Goal: Task Accomplishment & Management: Use online tool/utility

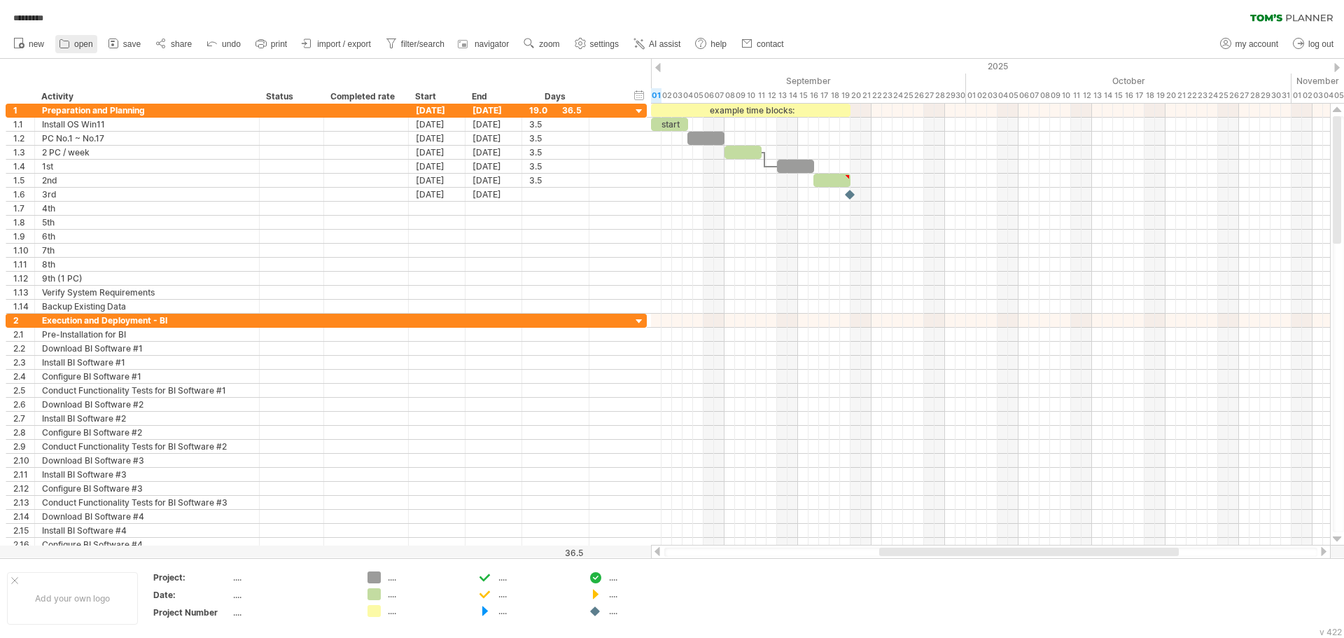
click at [81, 43] on span "open" at bounding box center [83, 44] width 19 height 10
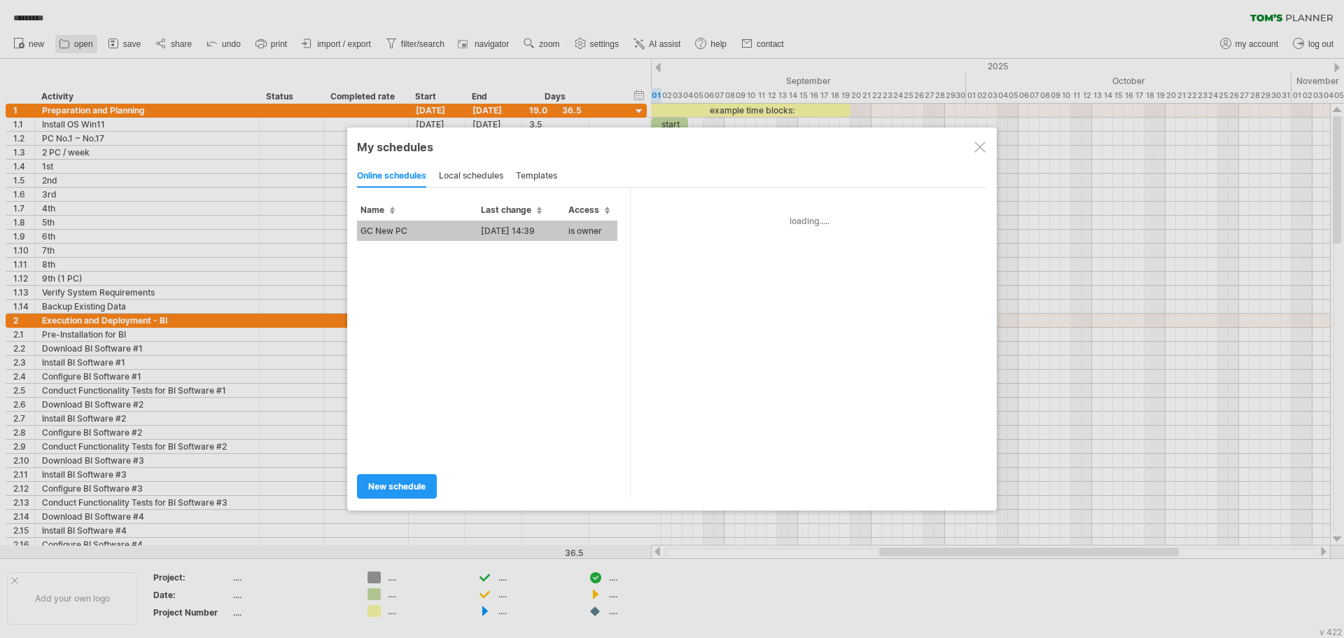
type input "*********"
type input "**********"
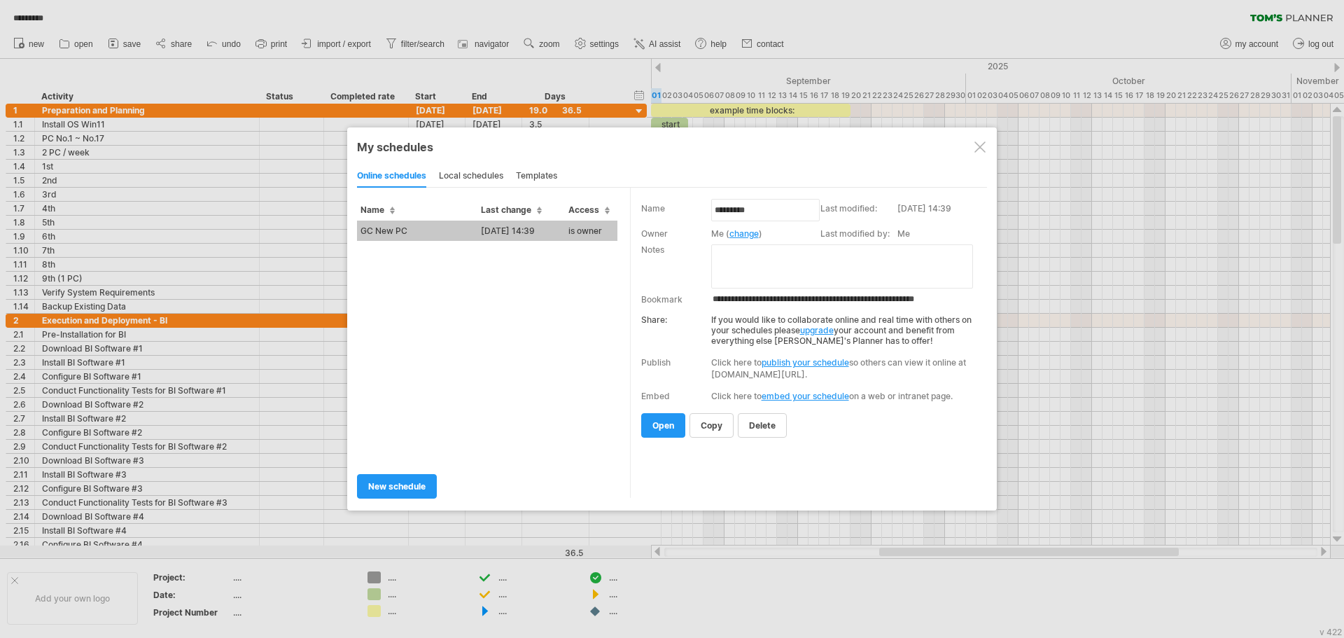
click at [421, 230] on td "GC New PC" at bounding box center [417, 231] width 120 height 20
click at [421, 230] on div "Trying to reach plan.tomsplanner.com ... Connected again... 0% ********* clear …" at bounding box center [672, 319] width 1344 height 638
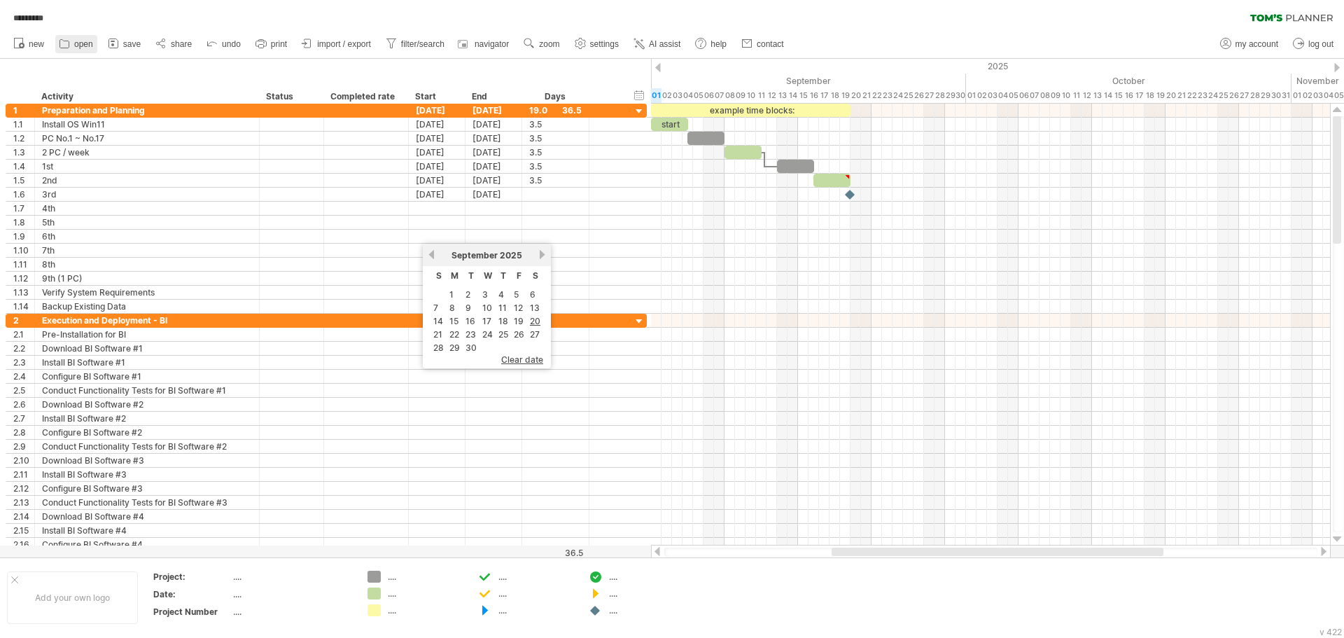
click at [77, 43] on span "open" at bounding box center [83, 44] width 19 height 10
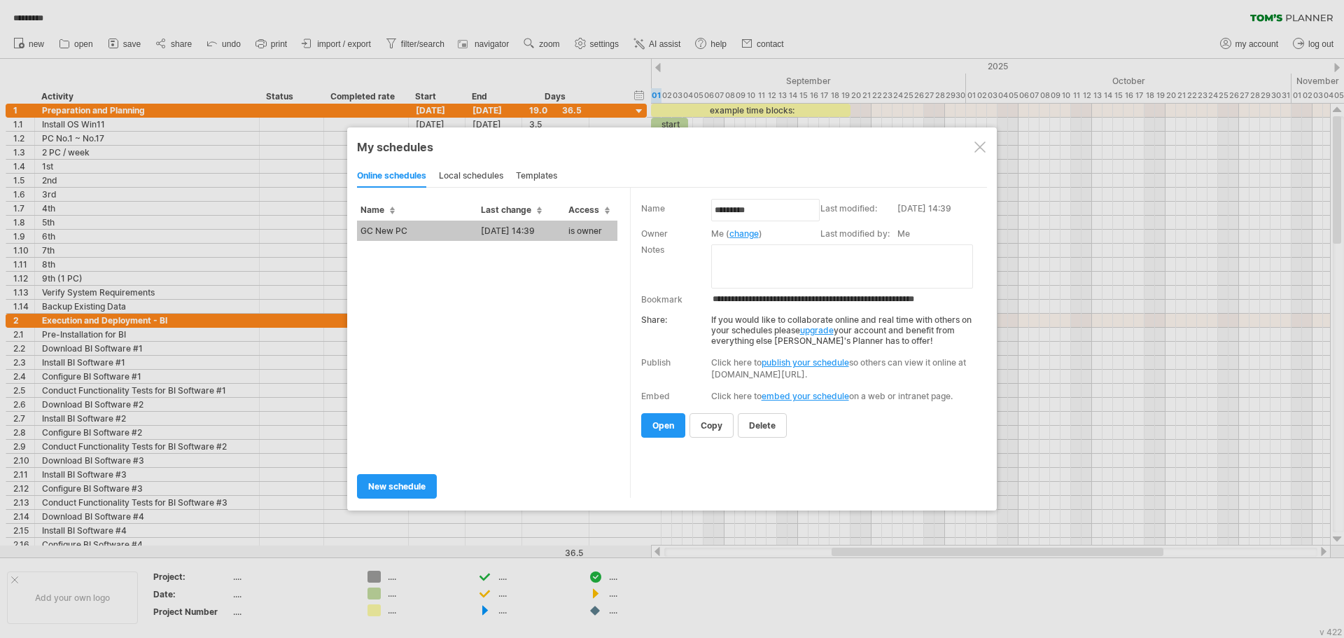
click at [478, 172] on div "local schedules" at bounding box center [471, 176] width 64 height 22
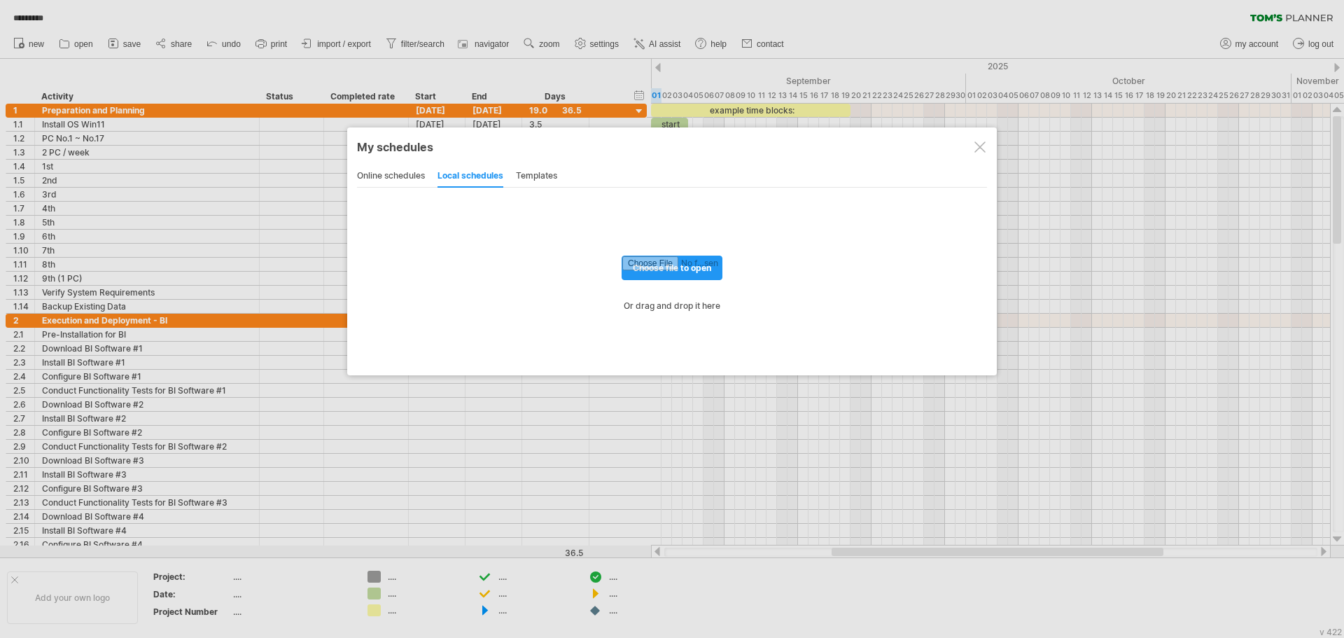
click at [400, 172] on div "online schedules" at bounding box center [391, 176] width 68 height 22
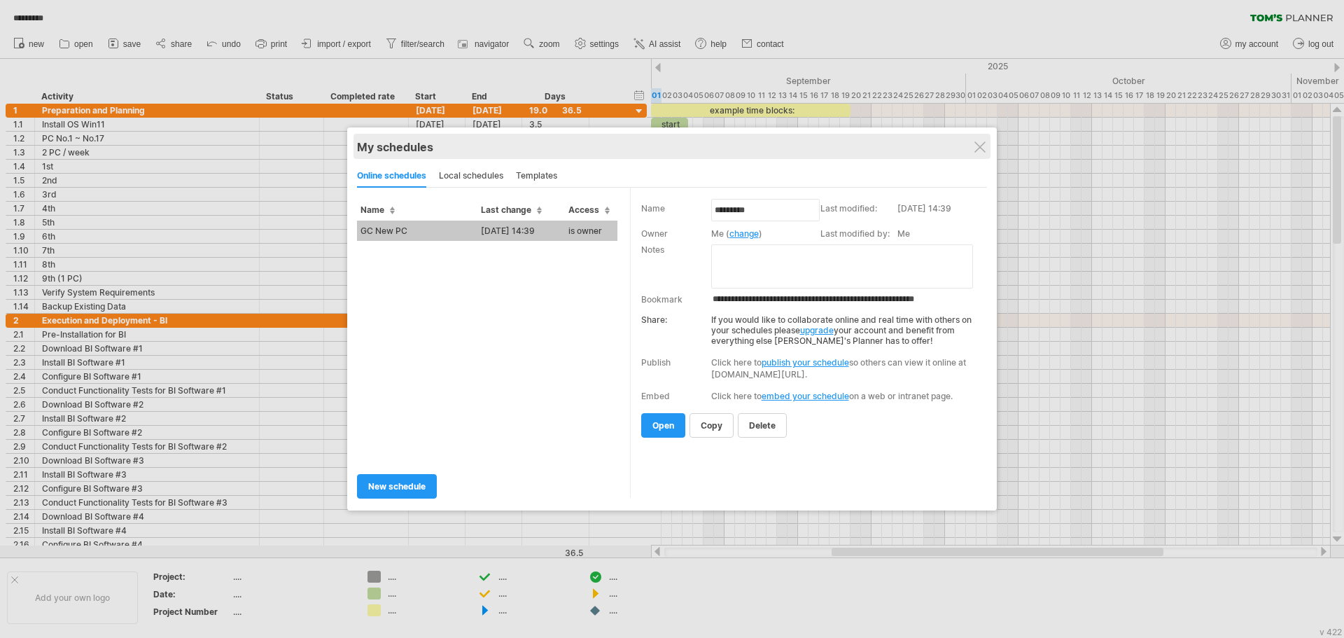
click at [973, 148] on div "My schedules" at bounding box center [672, 147] width 630 height 14
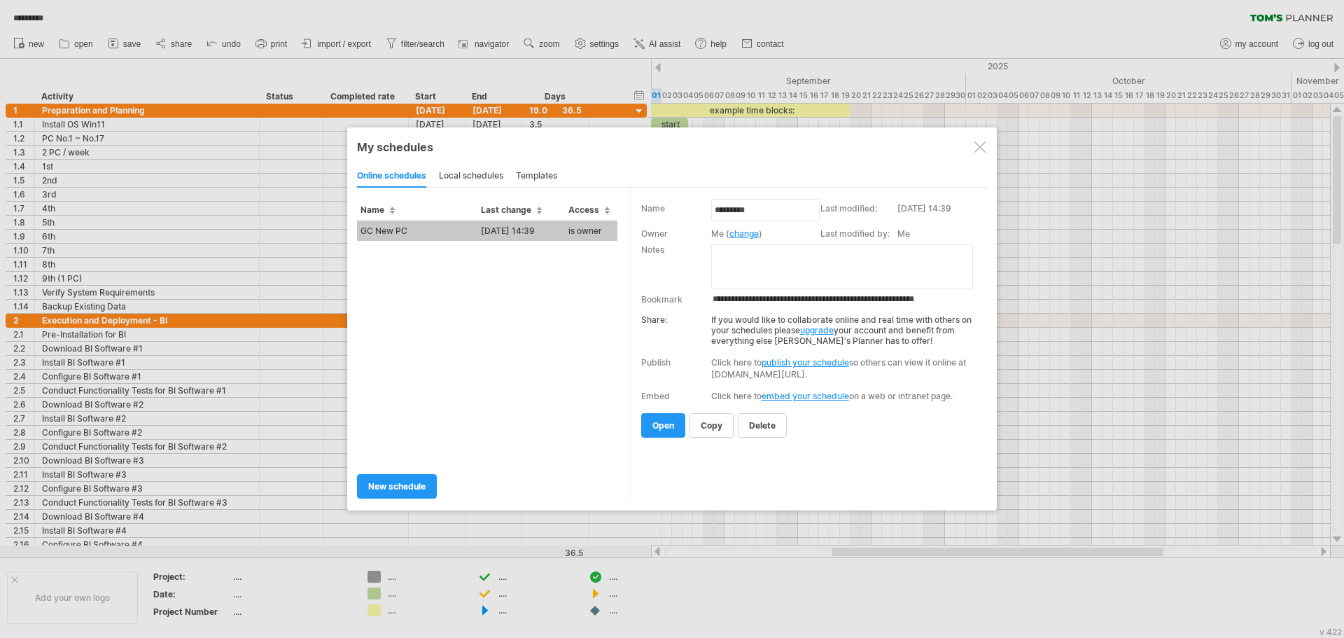
click at [982, 146] on div at bounding box center [980, 146] width 11 height 11
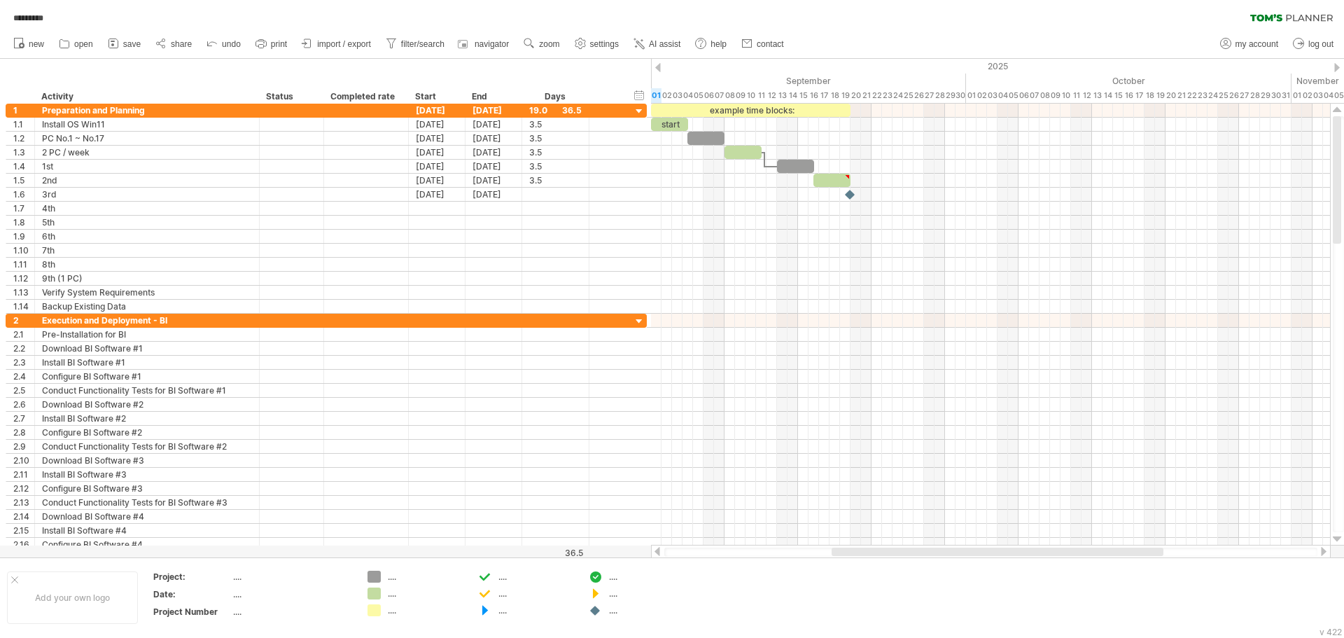
click at [99, 41] on ul "new open" at bounding box center [397, 43] width 783 height 29
click at [91, 41] on span "open" at bounding box center [83, 44] width 19 height 10
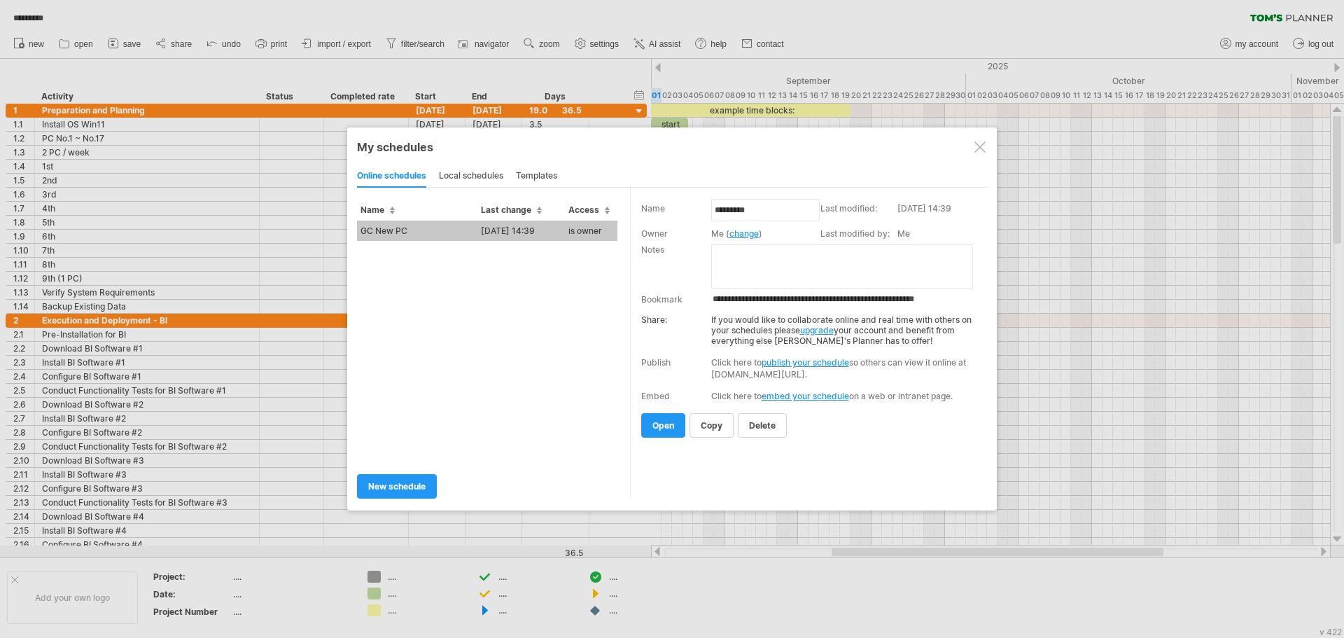
click at [482, 173] on div "local schedules" at bounding box center [471, 176] width 64 height 22
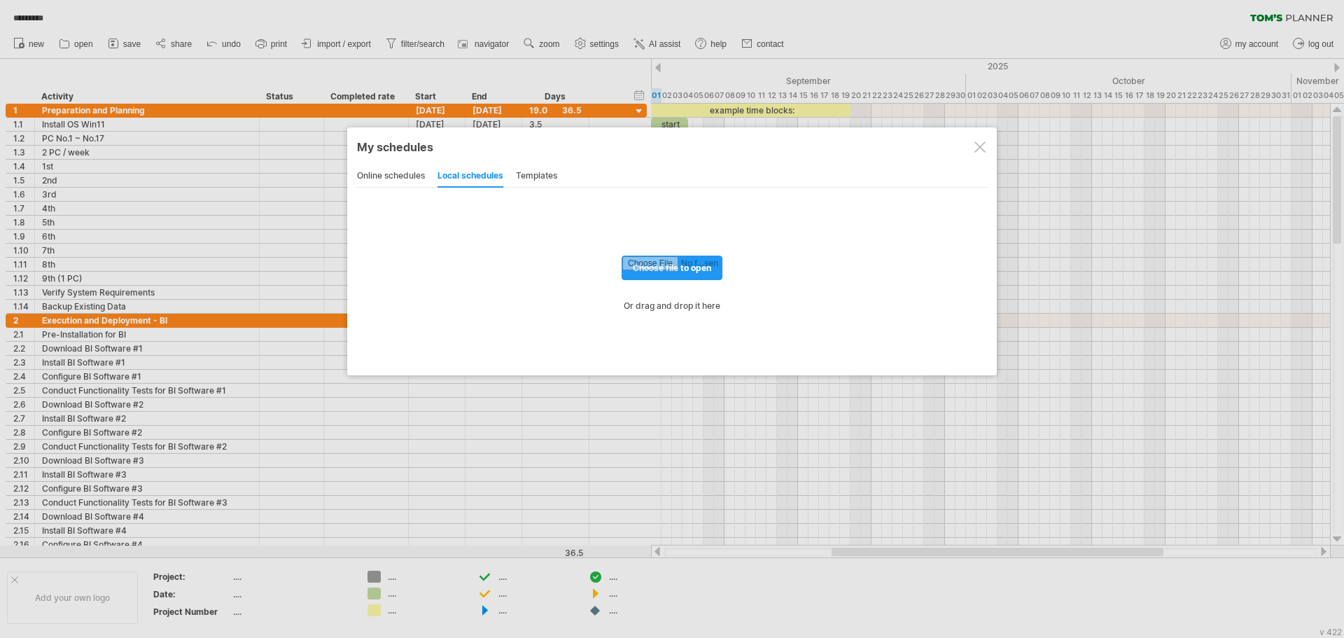
click at [528, 173] on div "templates" at bounding box center [536, 176] width 41 height 22
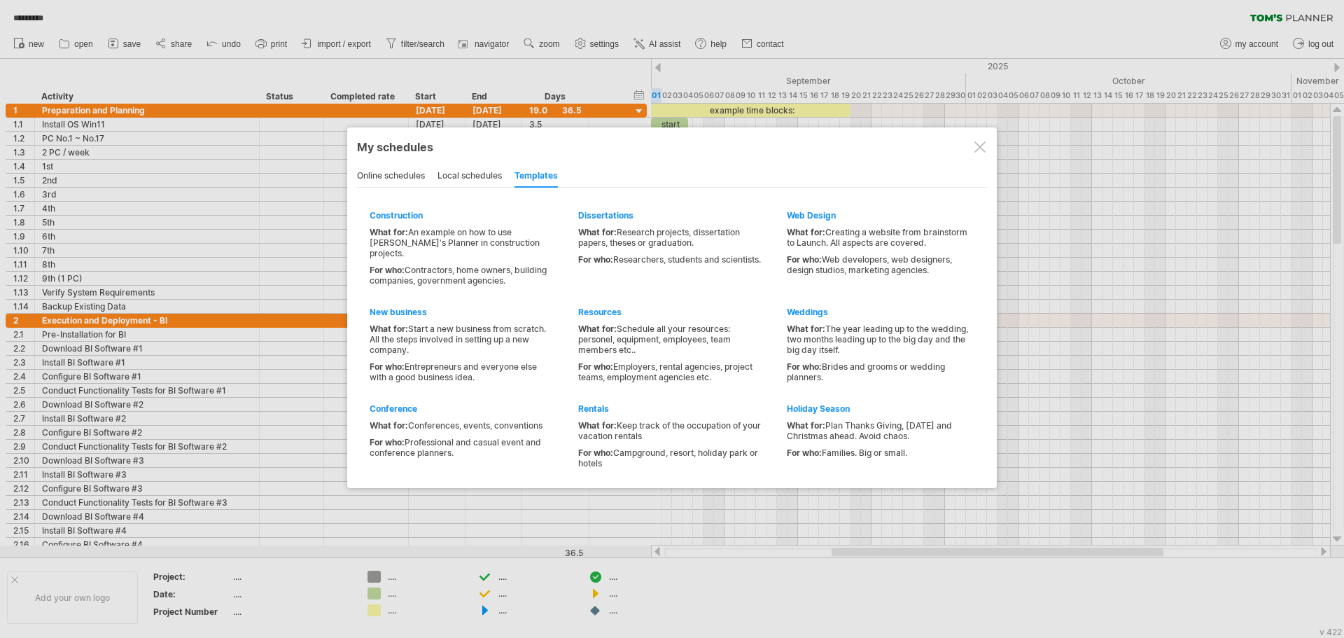
click at [401, 172] on div "online schedules" at bounding box center [391, 176] width 68 height 22
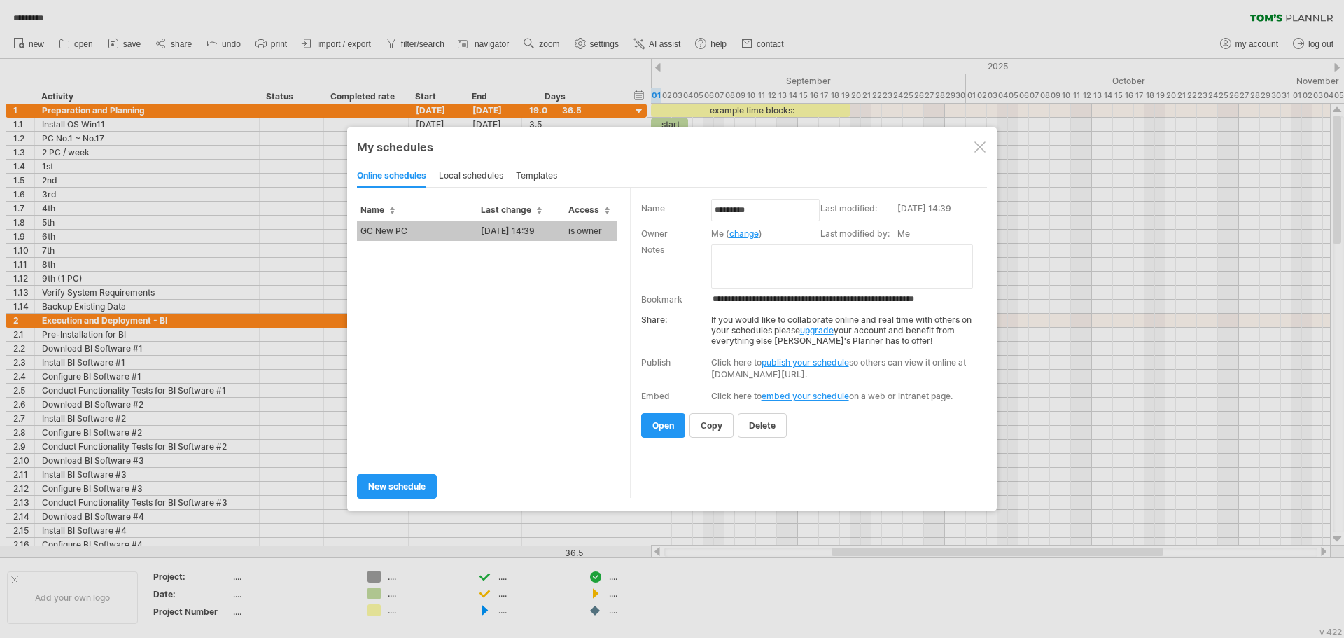
click at [802, 592] on div at bounding box center [672, 319] width 1344 height 638
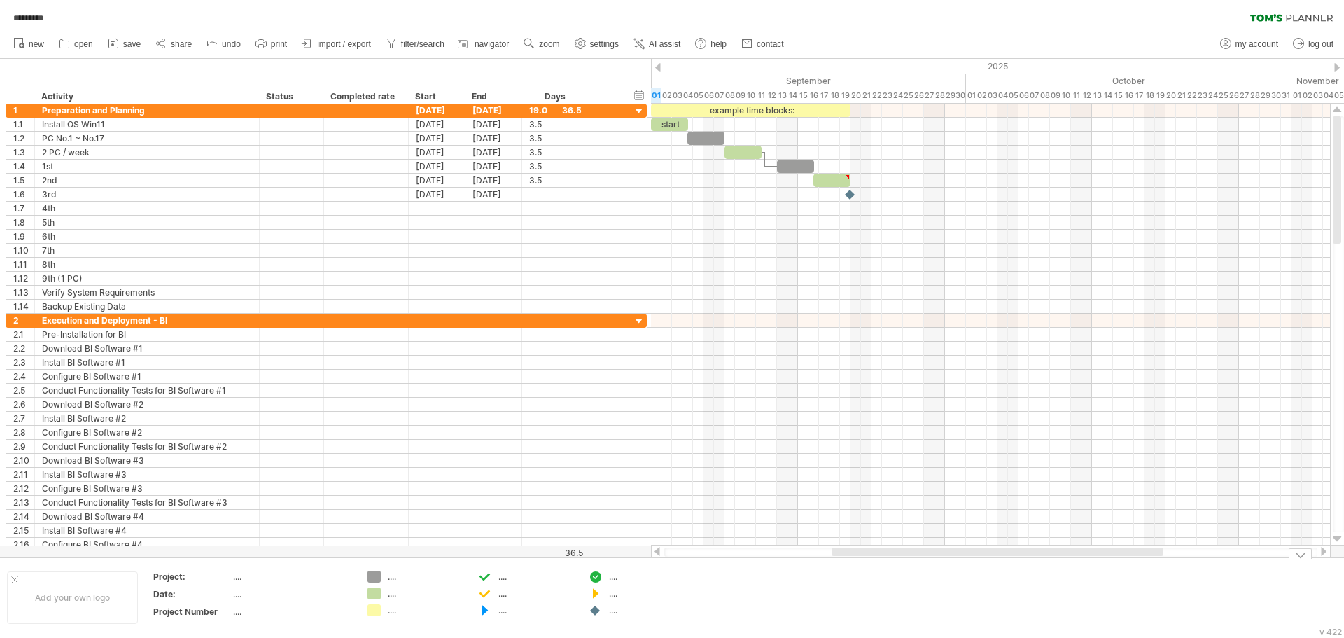
click at [711, 561] on div "Add your own logo Project: .... Date: .... Project Number .... .... .... .... .…" at bounding box center [672, 597] width 1344 height 80
click at [704, 553] on div at bounding box center [990, 552] width 653 height 9
click at [704, 552] on div at bounding box center [990, 552] width 653 height 9
click at [703, 552] on div at bounding box center [990, 552] width 653 height 9
drag, startPoint x: 703, startPoint y: 552, endPoint x: 650, endPoint y: 487, distance: 83.1
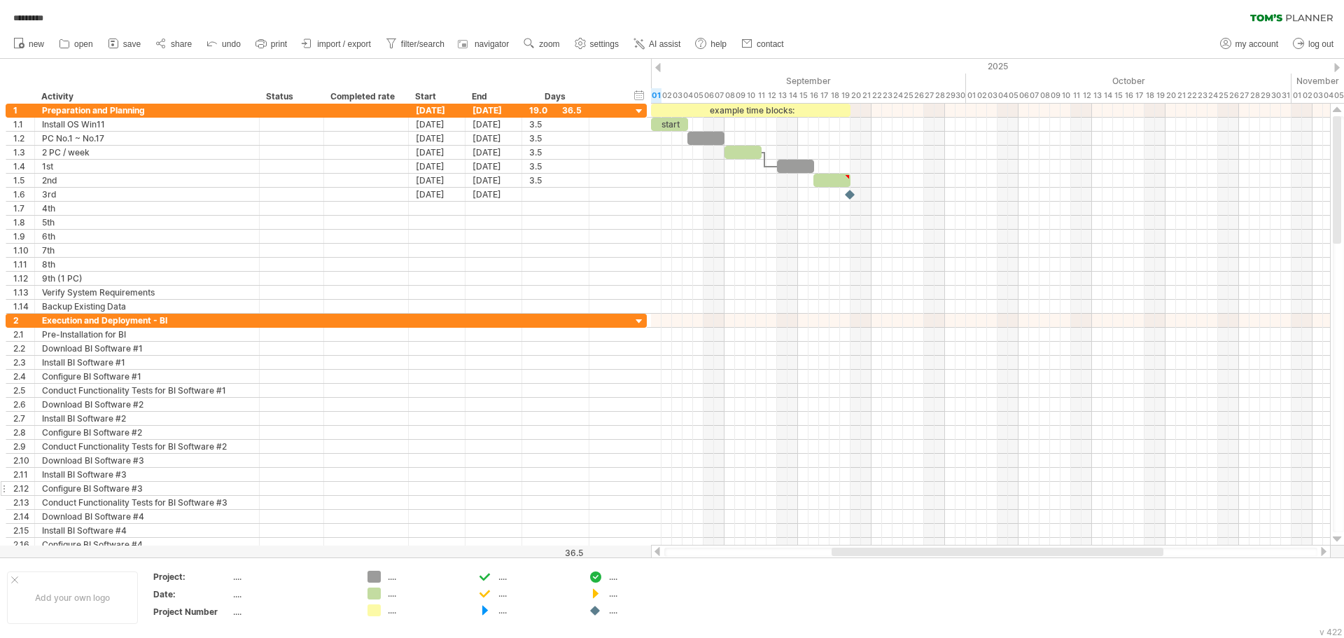
click at [702, 552] on div at bounding box center [990, 552] width 653 height 9
click at [783, 550] on div at bounding box center [990, 552] width 653 height 9
click at [820, 552] on div at bounding box center [990, 552] width 653 height 9
click at [77, 43] on span "open" at bounding box center [83, 44] width 19 height 10
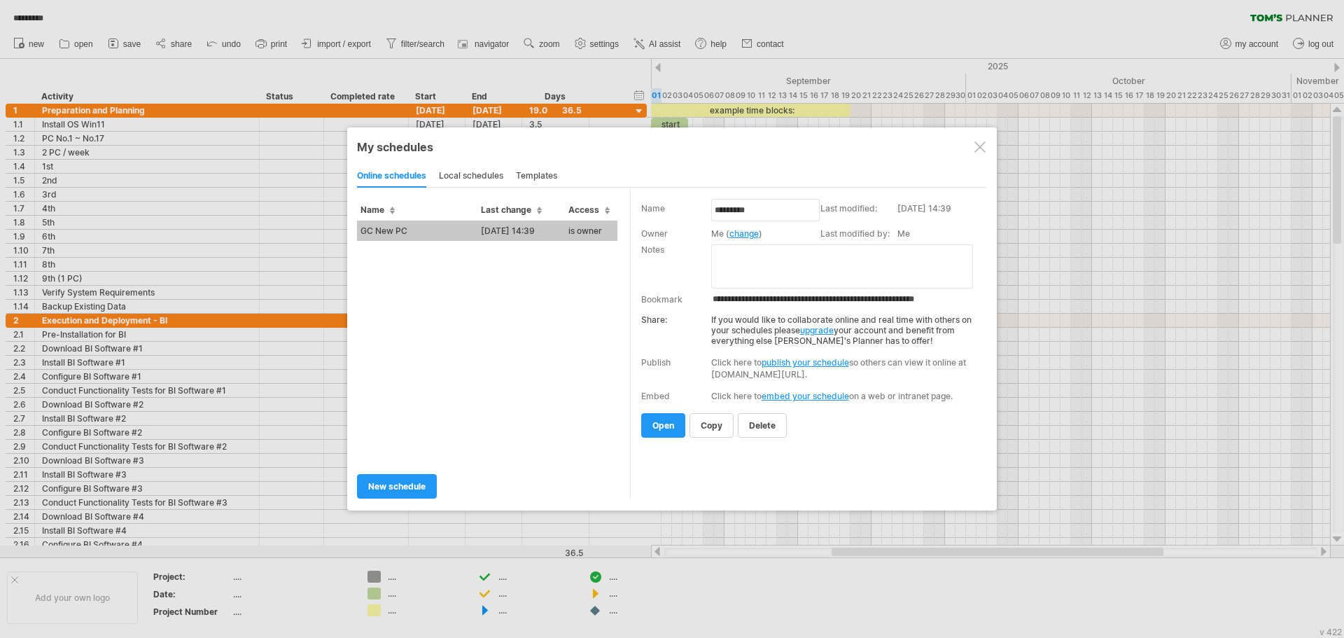
click at [465, 174] on div "local schedules" at bounding box center [471, 176] width 64 height 22
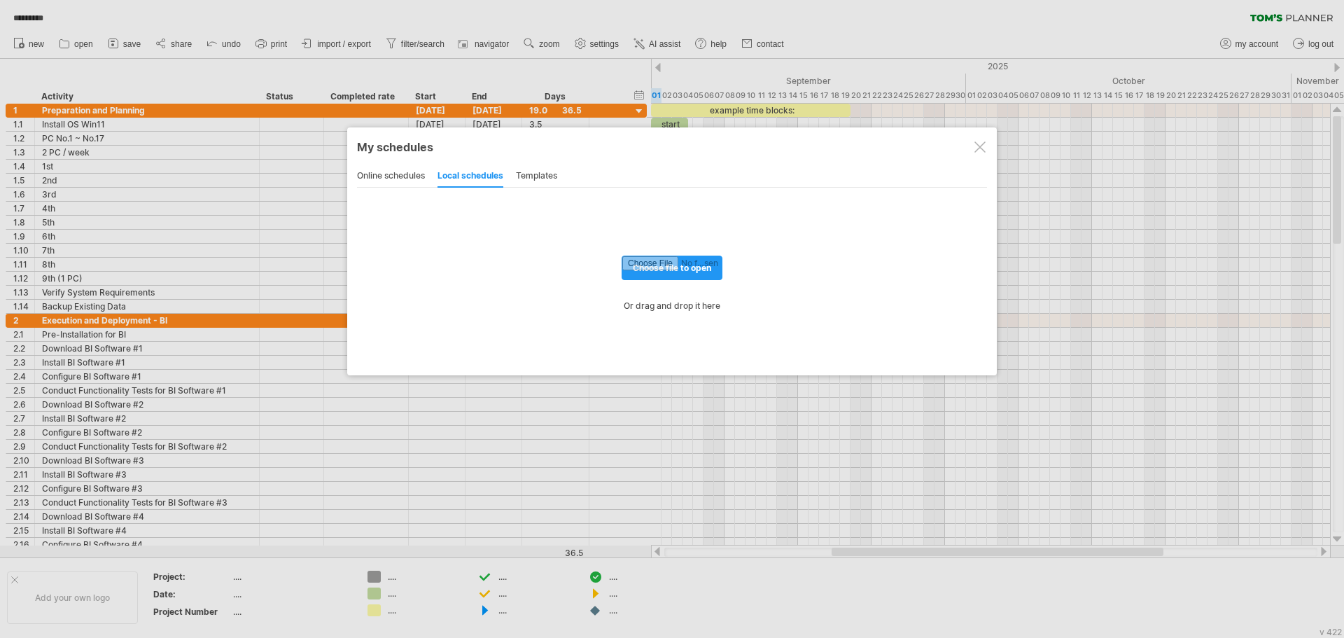
click at [543, 174] on div "templates" at bounding box center [536, 176] width 41 height 22
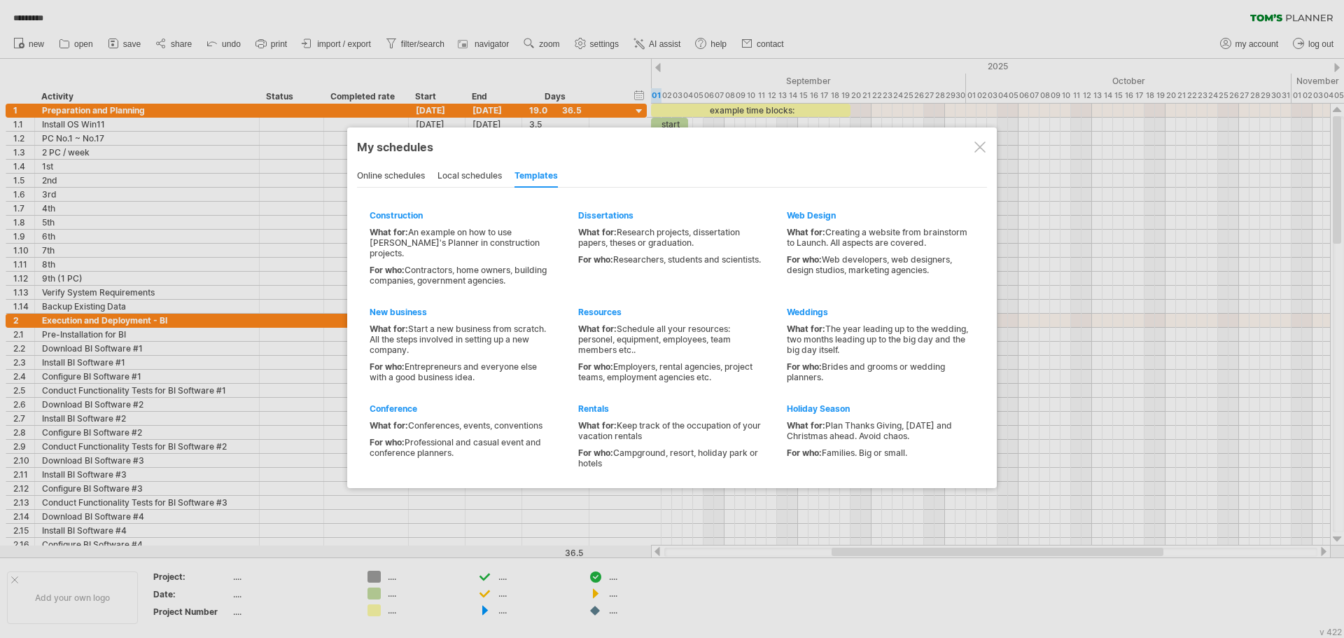
click at [454, 170] on div "local schedules" at bounding box center [470, 176] width 64 height 22
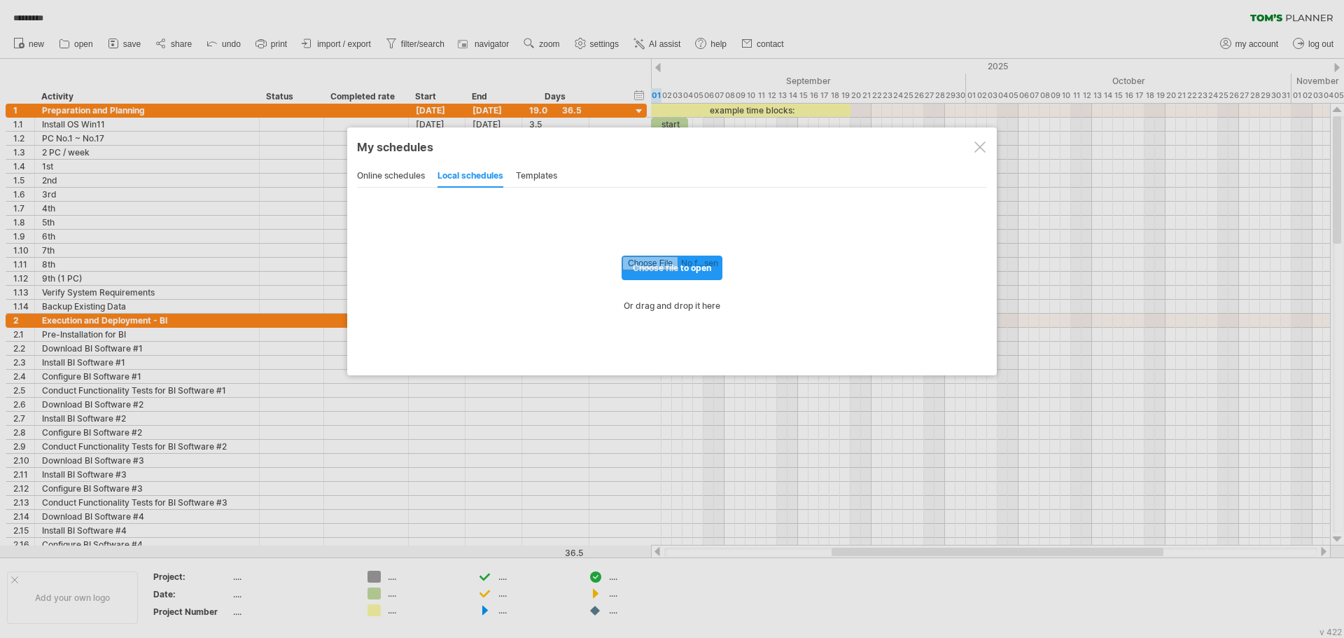
click at [391, 173] on div "online schedules" at bounding box center [391, 176] width 68 height 22
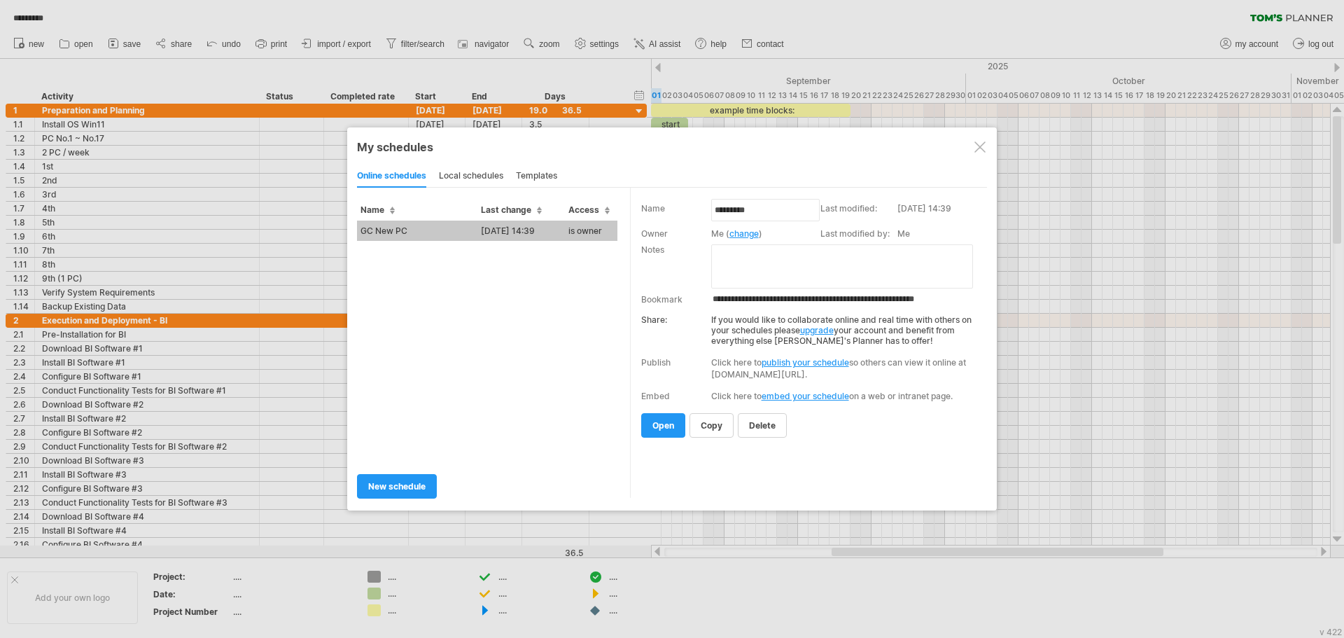
click at [980, 148] on div at bounding box center [980, 146] width 11 height 11
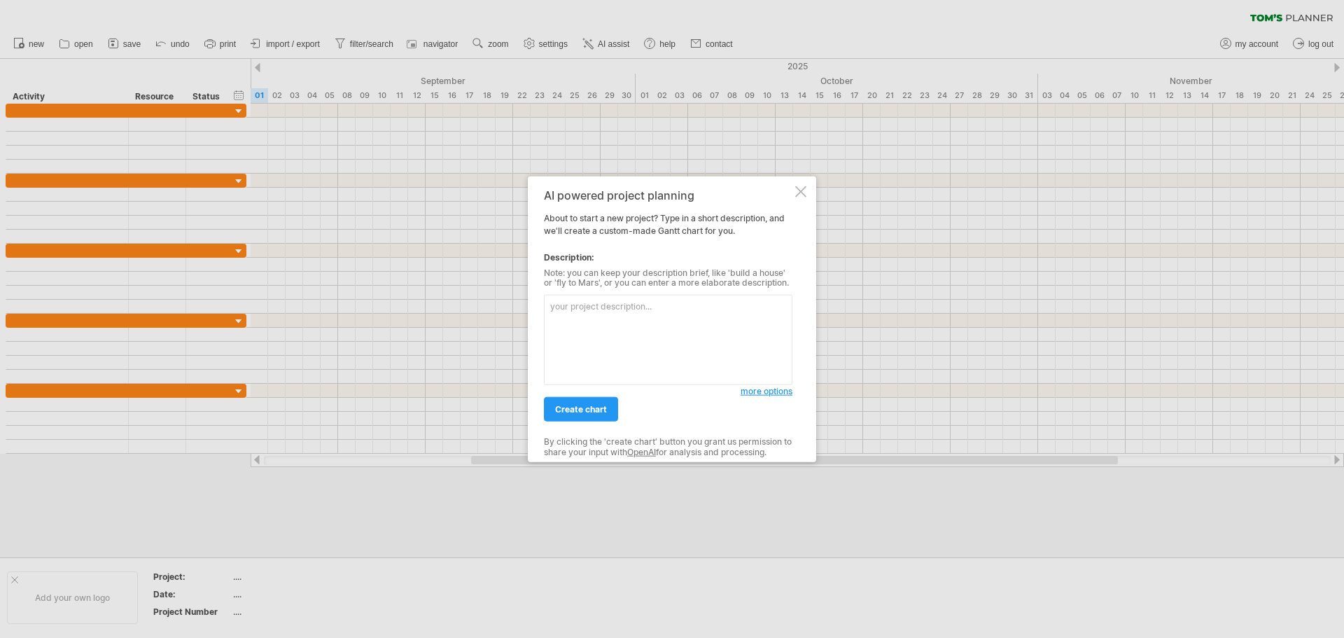
click at [650, 319] on textarea at bounding box center [668, 340] width 249 height 90
click at [804, 191] on div at bounding box center [800, 191] width 11 height 11
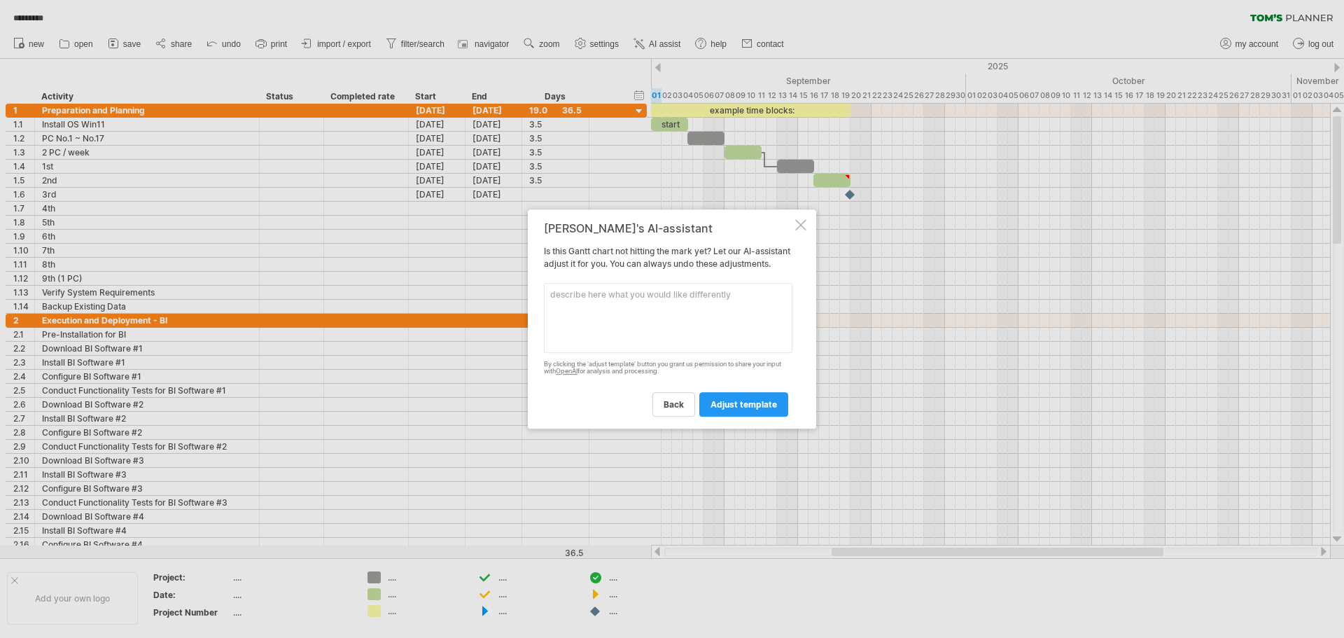
click at [639, 328] on textarea at bounding box center [668, 318] width 249 height 70
type textarea "ㄑ"
type textarea "可以幫我改回去原本的圖嗎"
click at [724, 407] on span "adjust template" at bounding box center [744, 404] width 67 height 11
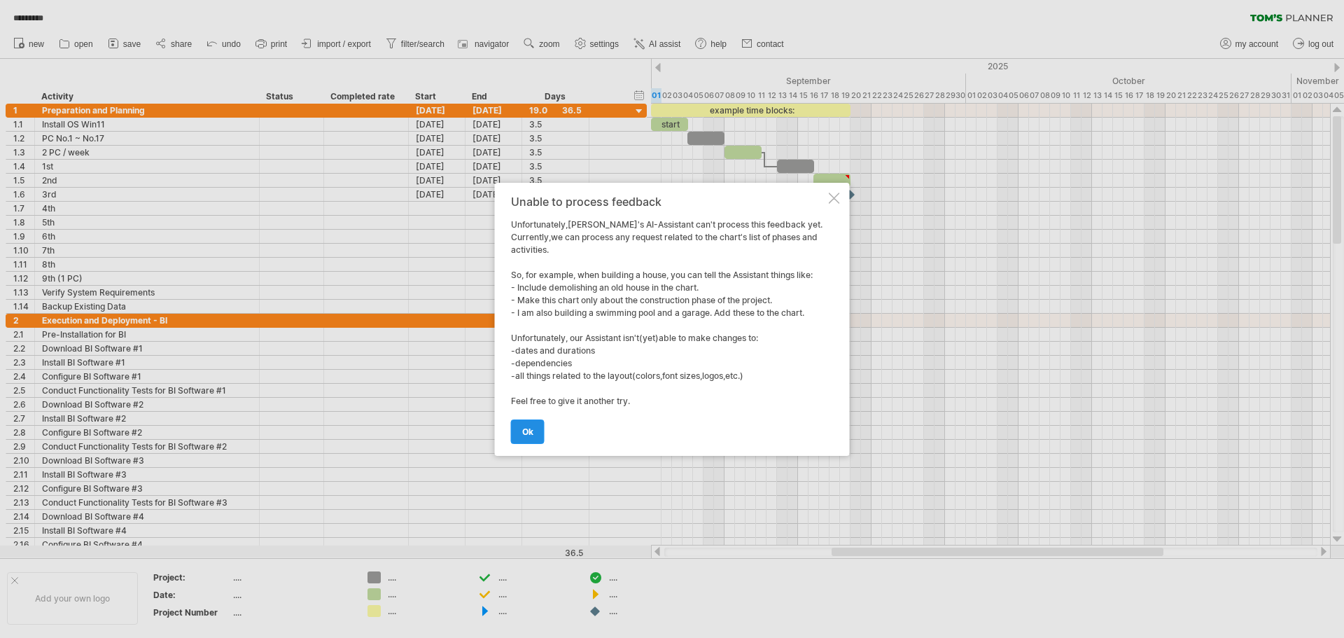
click at [532, 431] on span "ok" at bounding box center [527, 431] width 11 height 11
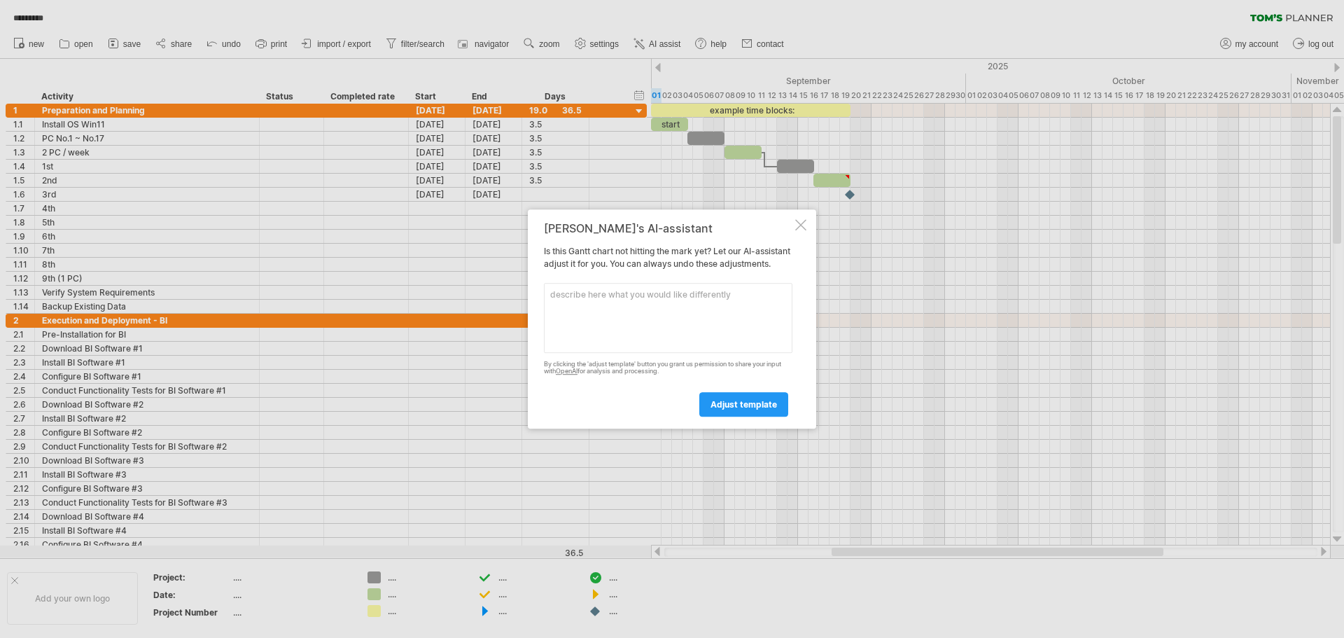
click at [625, 313] on textarea at bounding box center [668, 318] width 249 height 70
click at [797, 219] on div at bounding box center [800, 224] width 11 height 11
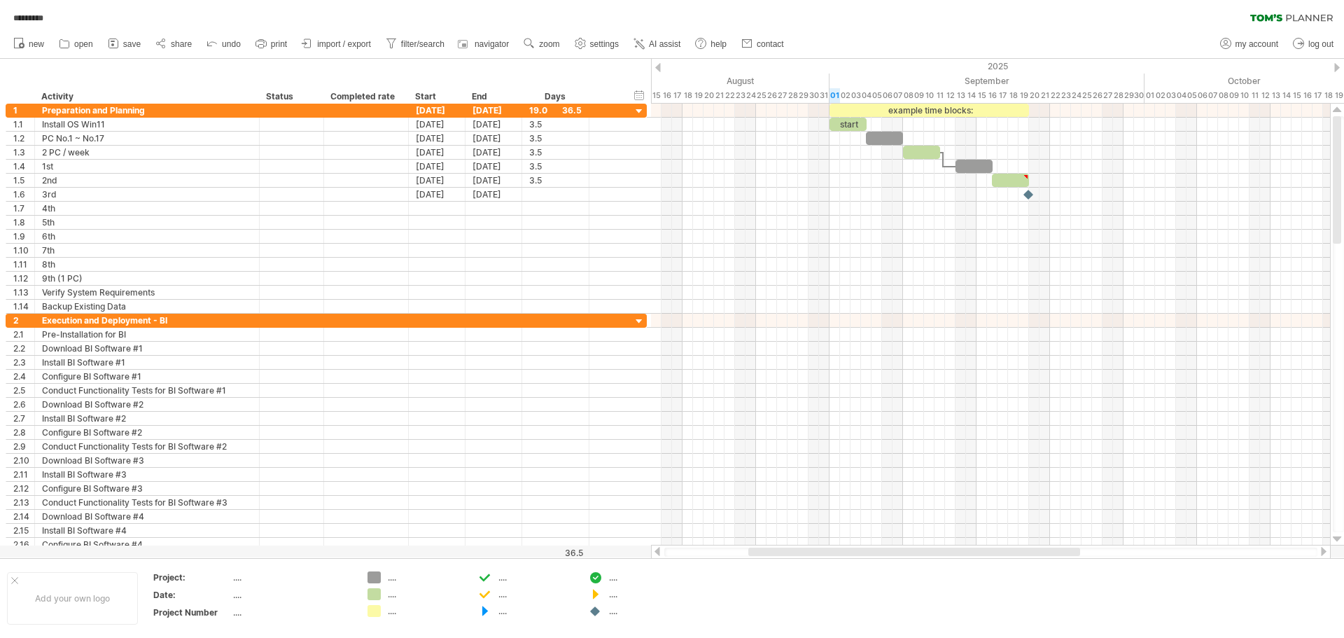
drag, startPoint x: 977, startPoint y: 551, endPoint x: 893, endPoint y: 550, distance: 83.3
click at [893, 550] on div at bounding box center [914, 552] width 332 height 8
click at [893, 550] on div at bounding box center [929, 552] width 332 height 8
click at [81, 42] on span "open" at bounding box center [83, 44] width 19 height 10
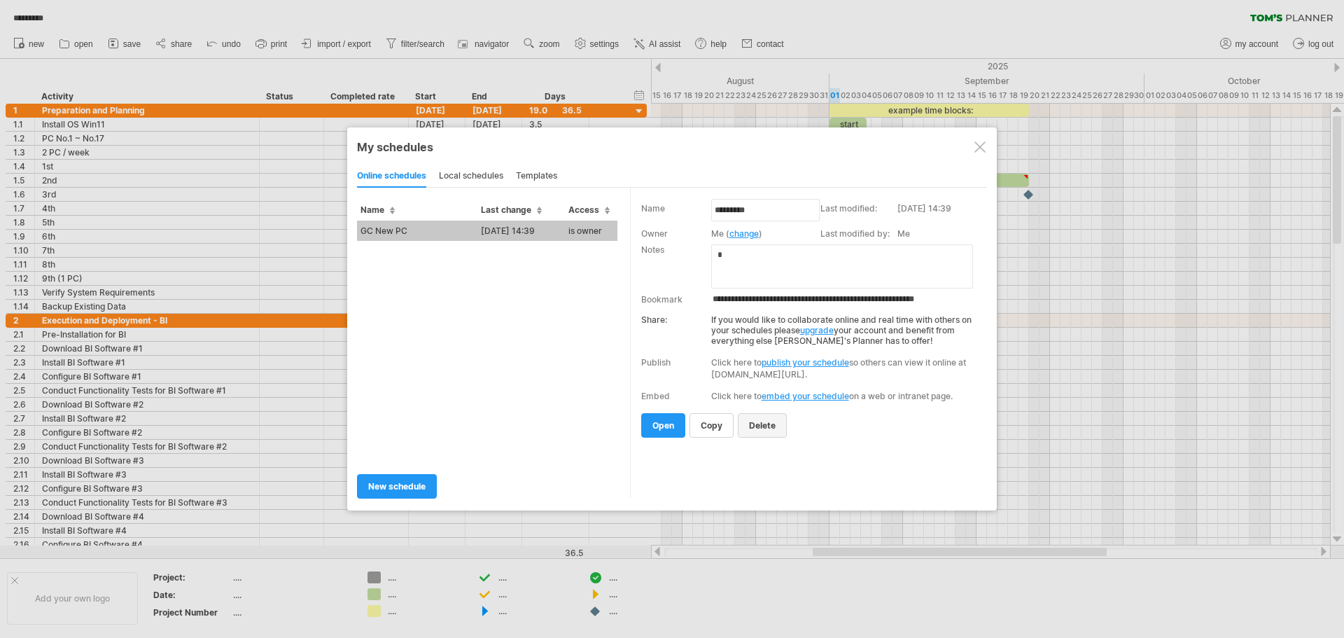
click at [775, 430] on span "delete" at bounding box center [762, 425] width 27 height 11
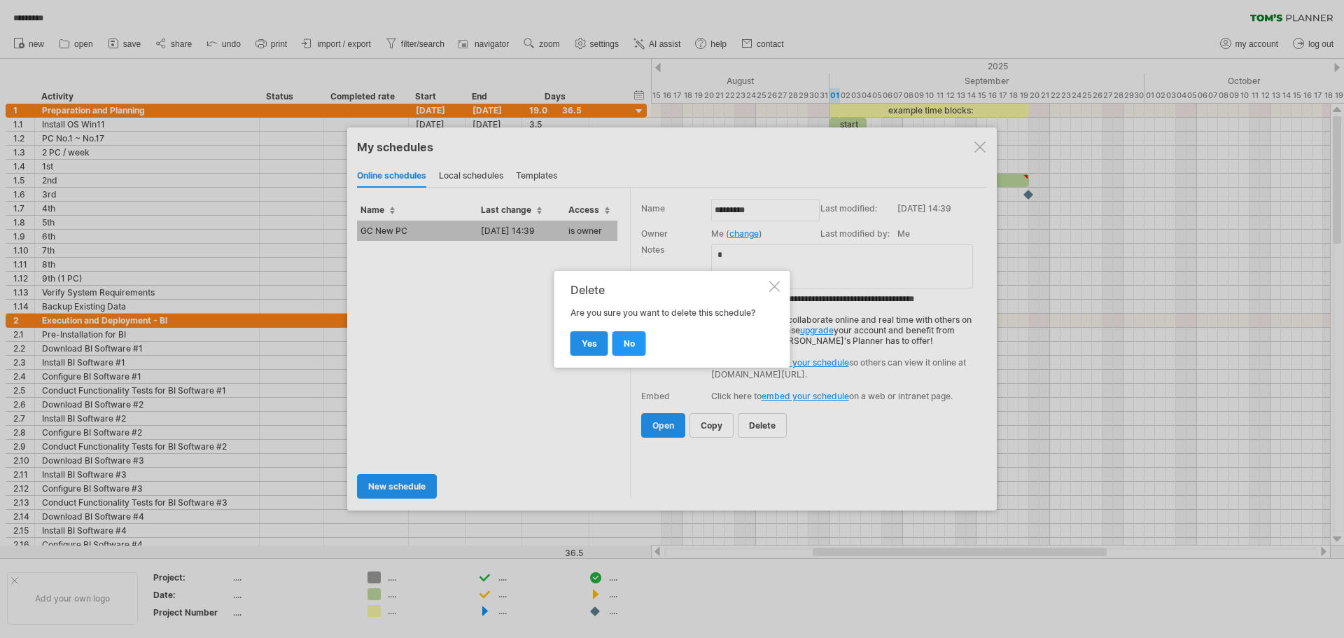
click at [594, 344] on span "yes" at bounding box center [589, 343] width 15 height 11
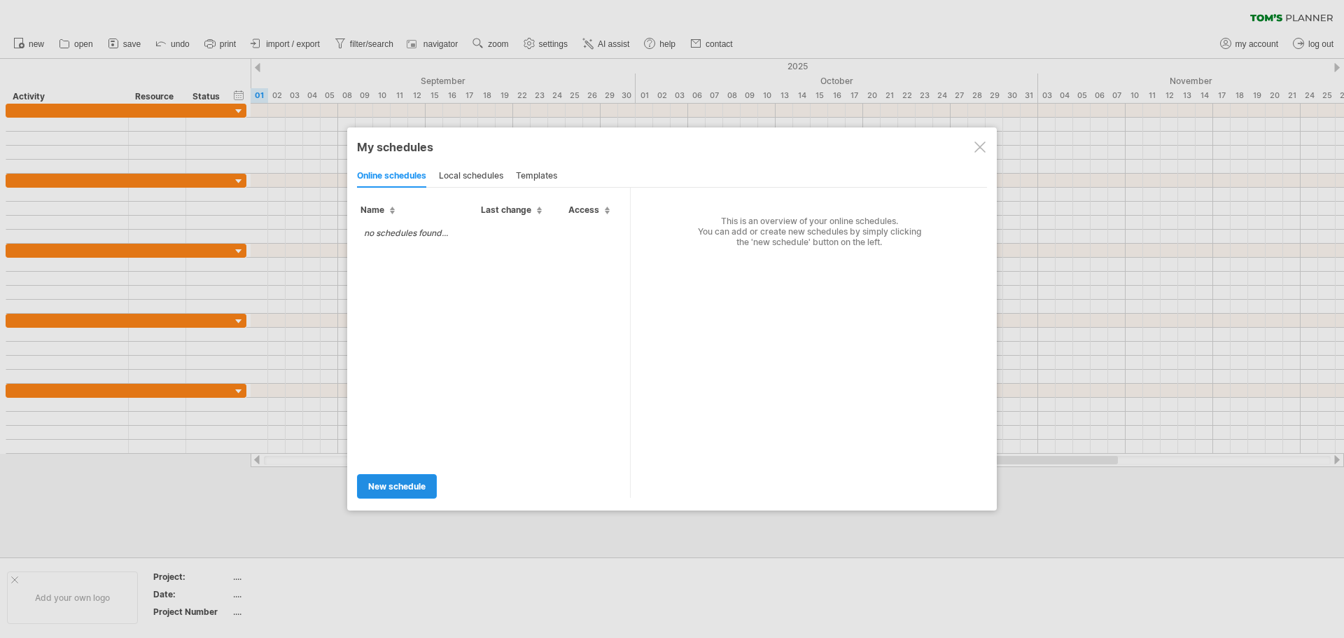
click at [398, 490] on span "new schedule" at bounding box center [396, 486] width 57 height 11
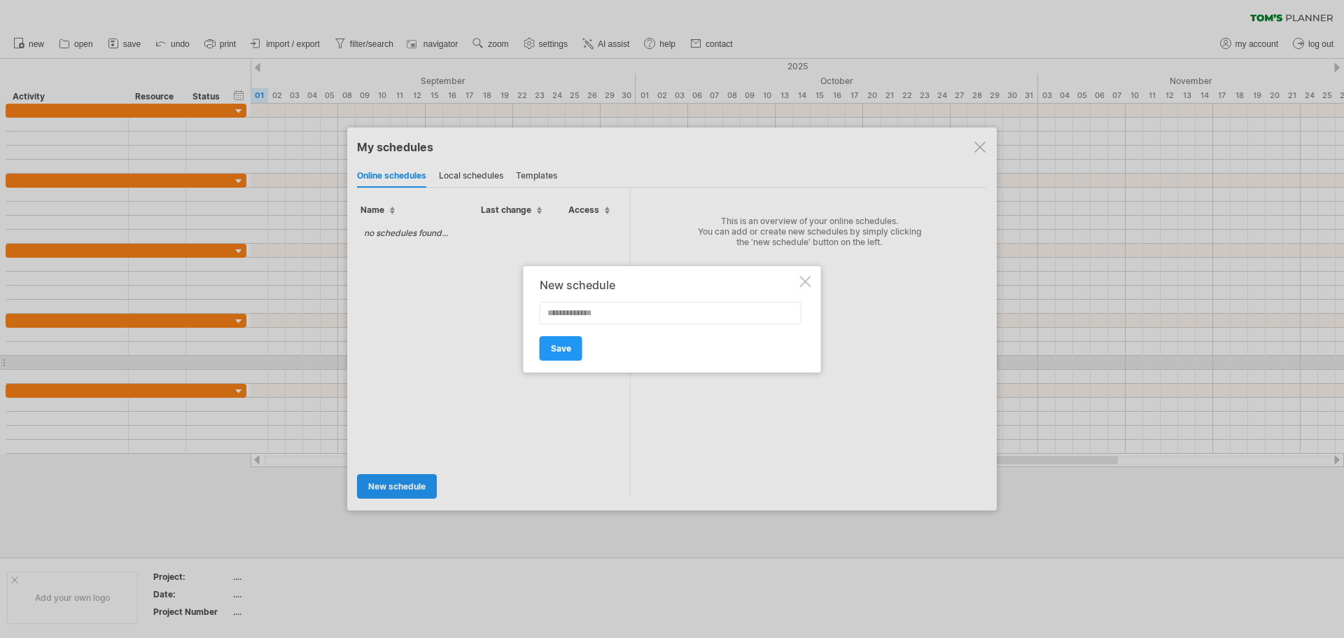
click at [694, 308] on input "text" at bounding box center [671, 313] width 262 height 22
type input "**********"
click at [547, 355] on link "Save" at bounding box center [561, 348] width 43 height 25
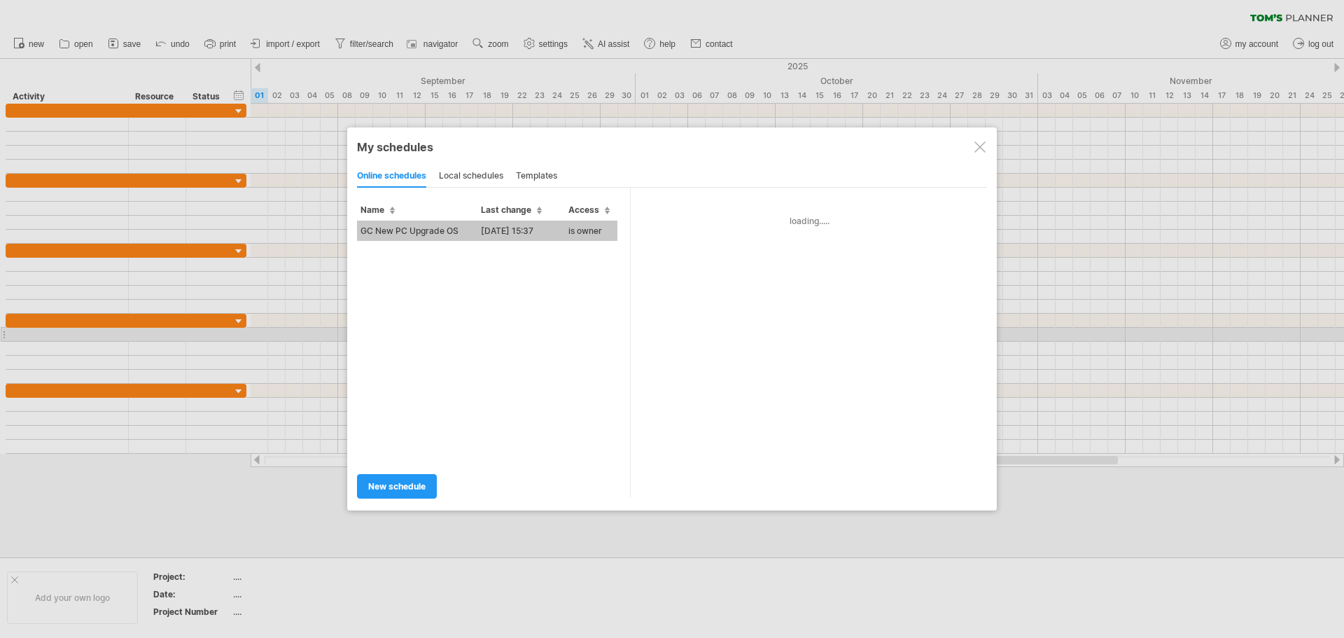
type input "**********"
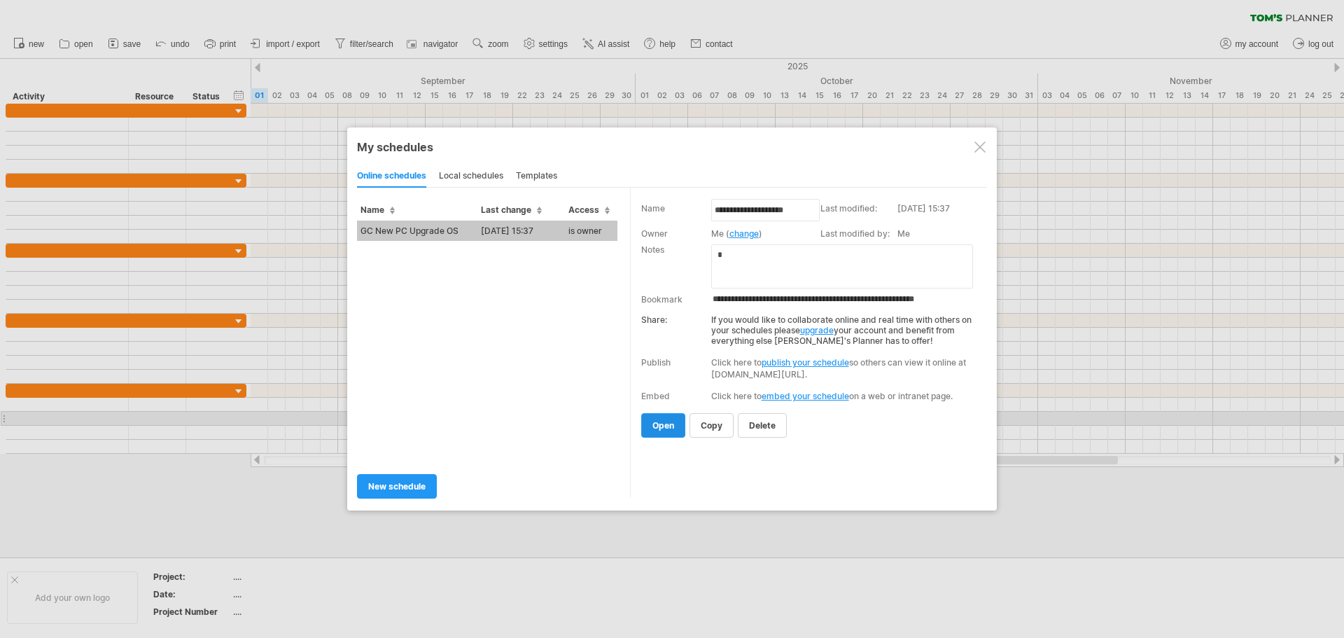
click at [665, 426] on span "open" at bounding box center [664, 425] width 22 height 11
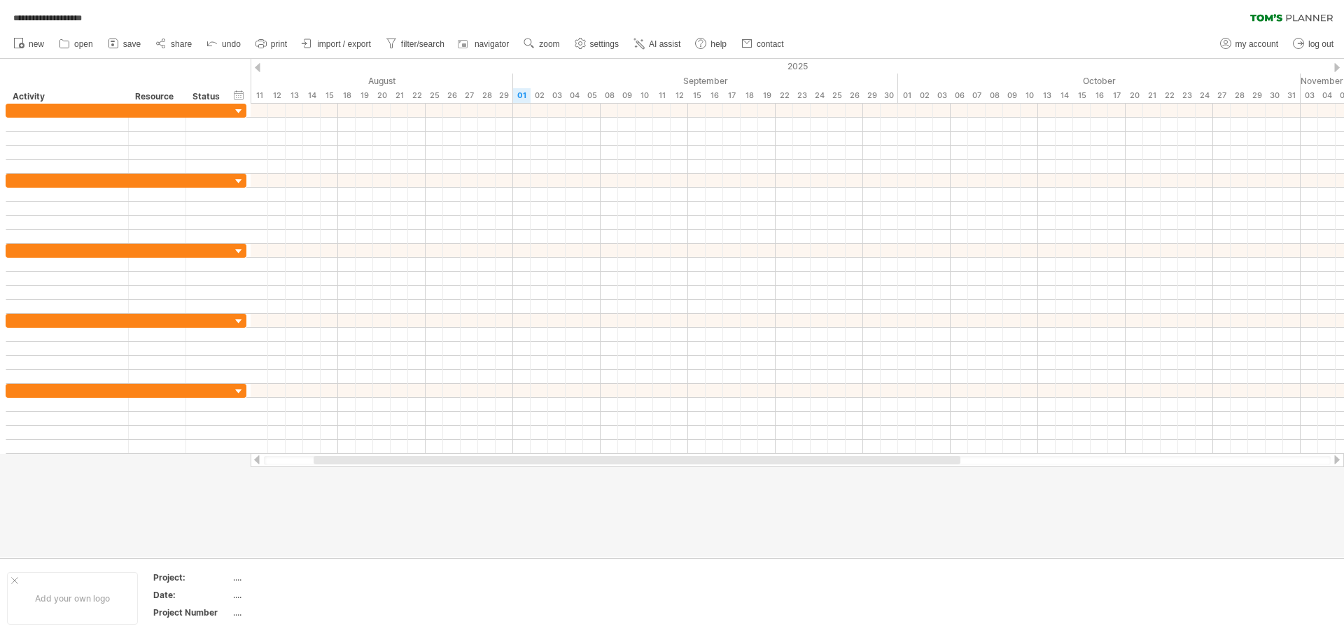
drag, startPoint x: 510, startPoint y: 463, endPoint x: 349, endPoint y: 454, distance: 161.9
click at [349, 454] on div at bounding box center [798, 460] width 1094 height 14
click at [145, 113] on div at bounding box center [157, 110] width 43 height 13
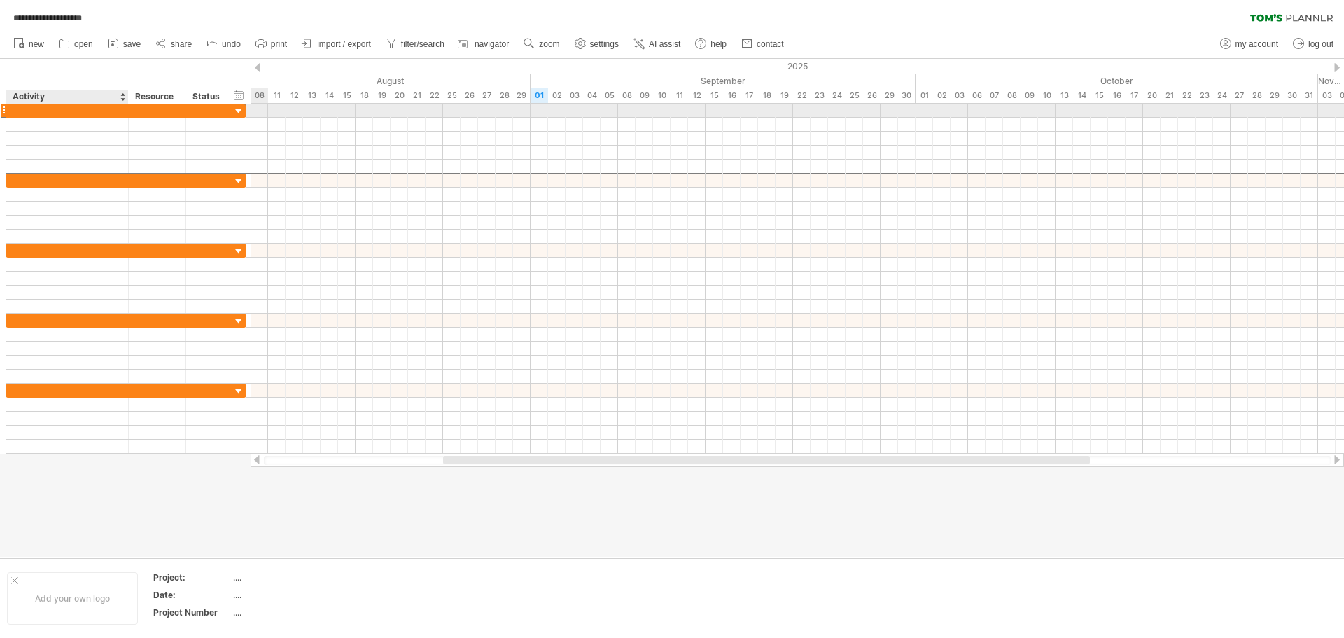
click at [89, 113] on div at bounding box center [67, 110] width 108 height 13
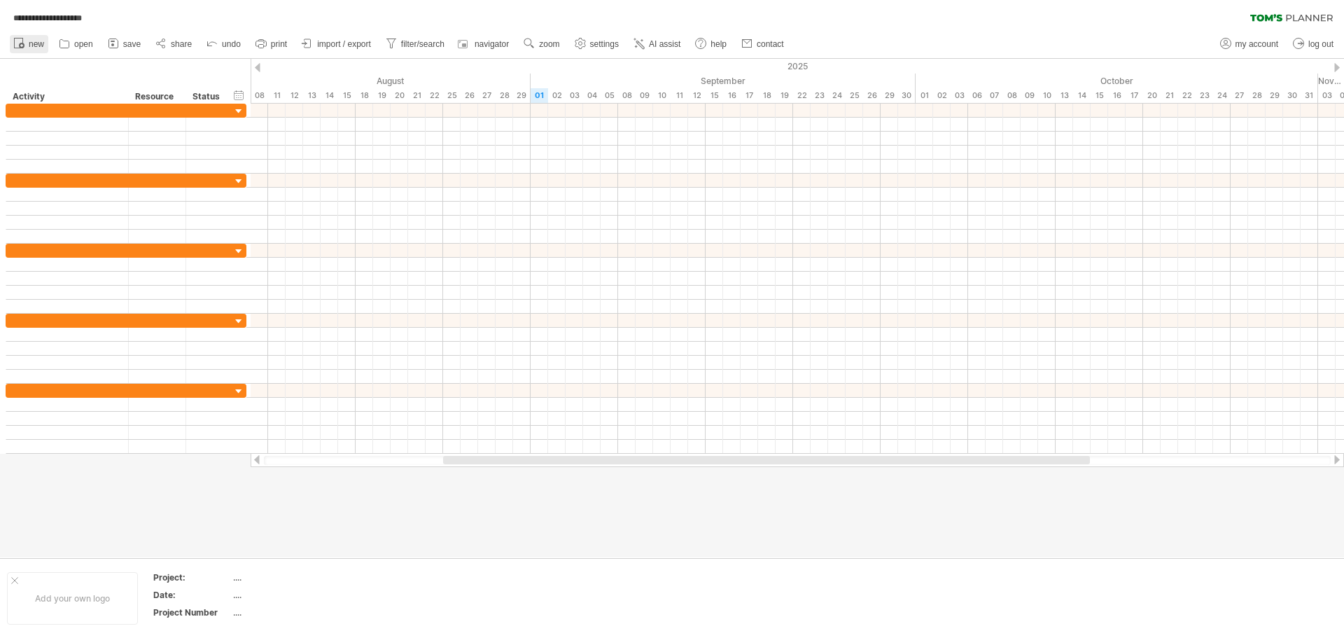
click at [33, 43] on span "new" at bounding box center [36, 44] width 15 height 10
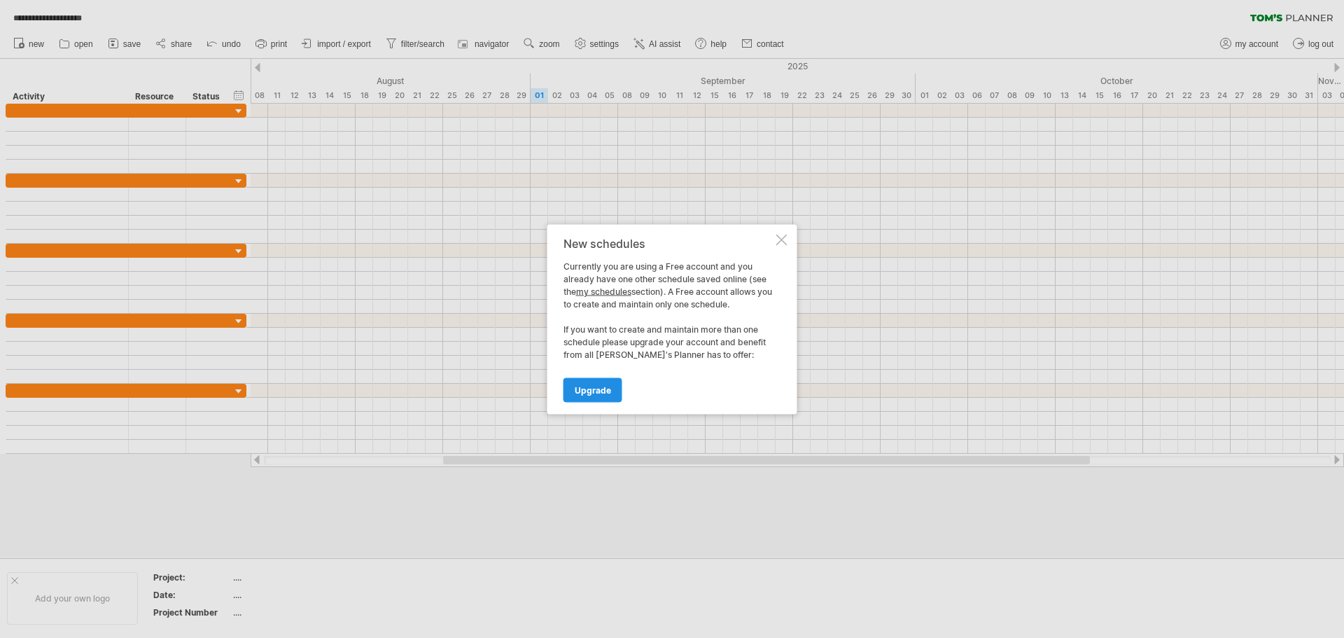
click at [608, 383] on link "Upgrade" at bounding box center [593, 389] width 59 height 25
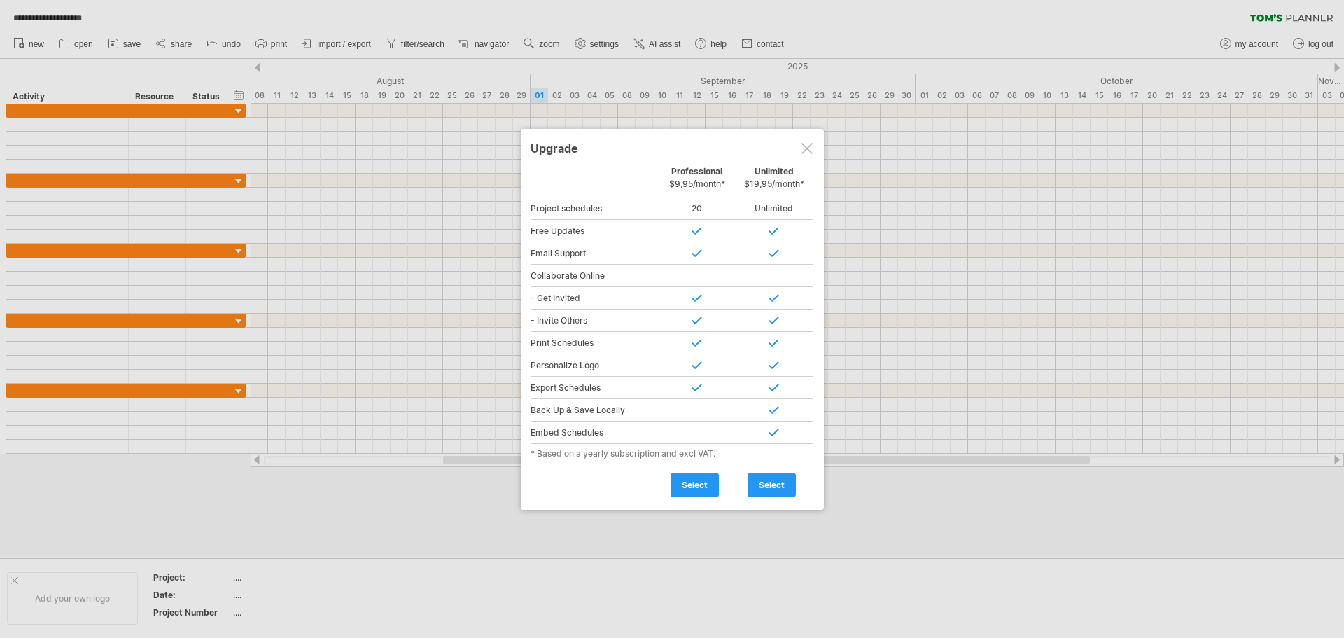
click at [808, 145] on div at bounding box center [807, 148] width 11 height 11
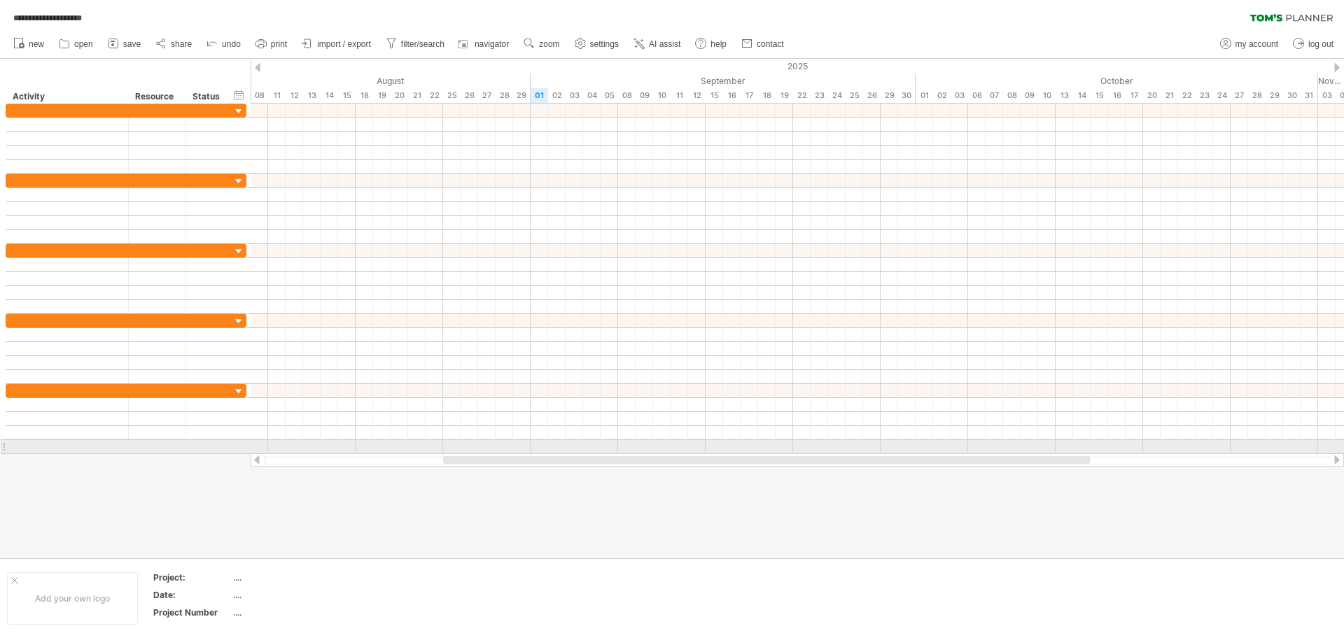
click at [396, 454] on div at bounding box center [798, 460] width 1094 height 14
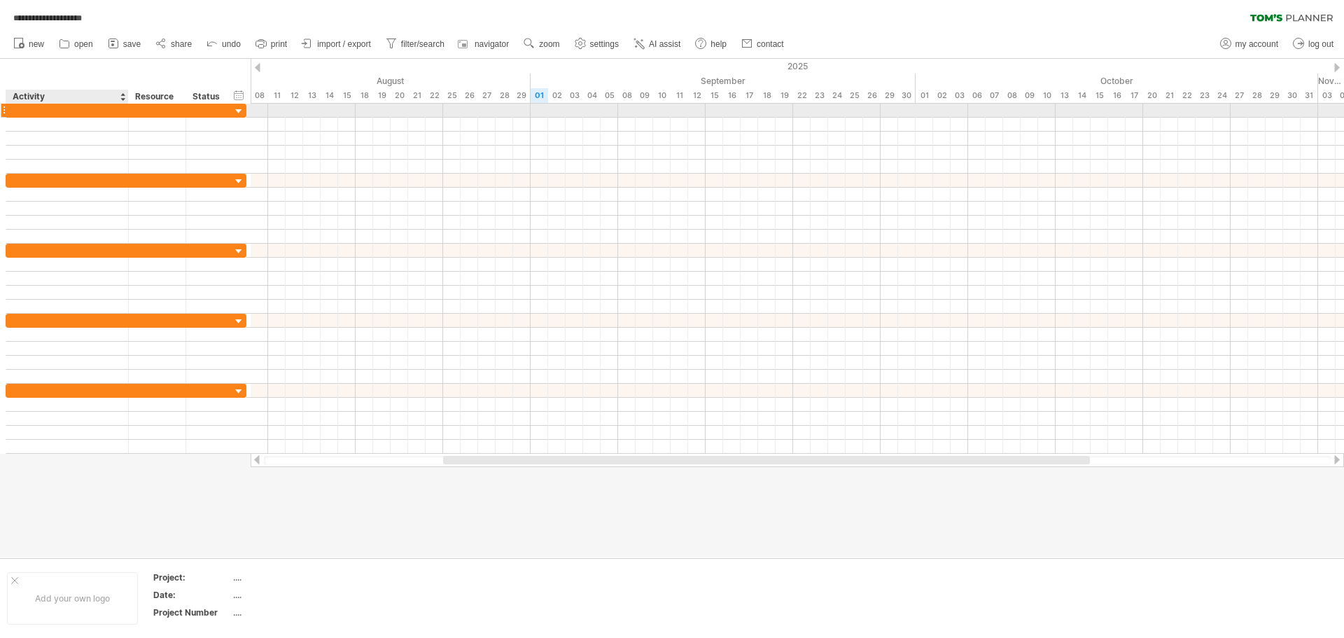
click at [49, 109] on div at bounding box center [67, 110] width 108 height 13
type input "**********"
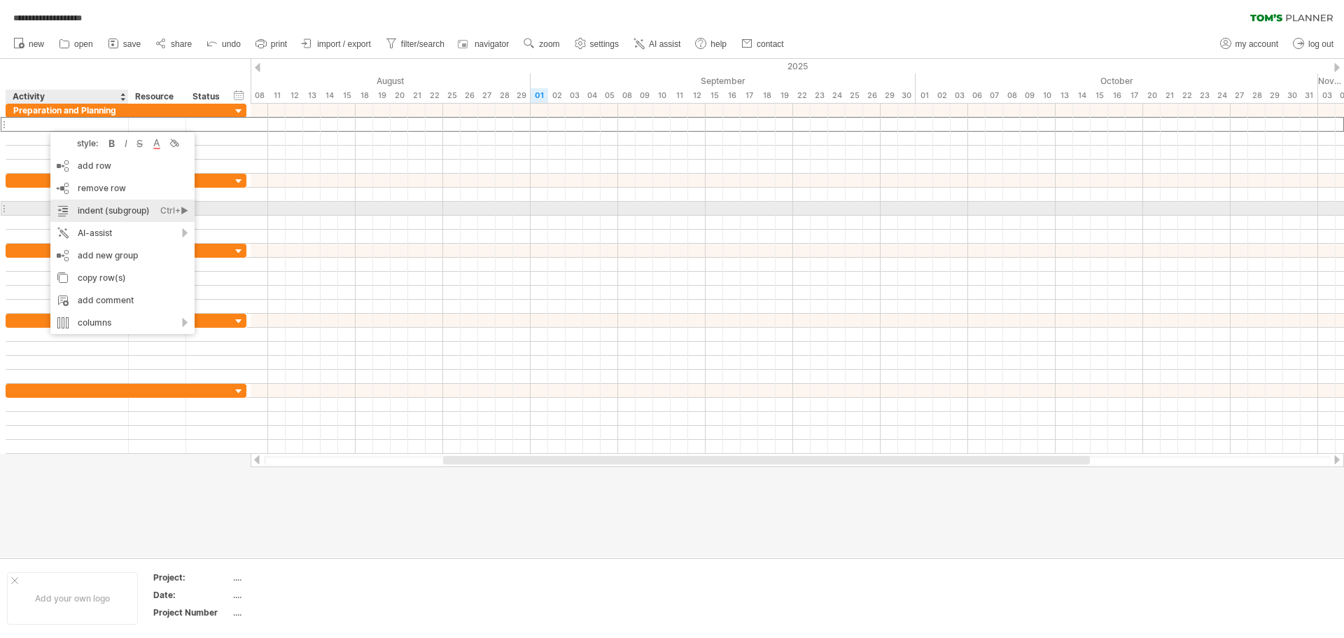
click at [121, 214] on div "indent (subgroup) Ctrl+► Cmd+►" at bounding box center [122, 211] width 144 height 22
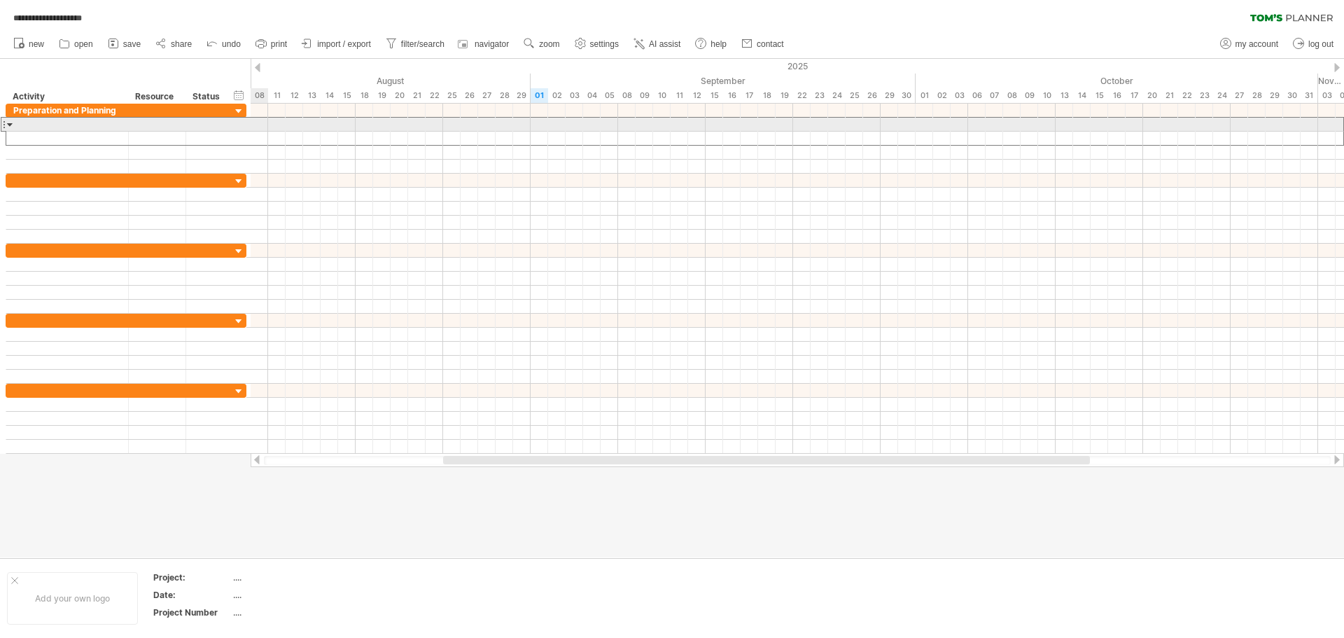
click at [46, 125] on div at bounding box center [67, 124] width 108 height 13
type input "*"
type input "**********"
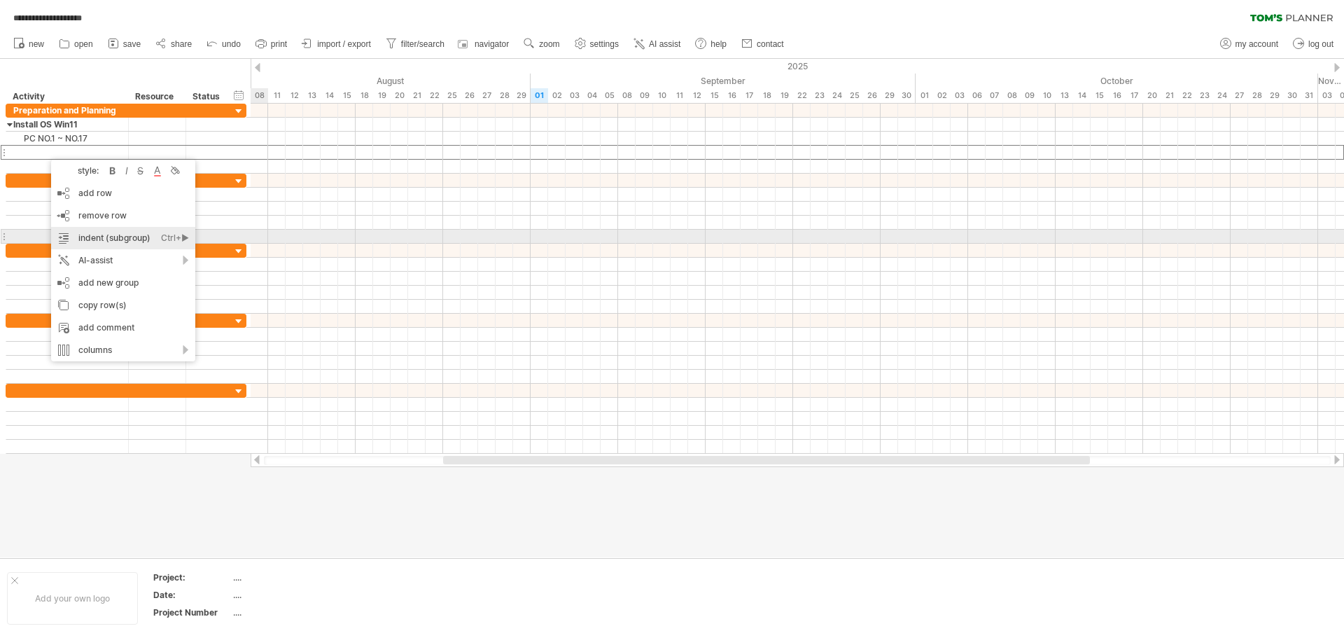
click at [143, 238] on div "indent (subgroup) Ctrl+► Cmd+►" at bounding box center [123, 238] width 144 height 22
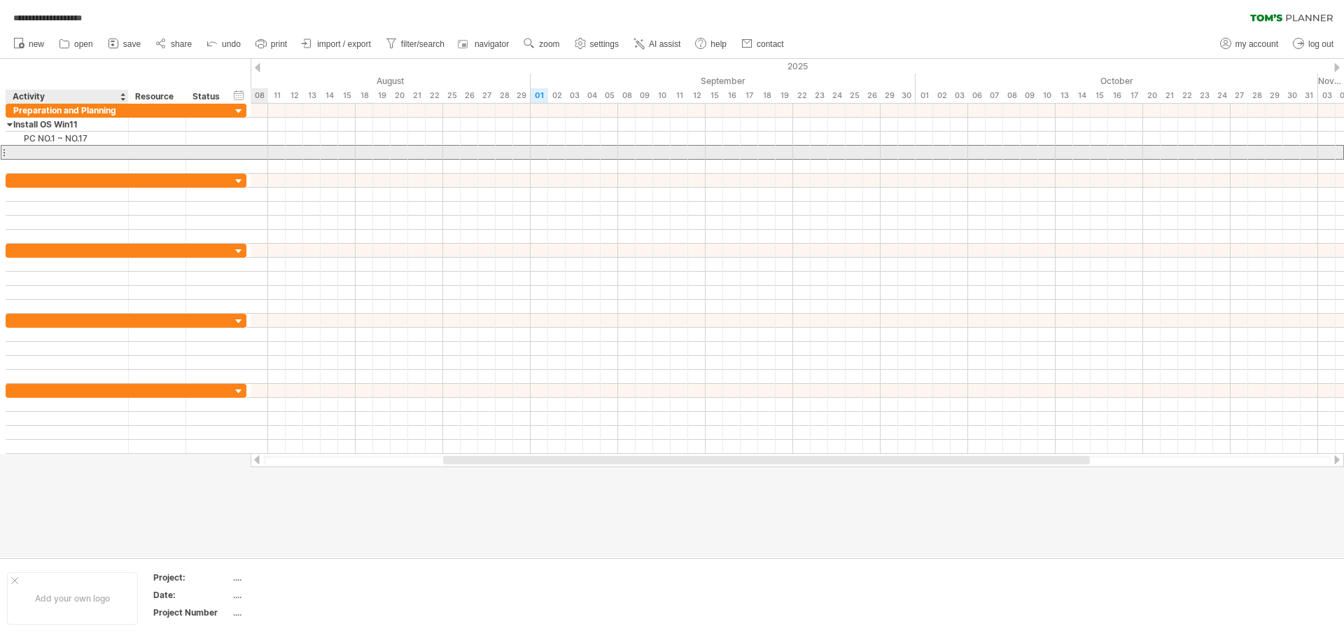
click at [51, 151] on div at bounding box center [67, 152] width 108 height 13
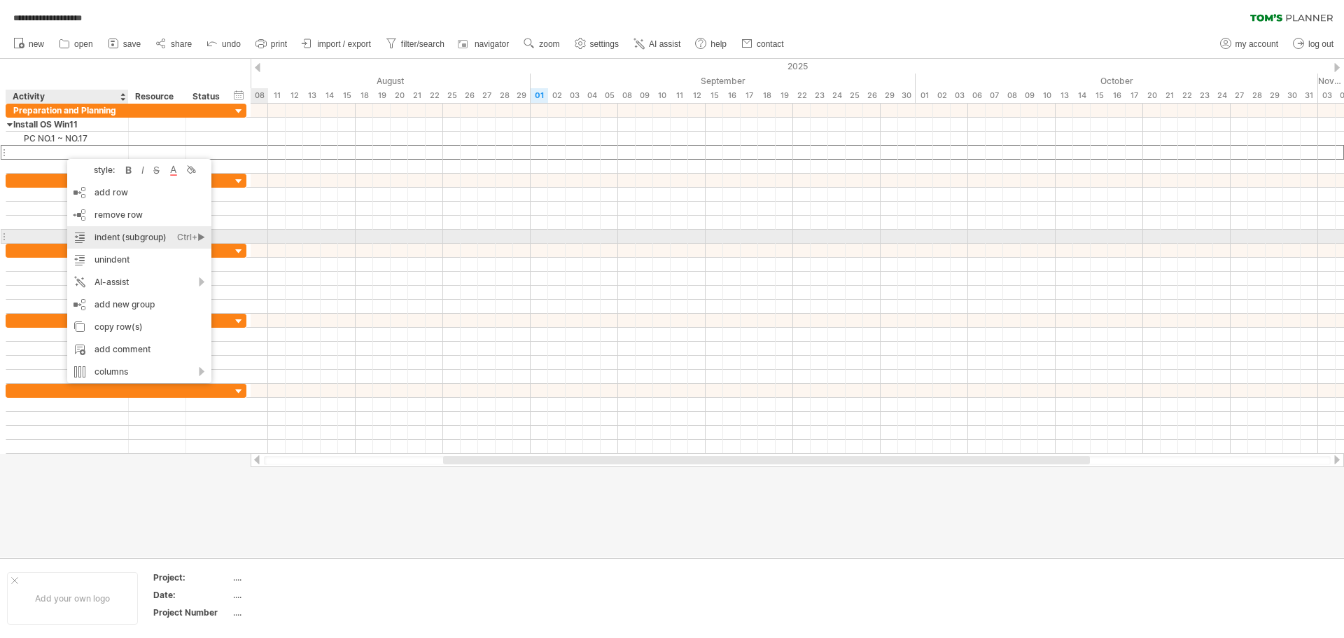
click at [136, 235] on div "indent (subgroup) Ctrl+► Cmd+►" at bounding box center [139, 237] width 144 height 22
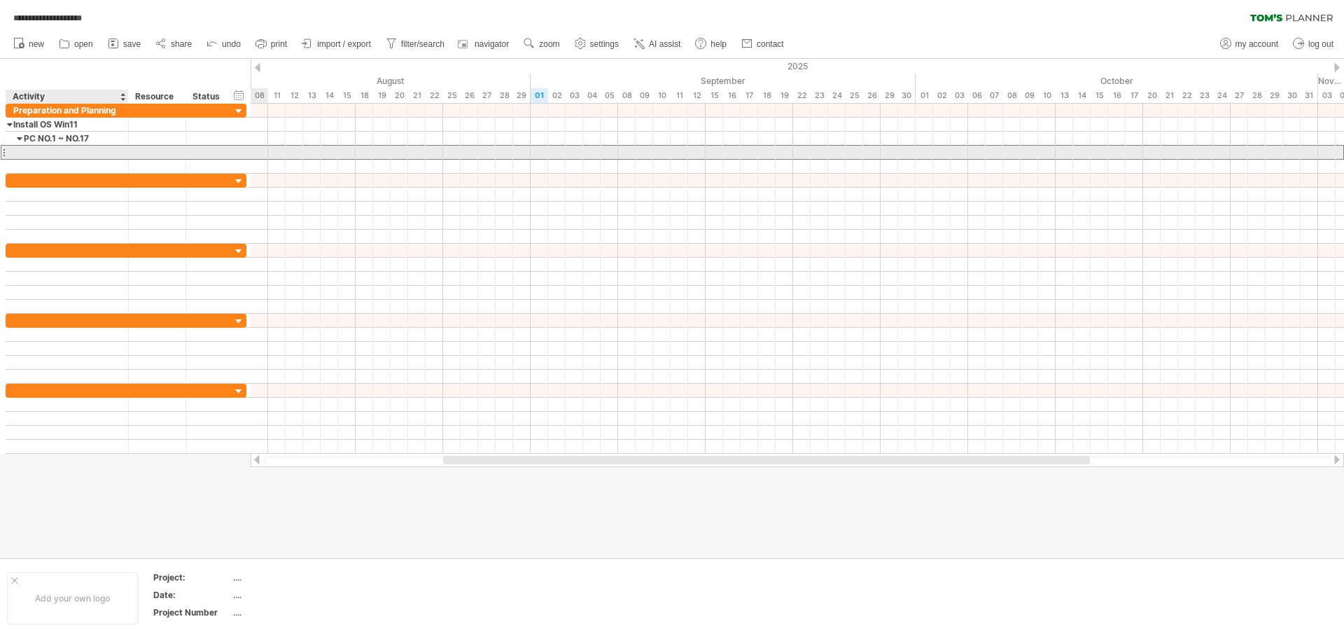
click at [61, 149] on div at bounding box center [67, 152] width 108 height 13
type input "**********"
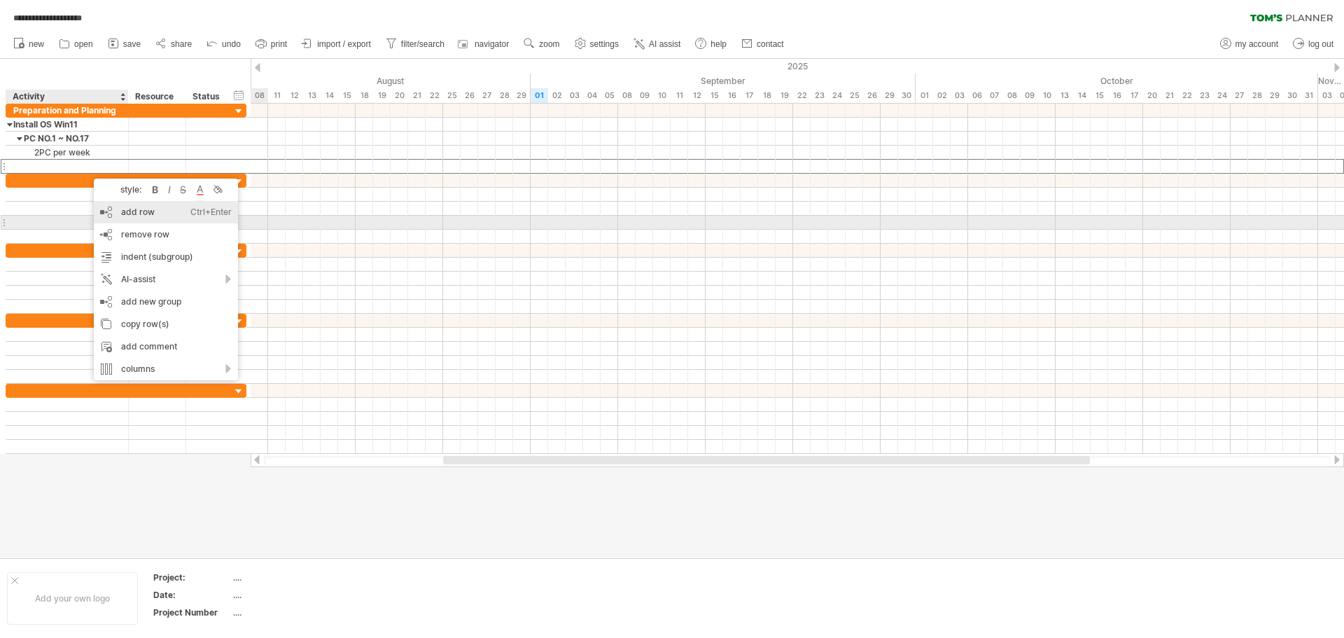
click at [174, 216] on div "add row Ctrl+Enter Cmd+Enter" at bounding box center [166, 212] width 144 height 22
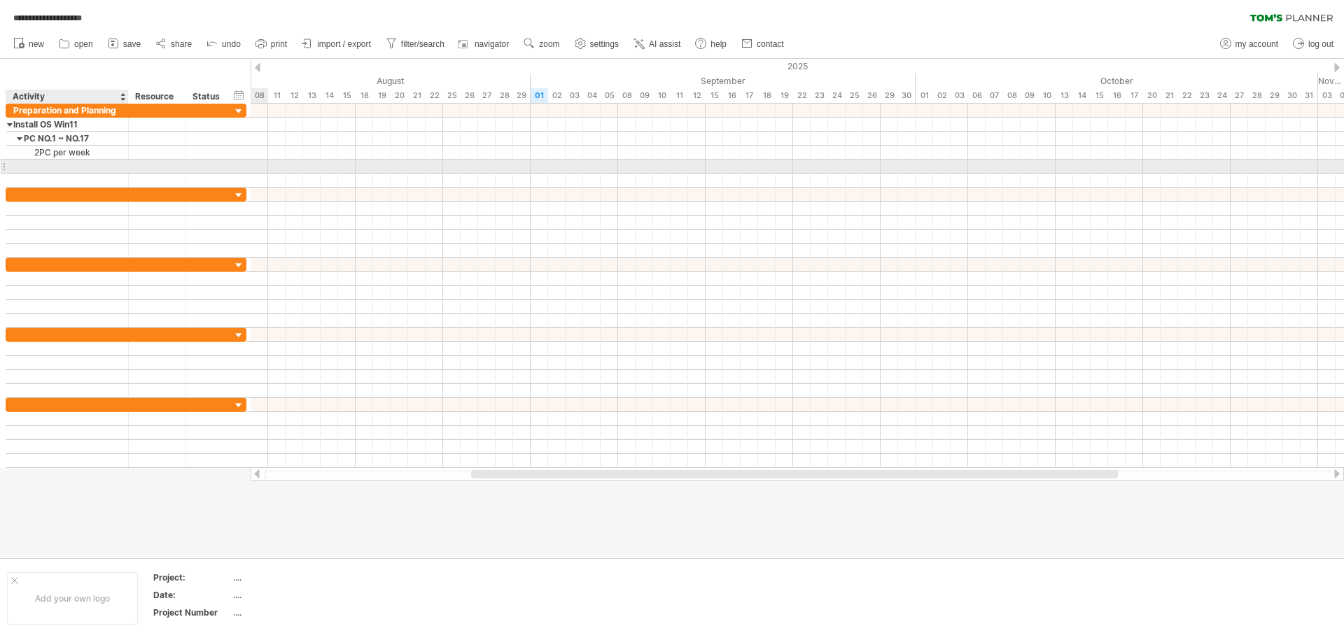
click at [85, 168] on div at bounding box center [67, 166] width 108 height 13
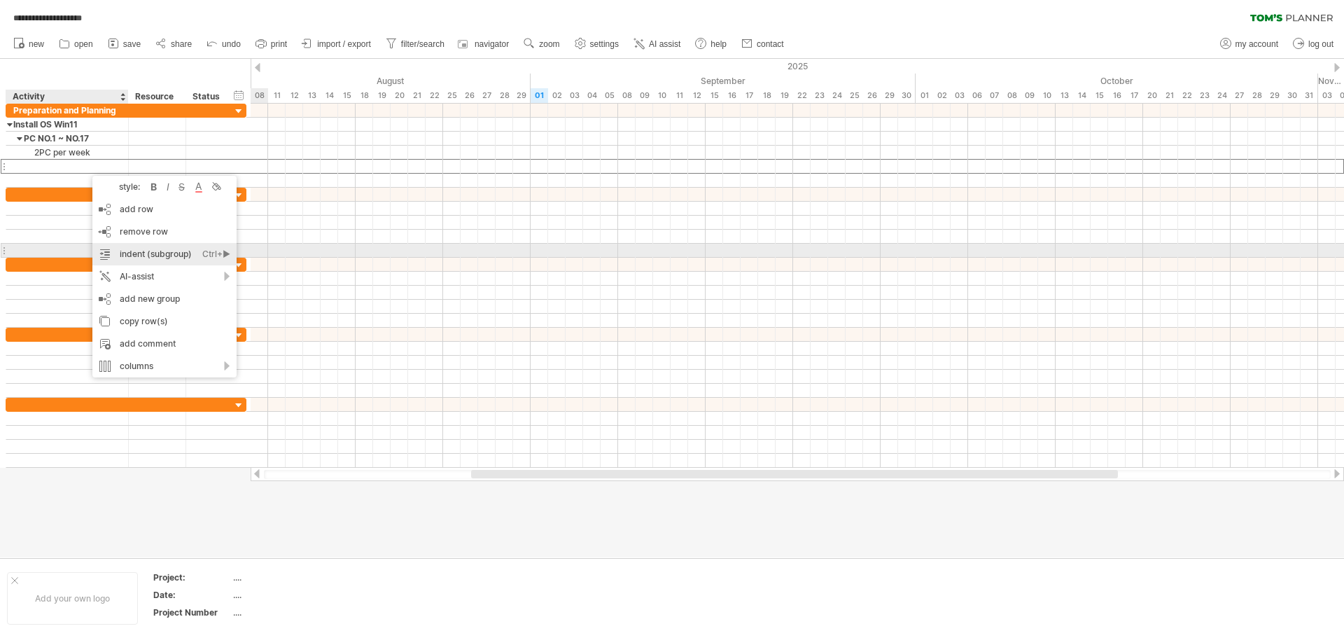
click at [179, 251] on div "indent (subgroup) Ctrl+► Cmd+►" at bounding box center [164, 254] width 144 height 22
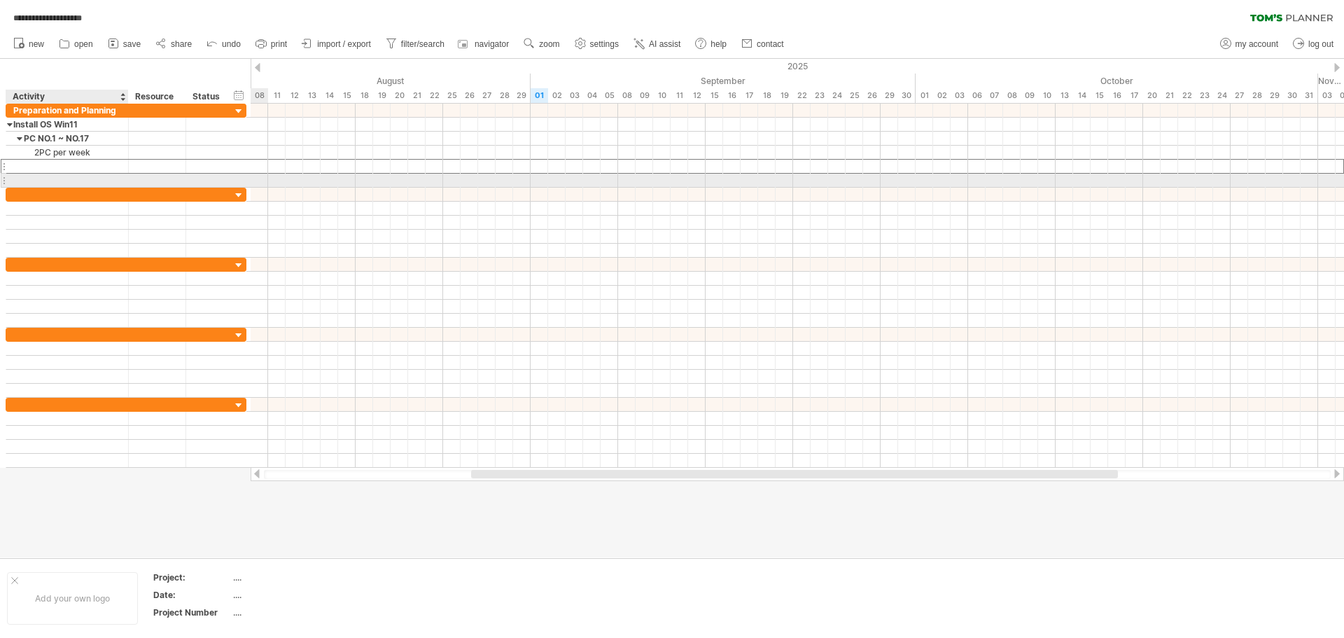
click at [90, 169] on div at bounding box center [67, 166] width 108 height 13
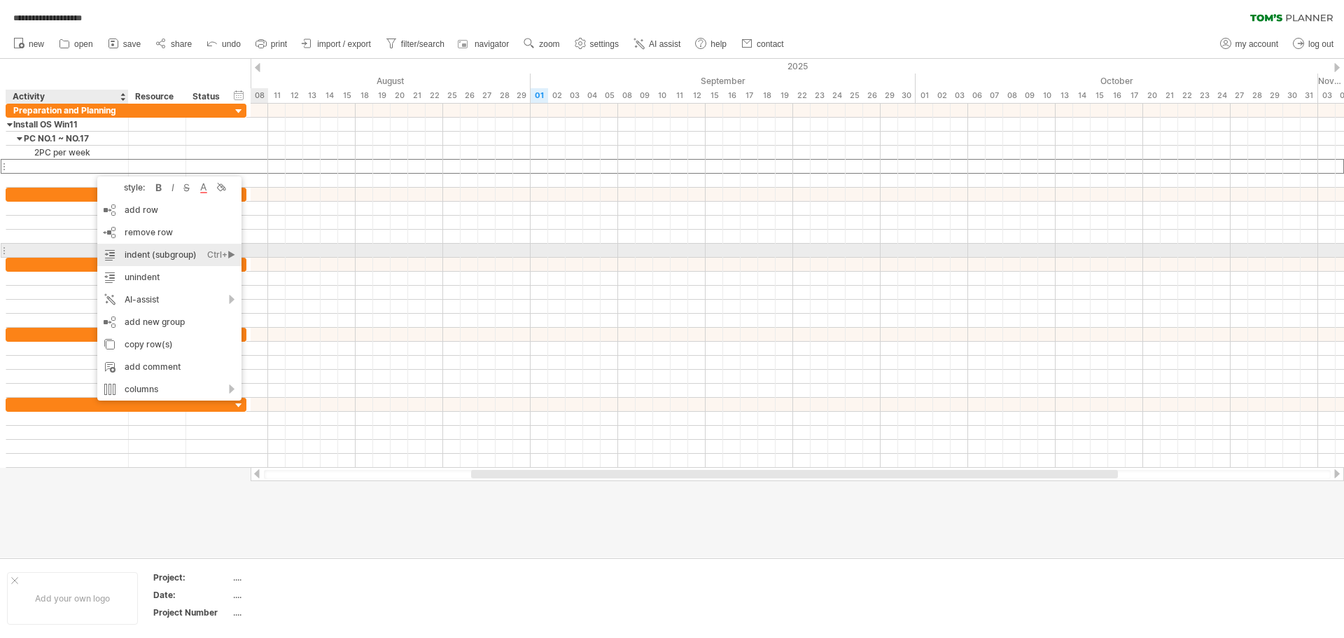
click at [174, 255] on div "indent (subgroup) Ctrl+► Cmd+►" at bounding box center [169, 255] width 144 height 22
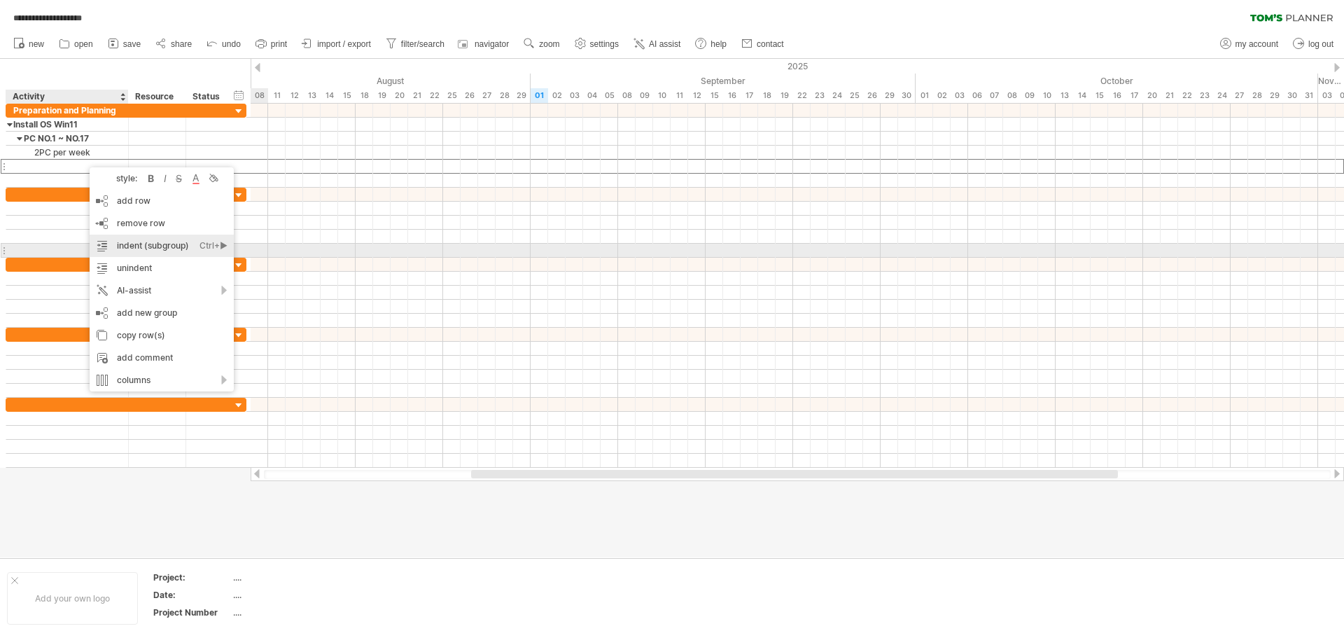
click at [179, 247] on div "indent (subgroup) Ctrl+► Cmd+►" at bounding box center [162, 246] width 144 height 22
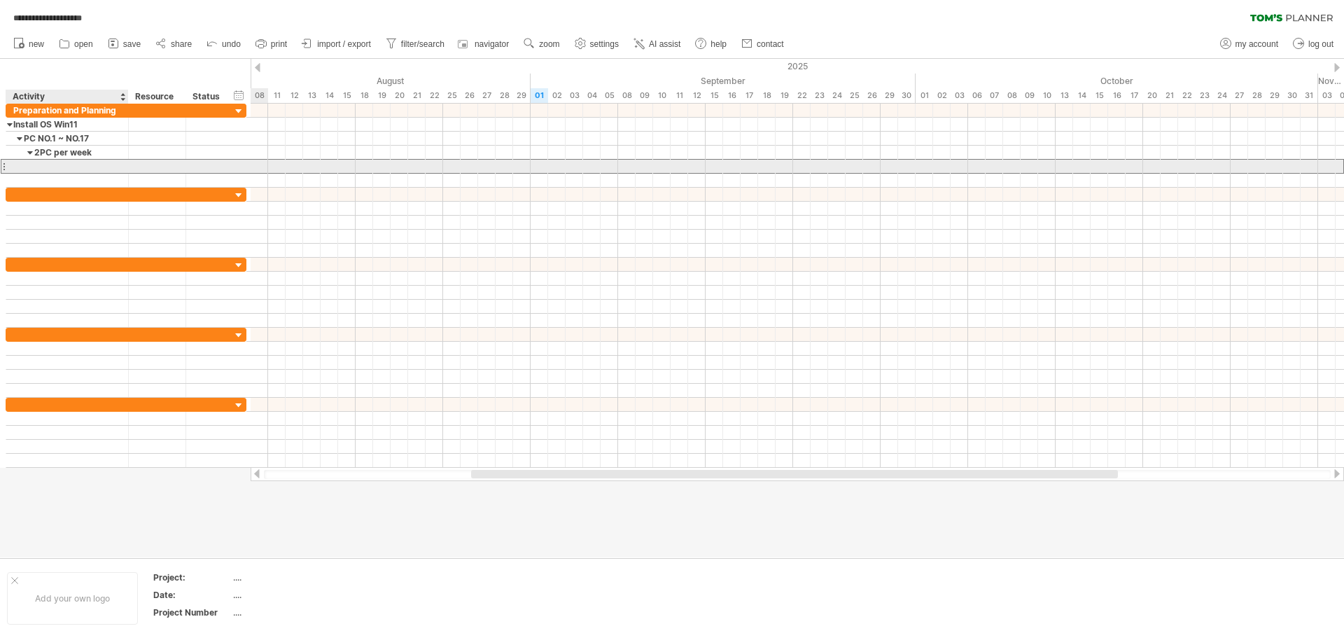
click at [72, 167] on div at bounding box center [67, 166] width 108 height 13
type input "***"
click at [78, 169] on div "1st" at bounding box center [67, 166] width 108 height 13
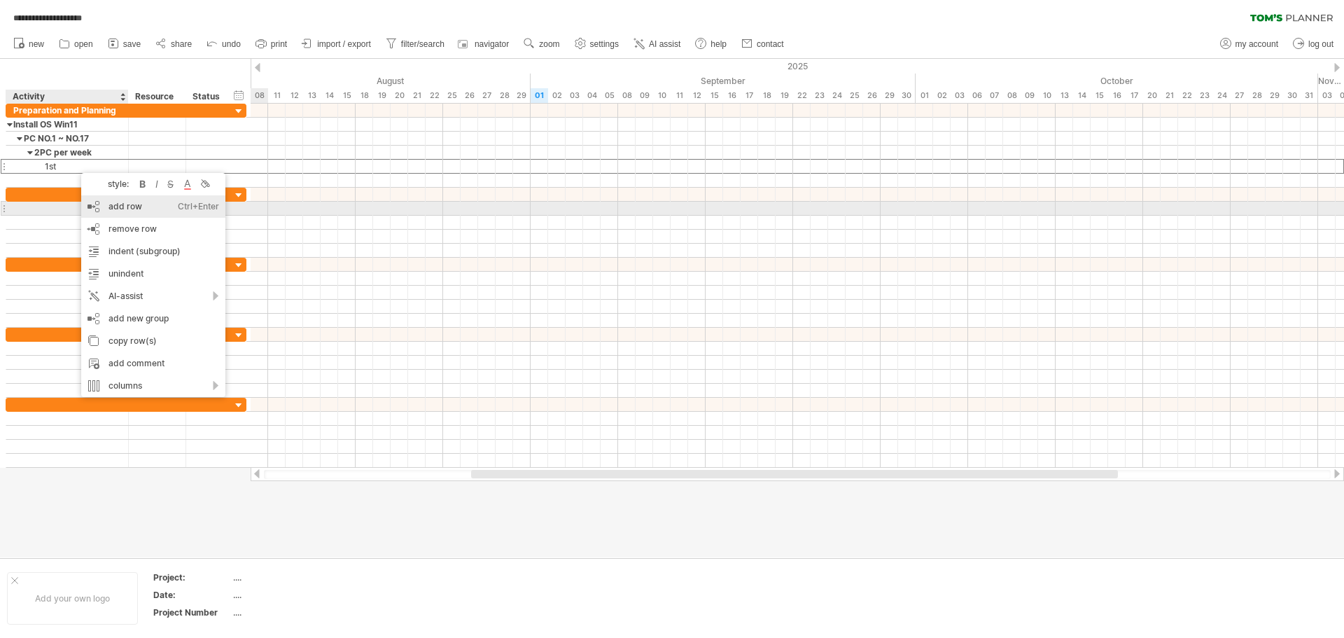
click at [147, 202] on div "add row Ctrl+Enter Cmd+Enter" at bounding box center [153, 206] width 144 height 22
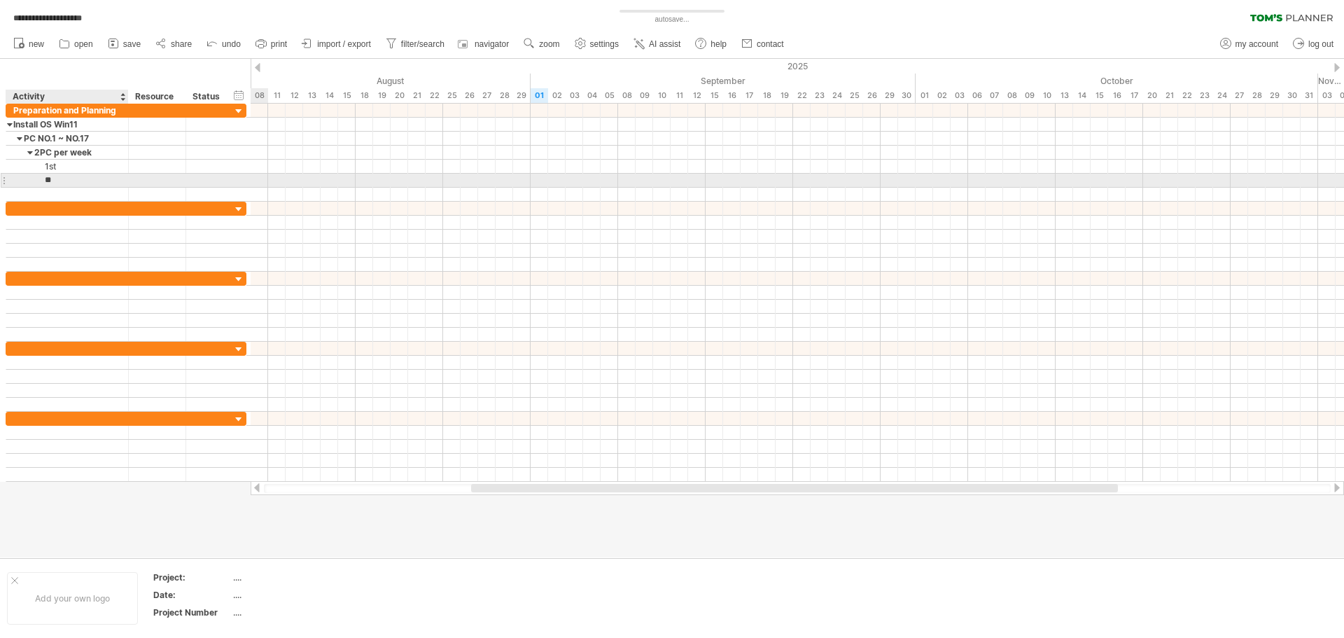
type input "***"
click at [60, 183] on div "2nd" at bounding box center [67, 180] width 108 height 13
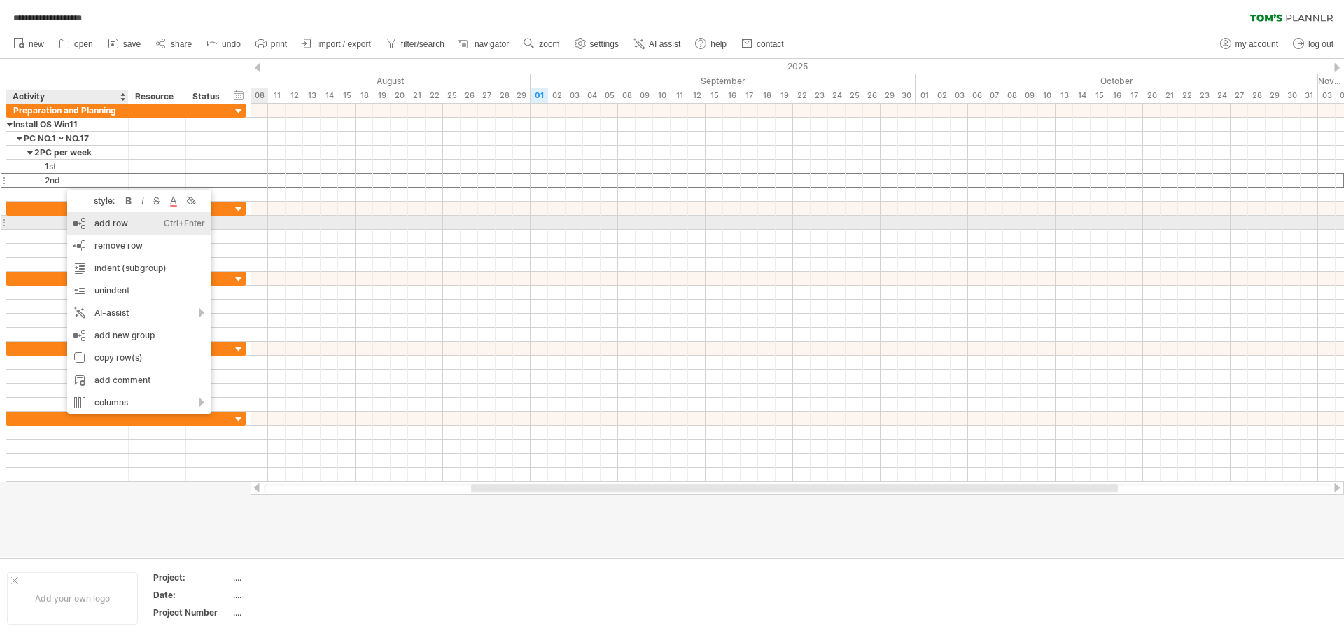
click at [107, 222] on div "add row Ctrl+Enter Cmd+Enter" at bounding box center [139, 223] width 144 height 22
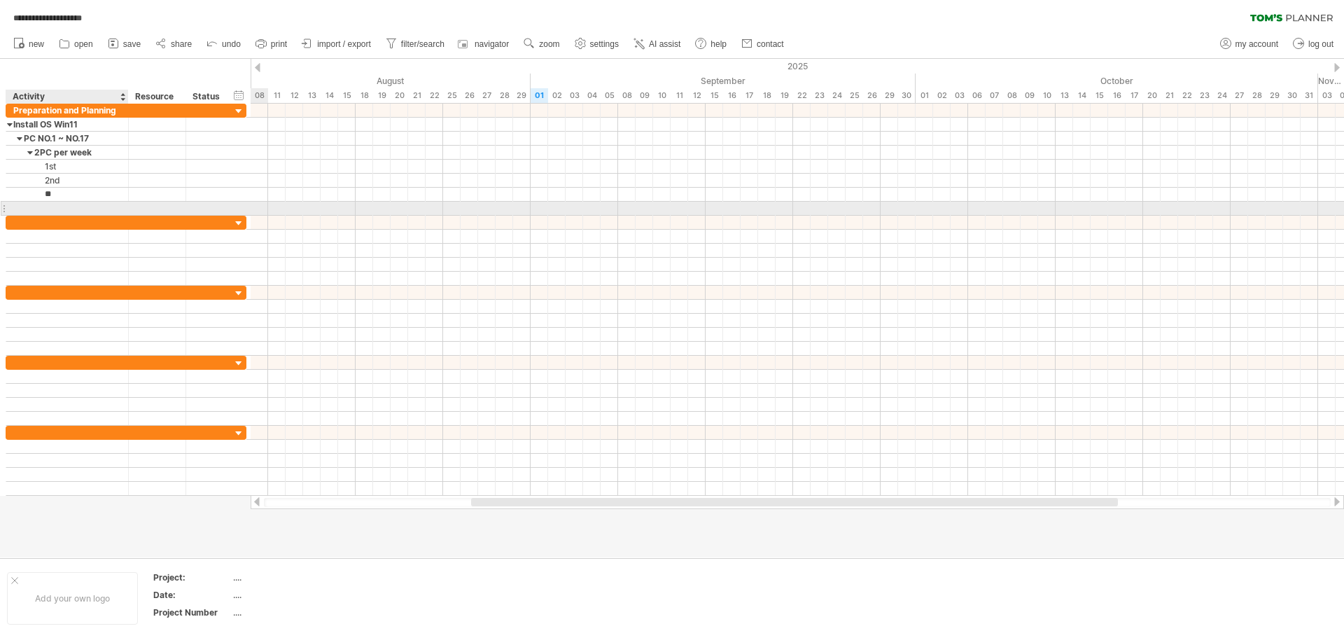
type input "***"
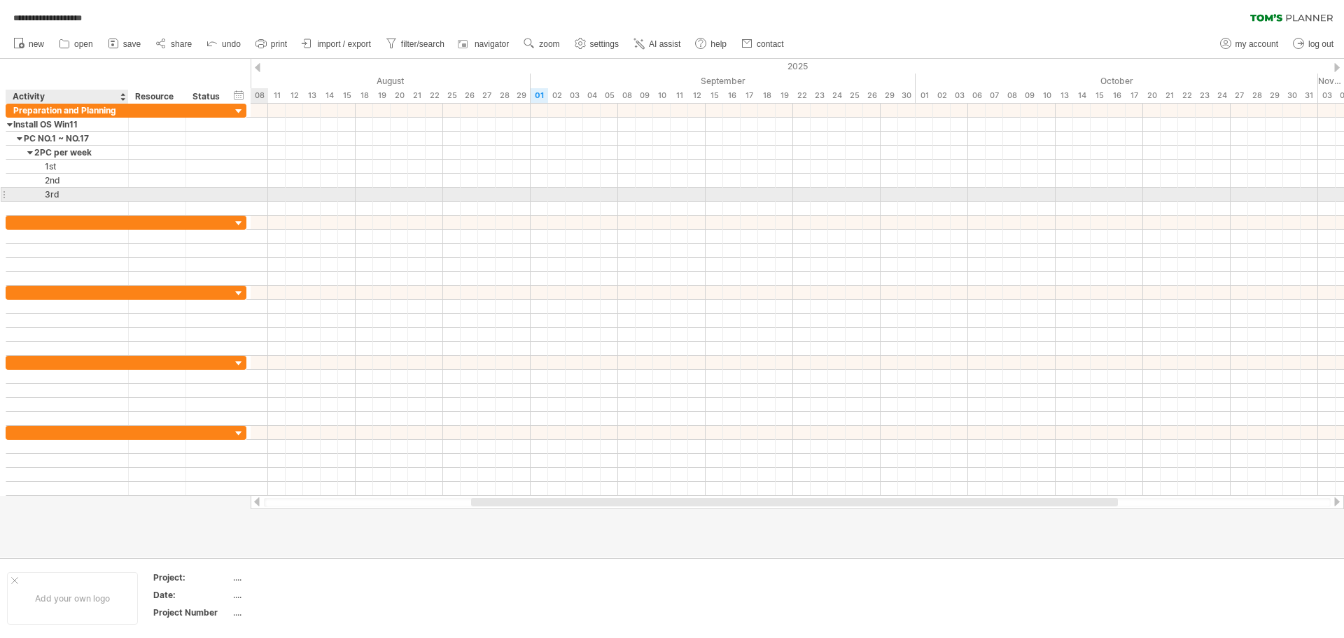
click at [76, 191] on div "3rd" at bounding box center [67, 194] width 108 height 13
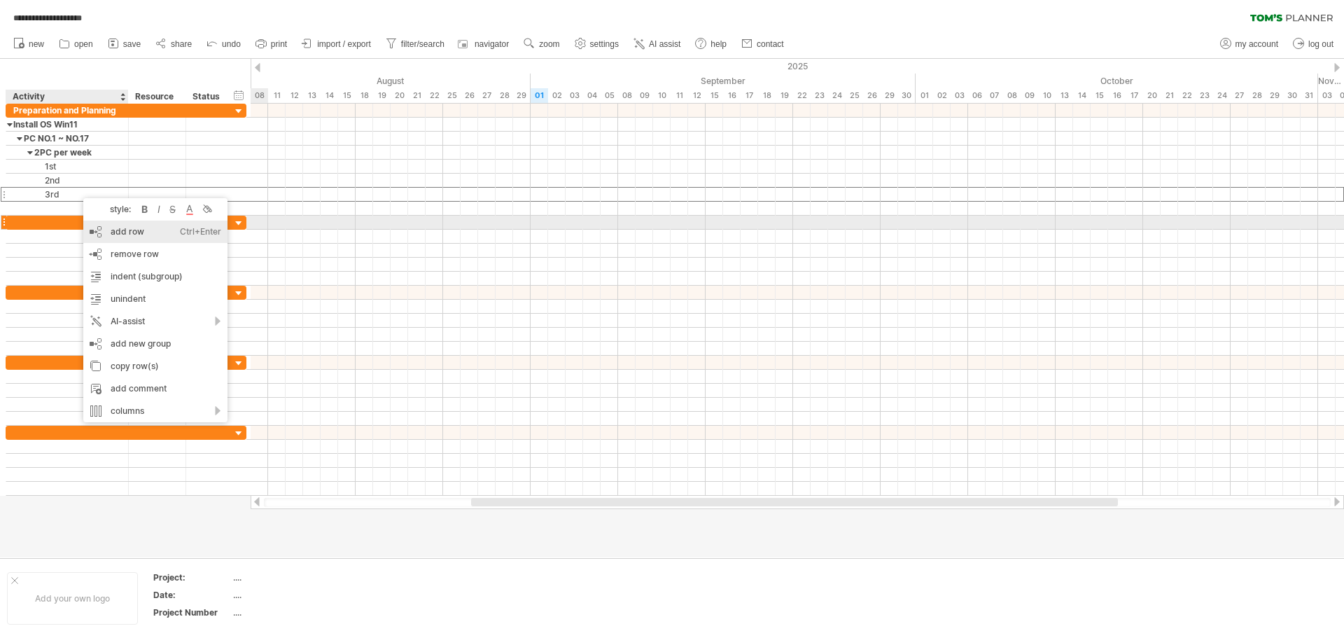
click at [130, 227] on div "add row Ctrl+Enter Cmd+Enter" at bounding box center [155, 232] width 144 height 22
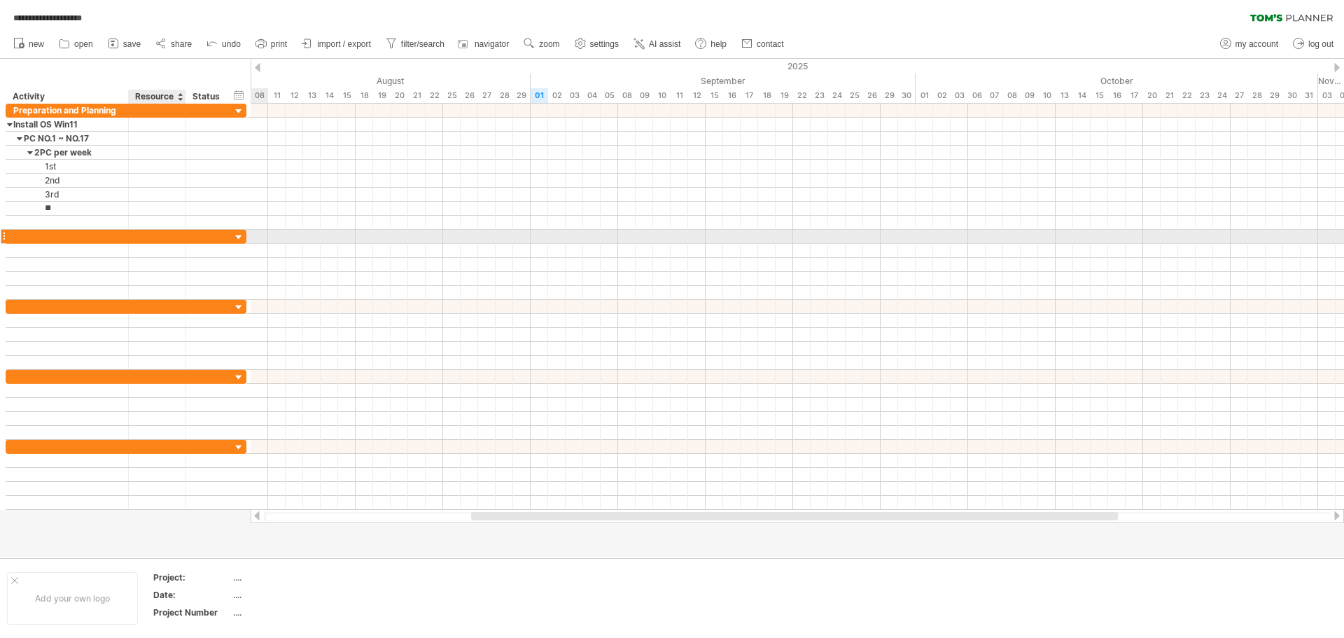
type input "***"
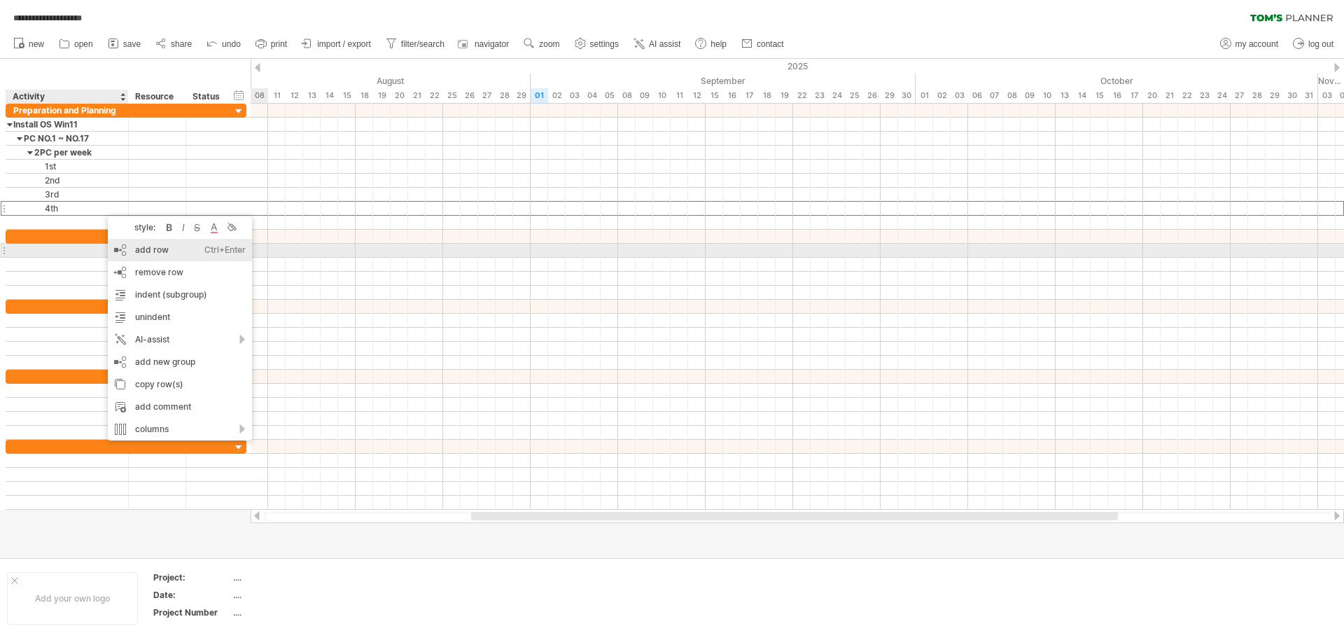
click at [154, 251] on div "add row Ctrl+Enter Cmd+Enter" at bounding box center [180, 250] width 144 height 22
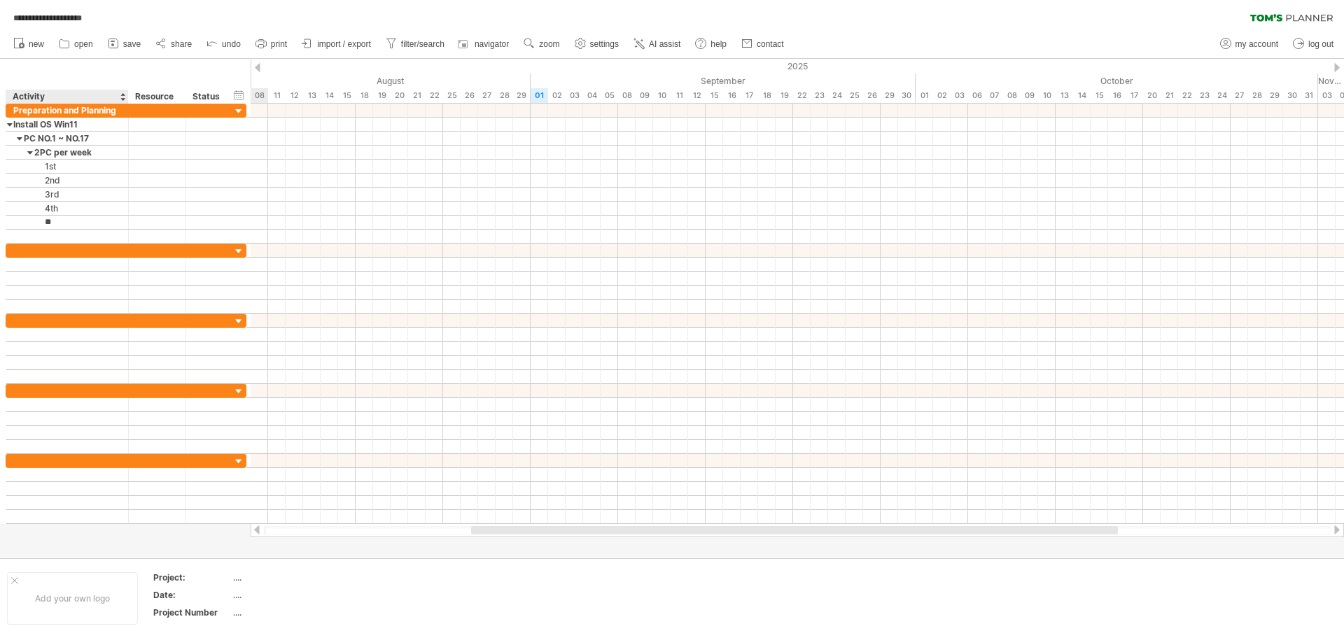
type input "***"
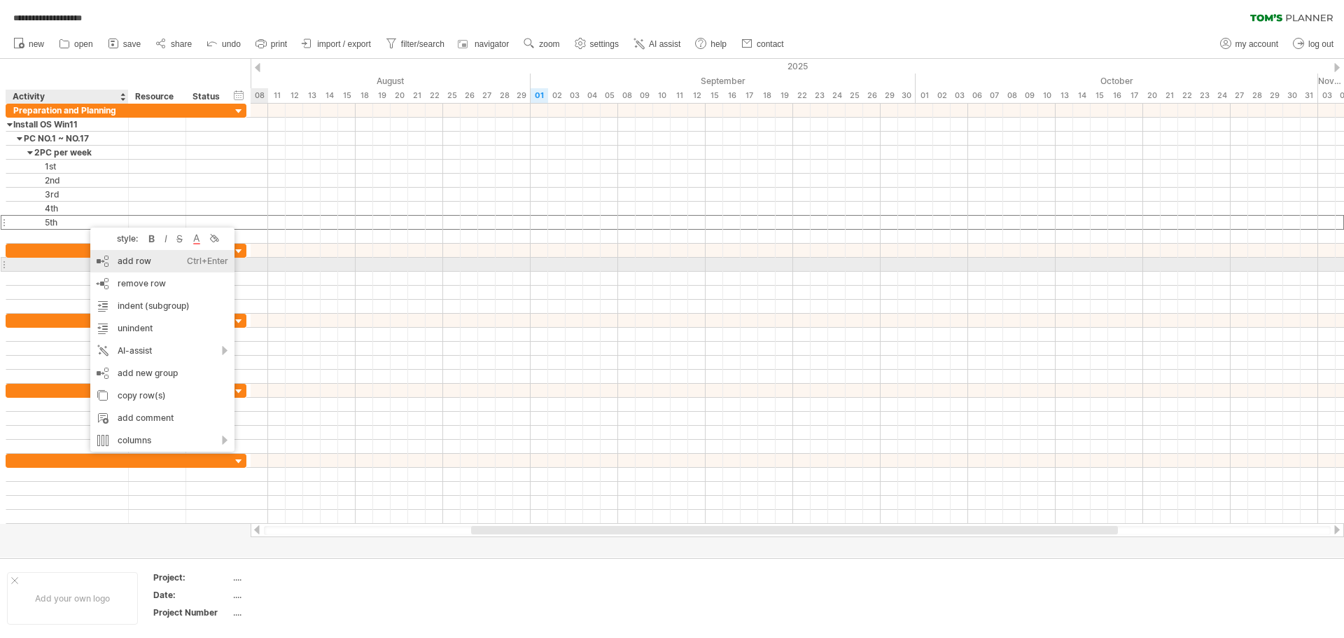
click at [161, 263] on div "add row Ctrl+Enter Cmd+Enter" at bounding box center [162, 261] width 144 height 22
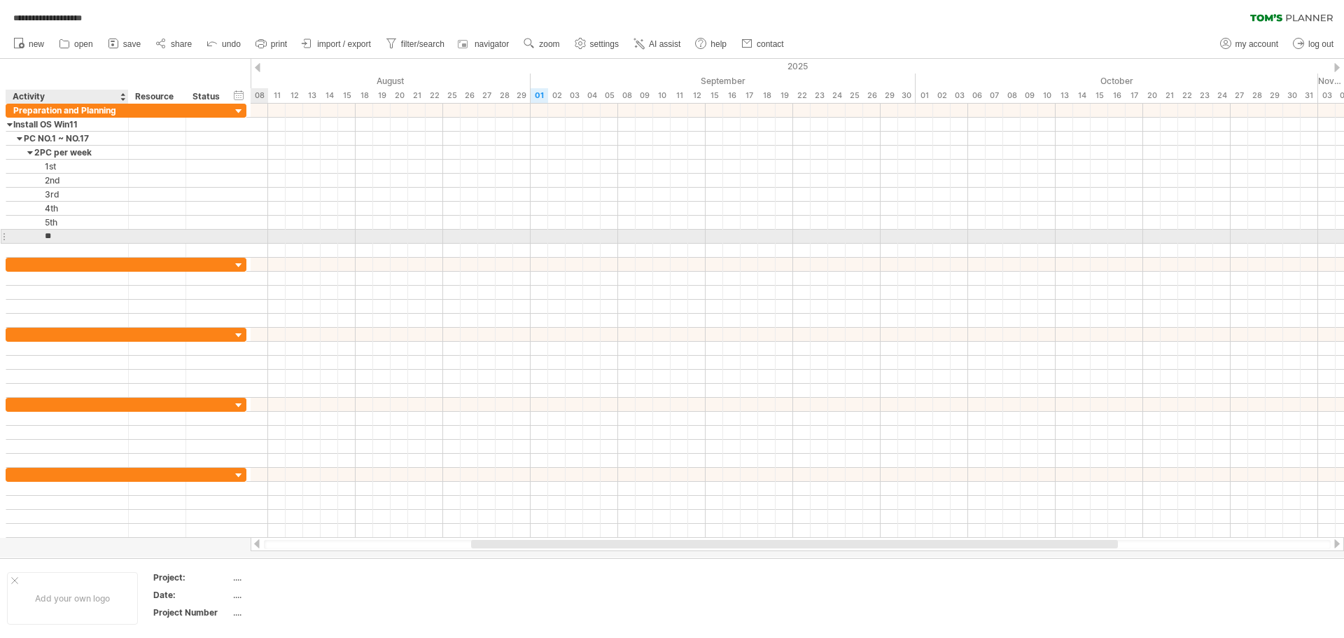
type input "***"
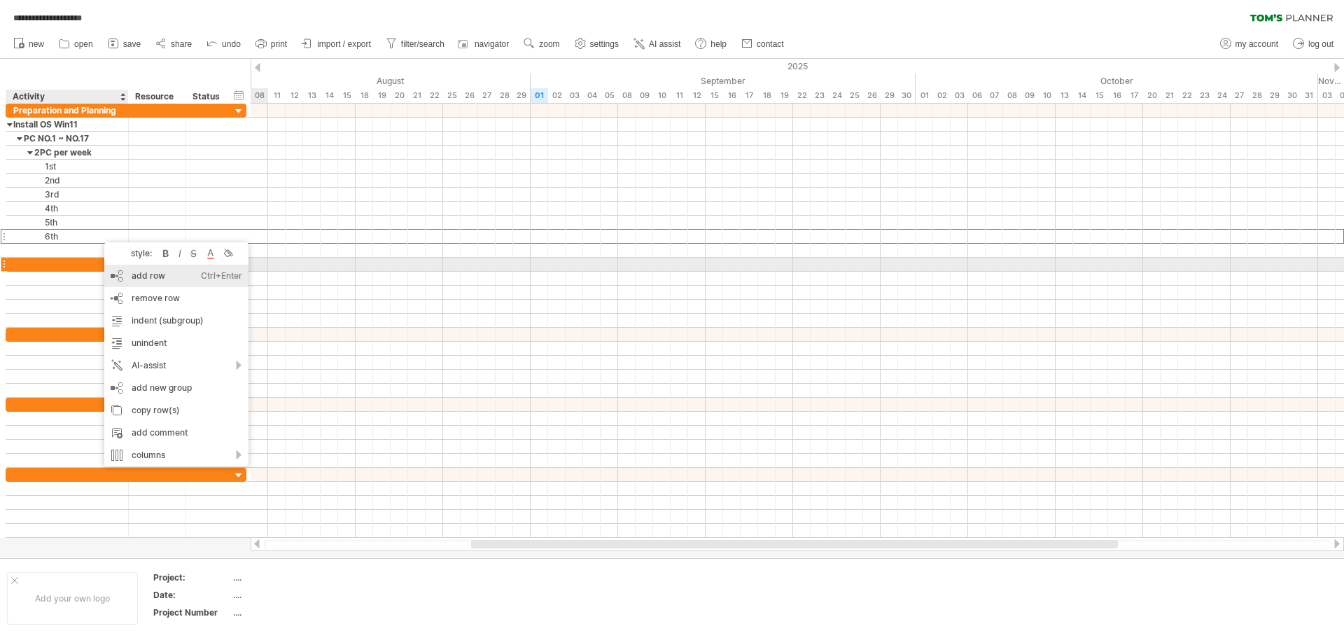
click at [133, 271] on div "add row Ctrl+Enter Cmd+Enter" at bounding box center [176, 276] width 144 height 22
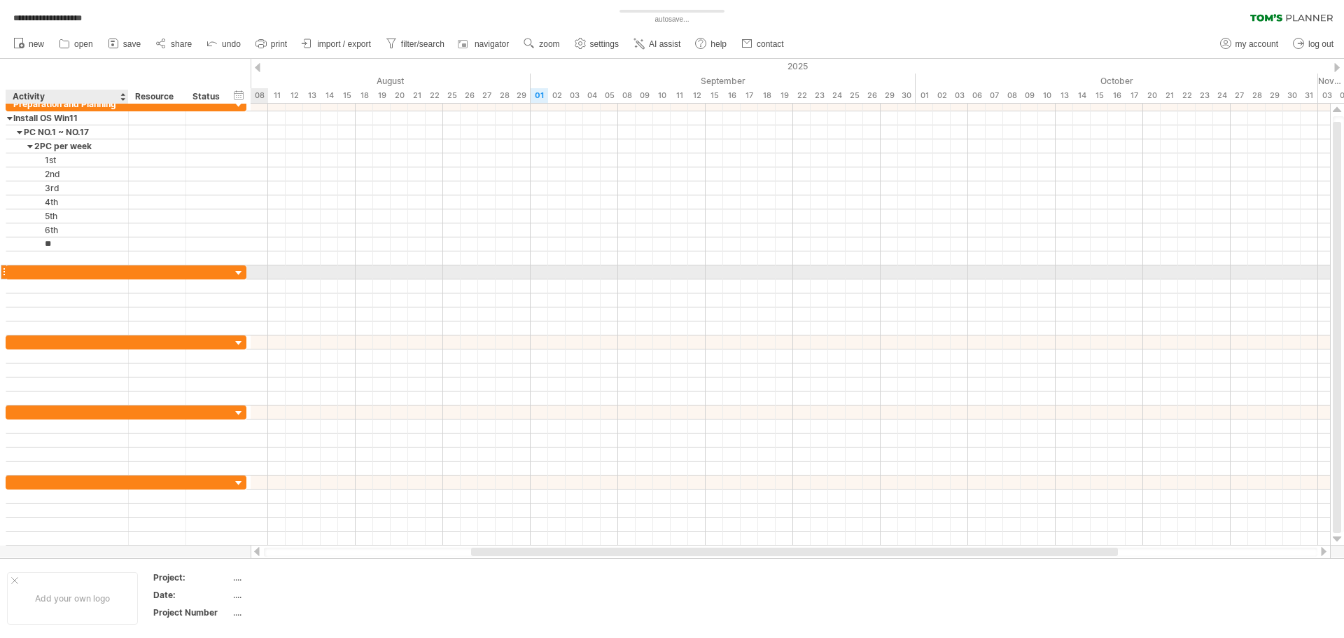
type input "***"
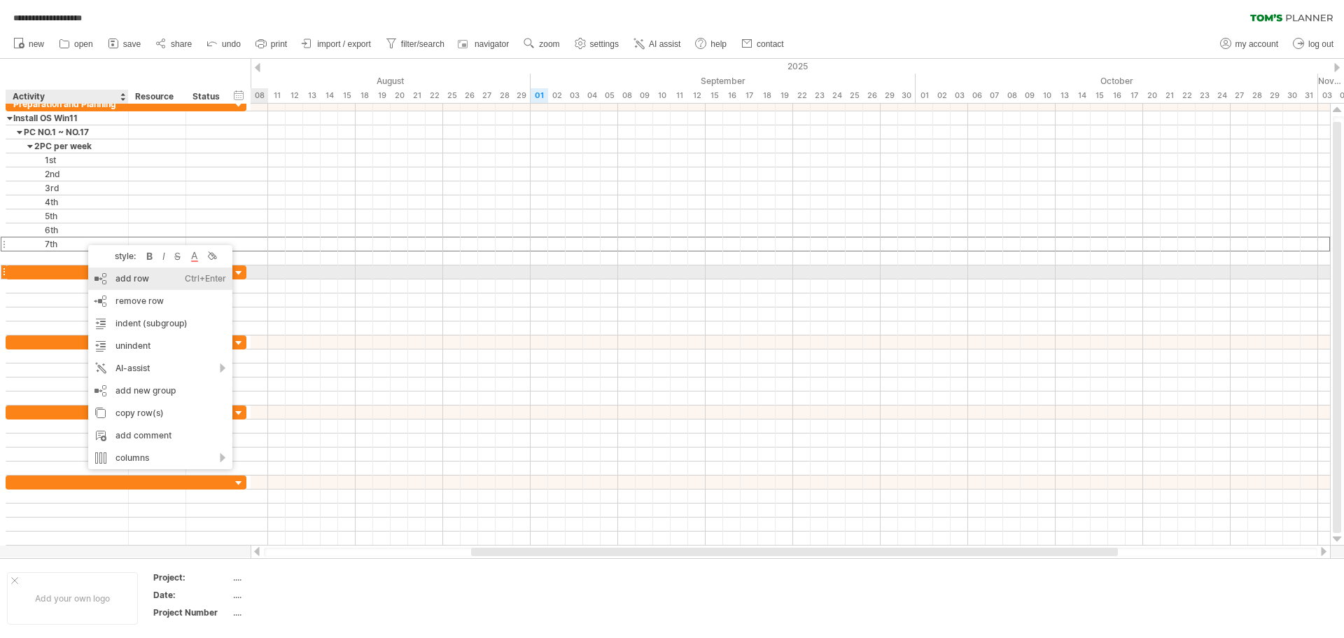
click at [136, 270] on div "add row Ctrl+Enter Cmd+Enter" at bounding box center [160, 278] width 144 height 22
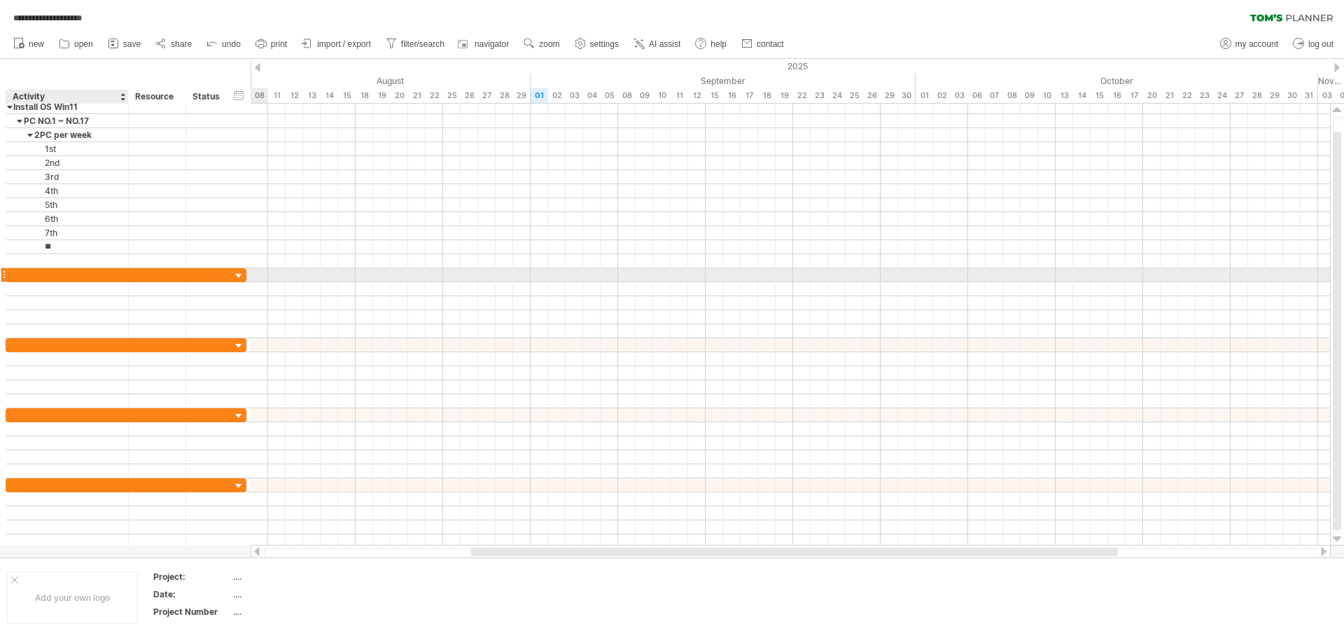
type input "***"
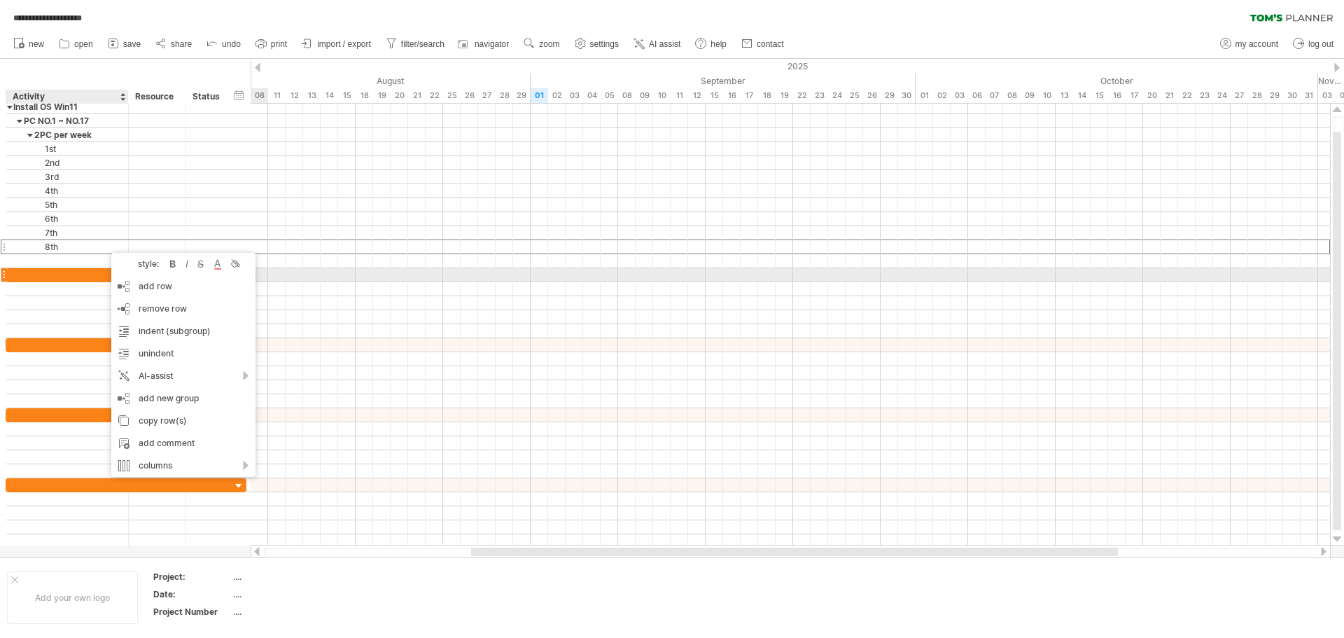
click at [154, 274] on div "style: bold italic strikethrough text color background color" at bounding box center [183, 264] width 144 height 22
click at [157, 282] on div "add row Ctrl+Enter Cmd+Enter" at bounding box center [183, 286] width 144 height 22
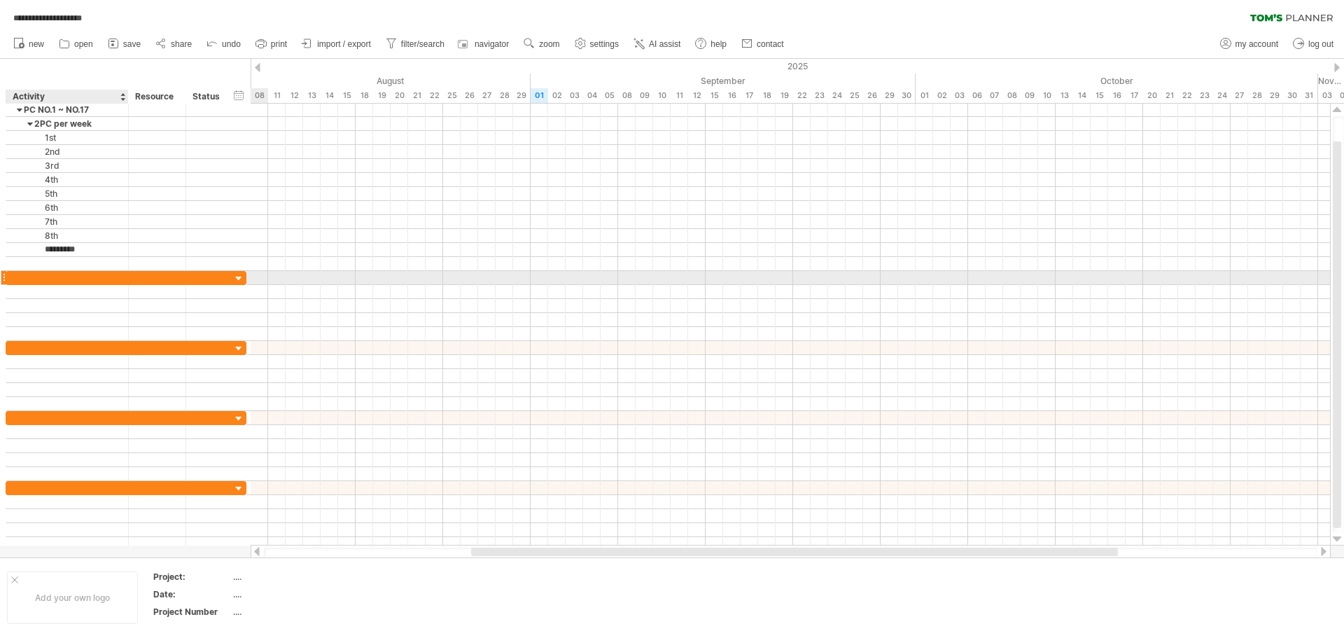
type input "**********"
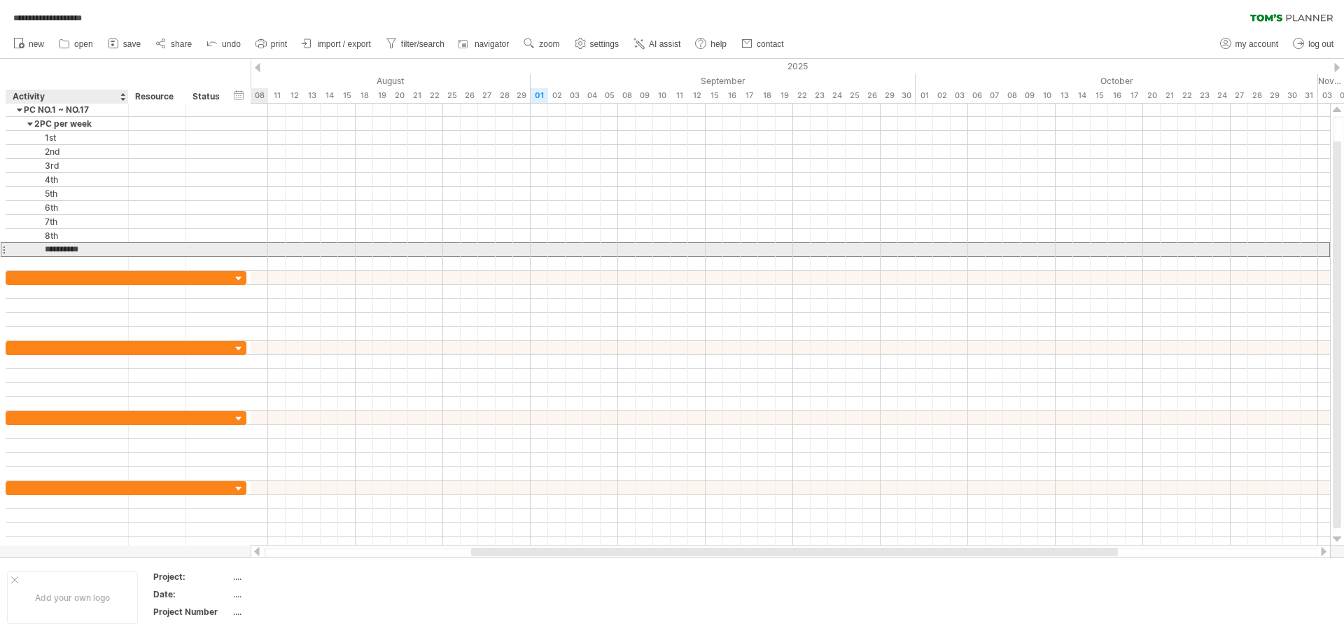
click at [60, 255] on input "**********" at bounding box center [67, 249] width 108 height 13
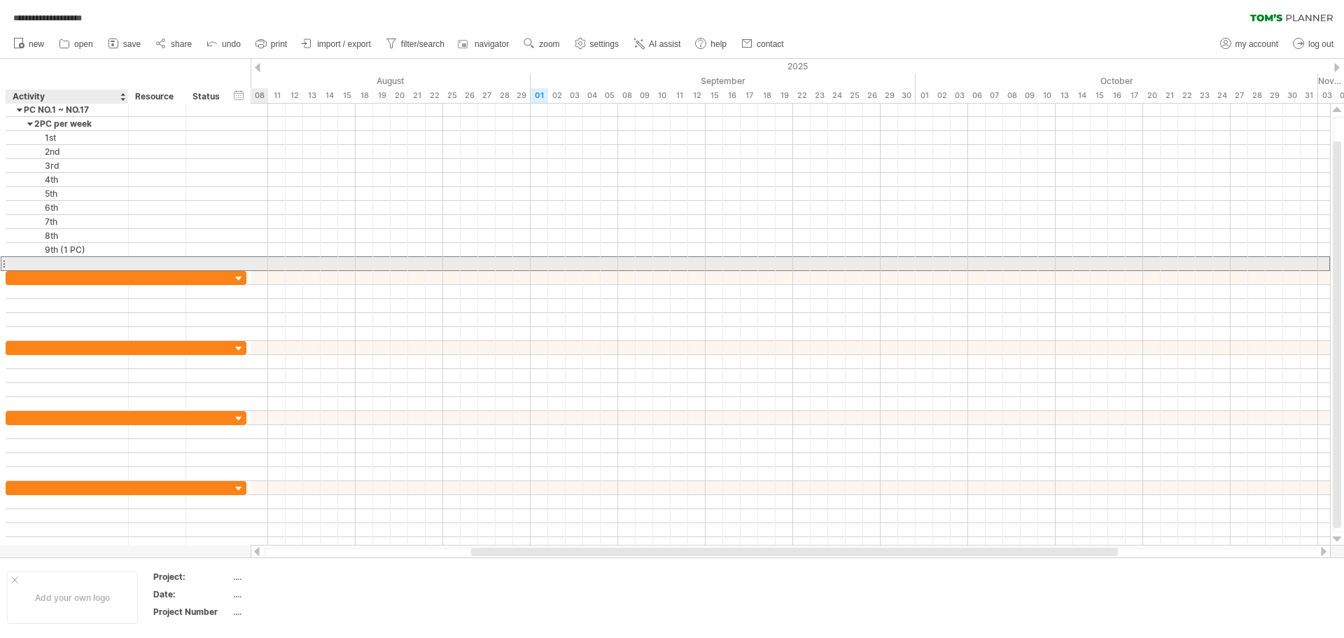
click at [50, 264] on div at bounding box center [67, 263] width 108 height 13
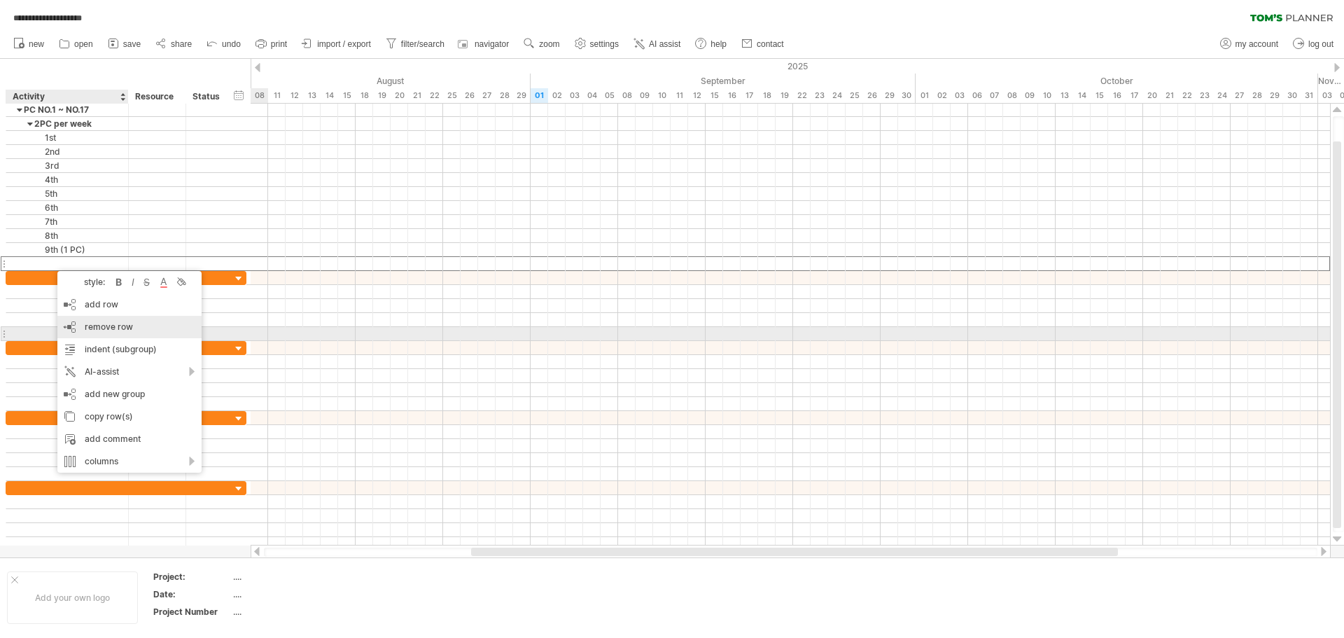
click at [125, 327] on span "remove row" at bounding box center [109, 326] width 48 height 11
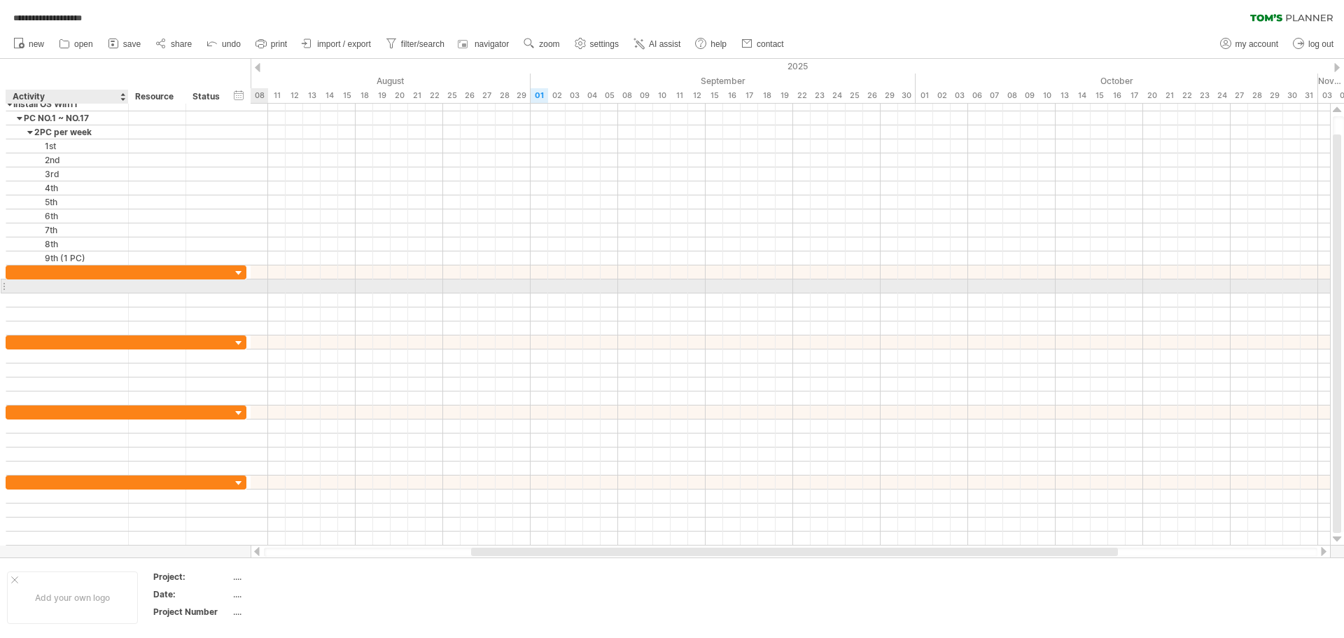
click at [65, 284] on div at bounding box center [67, 285] width 108 height 13
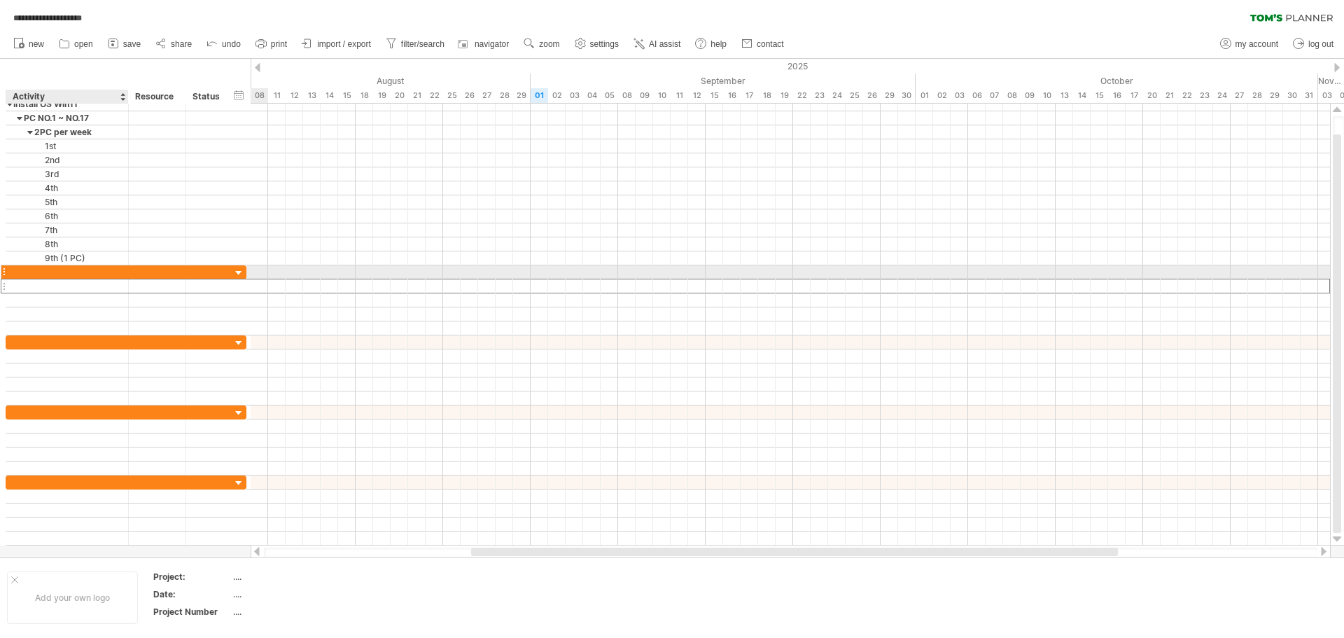
click at [56, 273] on div at bounding box center [67, 271] width 108 height 13
type input "**********"
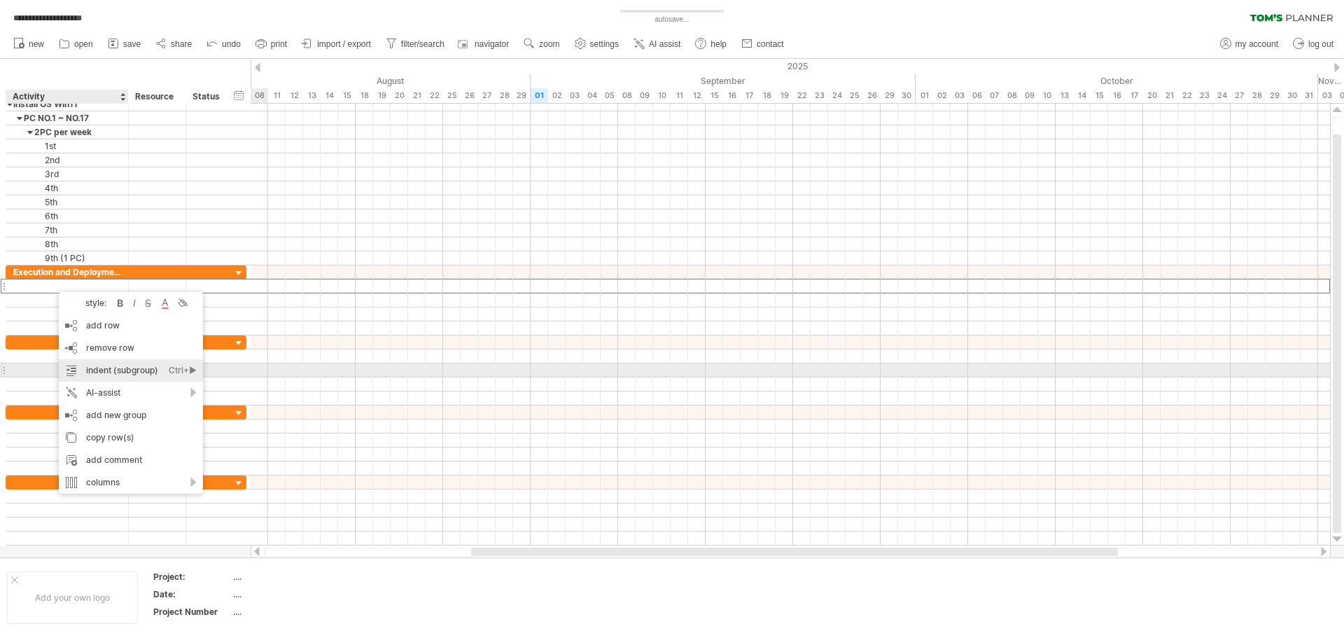
click at [129, 372] on div "indent (subgroup) Ctrl+► Cmd+►" at bounding box center [131, 370] width 144 height 22
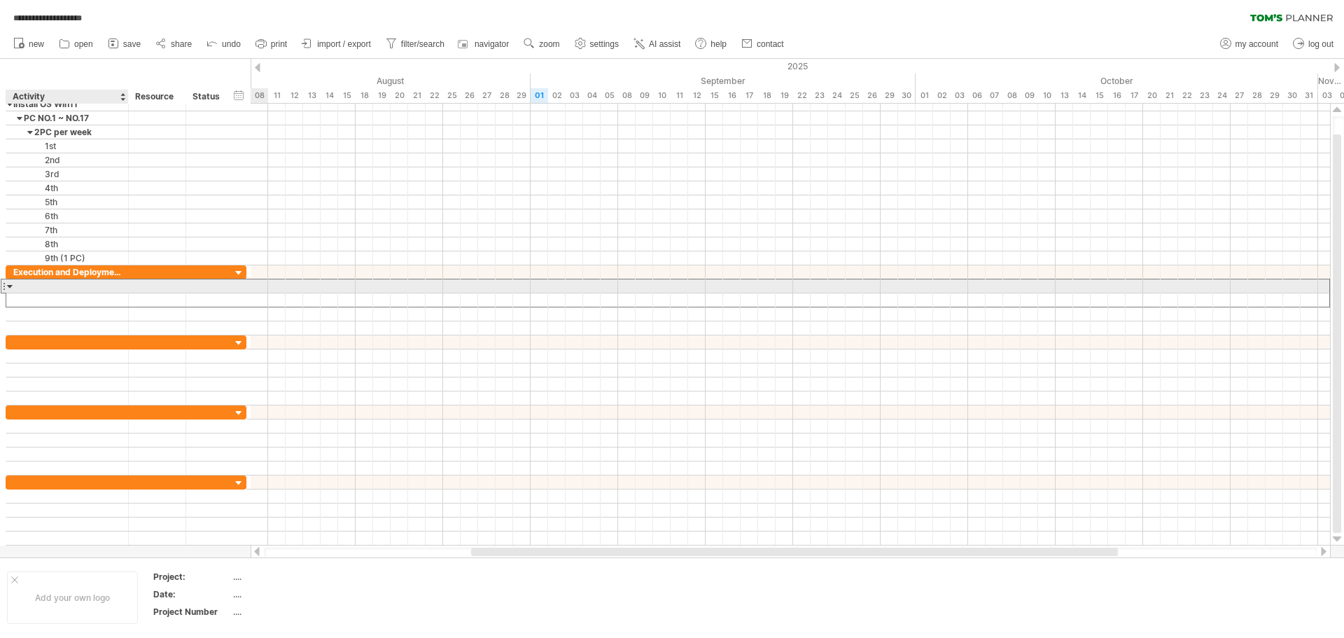
click at [40, 286] on div at bounding box center [67, 285] width 108 height 13
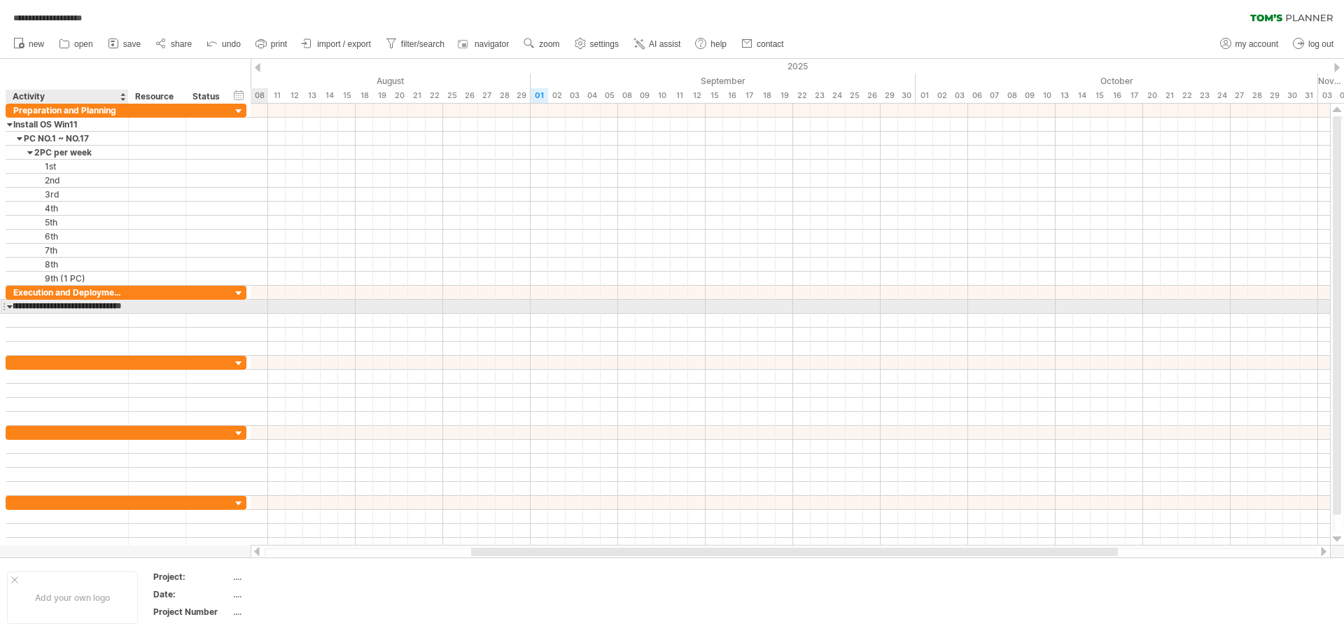
scroll to position [0, 43]
type input "**********"
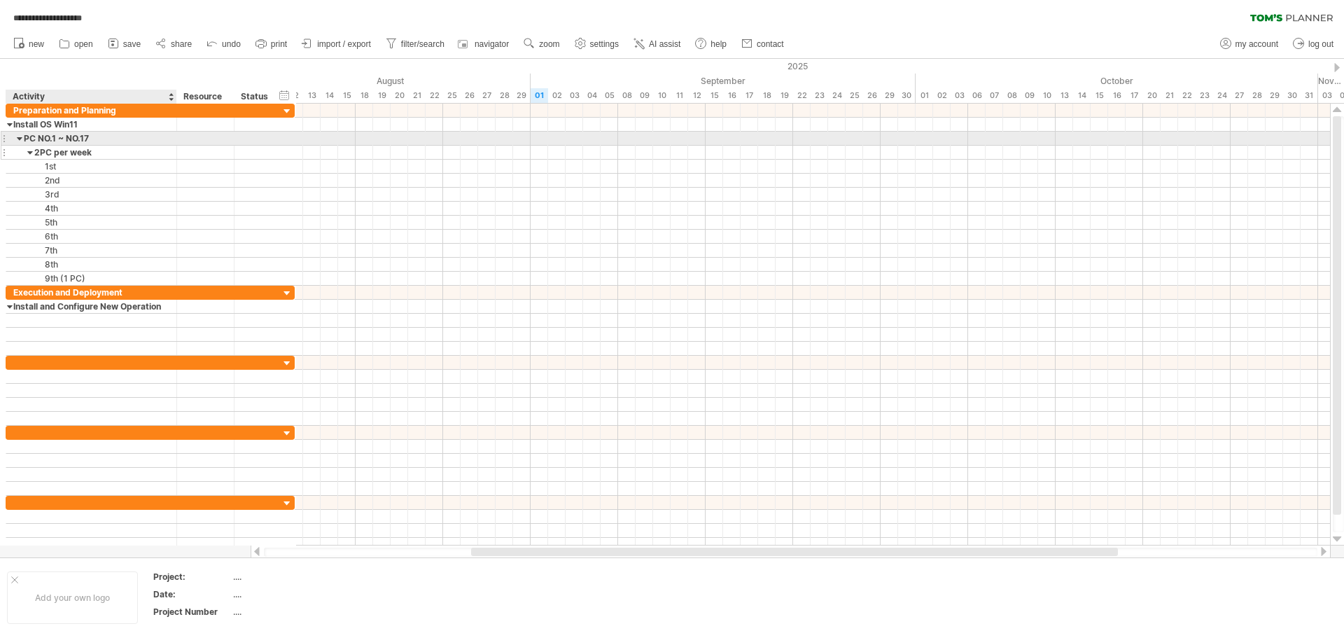
drag, startPoint x: 127, startPoint y: 143, endPoint x: 176, endPoint y: 151, distance: 48.9
click at [176, 151] on div "**********" at bounding box center [150, 195] width 289 height 182
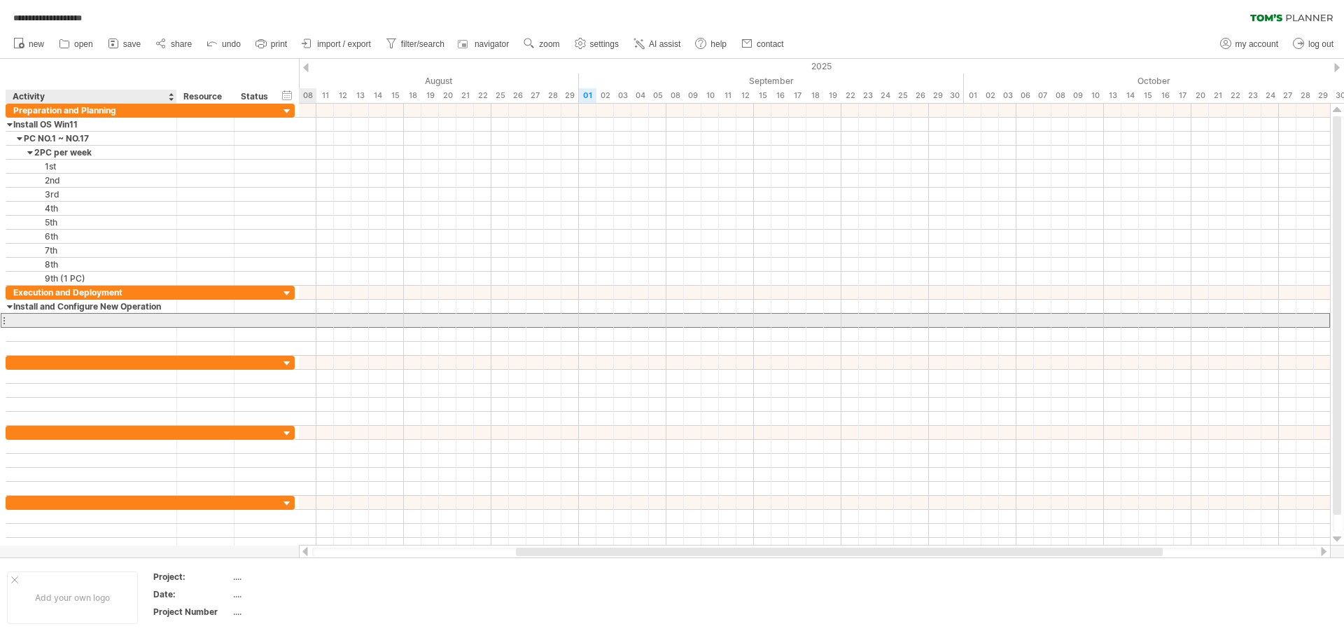
click at [80, 321] on div at bounding box center [91, 320] width 156 height 13
type input "**********"
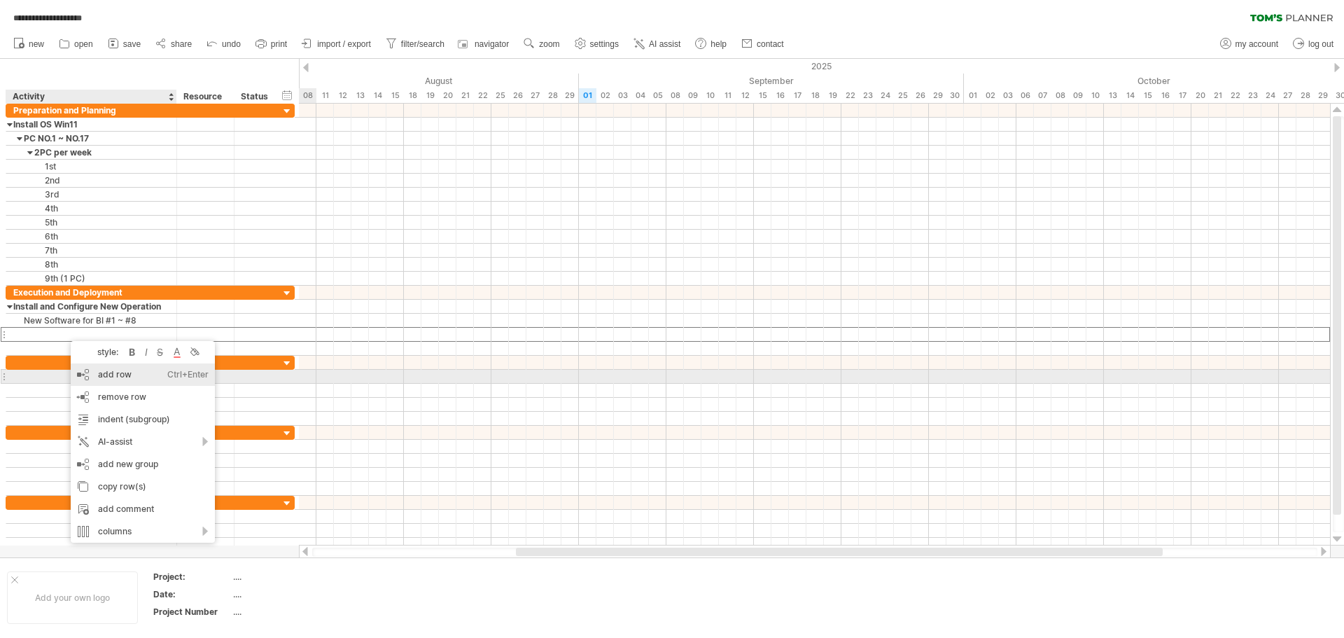
click at [132, 372] on div "add row Ctrl+Enter Cmd+Enter" at bounding box center [143, 374] width 144 height 22
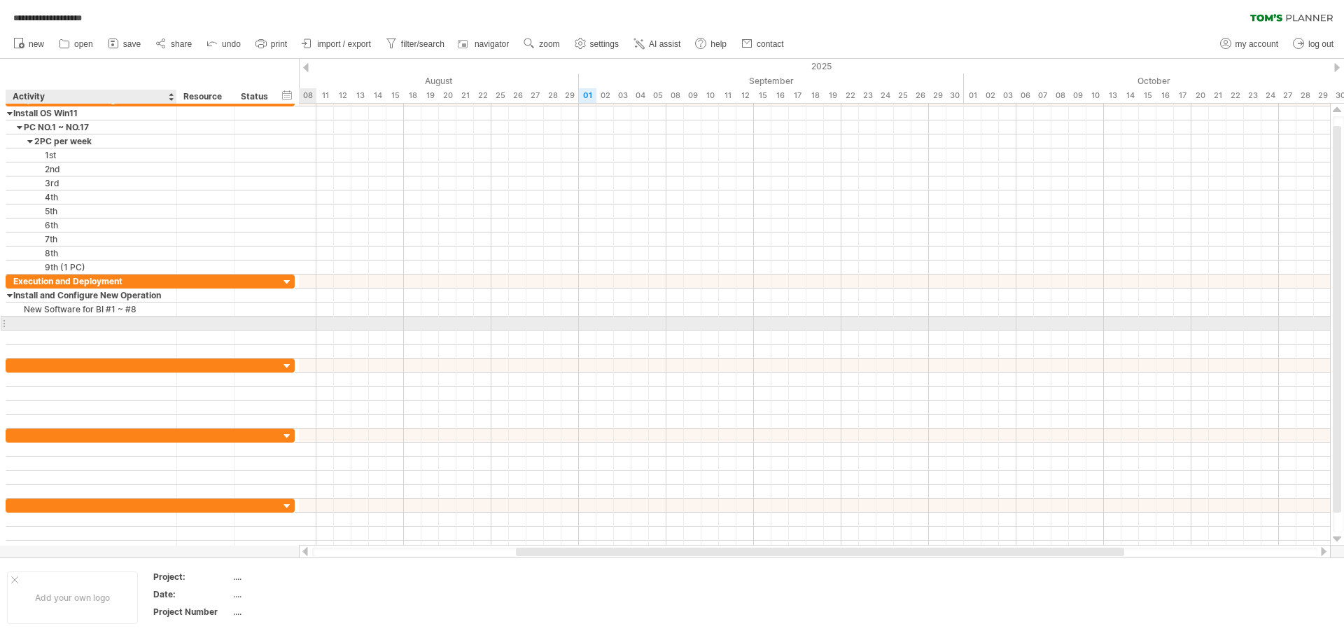
click at [60, 322] on div at bounding box center [91, 322] width 156 height 13
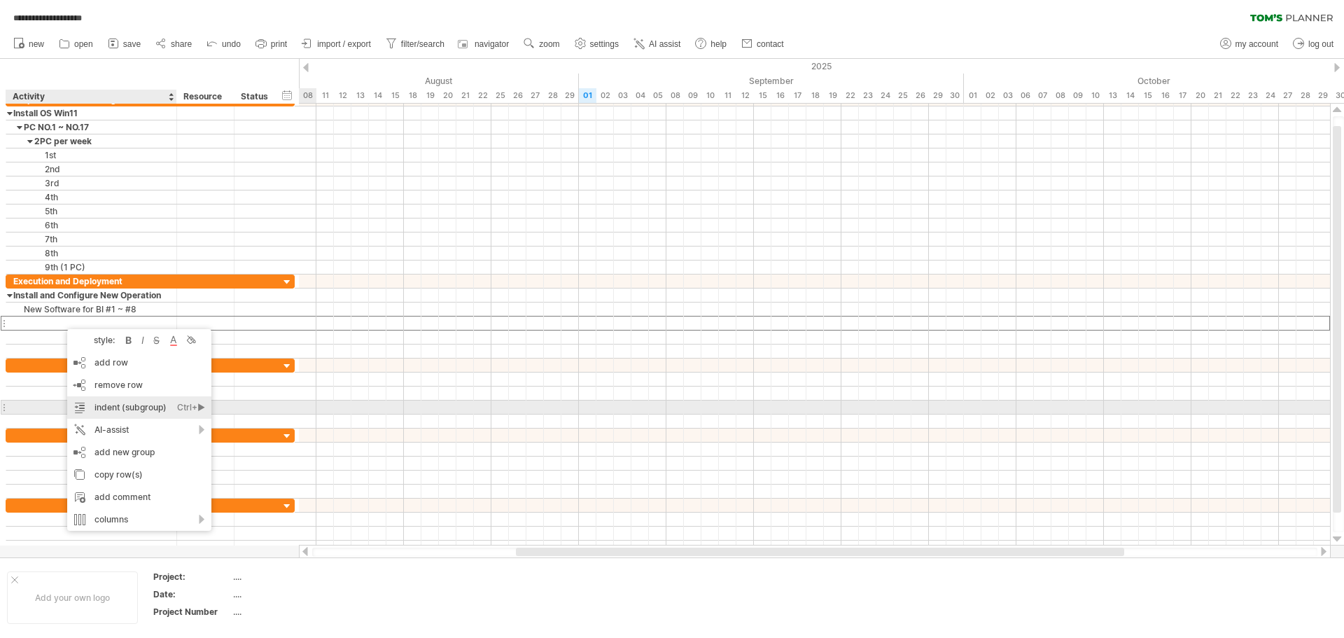
click at [157, 410] on div "indent (subgroup) Ctrl+► Cmd+►" at bounding box center [139, 407] width 144 height 22
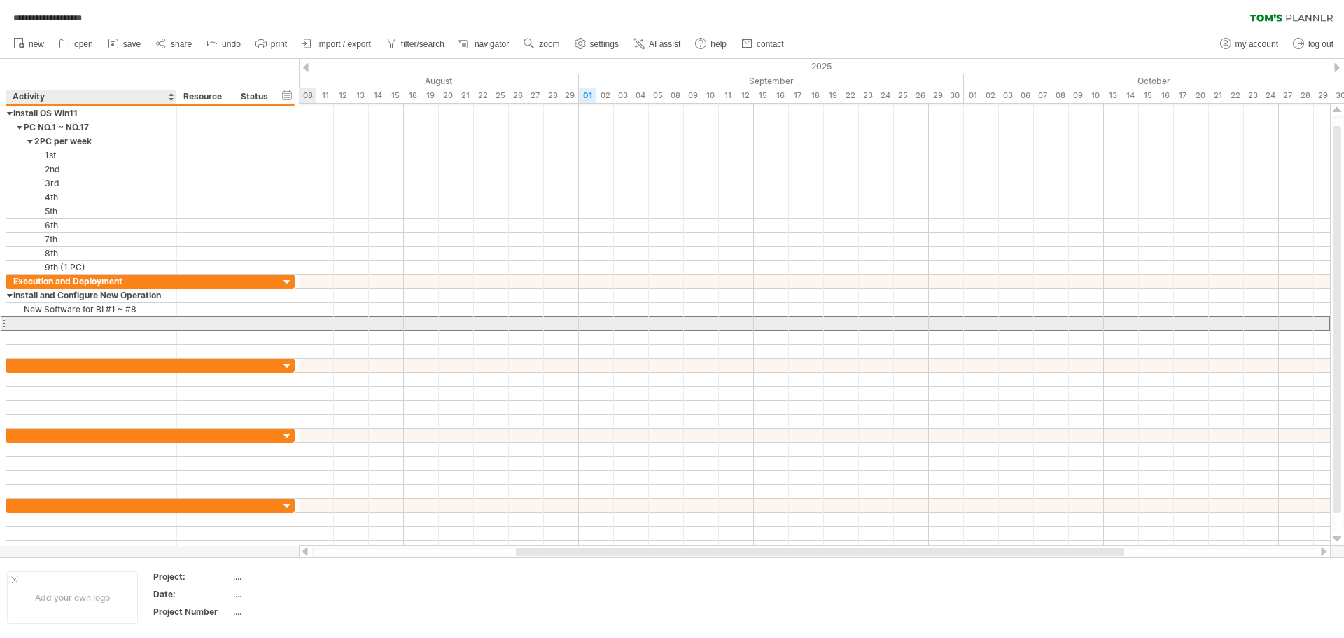
click at [64, 325] on div at bounding box center [91, 322] width 156 height 13
click at [105, 324] on div "New Software for BI #1 ~ #8" at bounding box center [91, 322] width 156 height 13
click at [105, 324] on input "**********" at bounding box center [91, 322] width 156 height 13
drag, startPoint x: 100, startPoint y: 321, endPoint x: 162, endPoint y: 323, distance: 61.7
click at [162, 323] on input "**********" at bounding box center [91, 322] width 156 height 13
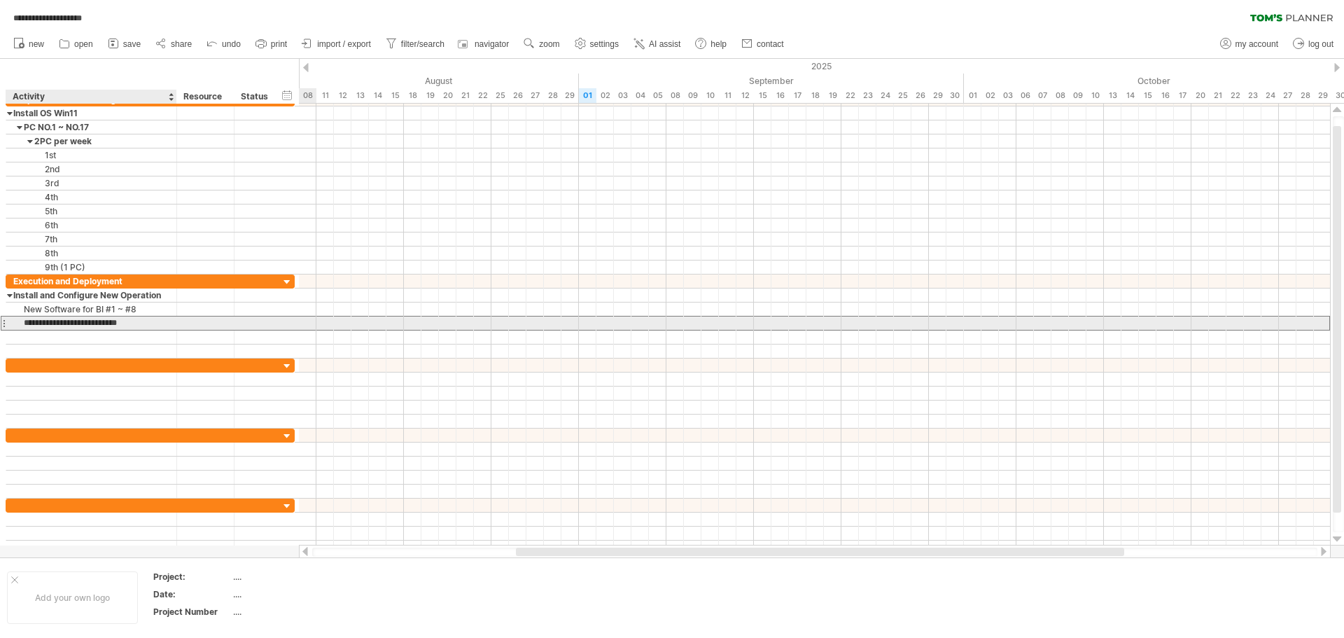
type input "**********"
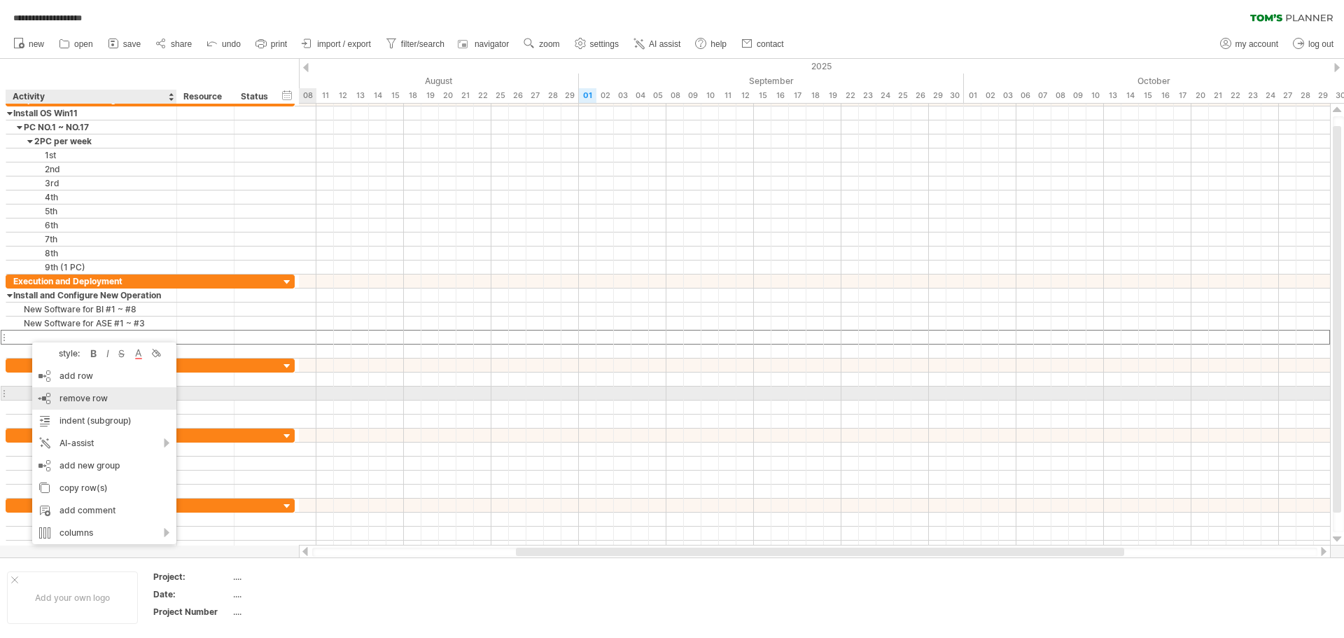
click at [71, 394] on span "remove row" at bounding box center [84, 398] width 48 height 11
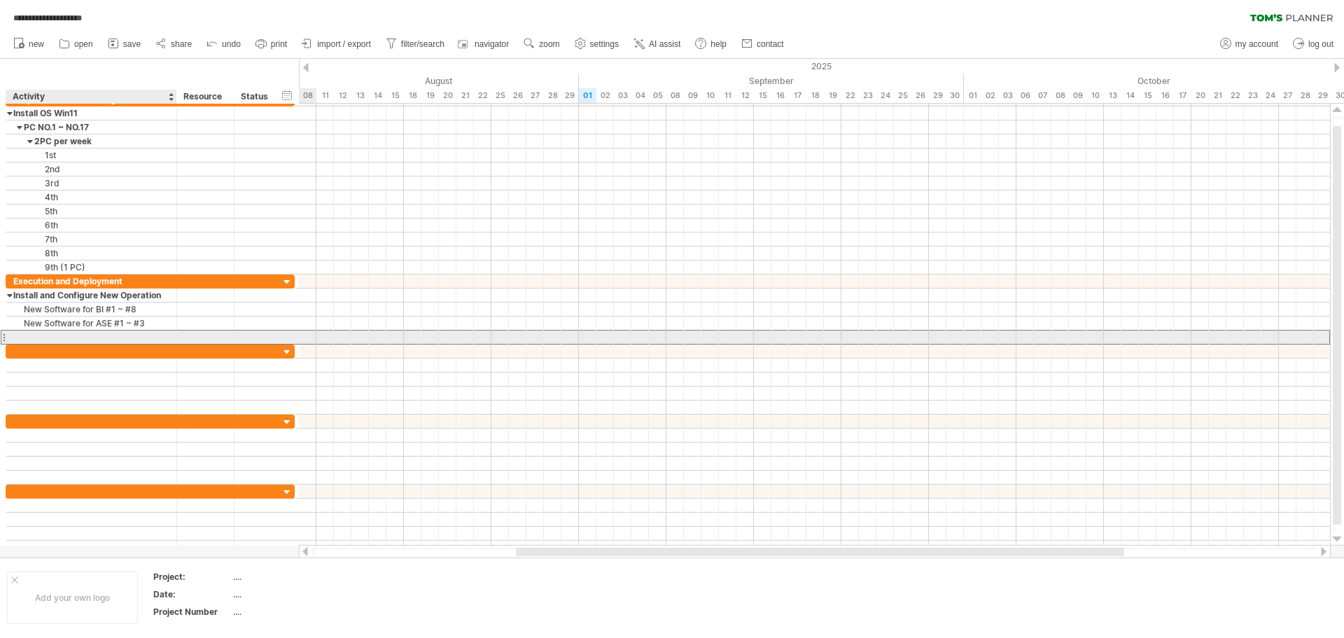
click at [42, 337] on div at bounding box center [91, 336] width 156 height 13
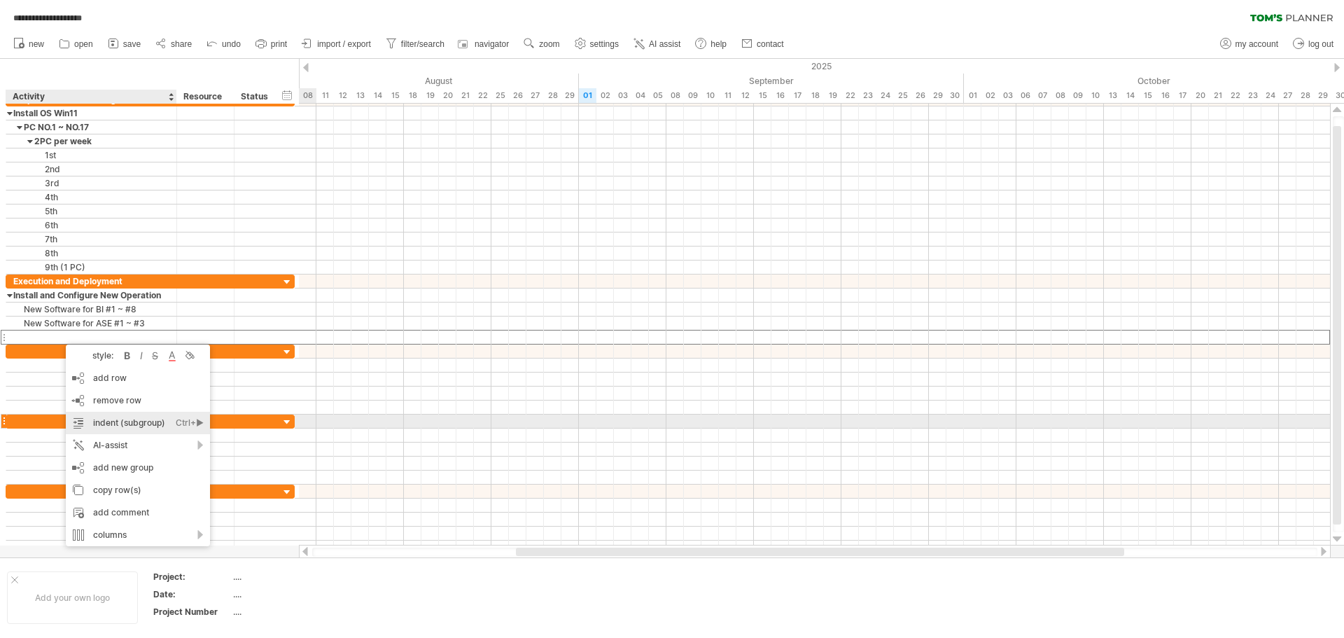
click at [157, 427] on div "indent (subgroup) Ctrl+► Cmd+►" at bounding box center [138, 423] width 144 height 22
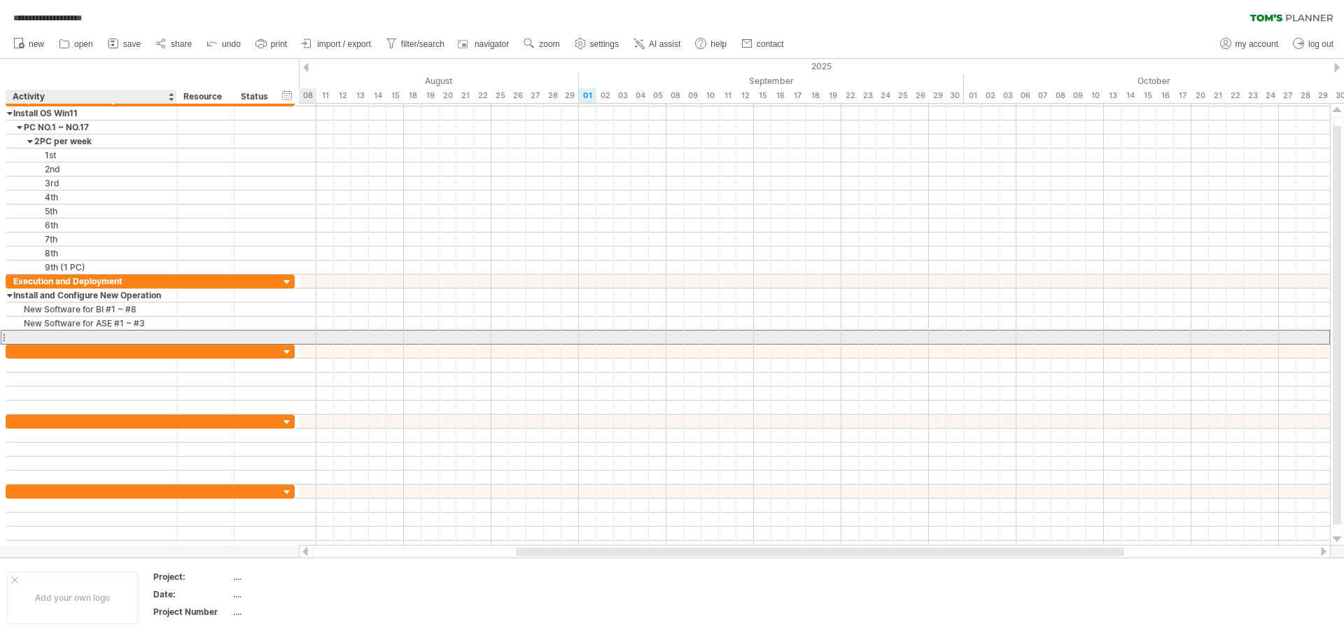
click at [108, 334] on div at bounding box center [91, 336] width 156 height 13
click at [108, 334] on div "New Software for BI #1 ~ #8" at bounding box center [91, 336] width 156 height 13
click at [108, 334] on input "**********" at bounding box center [91, 336] width 156 height 13
drag, startPoint x: 95, startPoint y: 335, endPoint x: 160, endPoint y: 334, distance: 65.8
click at [160, 334] on input "**********" at bounding box center [91, 336] width 156 height 13
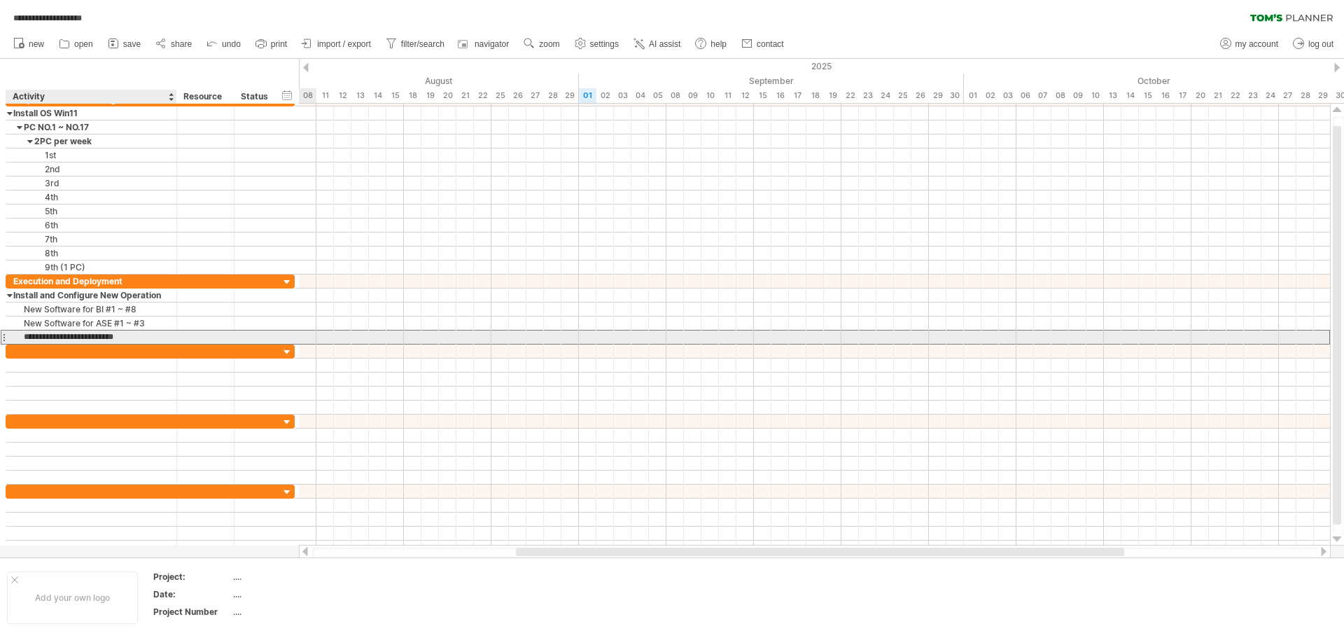
type input "**********"
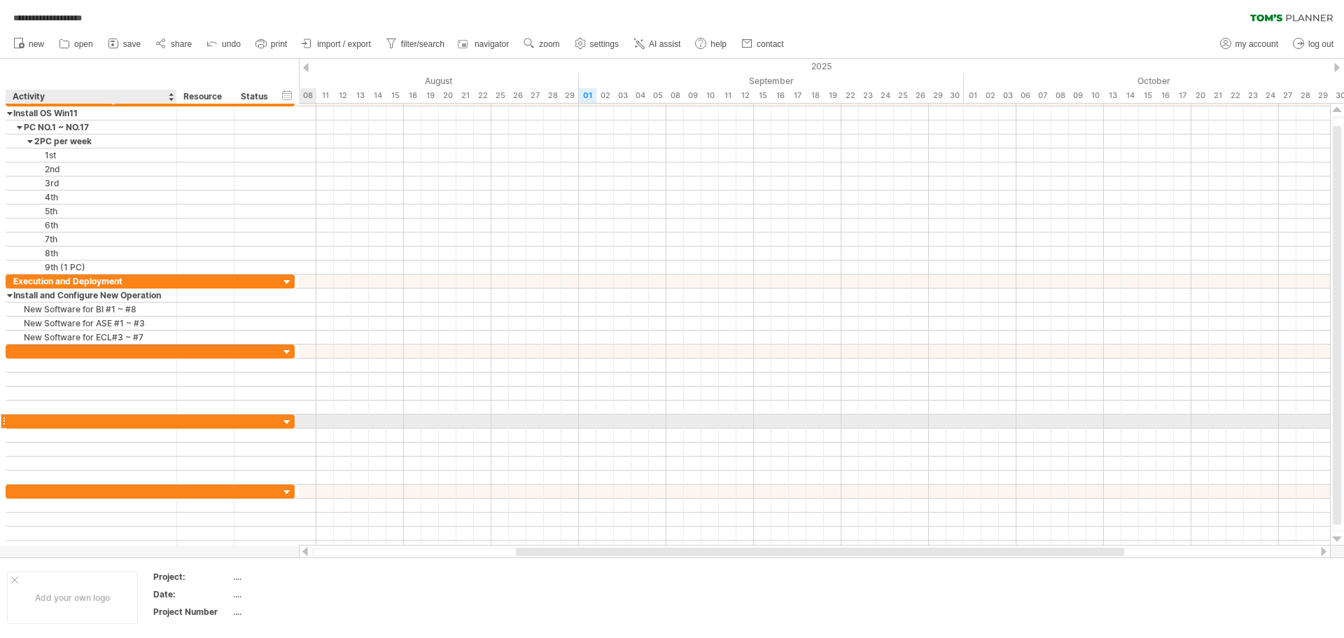
click at [38, 421] on div at bounding box center [91, 420] width 156 height 13
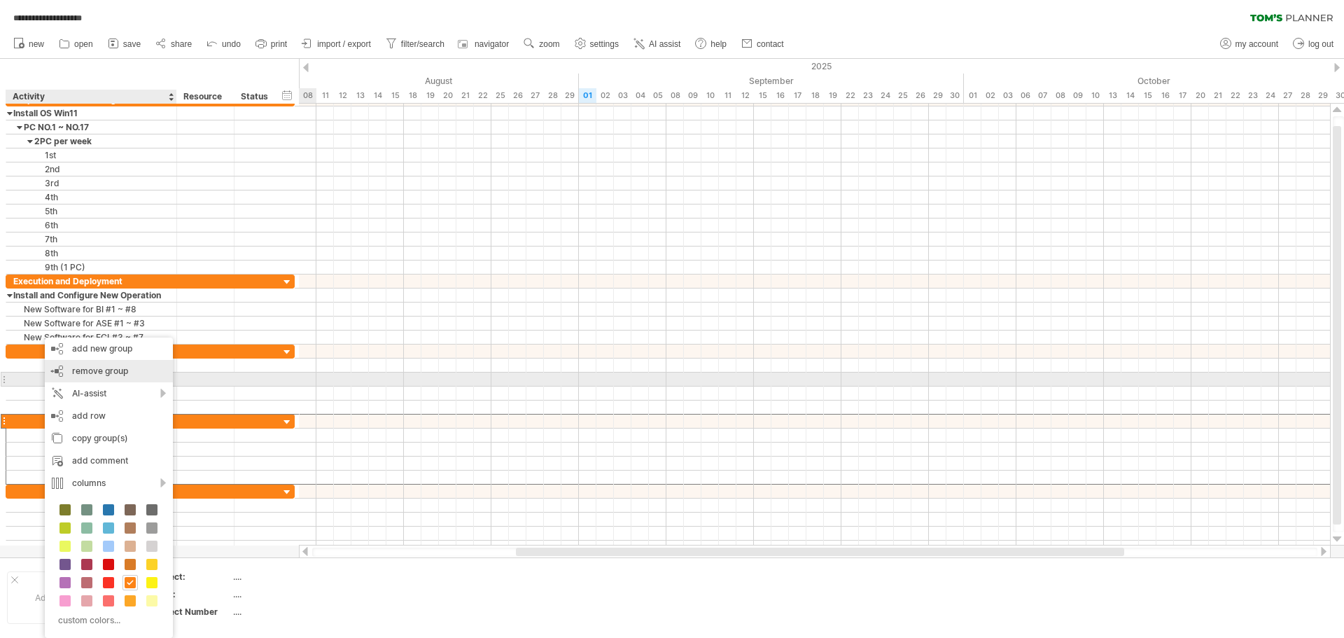
click at [84, 374] on span "remove group" at bounding box center [100, 370] width 56 height 11
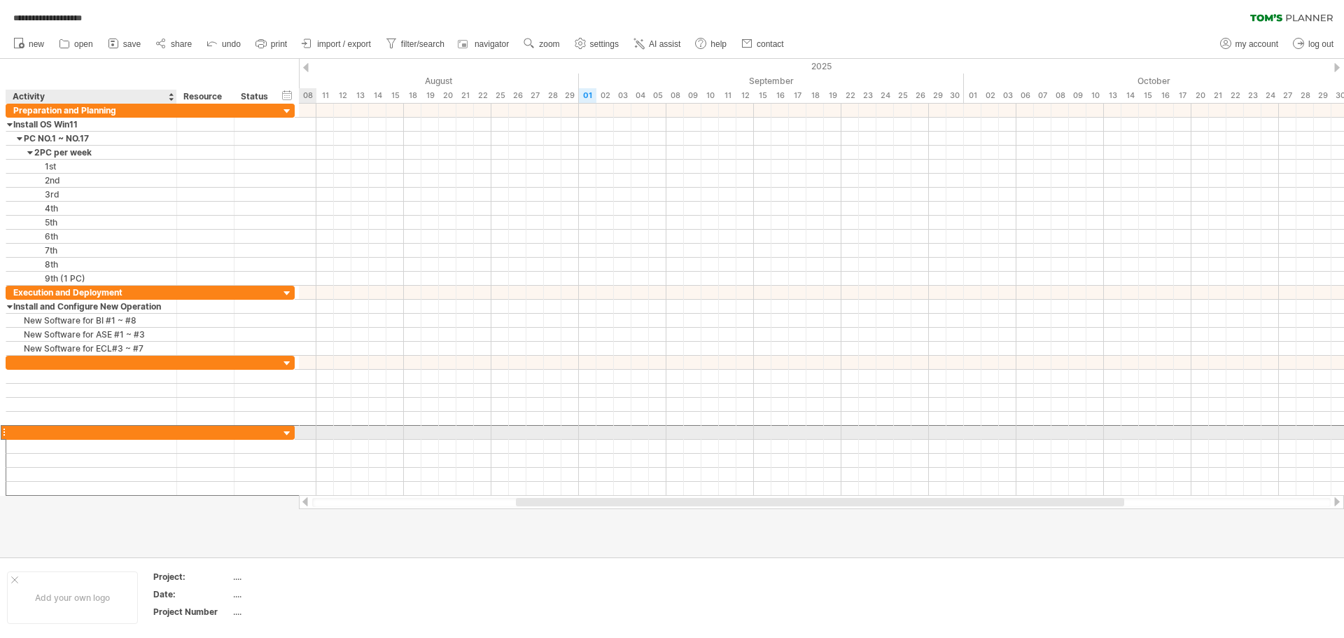
drag, startPoint x: 29, startPoint y: 434, endPoint x: 35, endPoint y: 429, distance: 7.4
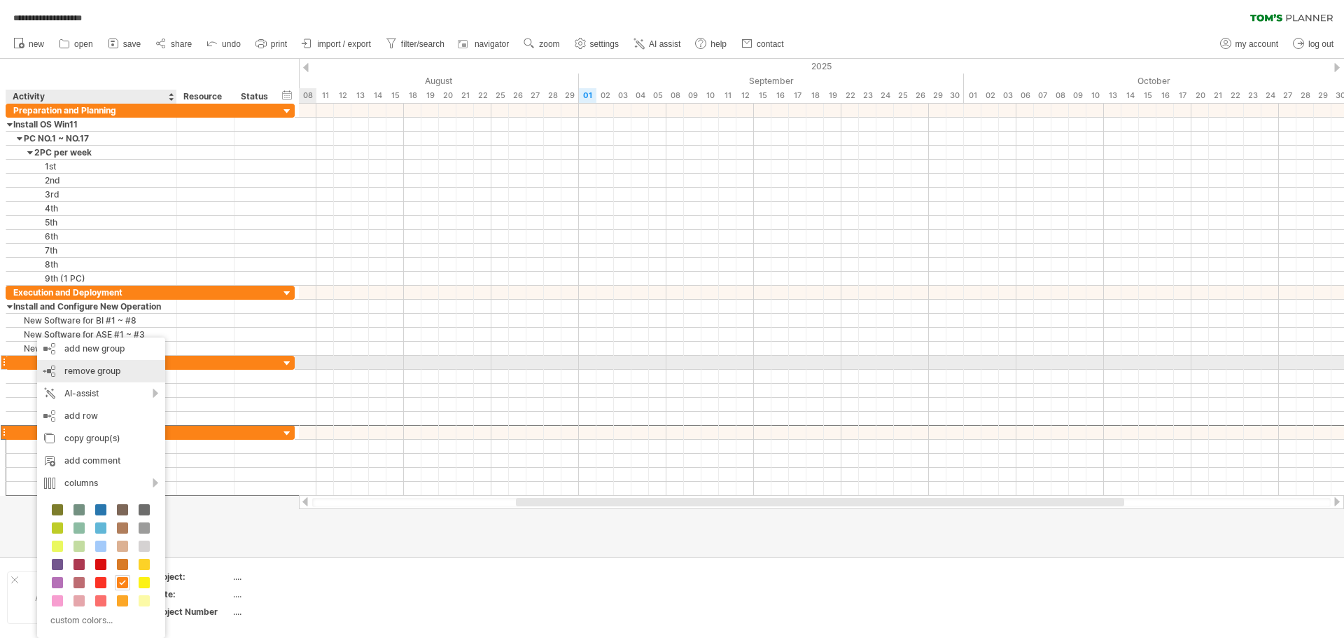
click at [95, 365] on div "remove group remove selected groups" at bounding box center [101, 371] width 128 height 22
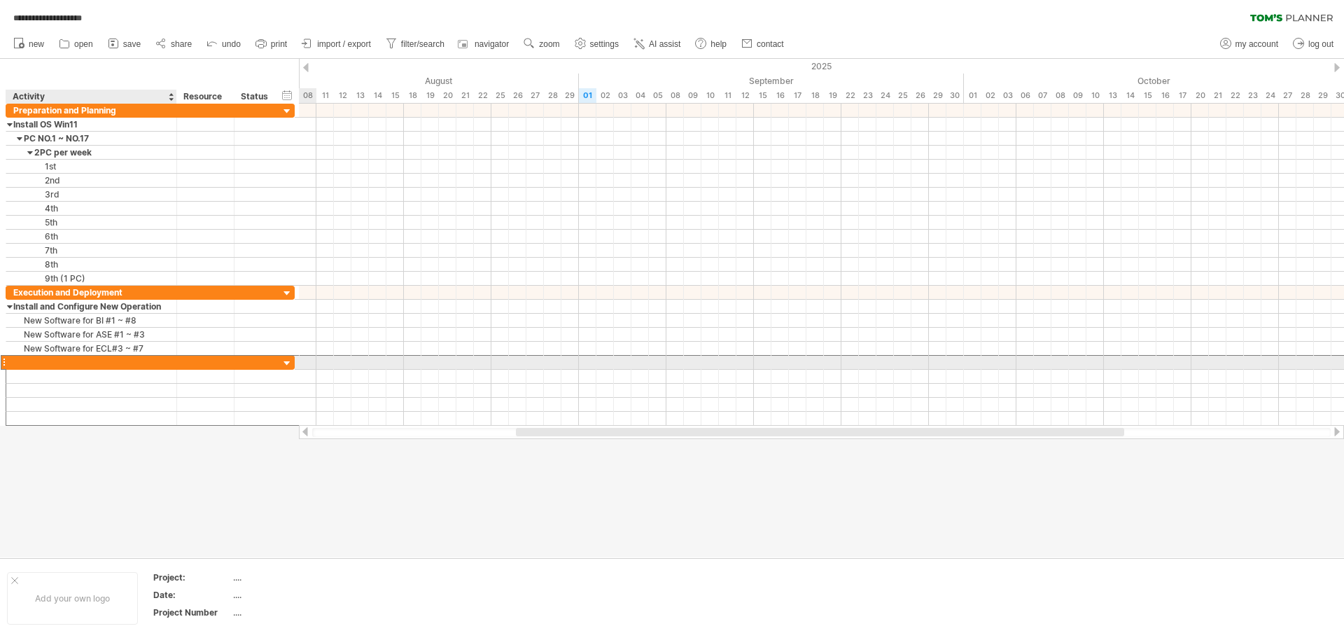
click at [50, 361] on div at bounding box center [91, 362] width 156 height 13
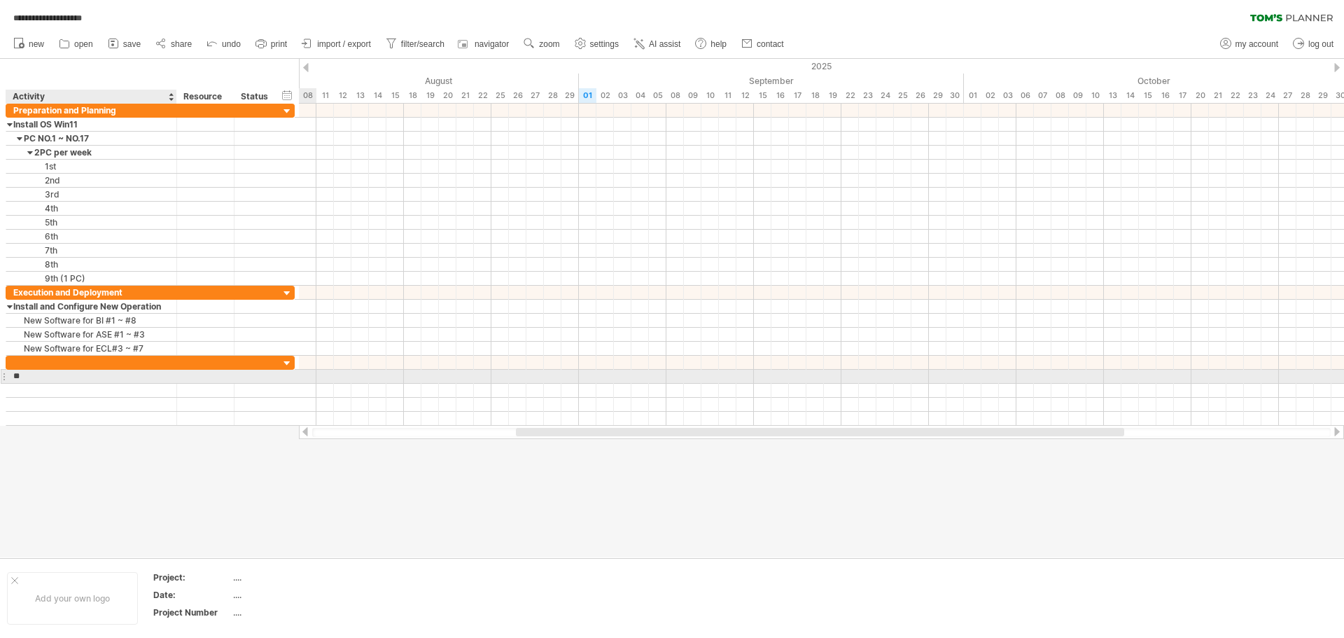
type input "*"
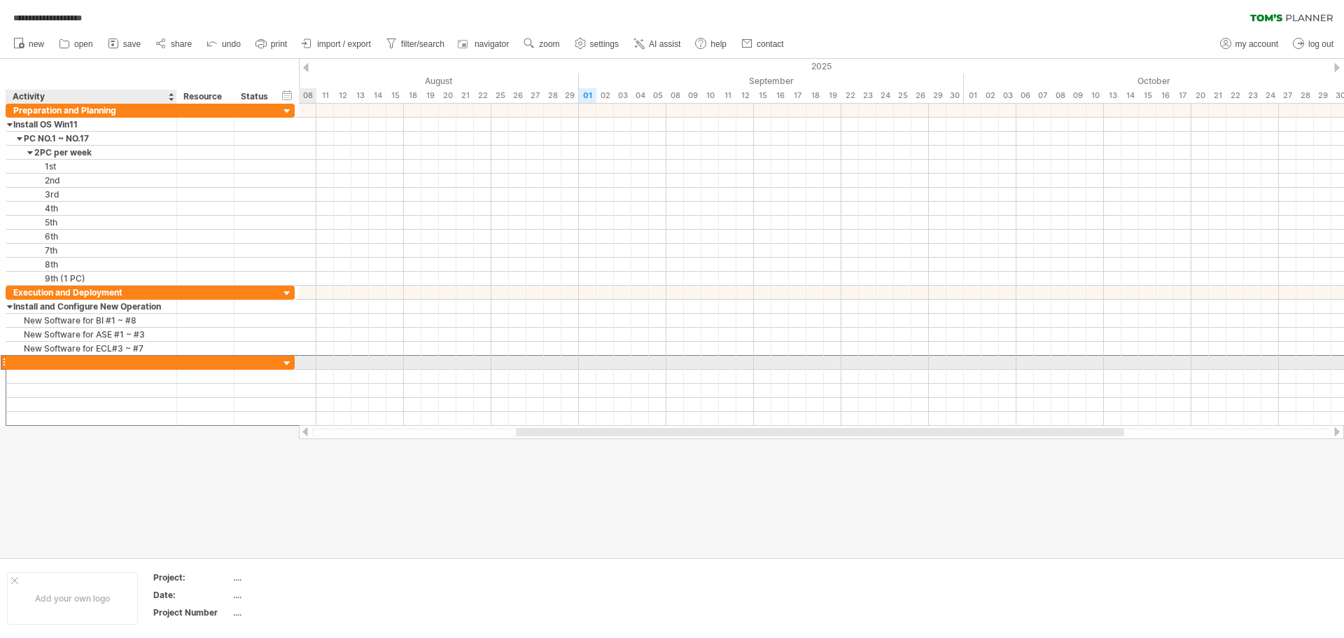
click at [76, 363] on div at bounding box center [91, 362] width 156 height 13
type input "*"
click at [76, 363] on input "**********" at bounding box center [91, 362] width 156 height 13
type input "**********"
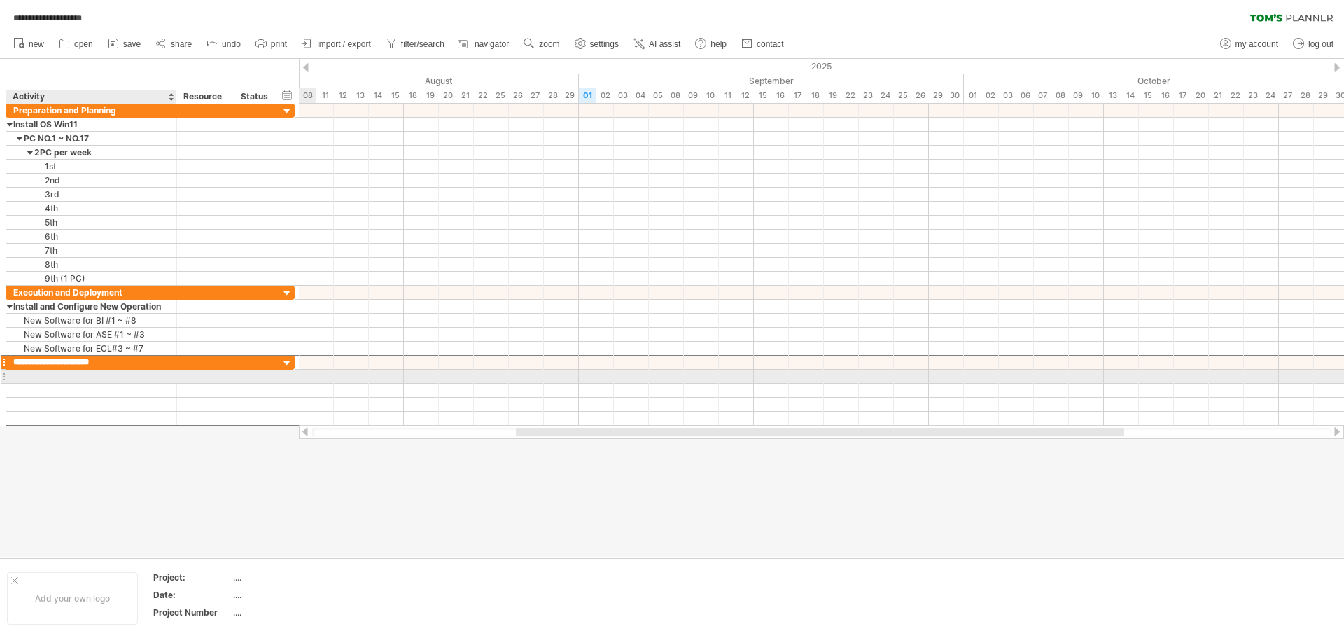
click at [74, 377] on div at bounding box center [91, 376] width 156 height 13
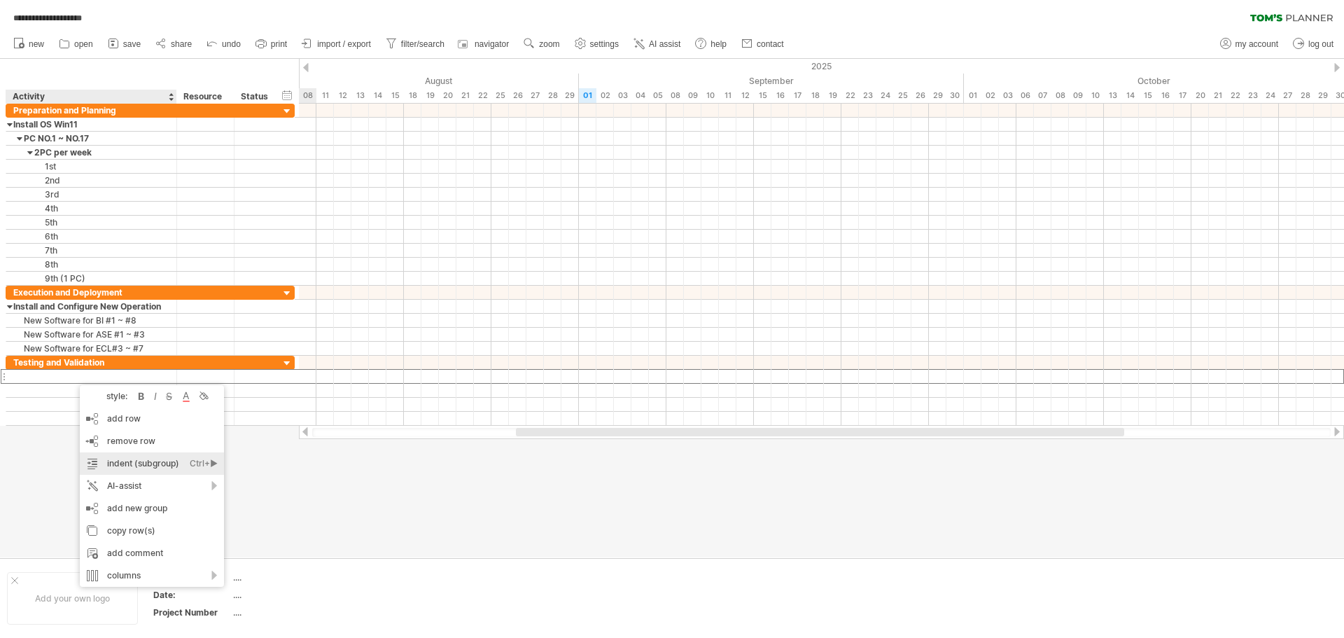
click at [157, 459] on div "indent (subgroup) Ctrl+► Cmd+►" at bounding box center [152, 463] width 144 height 22
click at [50, 375] on div at bounding box center [91, 376] width 156 height 13
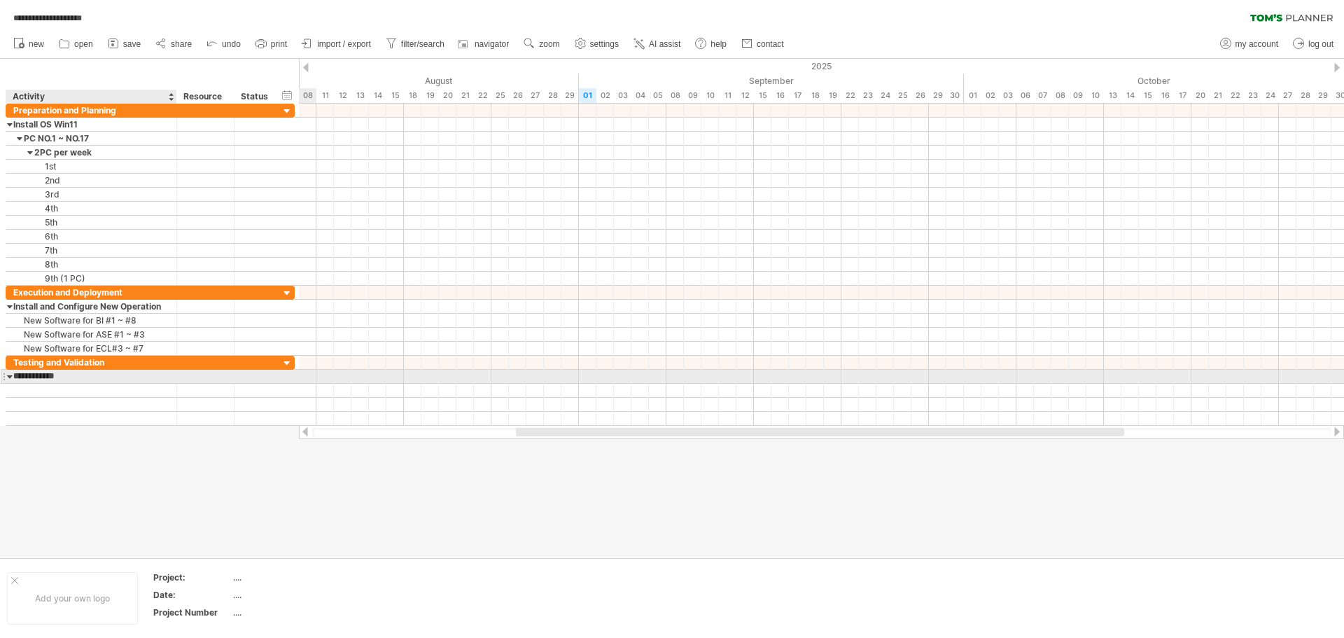
type input "**********"
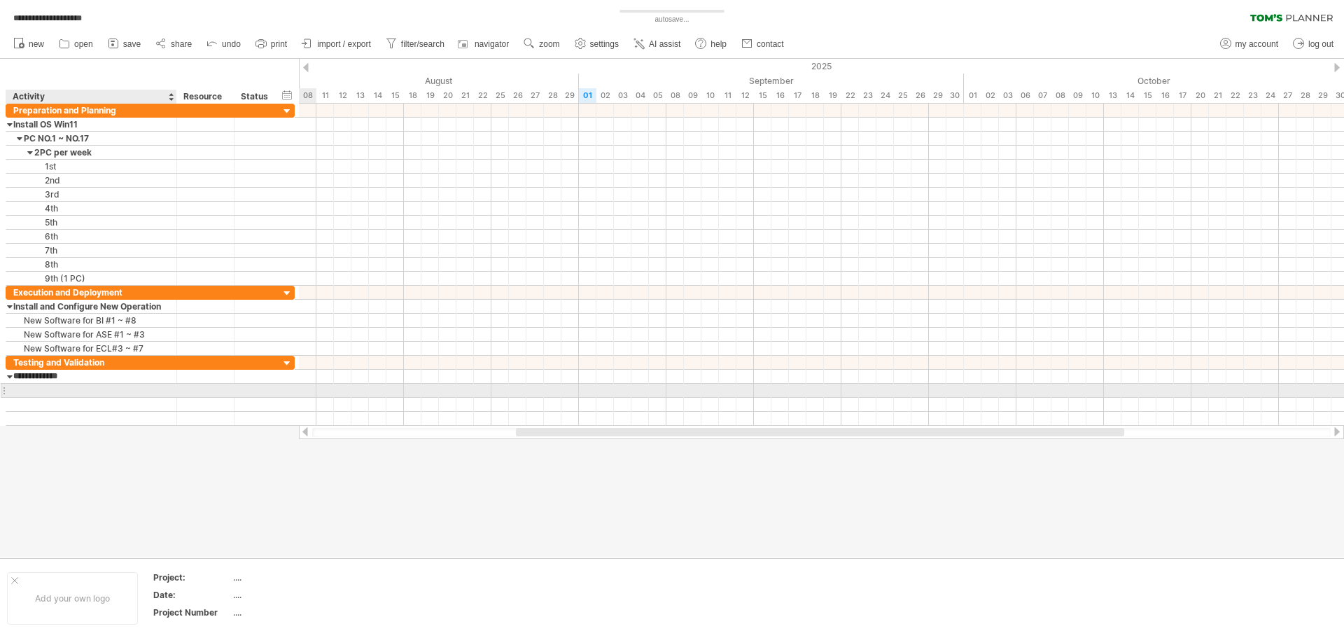
click at [53, 393] on div at bounding box center [91, 390] width 156 height 13
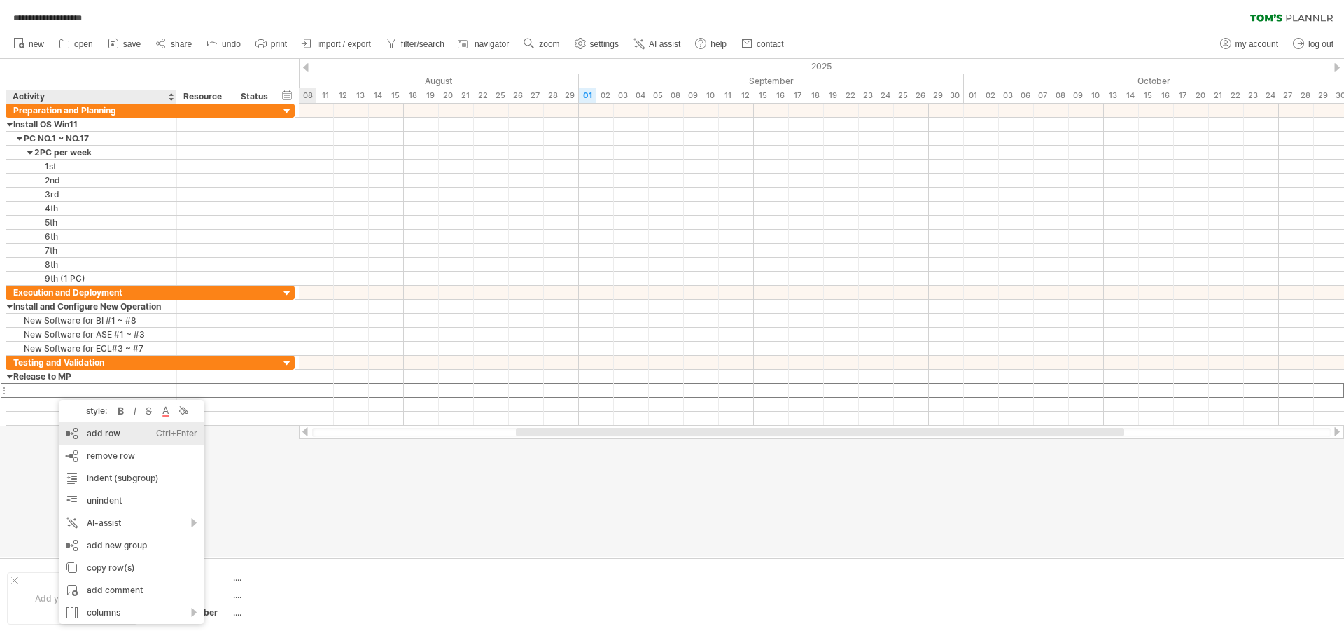
click at [91, 433] on div "add row Ctrl+Enter Cmd+Enter" at bounding box center [132, 433] width 144 height 22
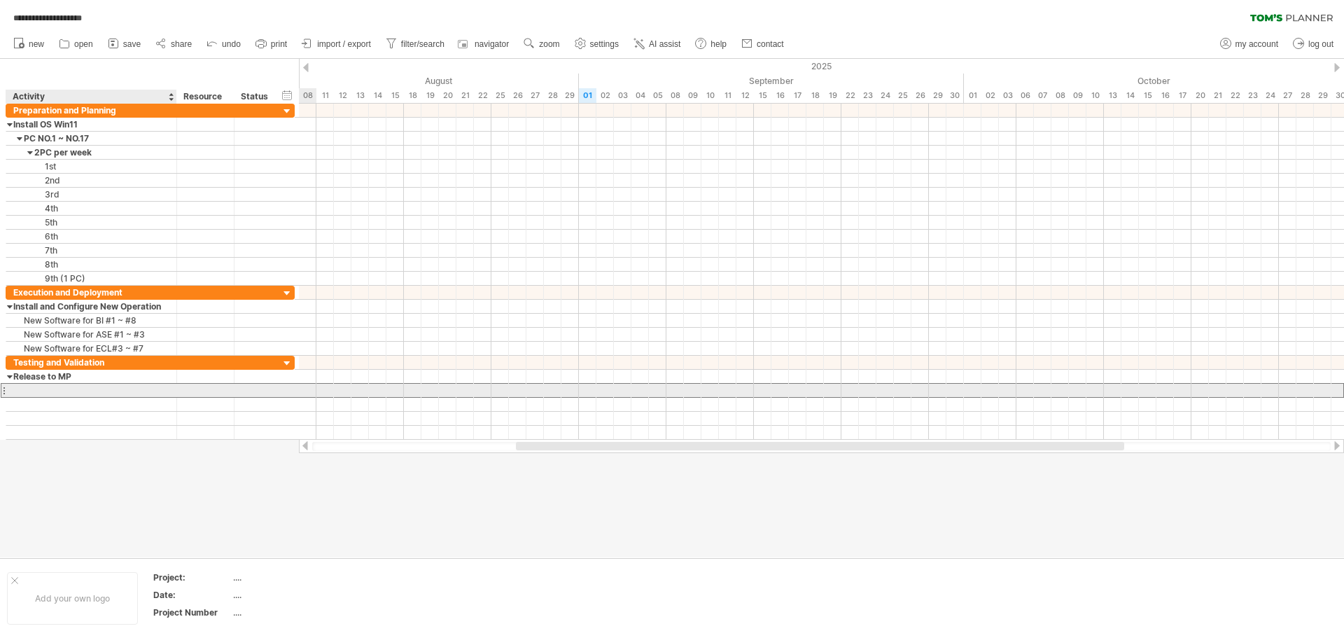
click at [44, 391] on div at bounding box center [91, 390] width 156 height 13
type input "**********"
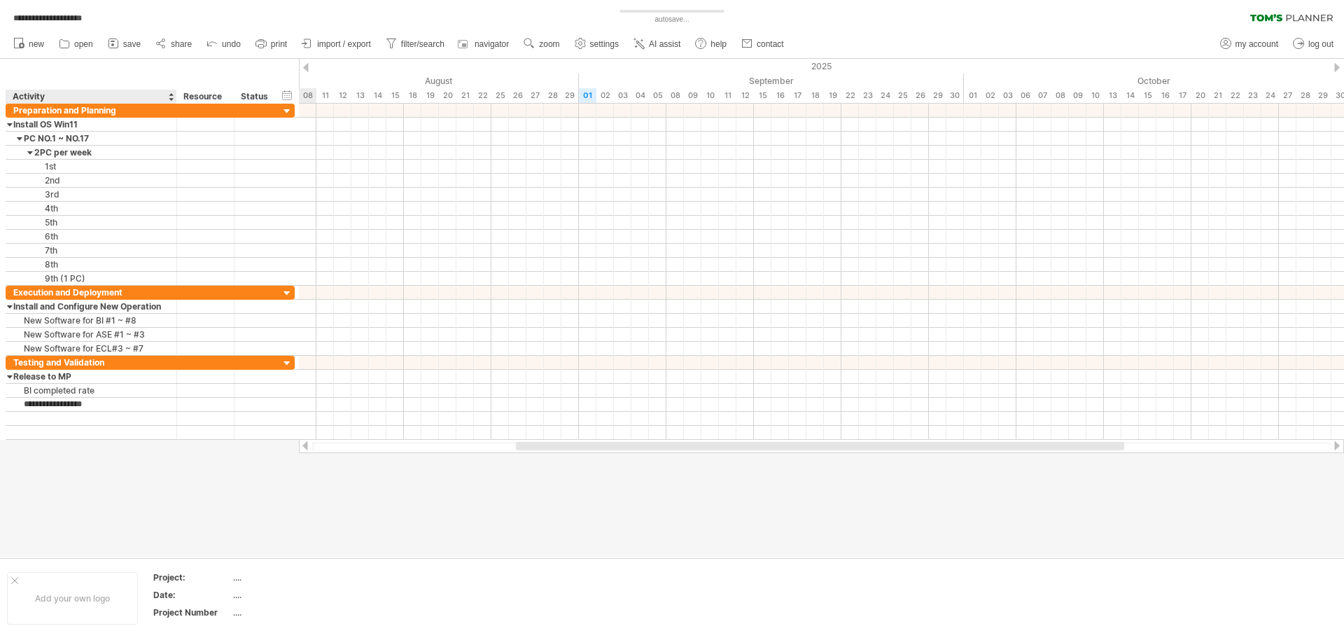
type input "**********"
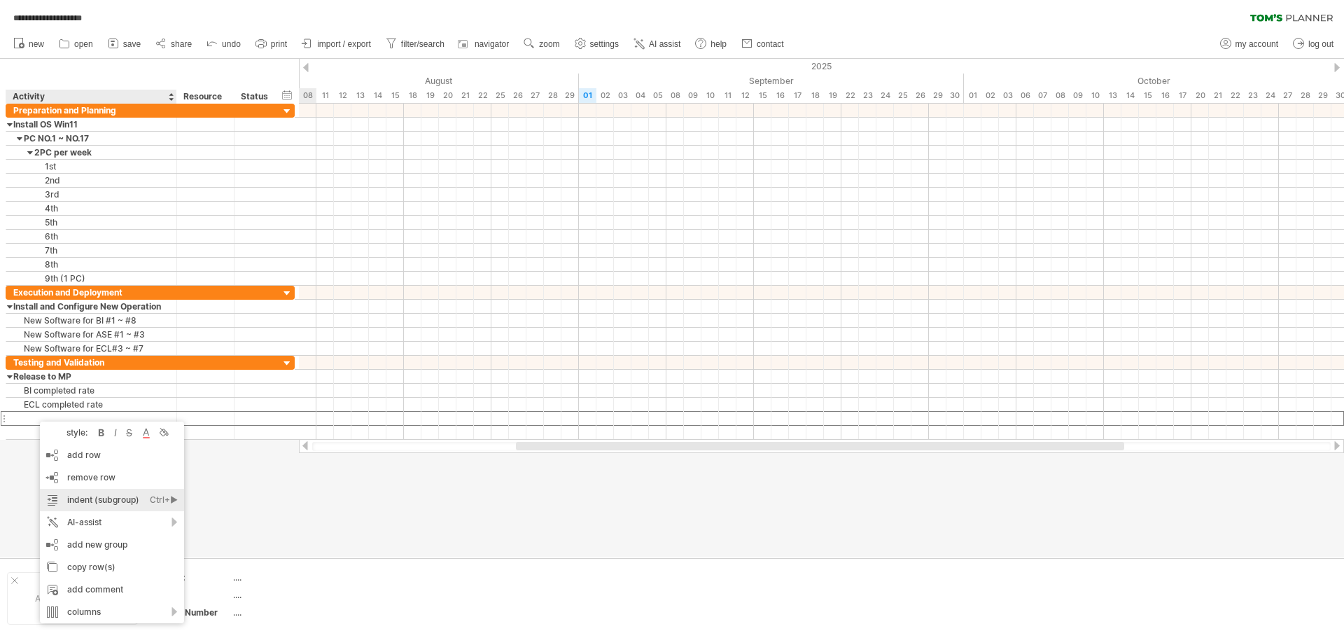
click at [125, 496] on div "indent (subgroup) Ctrl+► Cmd+►" at bounding box center [112, 500] width 144 height 22
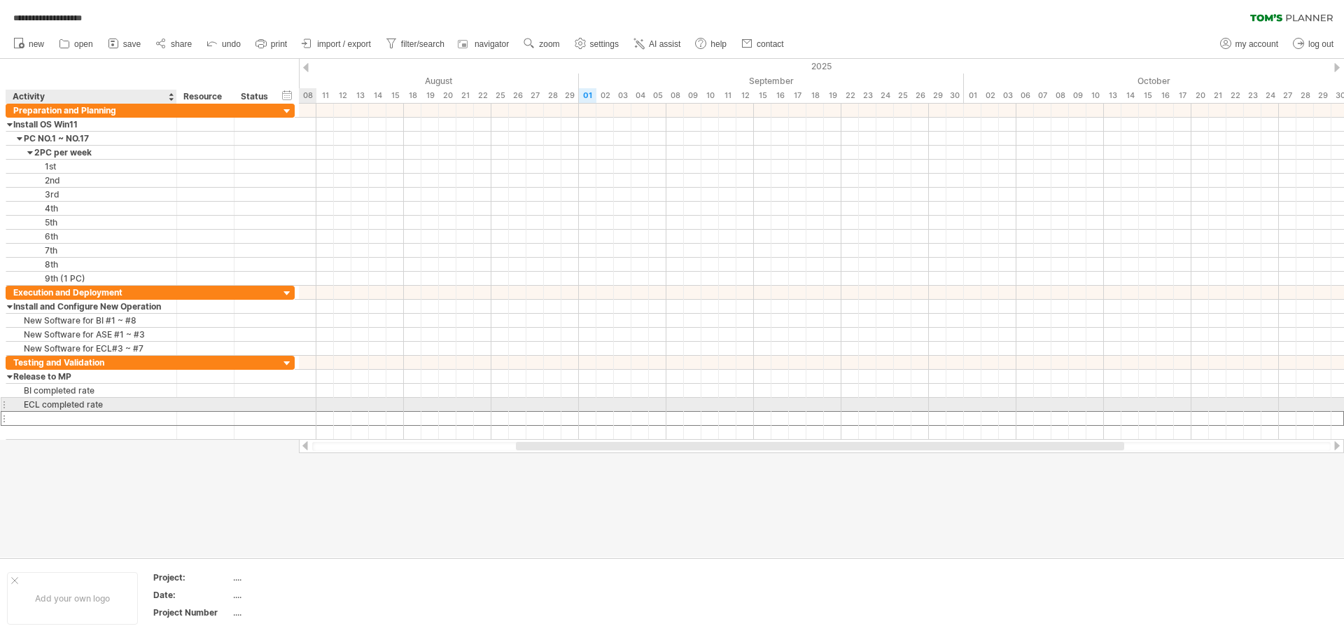
click at [55, 421] on div at bounding box center [91, 418] width 156 height 13
type input "**********"
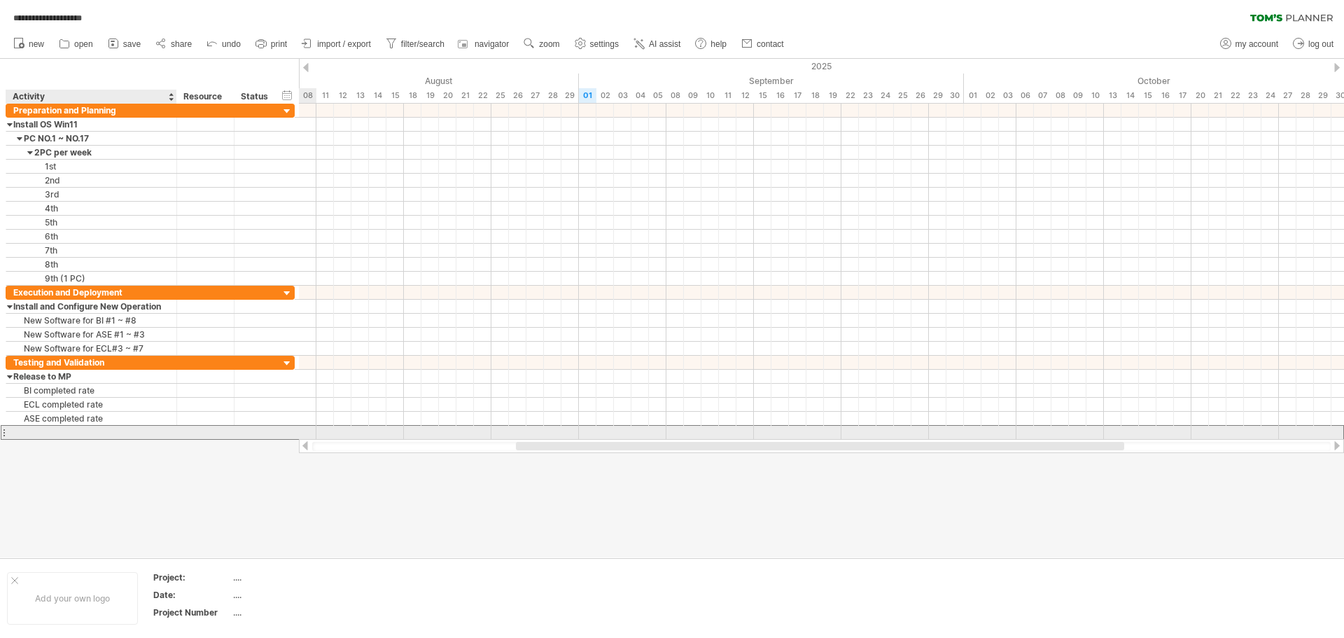
click at [44, 435] on div at bounding box center [91, 432] width 156 height 13
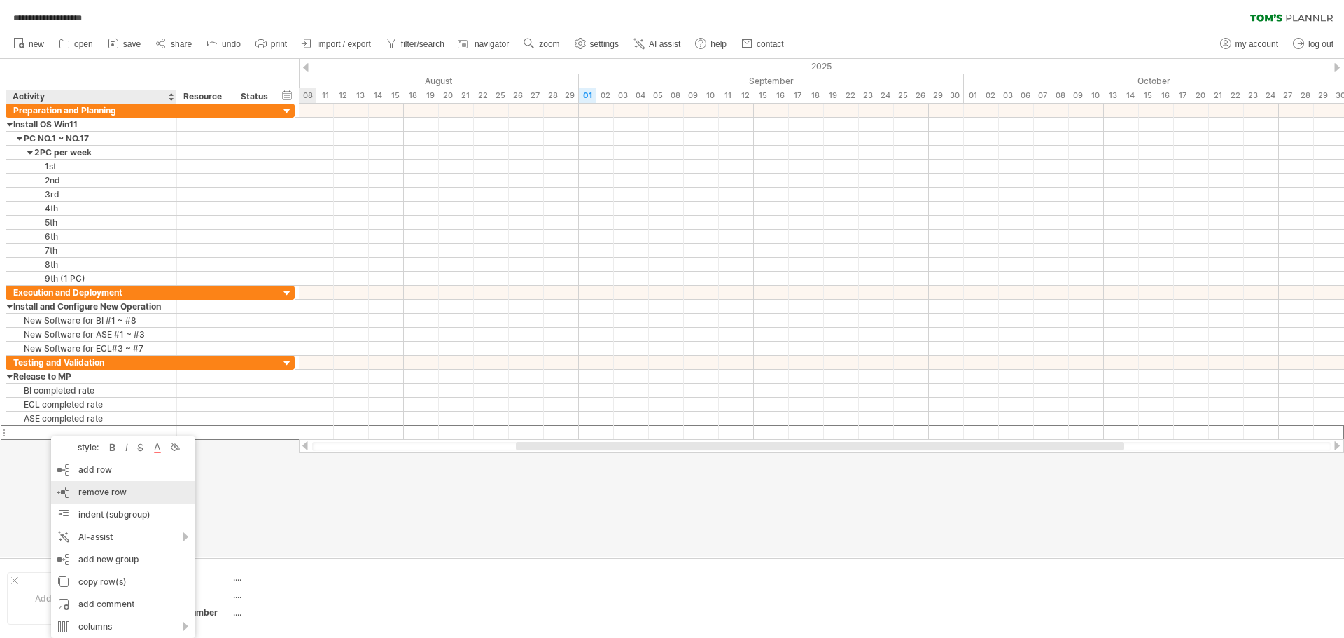
click at [87, 488] on span "remove row" at bounding box center [102, 492] width 48 height 11
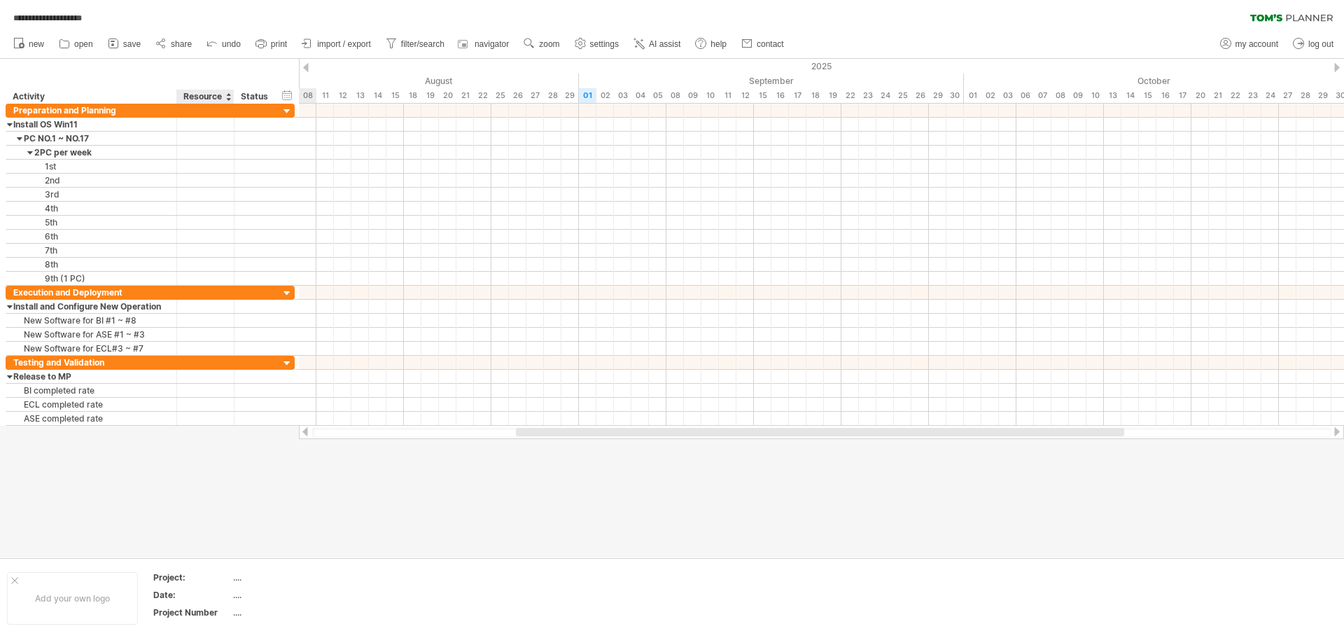
drag, startPoint x: 230, startPoint y: 497, endPoint x: 218, endPoint y: 487, distance: 15.9
click at [230, 496] on div at bounding box center [672, 308] width 1344 height 498
drag, startPoint x: 601, startPoint y: 433, endPoint x: 592, endPoint y: 433, distance: 8.4
click at [592, 433] on div at bounding box center [812, 432] width 608 height 8
click at [288, 97] on div "hide start/end/duration show start/end/duration" at bounding box center [287, 95] width 13 height 15
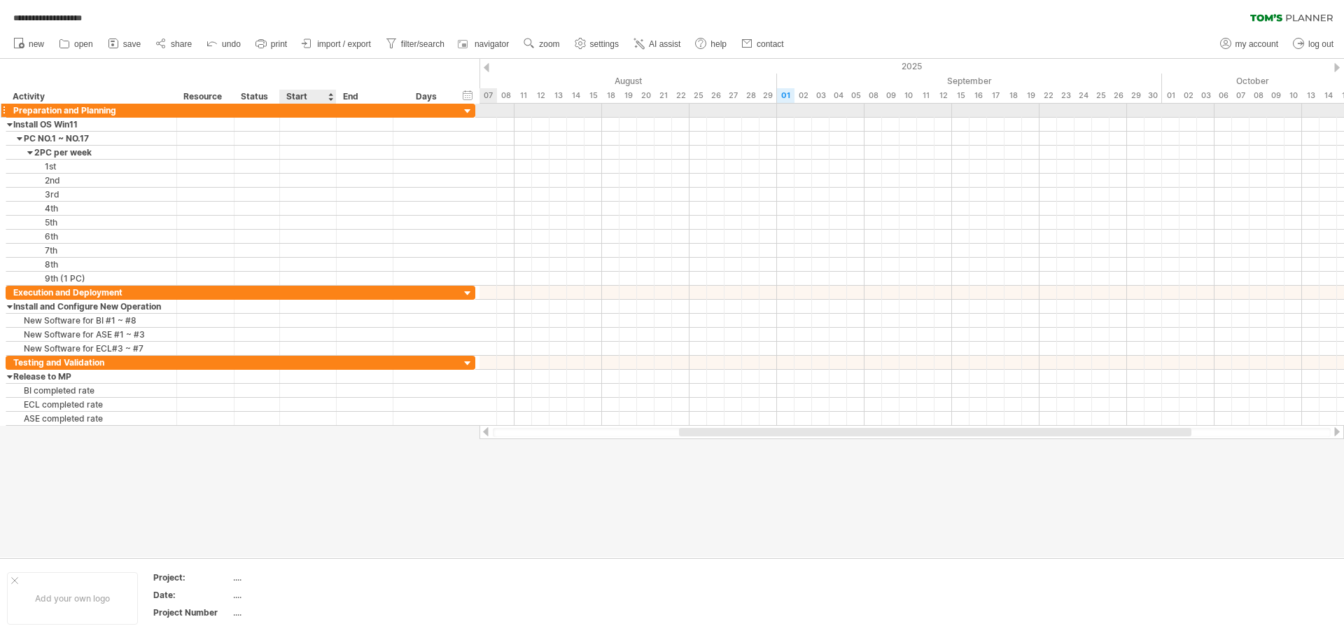
click at [302, 112] on div at bounding box center [308, 110] width 57 height 13
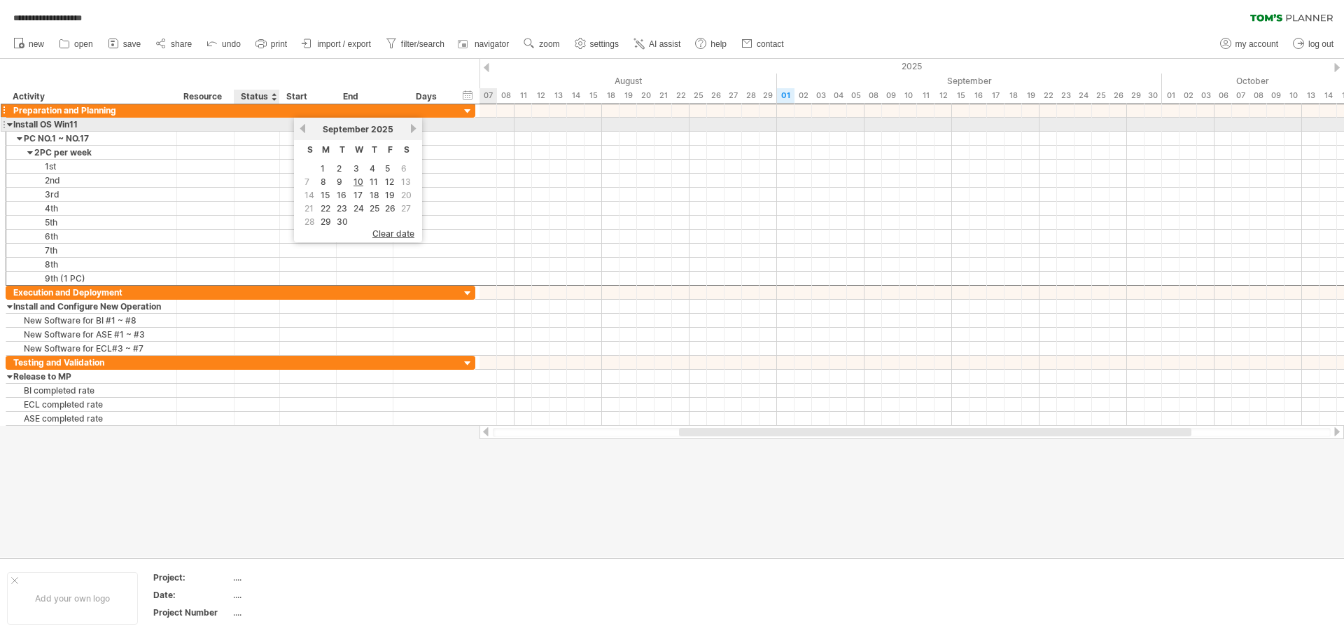
click at [273, 131] on div "**********" at bounding box center [241, 194] width 470 height 183
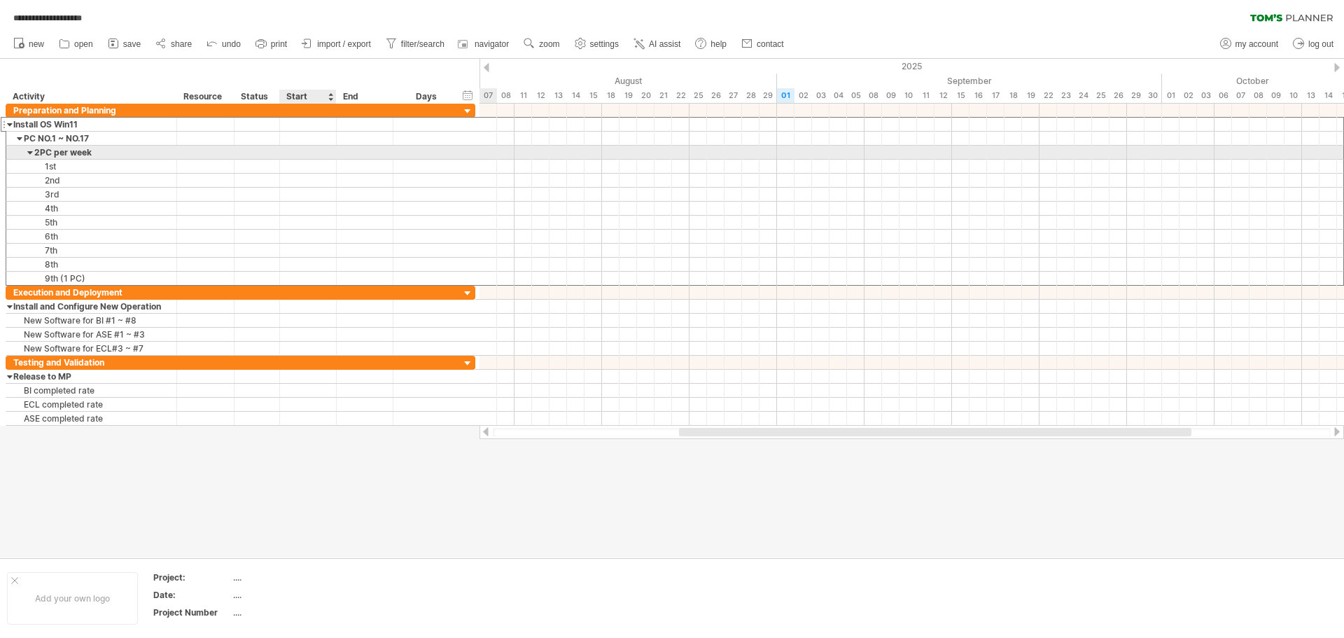
click at [300, 153] on div at bounding box center [308, 152] width 57 height 13
click at [305, 173] on link "previous" at bounding box center [303, 170] width 11 height 11
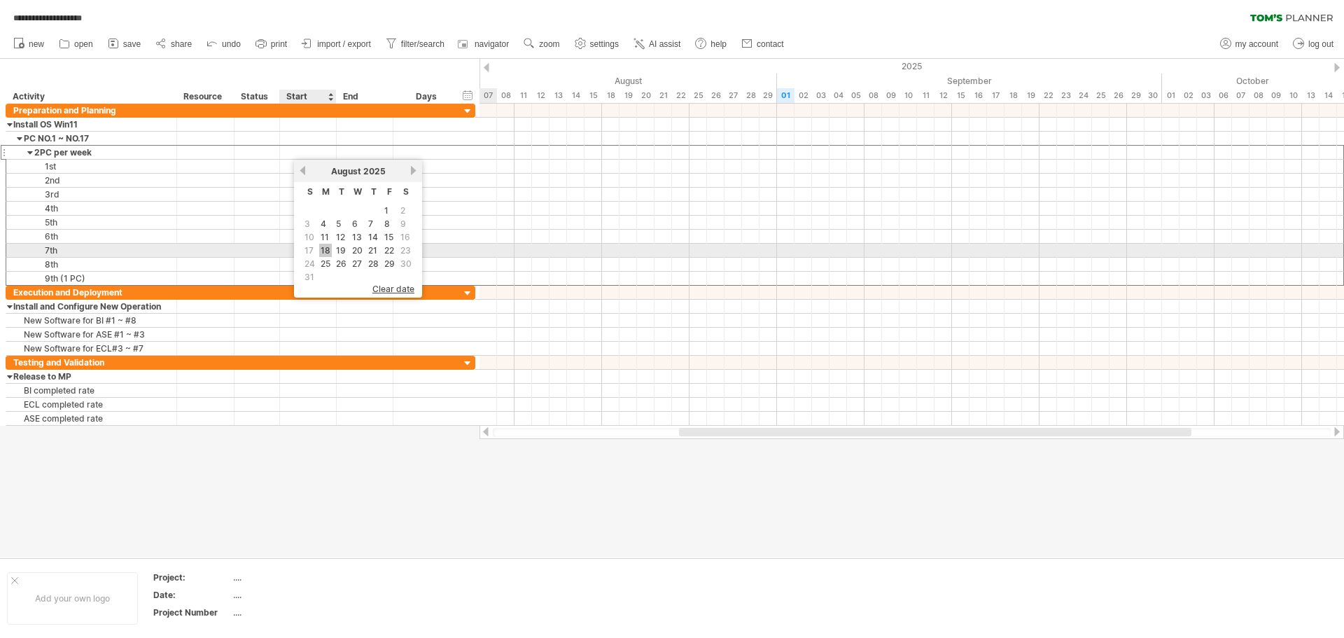
click at [324, 249] on link "18" at bounding box center [325, 250] width 13 height 13
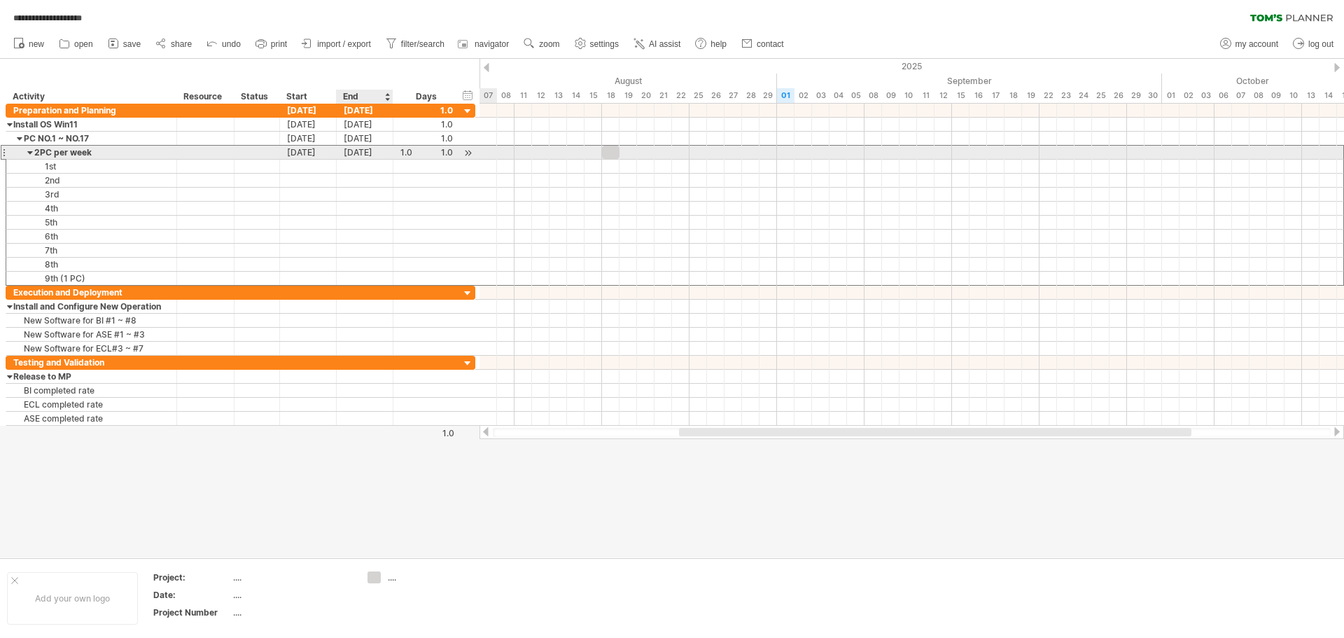
click at [367, 153] on div "[DATE]" at bounding box center [365, 152] width 57 height 13
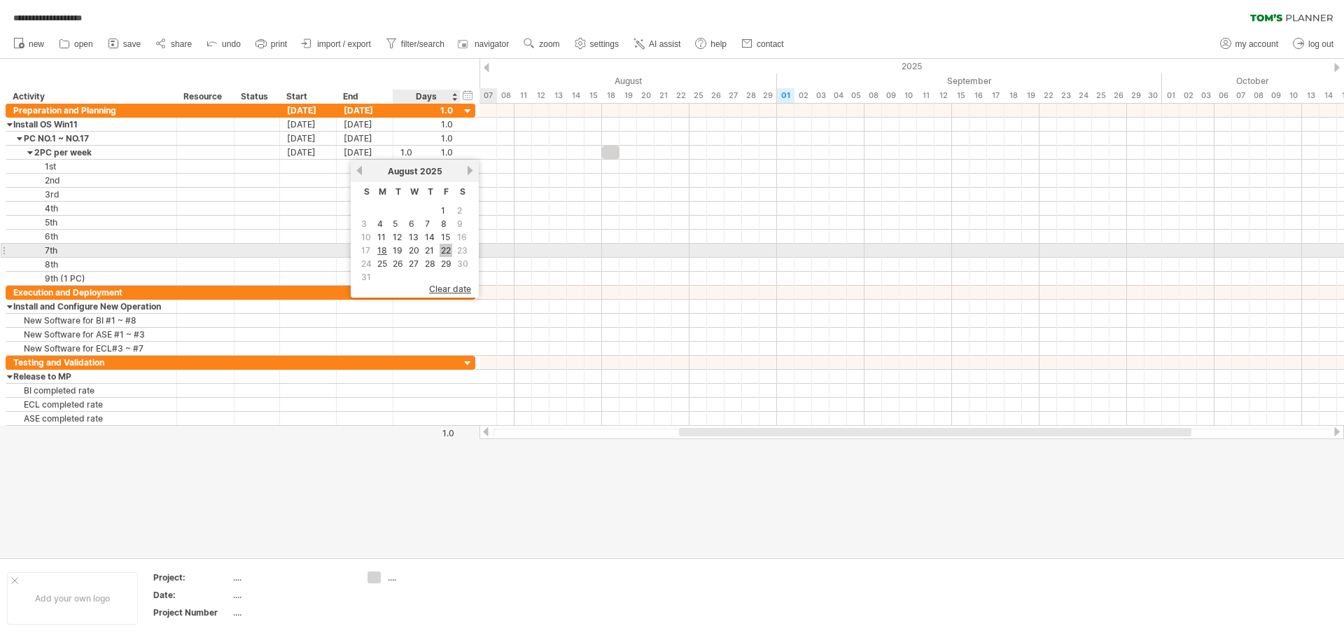
click at [442, 249] on link "22" at bounding box center [446, 250] width 13 height 13
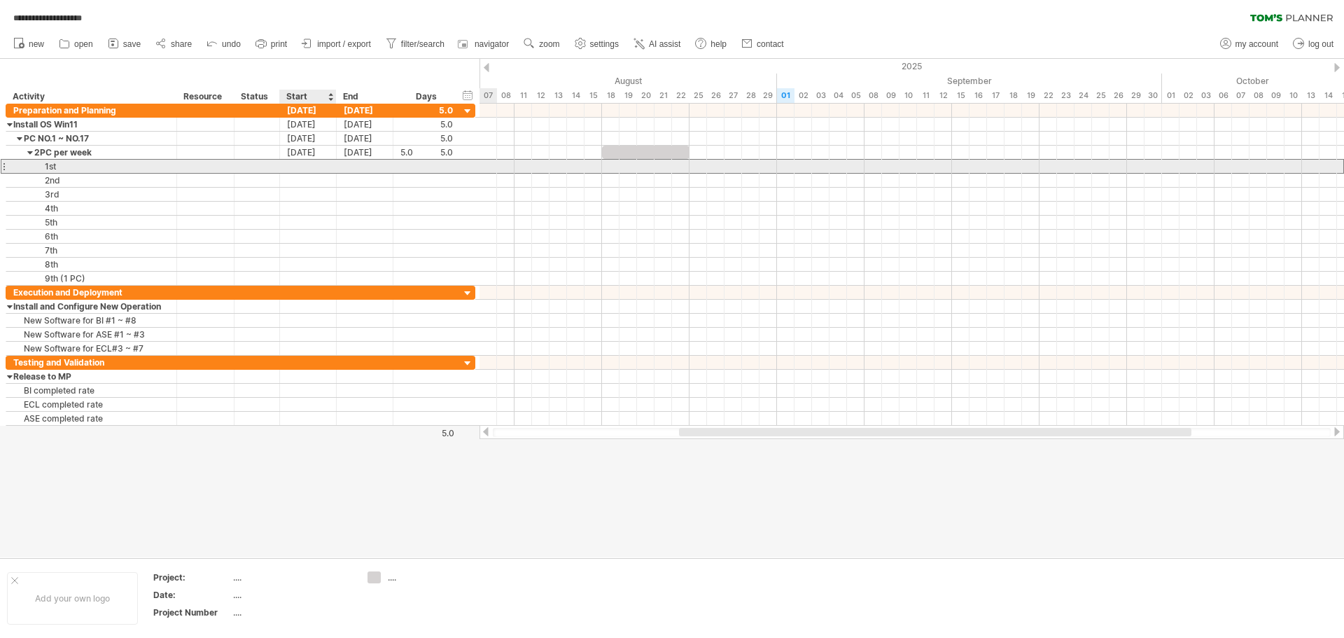
click at [310, 166] on div at bounding box center [308, 166] width 57 height 13
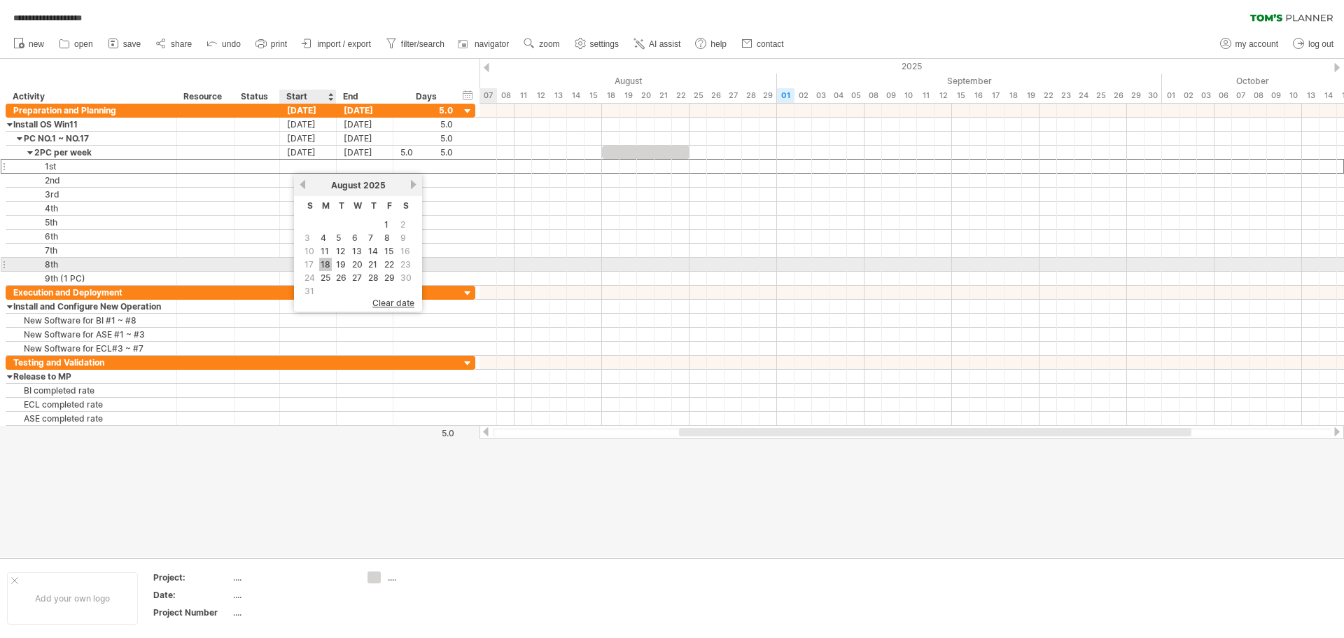
click at [328, 262] on link "18" at bounding box center [325, 264] width 13 height 13
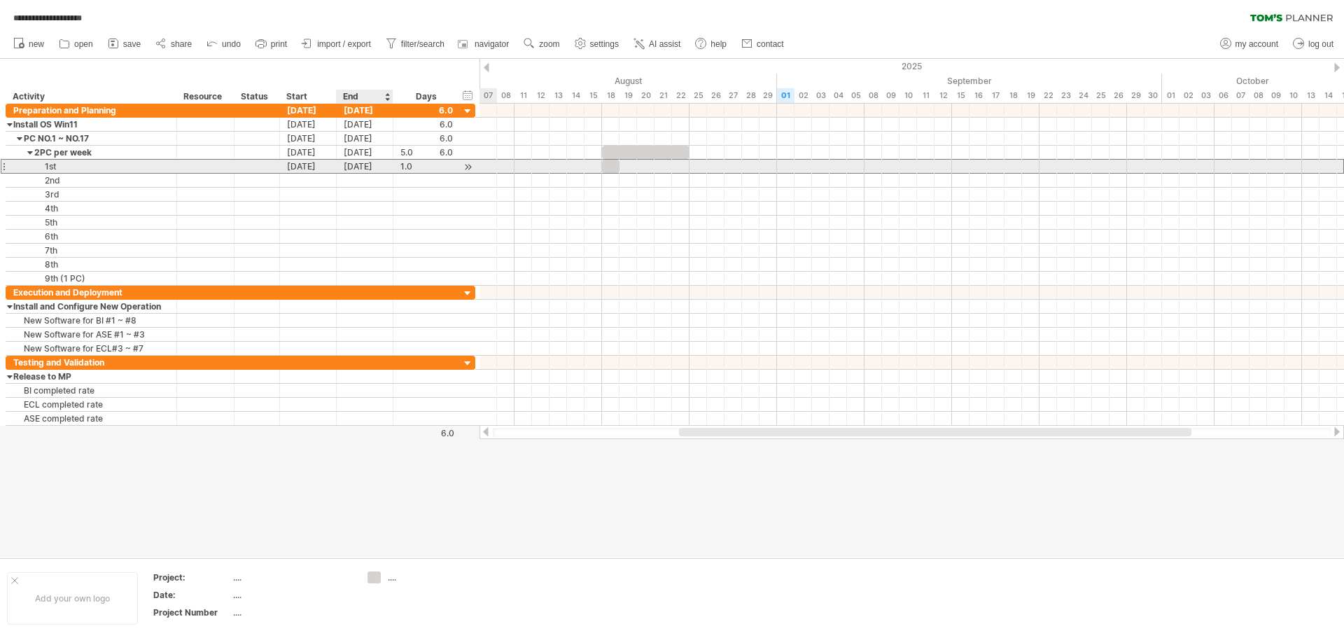
click at [380, 165] on div "[DATE]" at bounding box center [365, 166] width 57 height 13
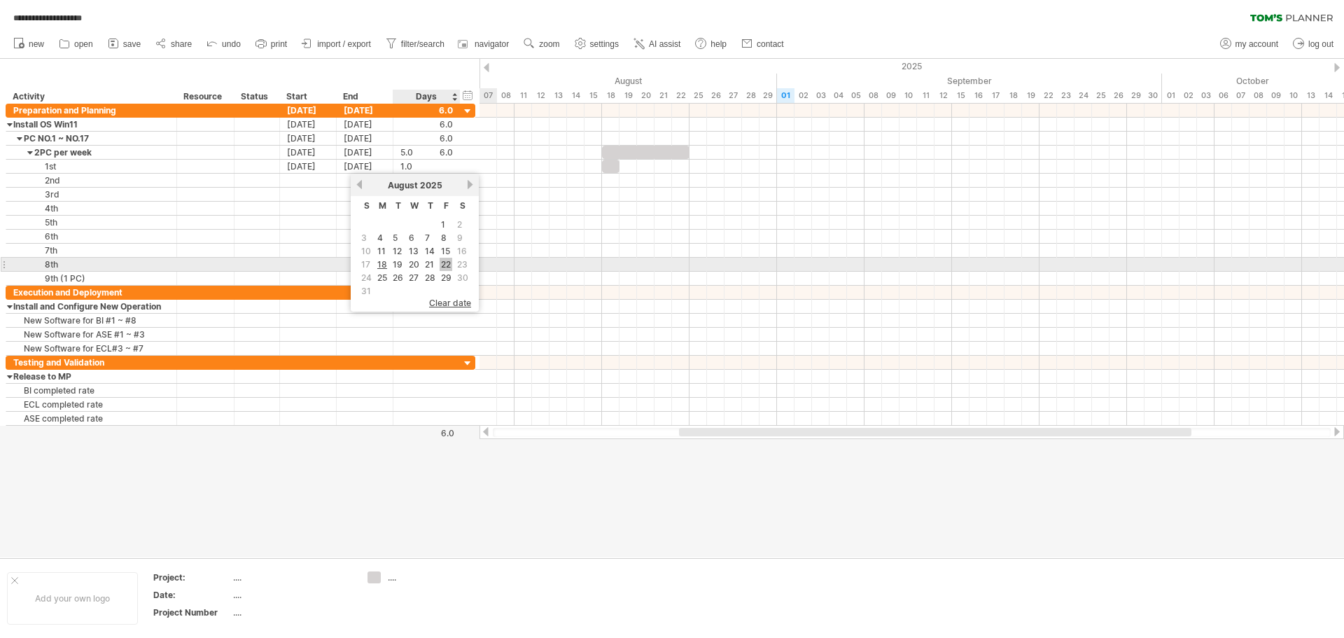
click at [445, 264] on link "22" at bounding box center [446, 264] width 13 height 13
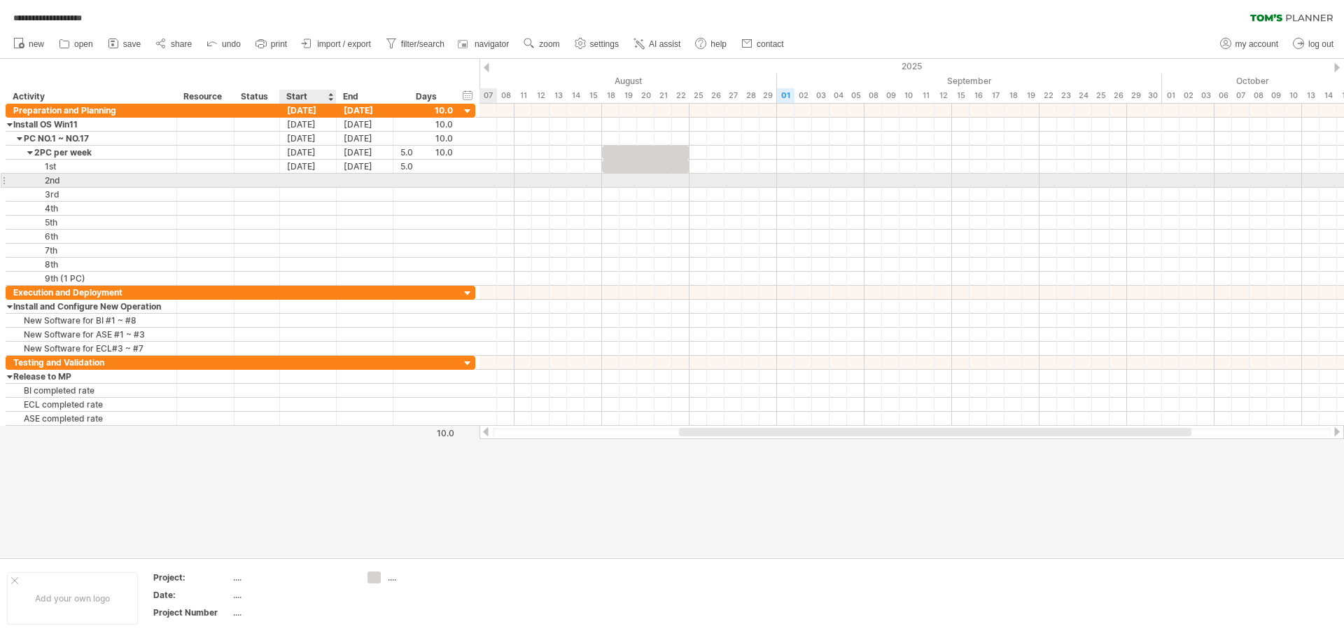
click at [316, 176] on div at bounding box center [308, 180] width 57 height 13
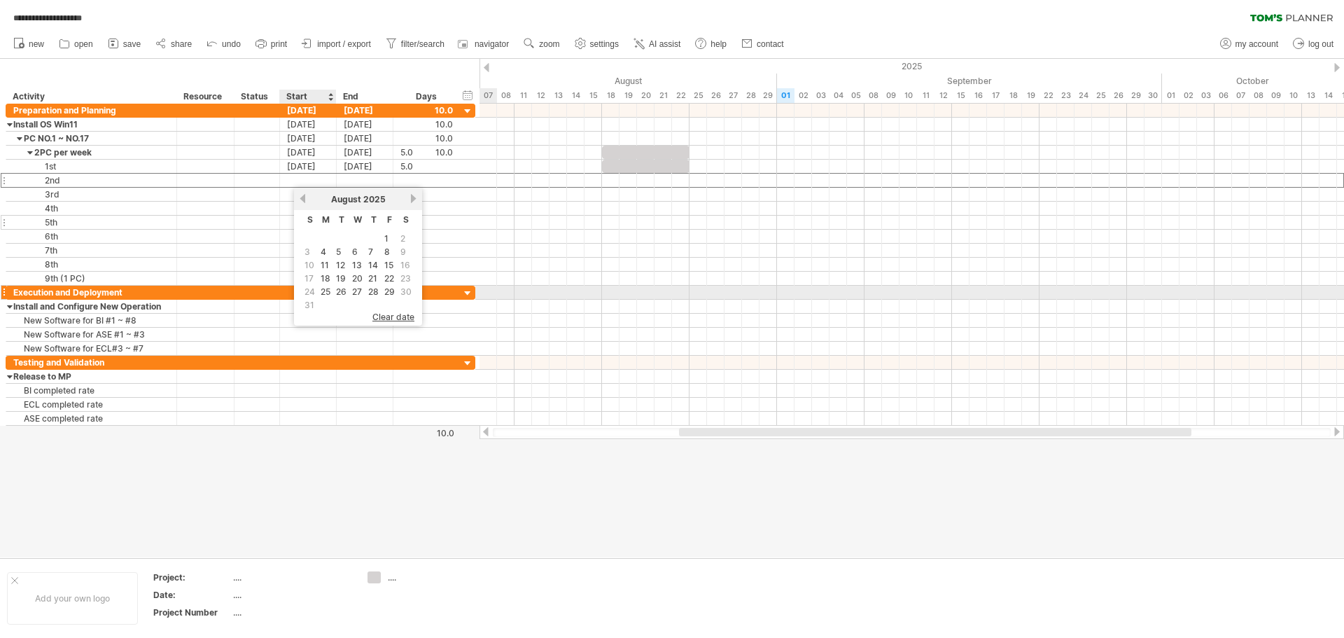
drag, startPoint x: 326, startPoint y: 288, endPoint x: 366, endPoint y: 228, distance: 71.7
click at [328, 288] on link "25" at bounding box center [325, 291] width 13 height 13
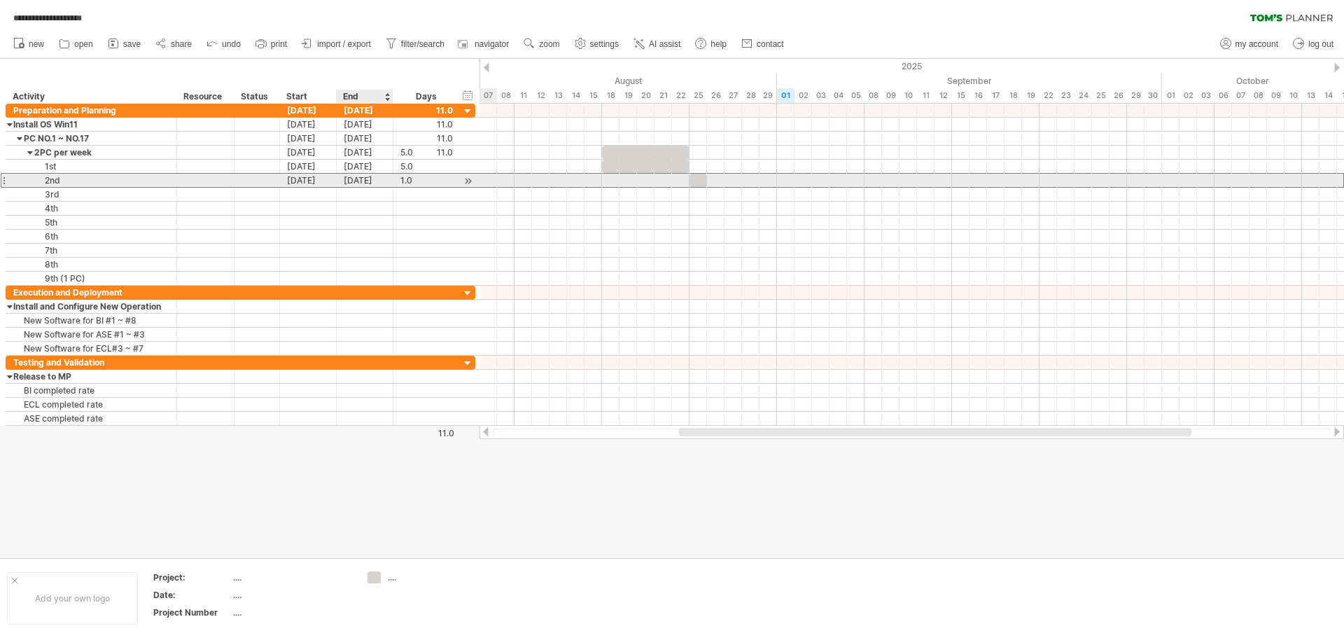
click at [370, 180] on div "[DATE]" at bounding box center [365, 180] width 57 height 13
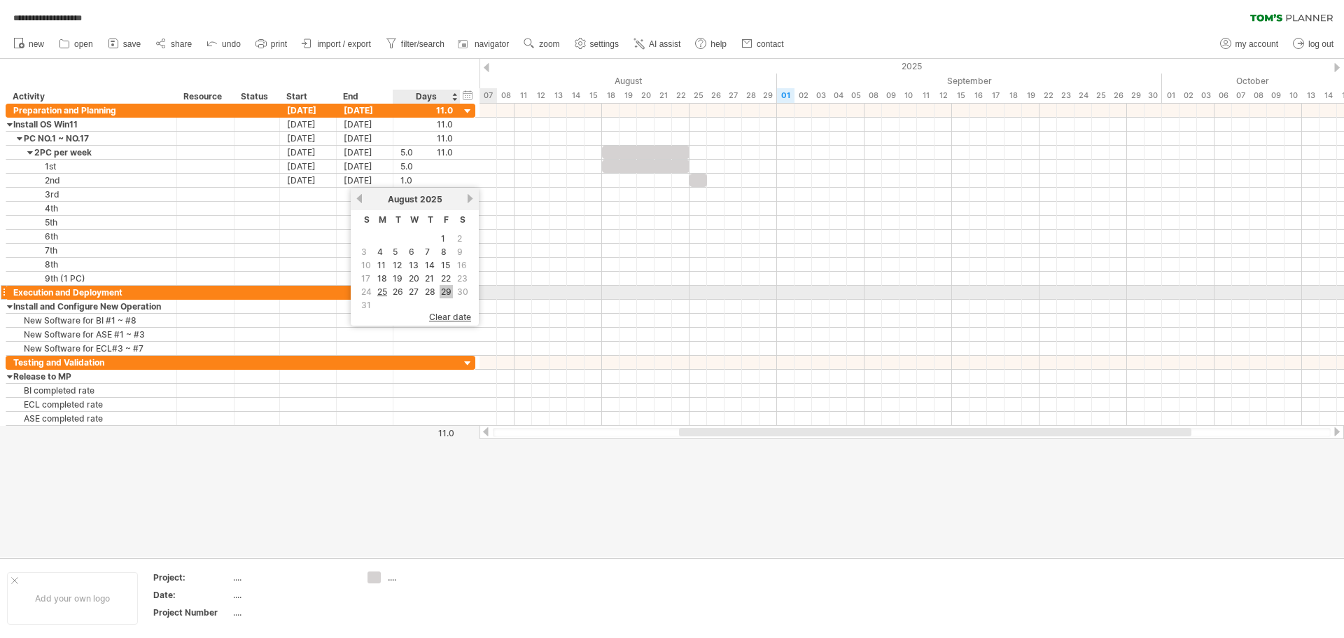
click at [445, 291] on link "29" at bounding box center [446, 291] width 13 height 13
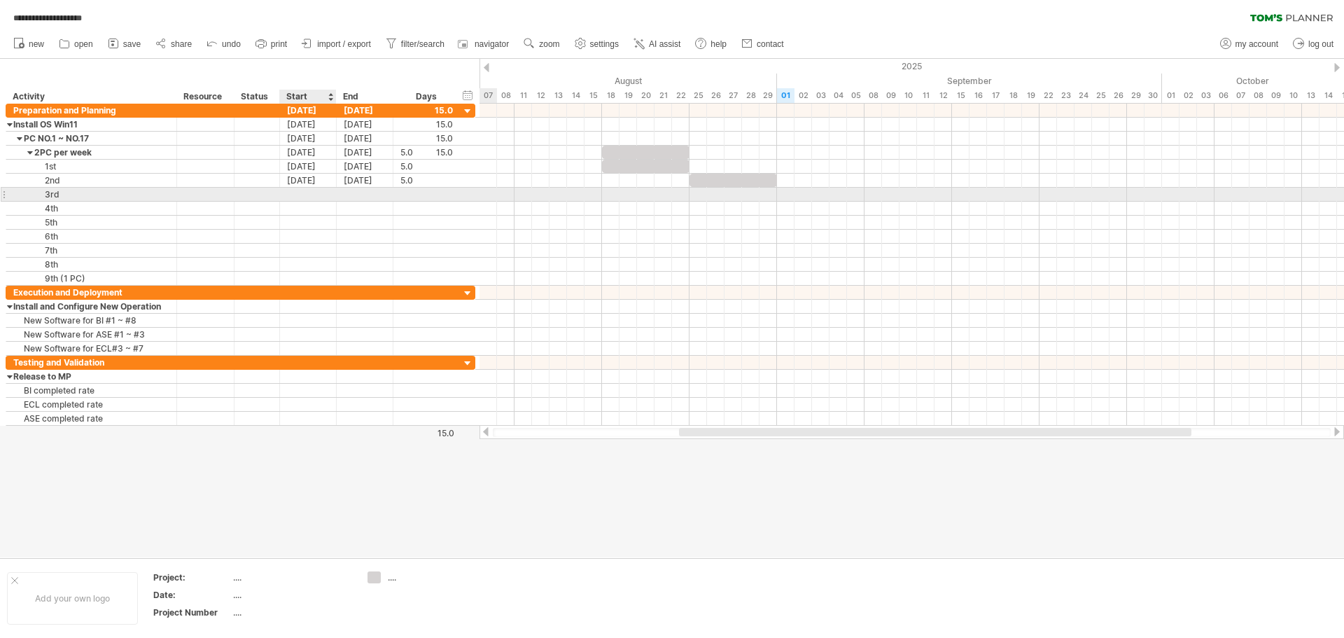
click at [309, 193] on div at bounding box center [308, 194] width 57 height 13
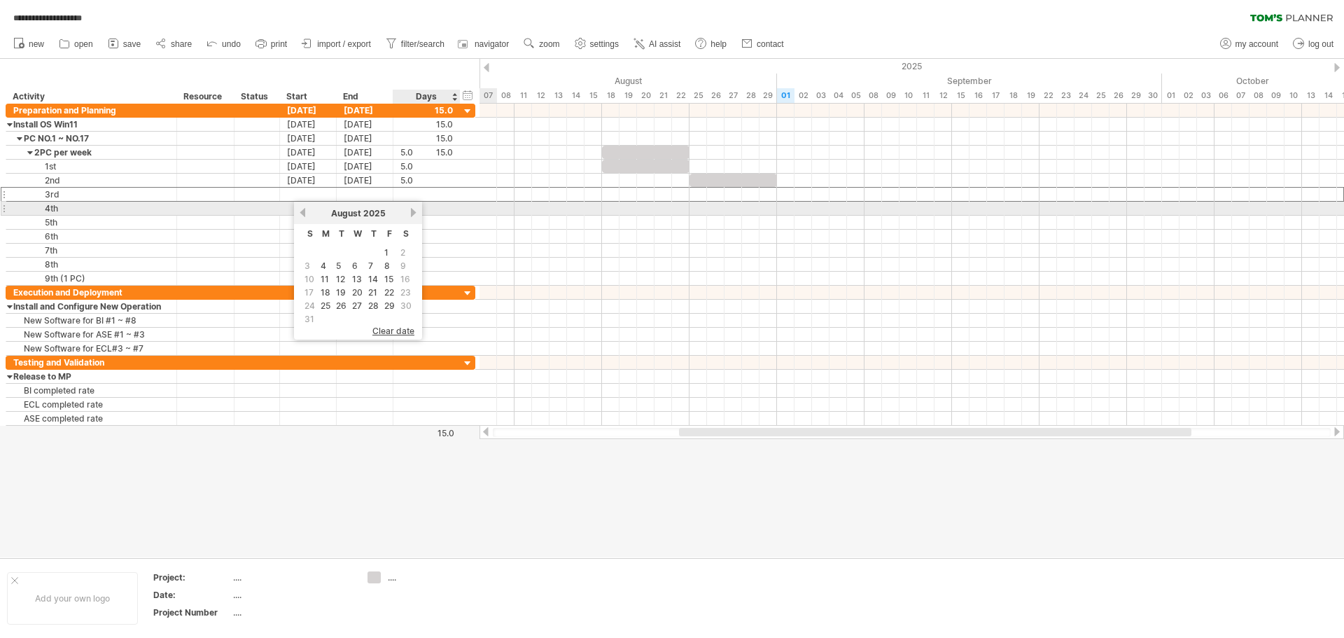
click at [412, 214] on link "next" at bounding box center [413, 212] width 11 height 11
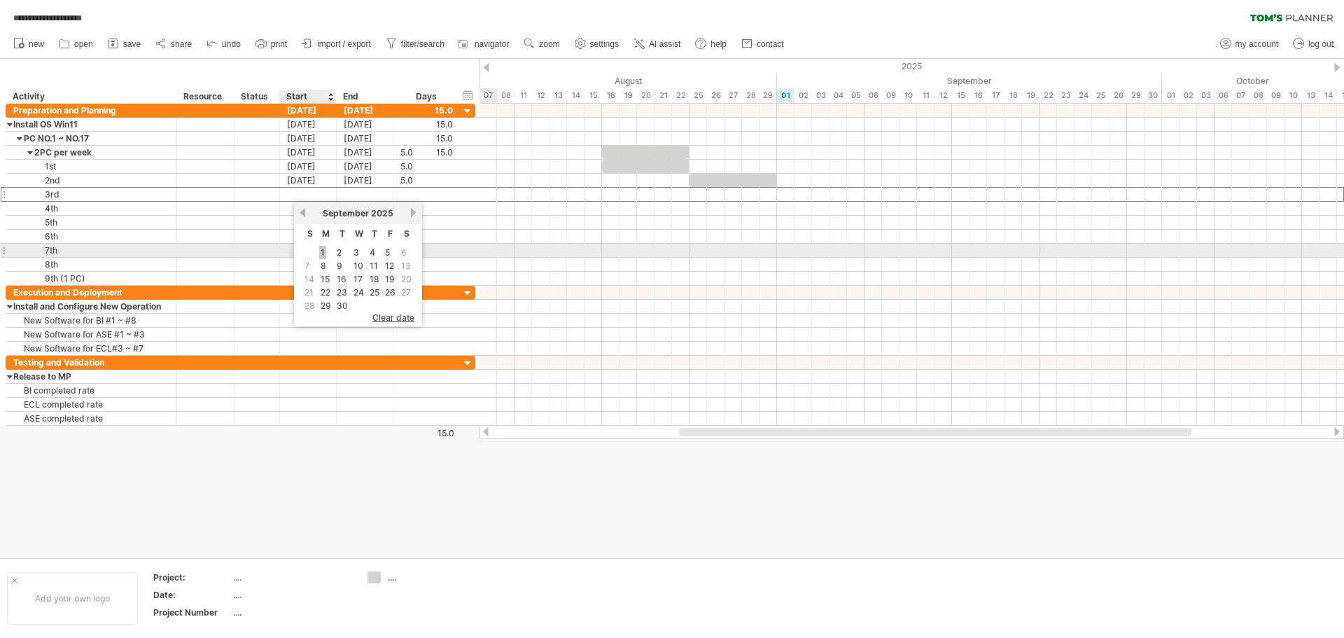
click at [325, 256] on link "1" at bounding box center [322, 252] width 7 height 13
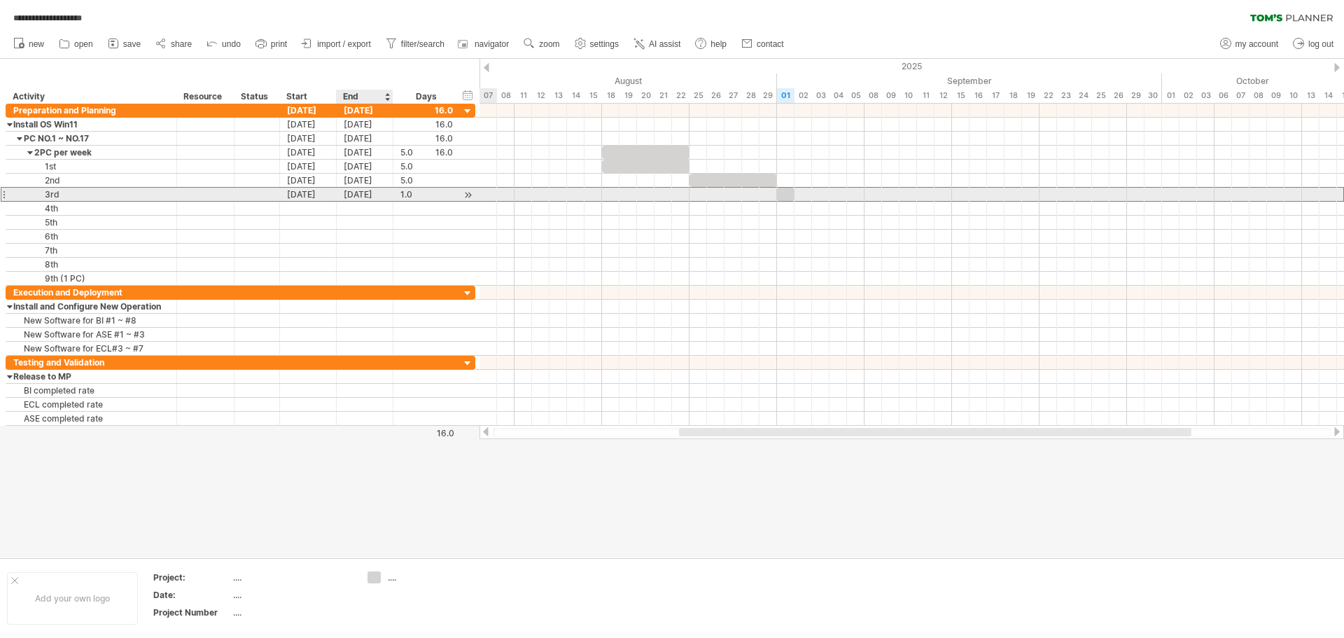
click at [372, 191] on div "[DATE]" at bounding box center [365, 194] width 57 height 13
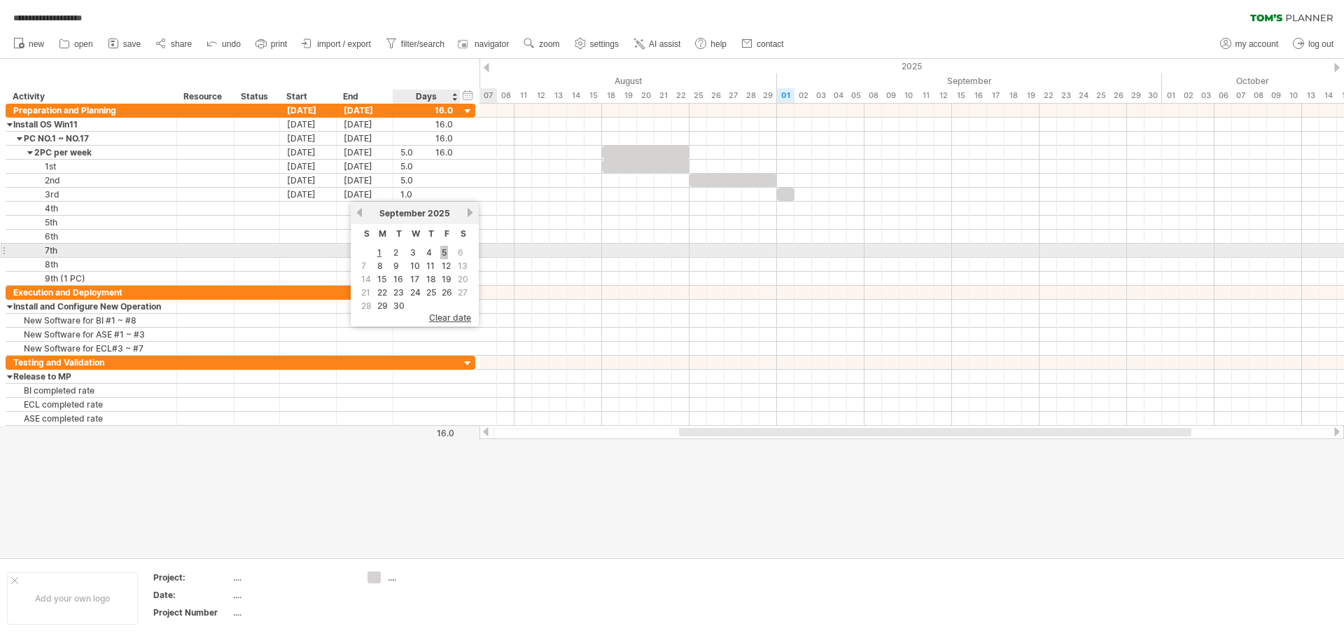
click at [445, 253] on link "5" at bounding box center [444, 252] width 8 height 13
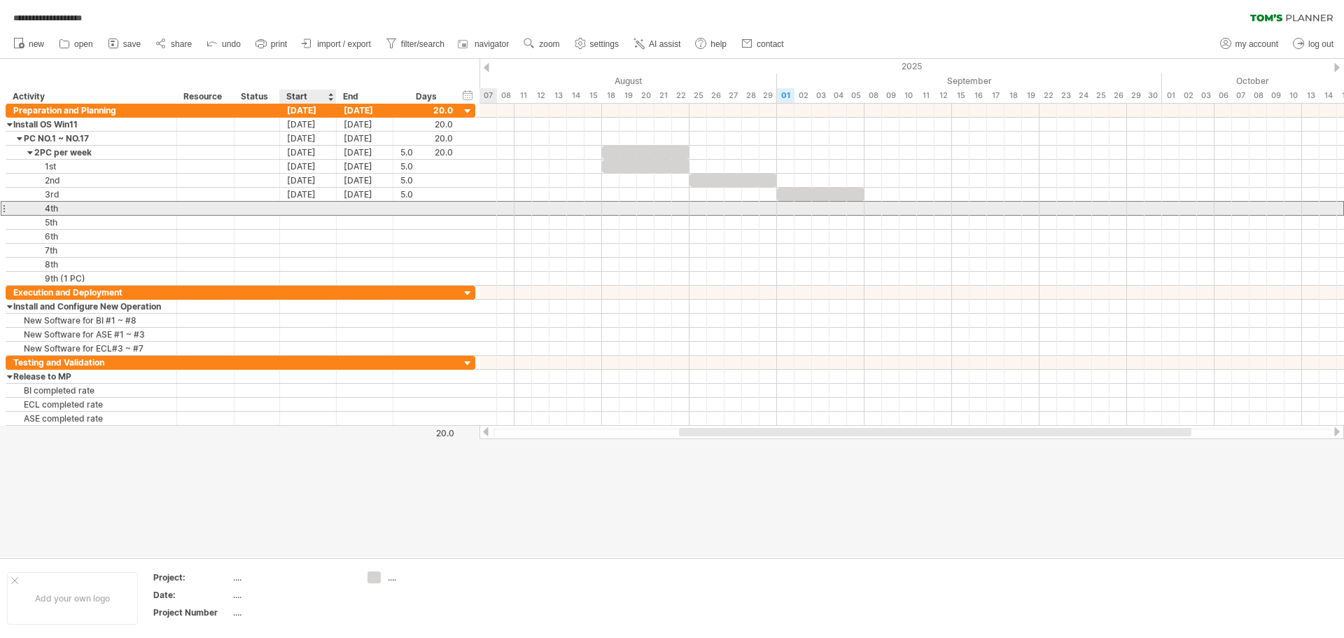
click at [305, 211] on div at bounding box center [308, 208] width 57 height 13
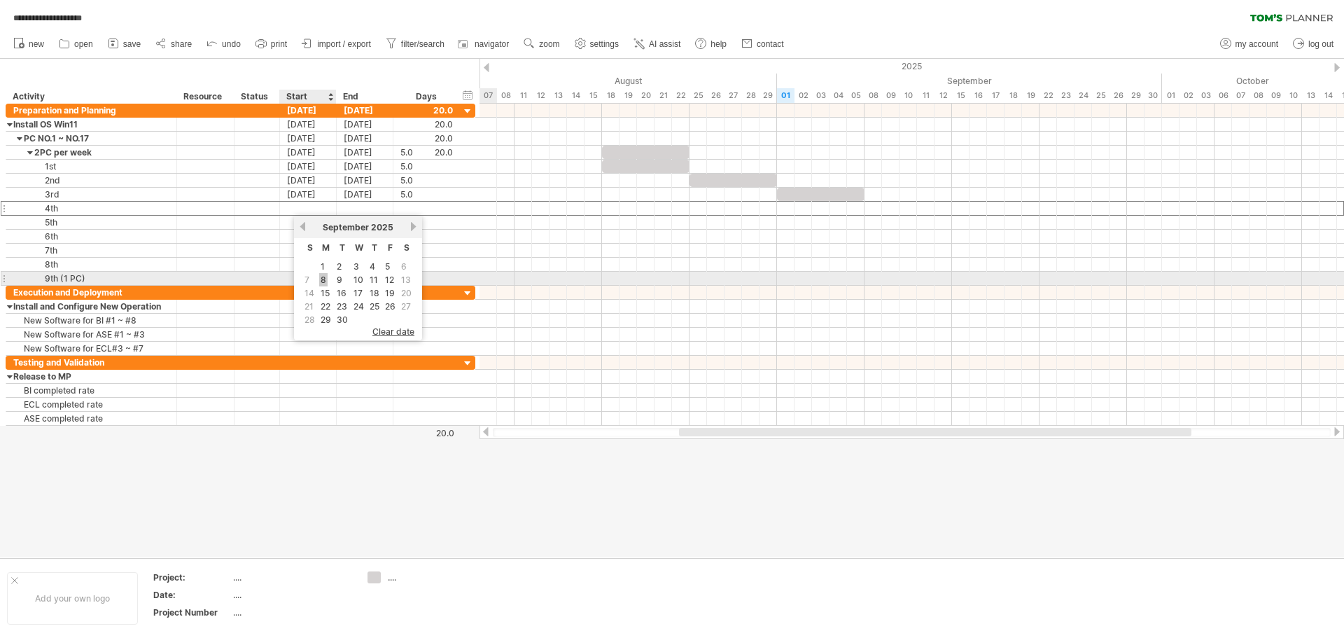
click at [324, 277] on link "8" at bounding box center [323, 279] width 8 height 13
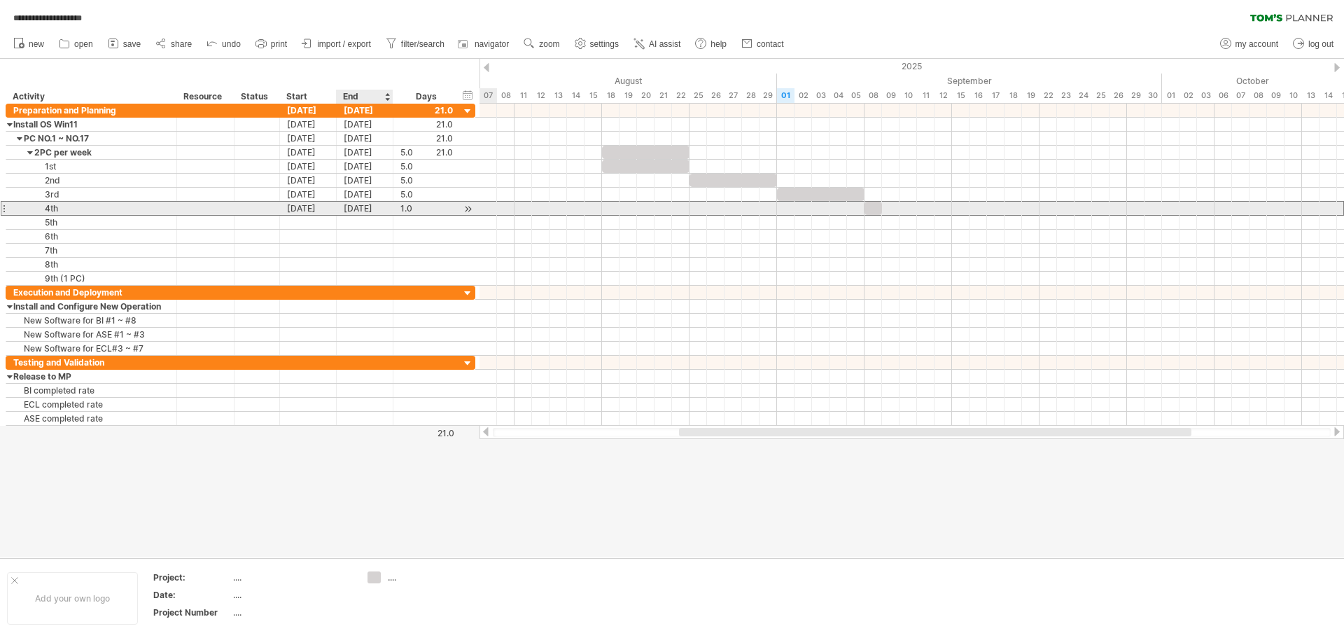
click at [370, 206] on div "[DATE]" at bounding box center [365, 208] width 57 height 13
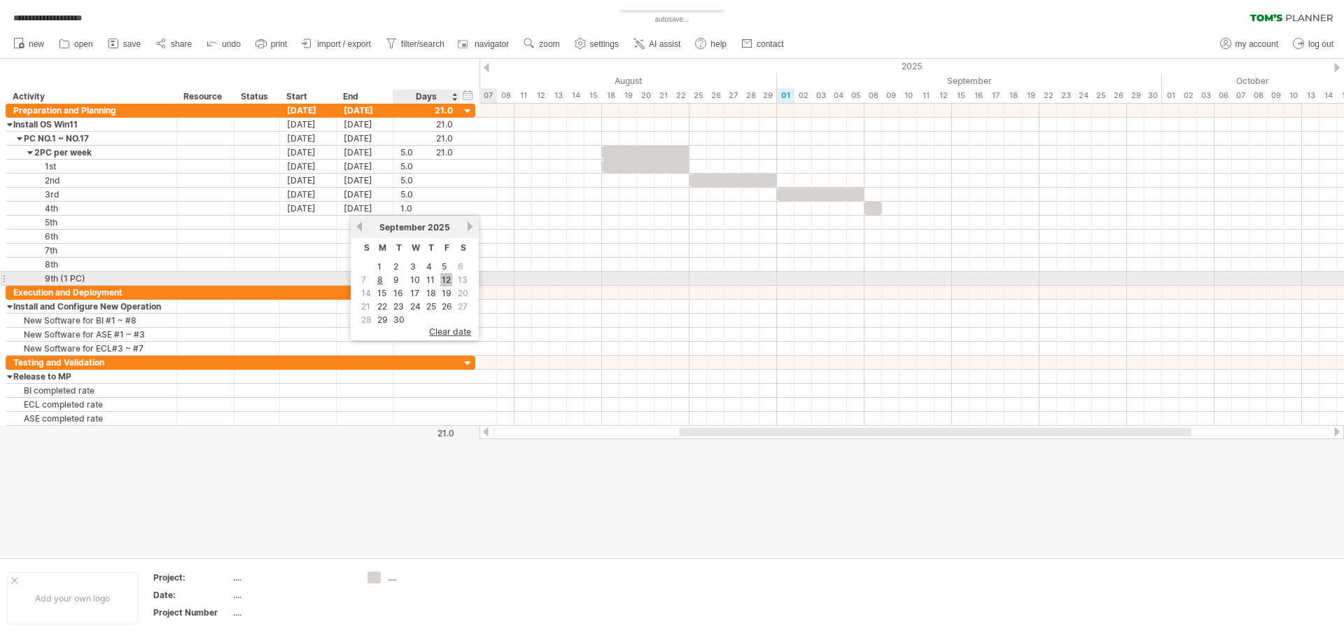
click at [449, 278] on link "12" at bounding box center [446, 279] width 12 height 13
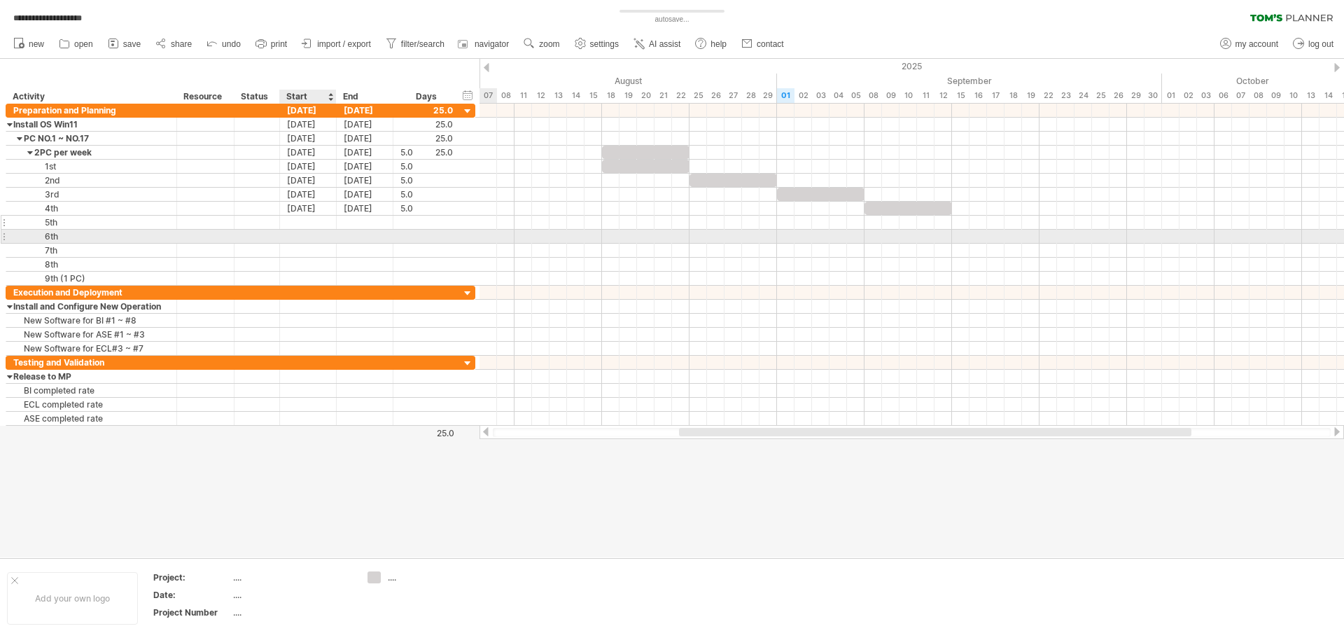
click at [301, 224] on div at bounding box center [308, 222] width 57 height 13
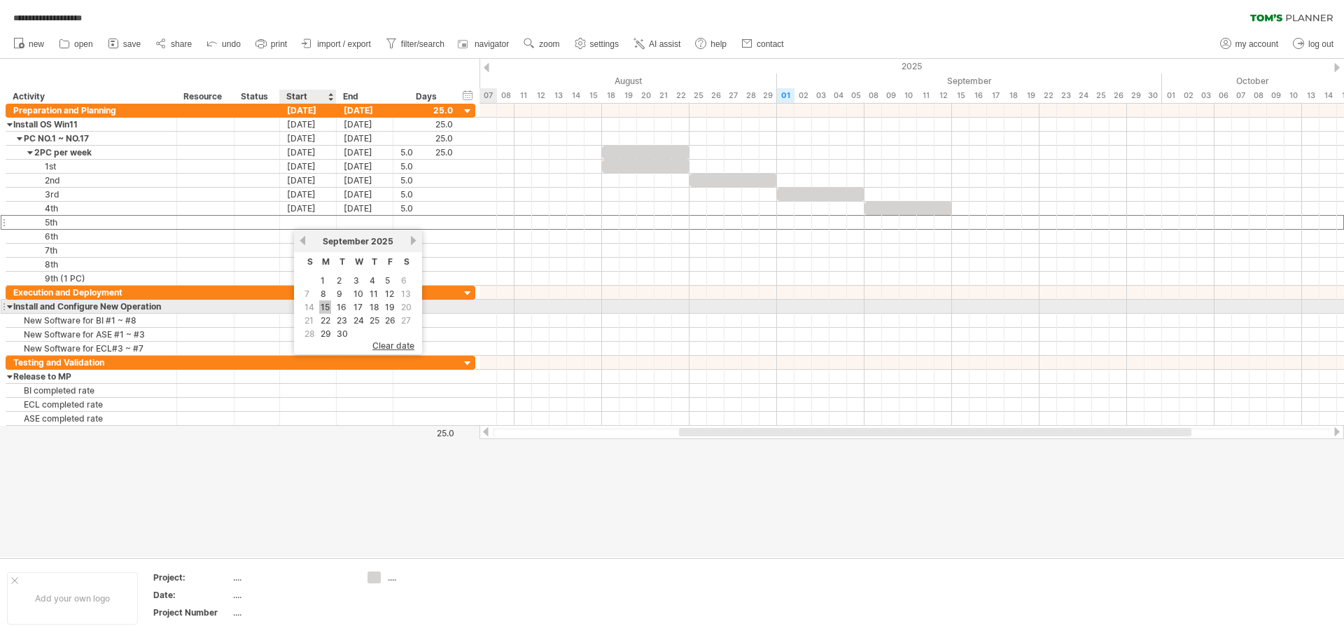
click at [323, 303] on link "15" at bounding box center [325, 306] width 12 height 13
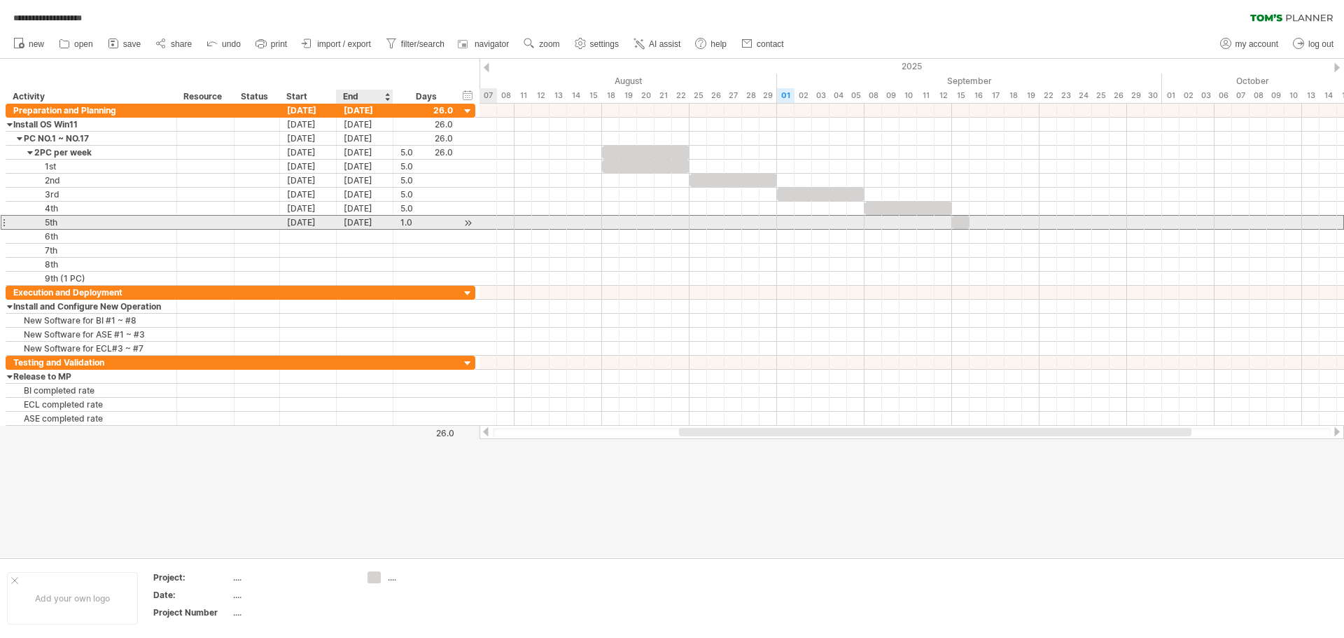
click at [365, 224] on div "[DATE]" at bounding box center [365, 222] width 57 height 13
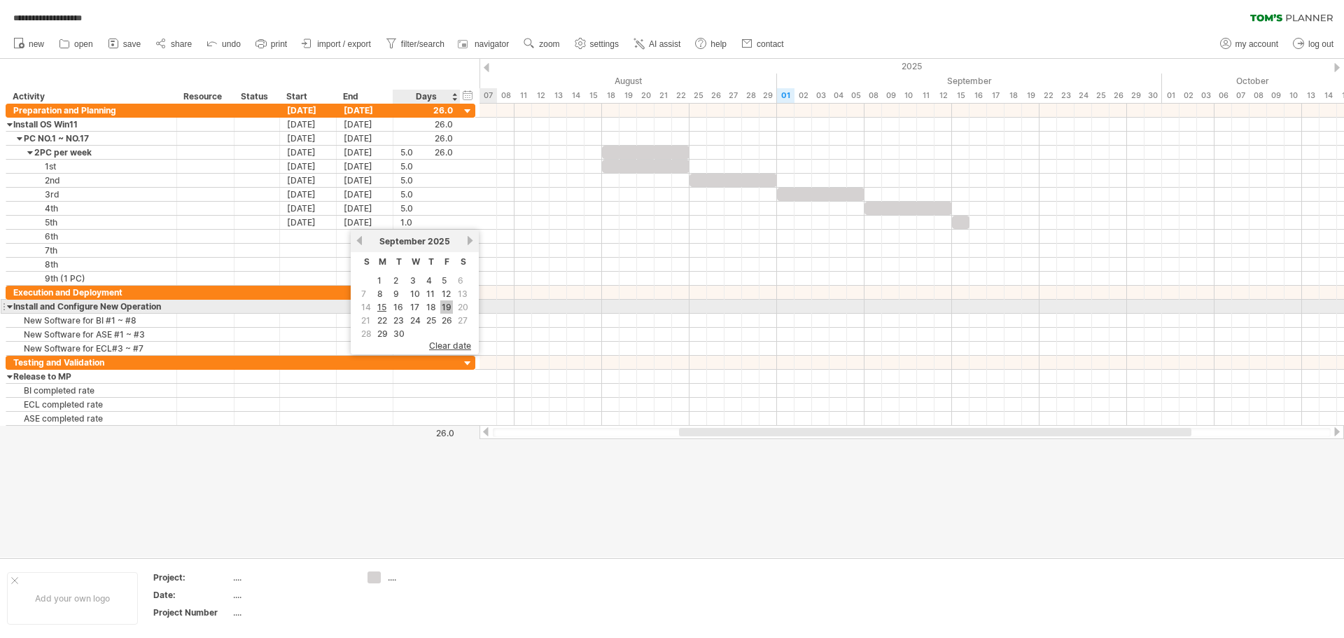
click at [449, 304] on link "19" at bounding box center [446, 306] width 13 height 13
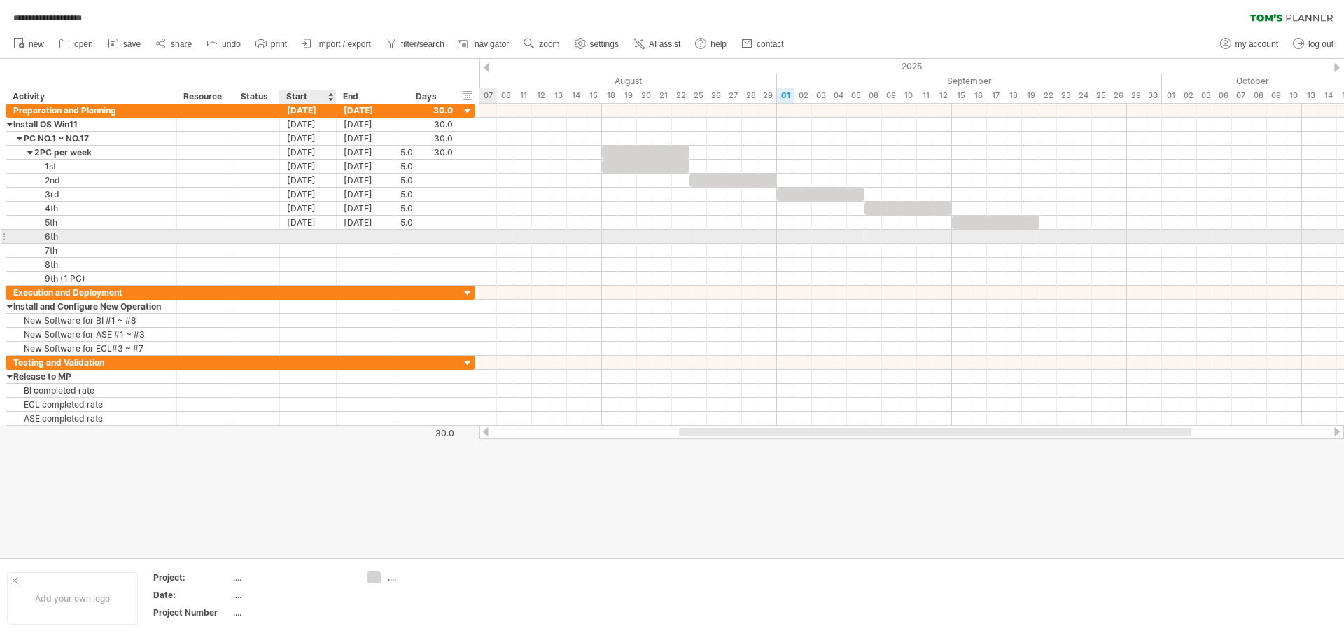
click at [312, 235] on div at bounding box center [308, 236] width 57 height 13
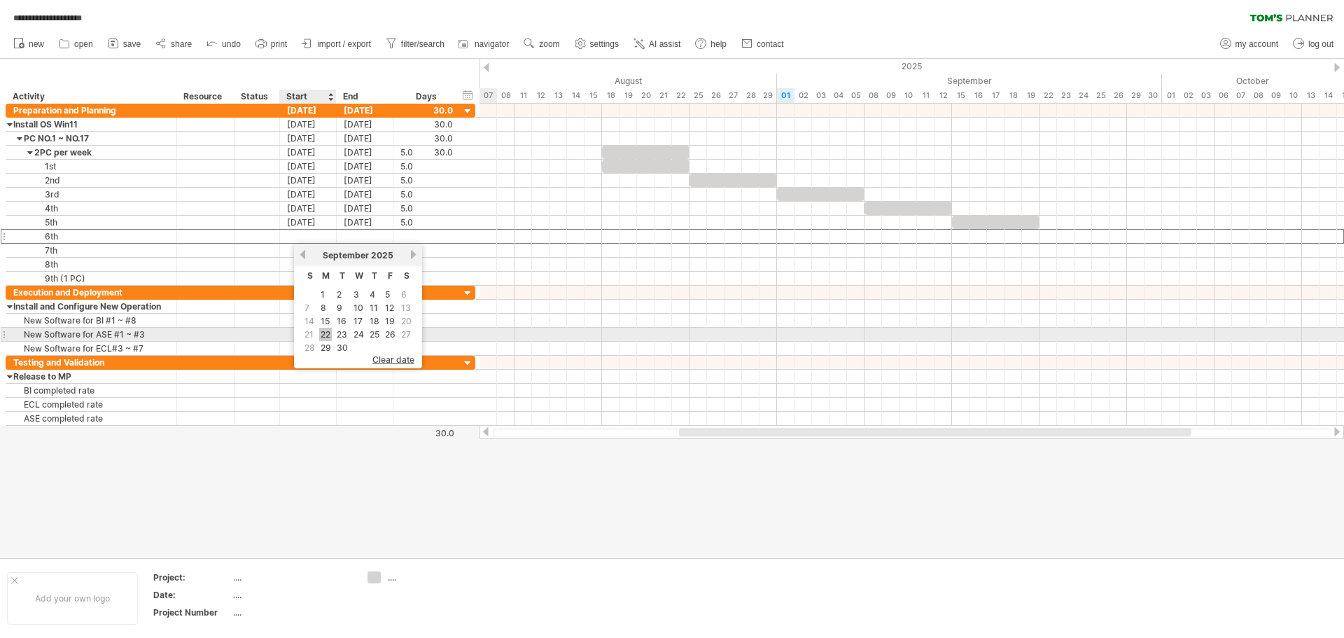
click at [330, 336] on link "22" at bounding box center [325, 334] width 13 height 13
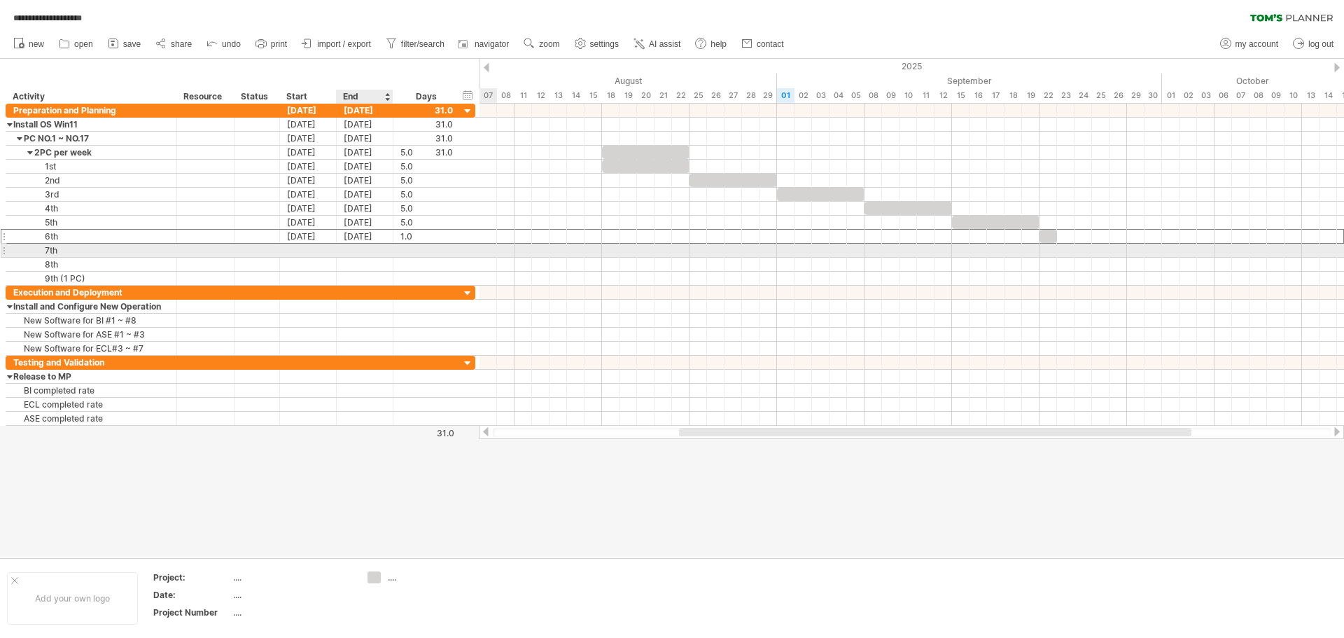
click at [379, 251] on div at bounding box center [365, 250] width 57 height 13
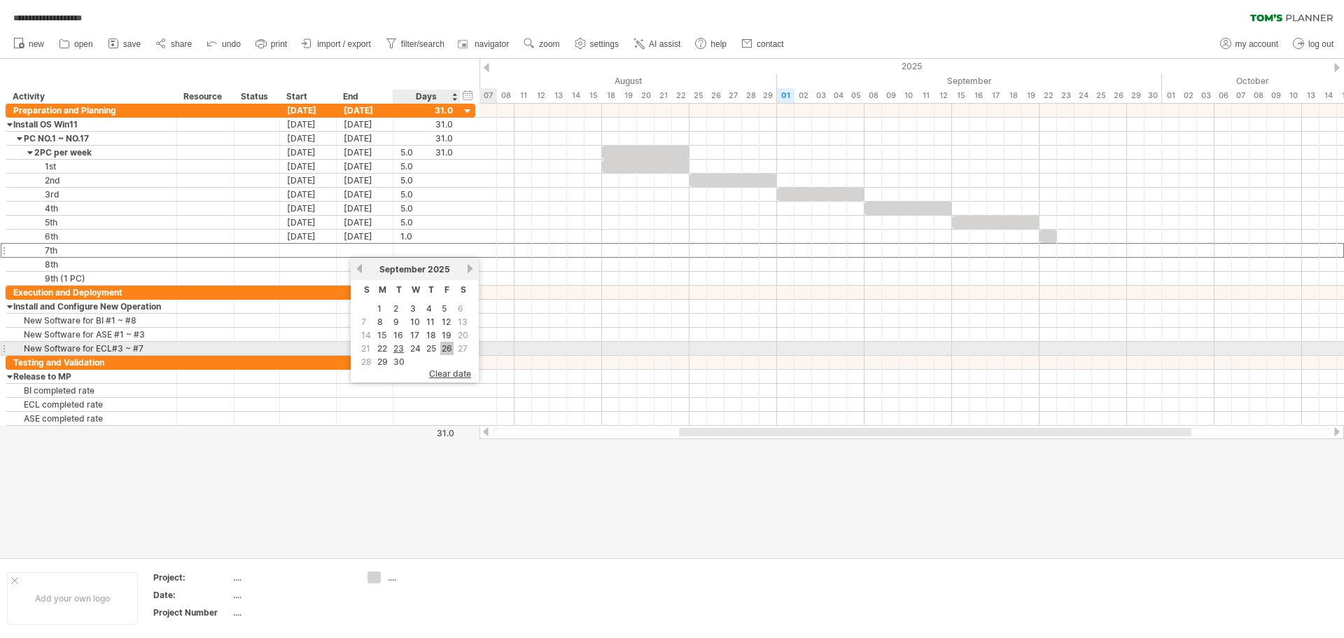
click at [451, 347] on link "26" at bounding box center [446, 348] width 13 height 13
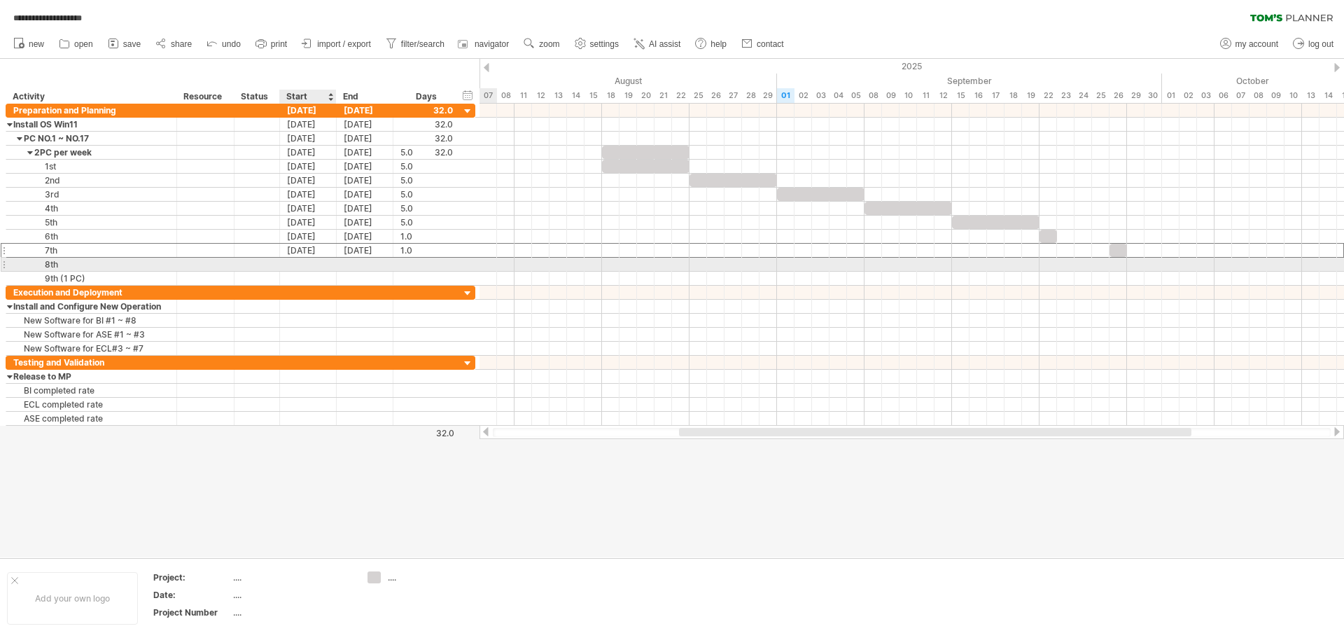
click at [300, 268] on div at bounding box center [308, 264] width 57 height 13
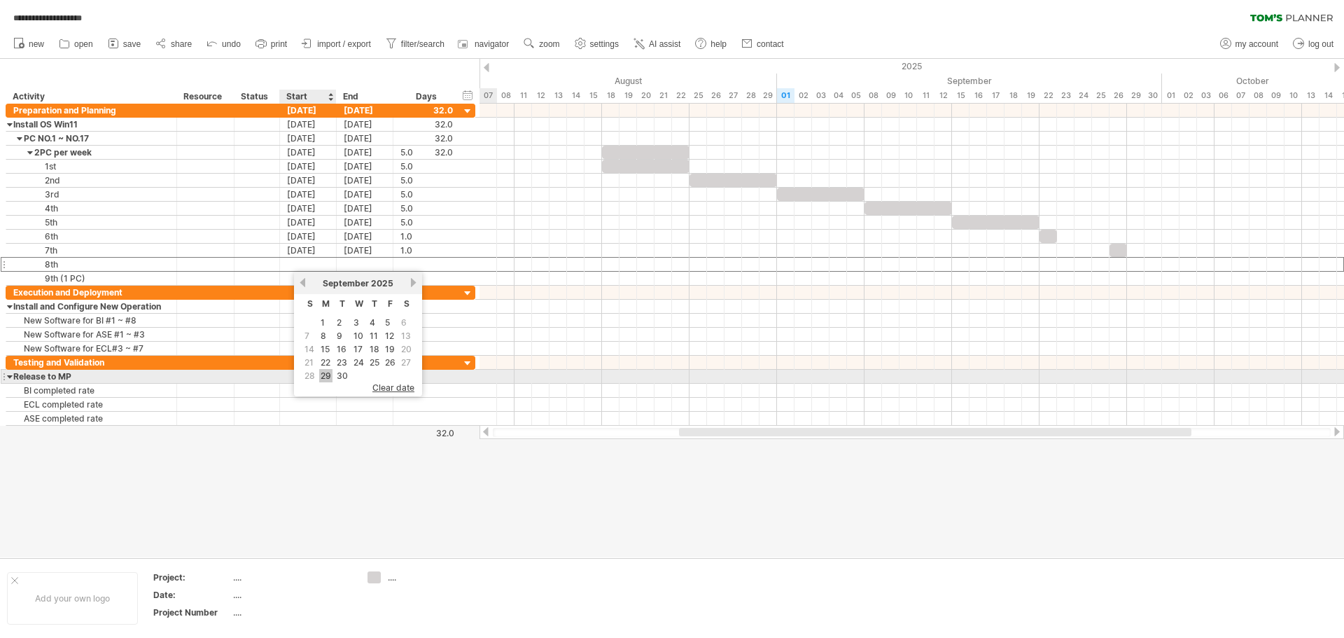
click at [326, 372] on link "29" at bounding box center [325, 375] width 13 height 13
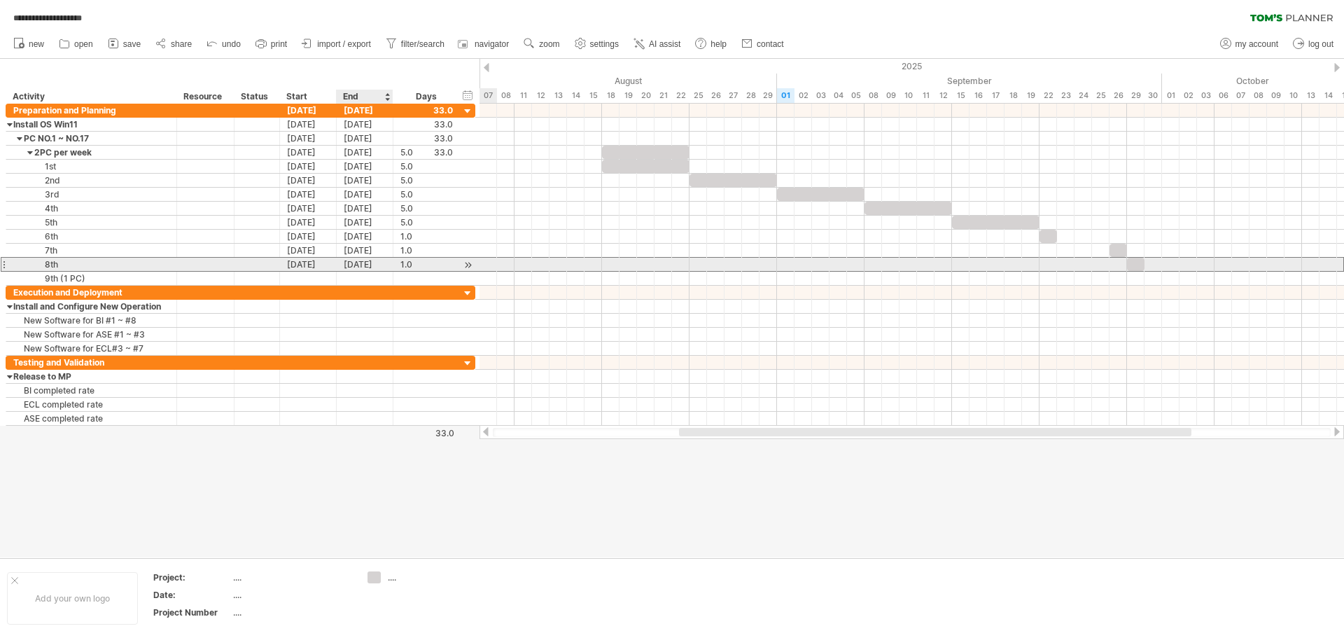
click at [377, 265] on div "[DATE]" at bounding box center [365, 264] width 57 height 13
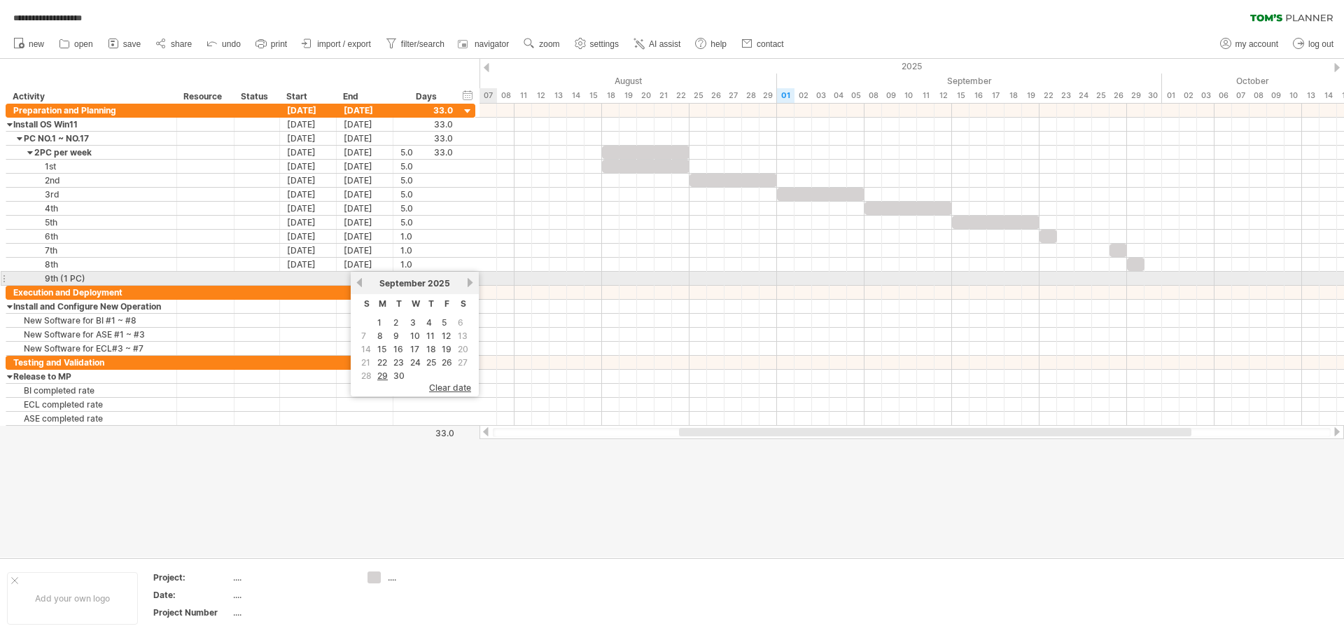
click at [468, 283] on link "next" at bounding box center [470, 282] width 11 height 11
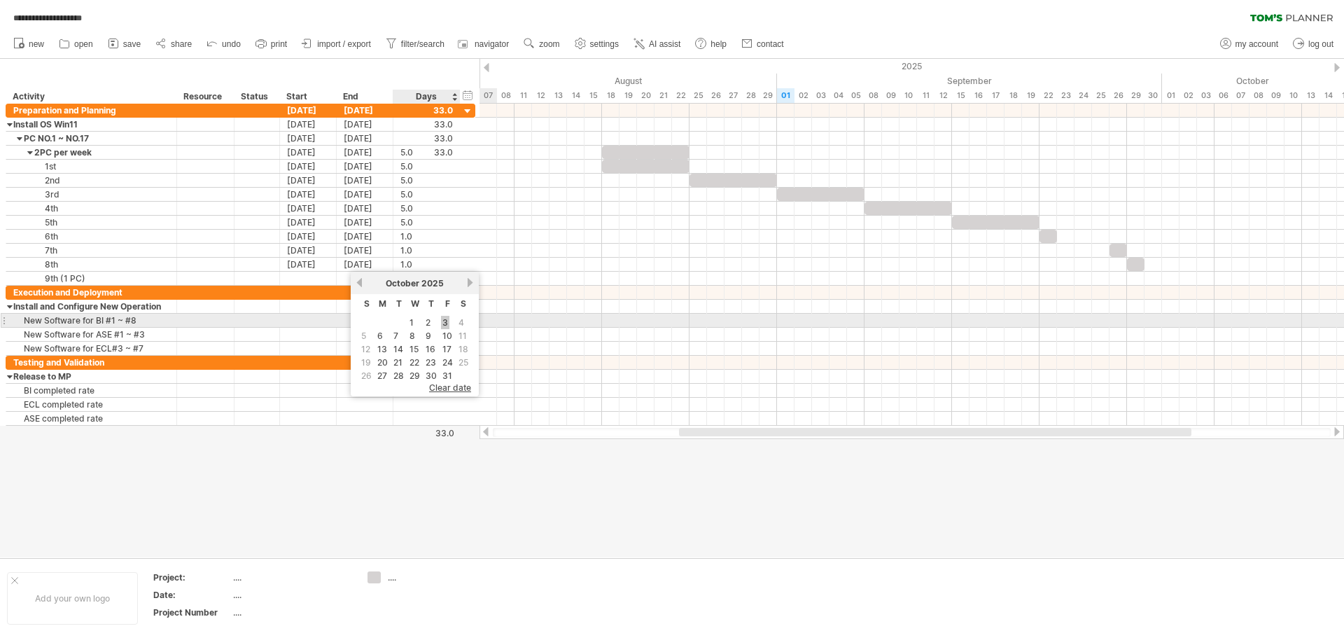
click at [447, 324] on link "3" at bounding box center [445, 322] width 8 height 13
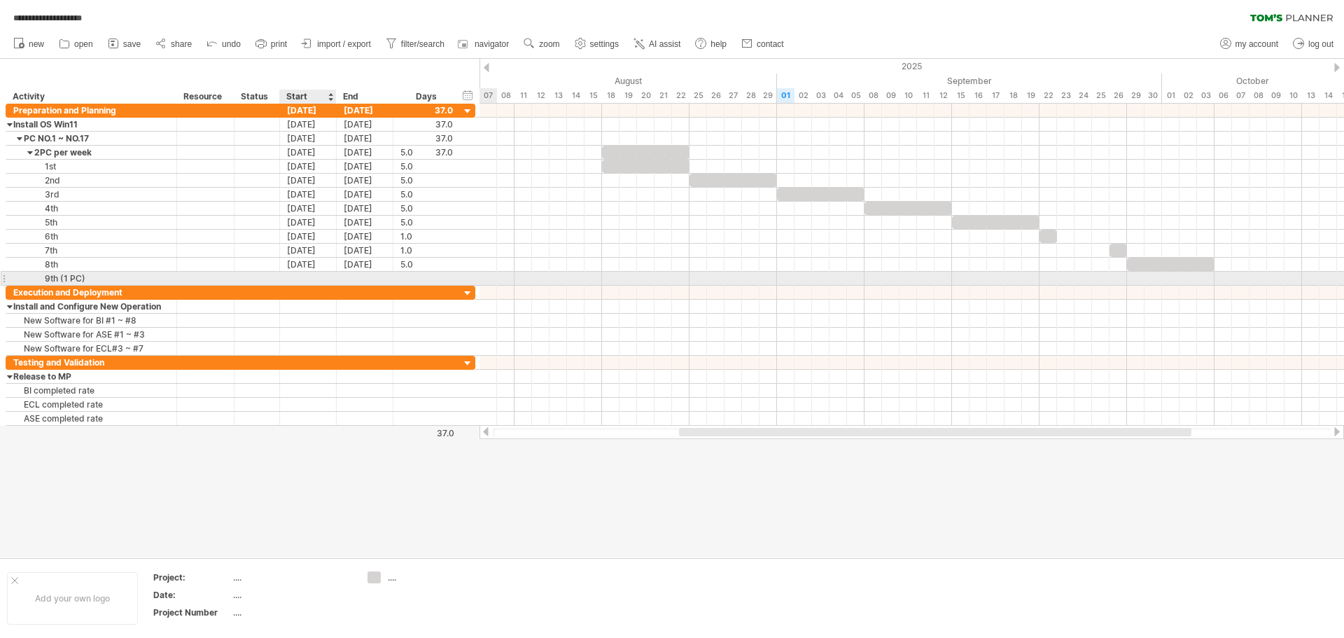
click at [308, 279] on div at bounding box center [308, 278] width 57 height 13
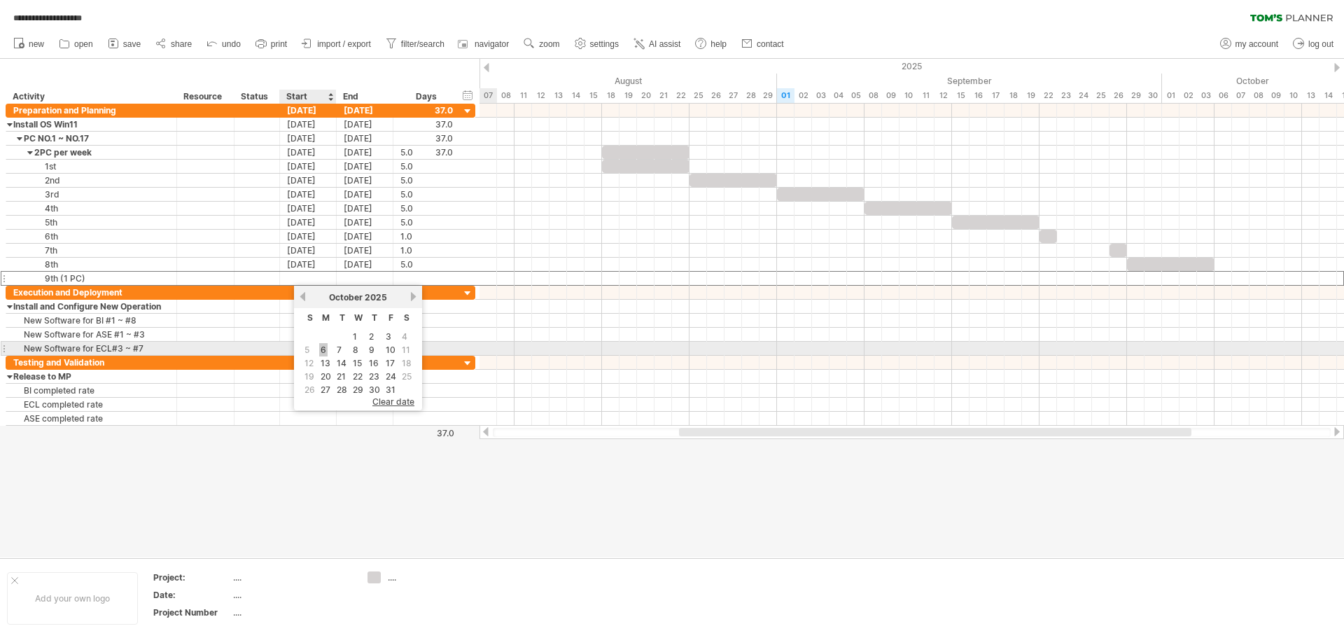
click at [323, 349] on link "6" at bounding box center [323, 349] width 8 height 13
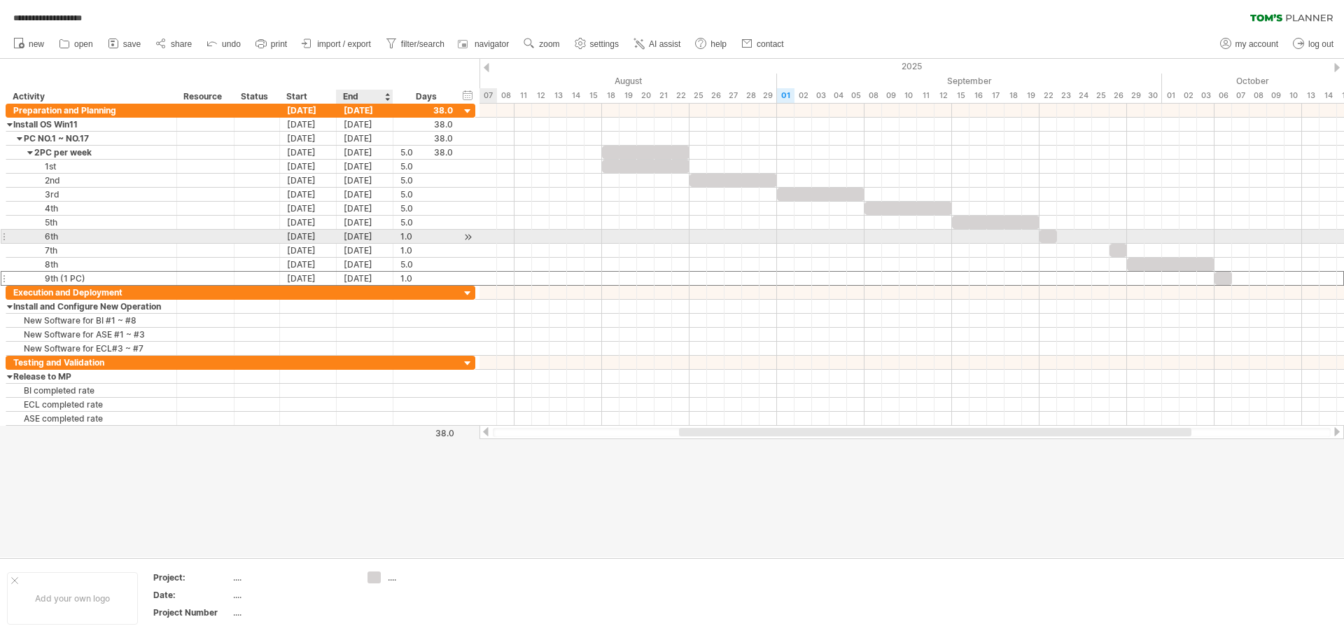
click at [367, 237] on div "[DATE]" at bounding box center [365, 236] width 57 height 13
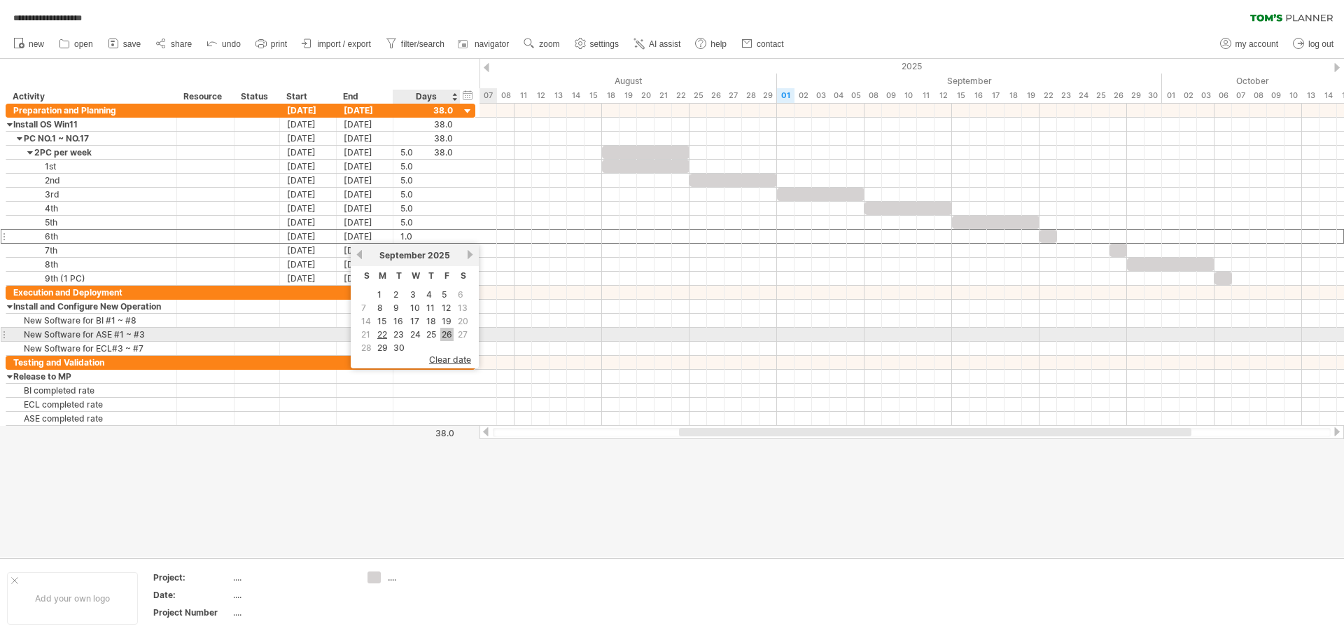
click at [445, 337] on link "26" at bounding box center [446, 334] width 13 height 13
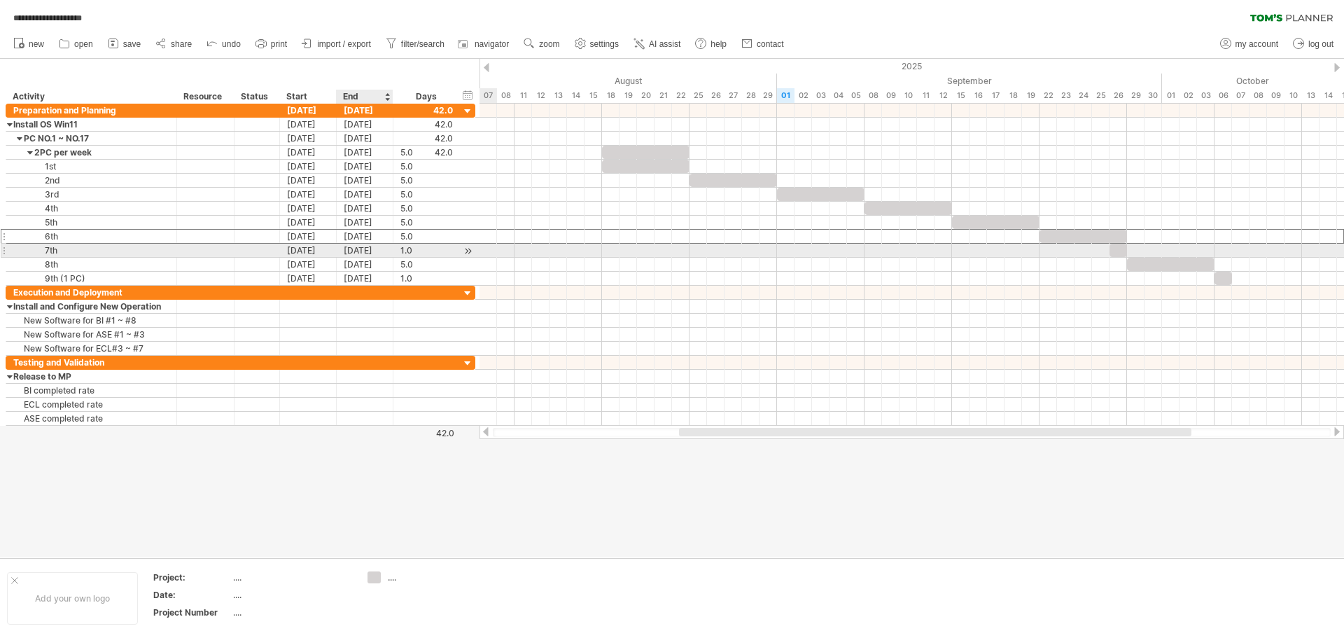
click at [354, 253] on div "[DATE]" at bounding box center [365, 250] width 57 height 13
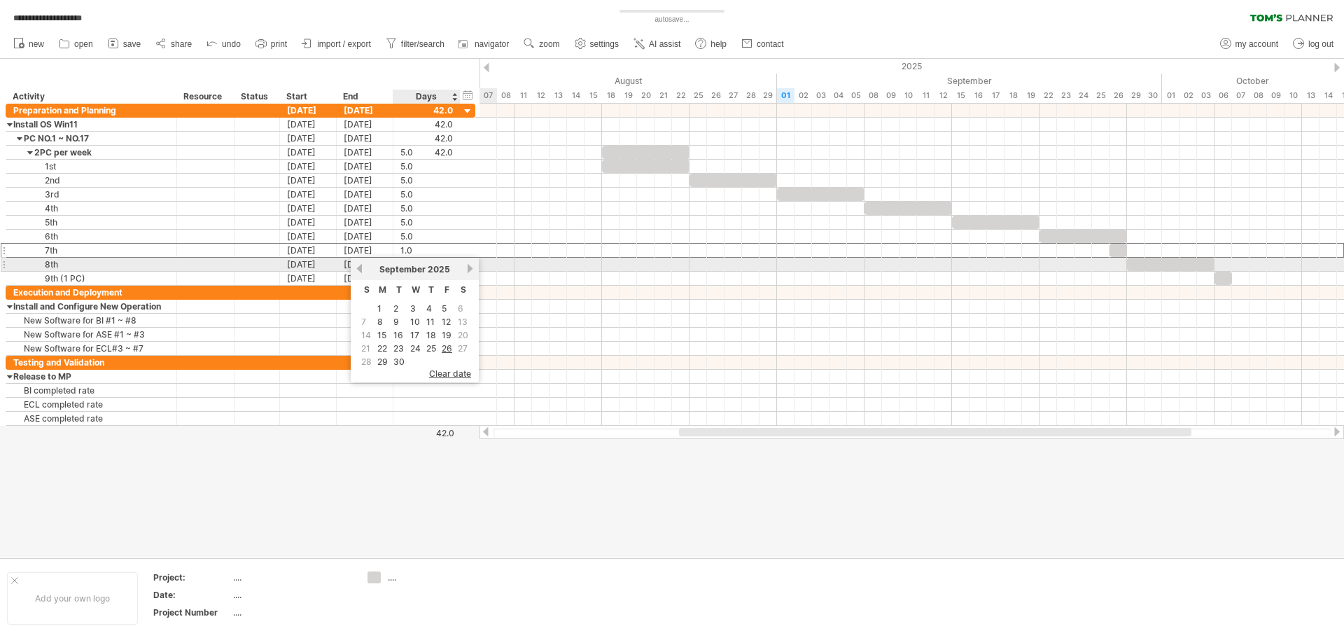
click at [472, 270] on link "next" at bounding box center [470, 268] width 11 height 11
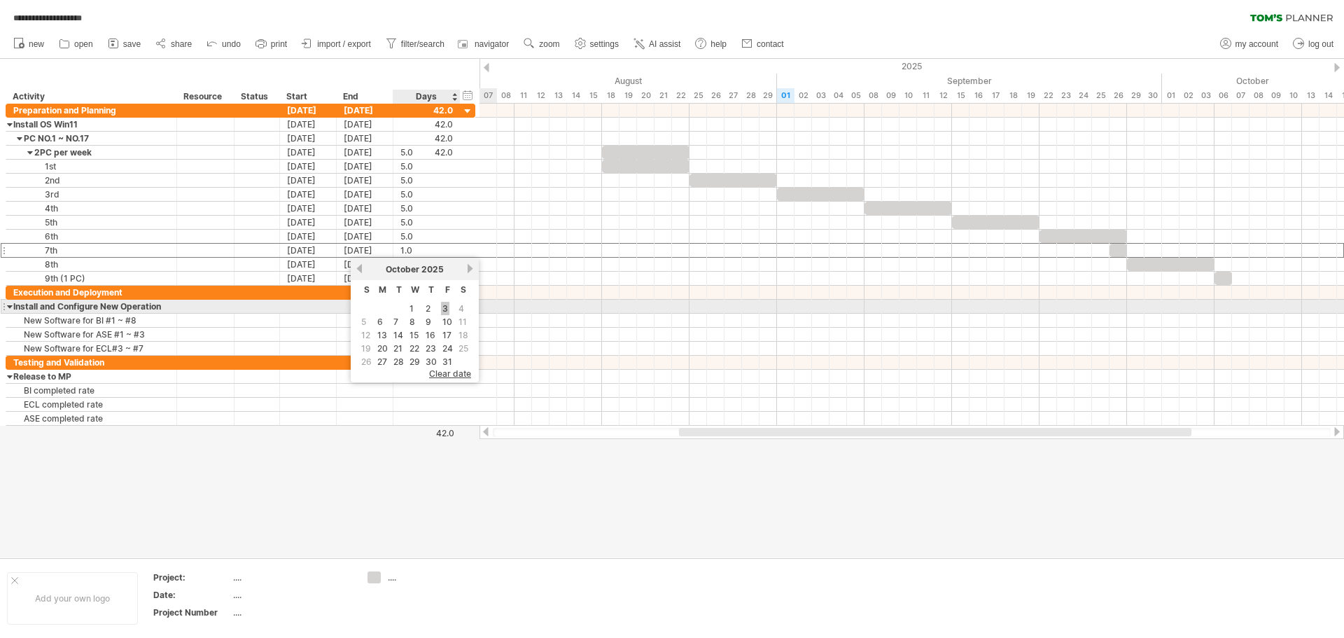
click at [444, 307] on link "3" at bounding box center [445, 308] width 8 height 13
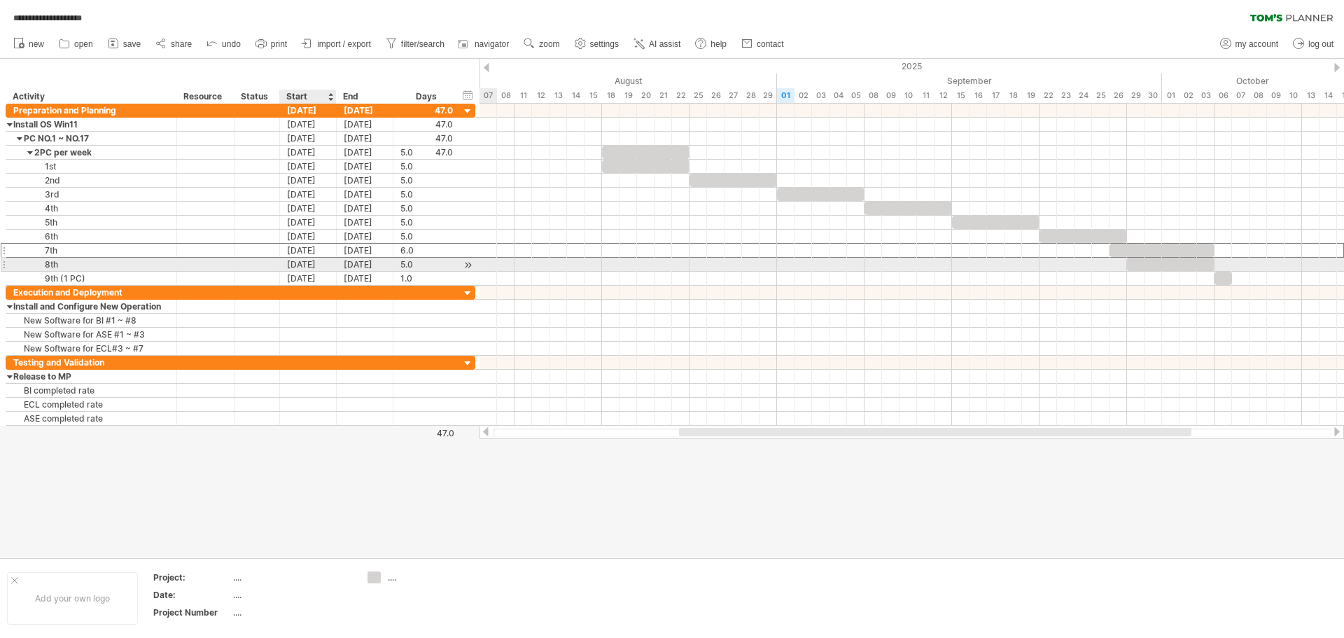
click at [309, 265] on div "[DATE]" at bounding box center [308, 264] width 57 height 13
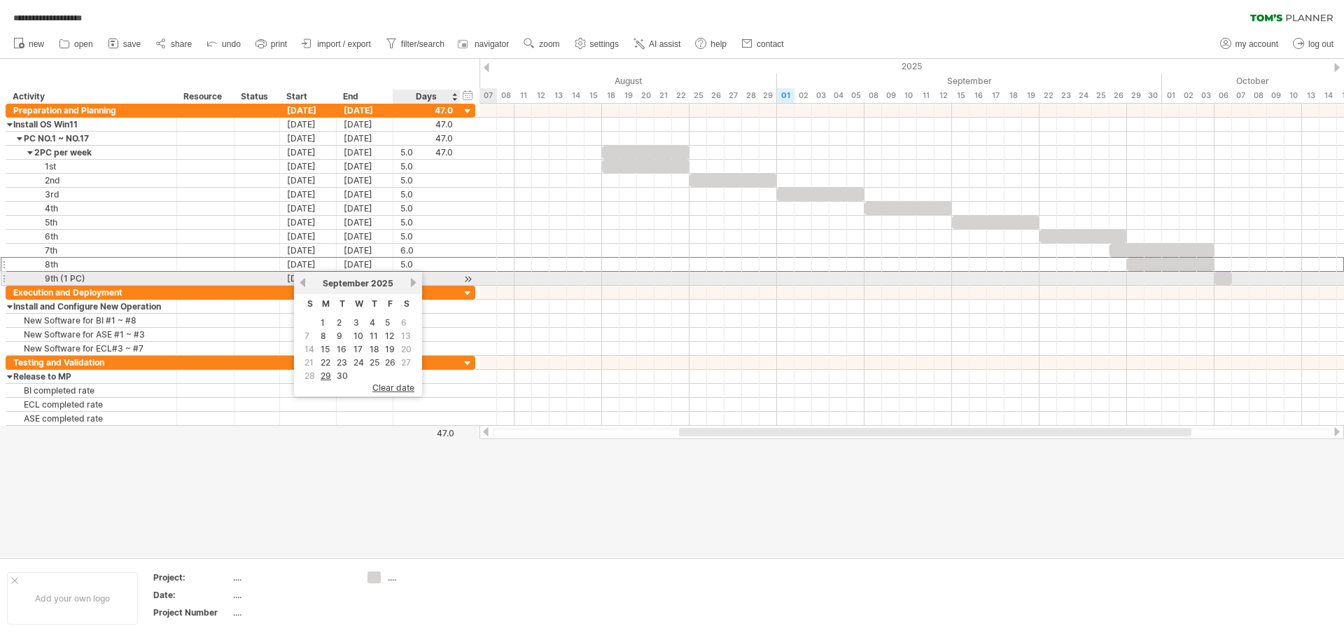
click at [414, 281] on link "next" at bounding box center [413, 282] width 11 height 11
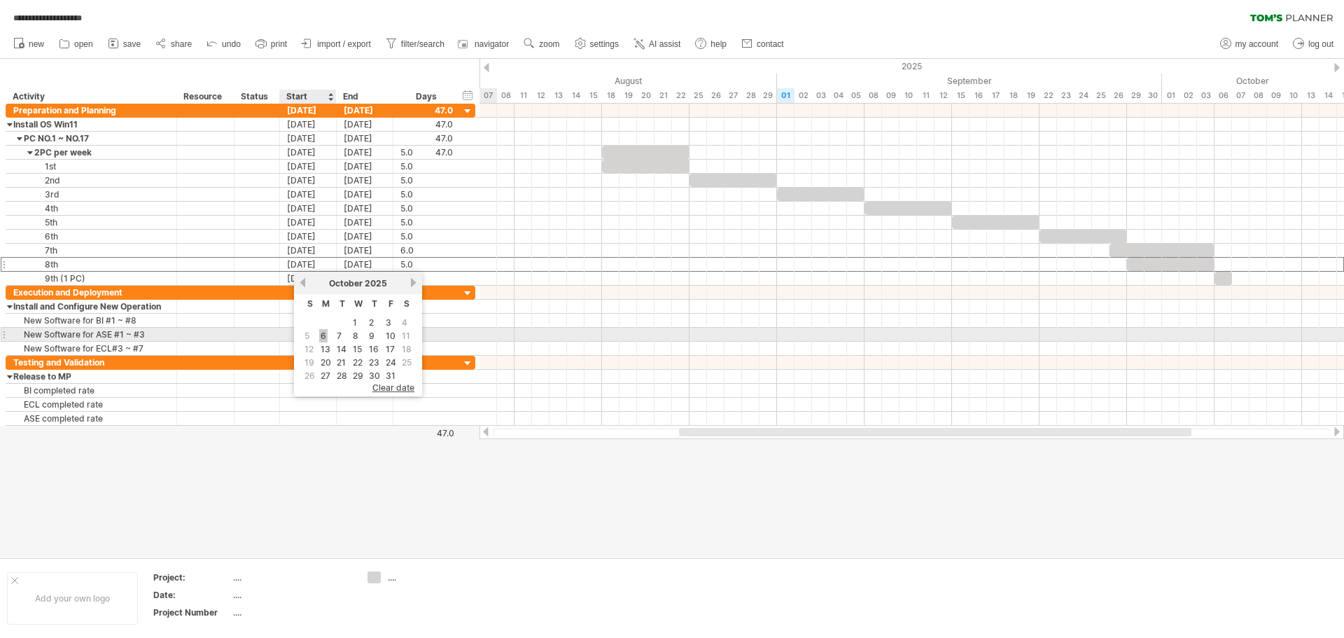
click at [323, 333] on link "6" at bounding box center [323, 335] width 8 height 13
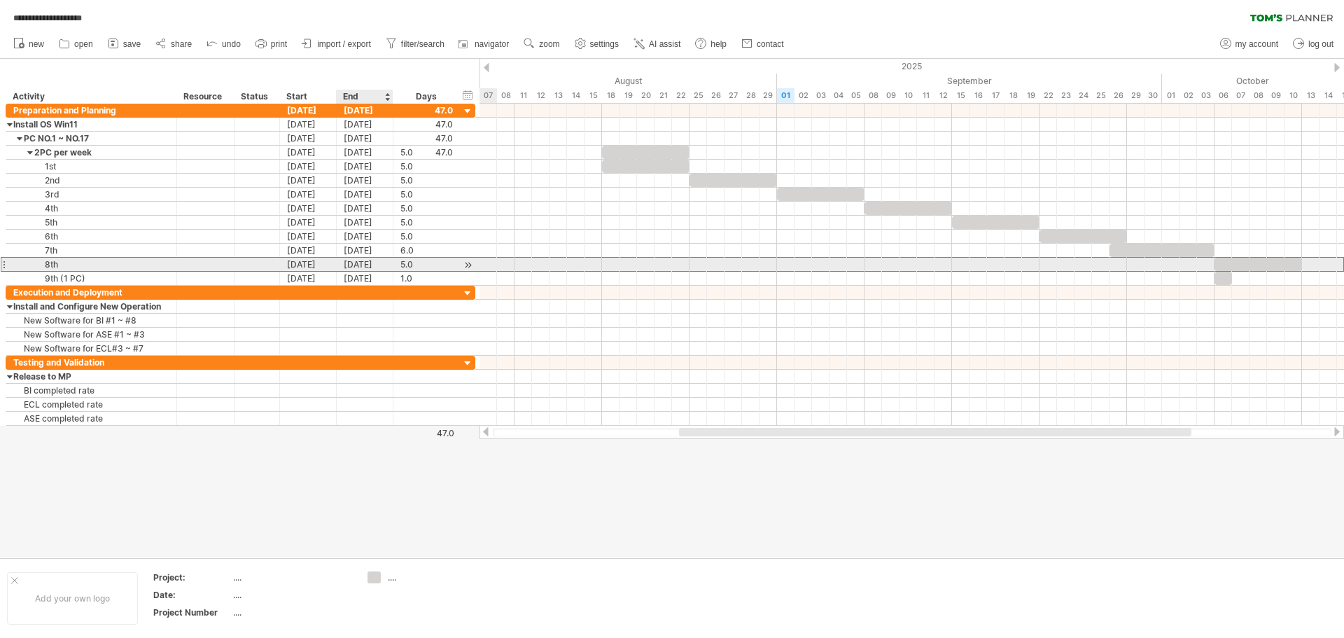
click at [361, 264] on div "[DATE]" at bounding box center [365, 264] width 57 height 13
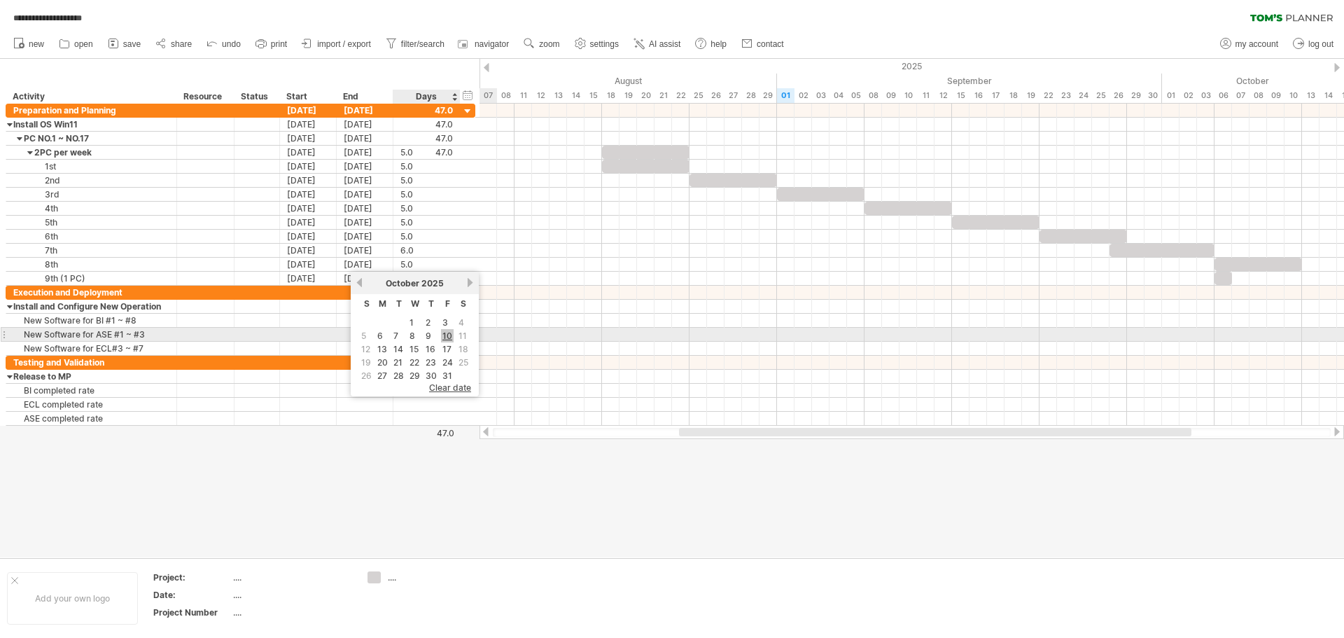
click at [443, 336] on link "10" at bounding box center [447, 335] width 13 height 13
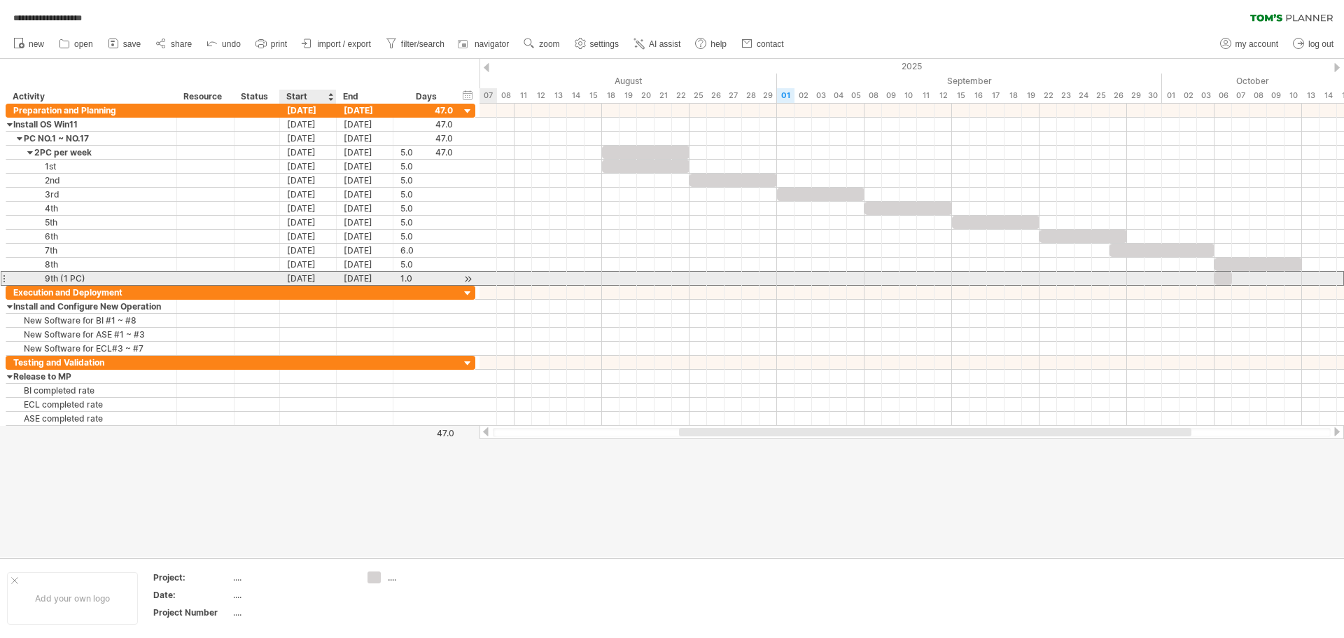
click at [287, 279] on div "[DATE]" at bounding box center [308, 278] width 57 height 13
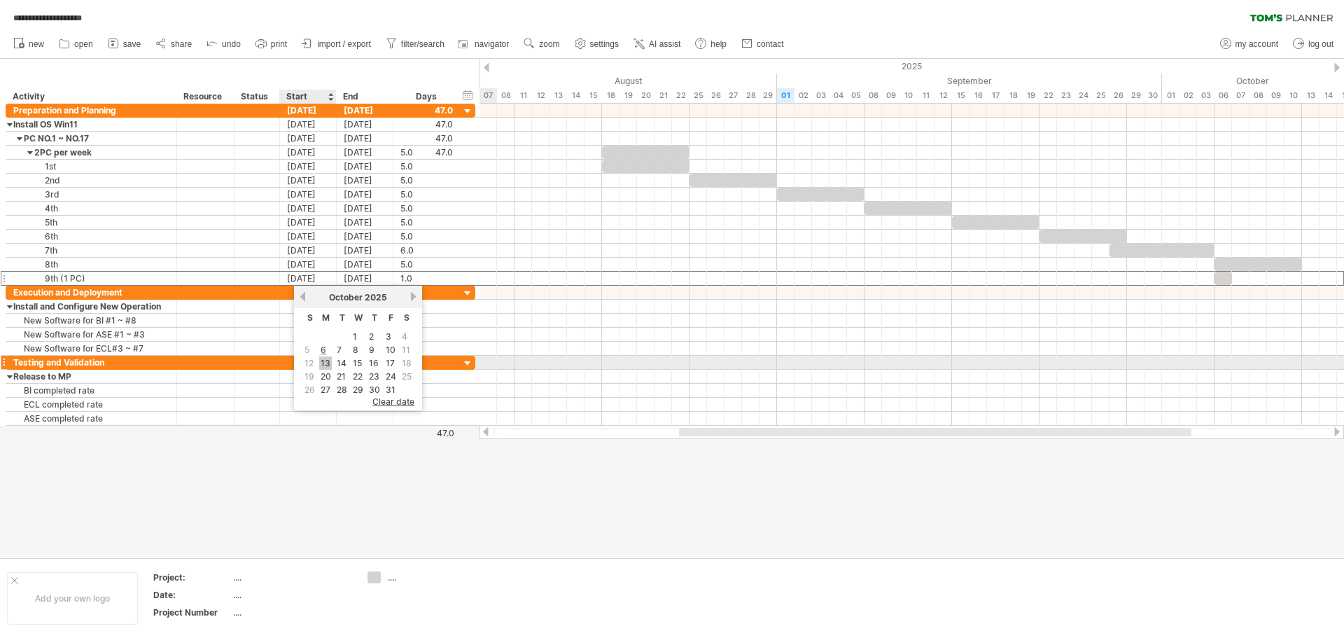
click at [326, 365] on link "13" at bounding box center [325, 362] width 13 height 13
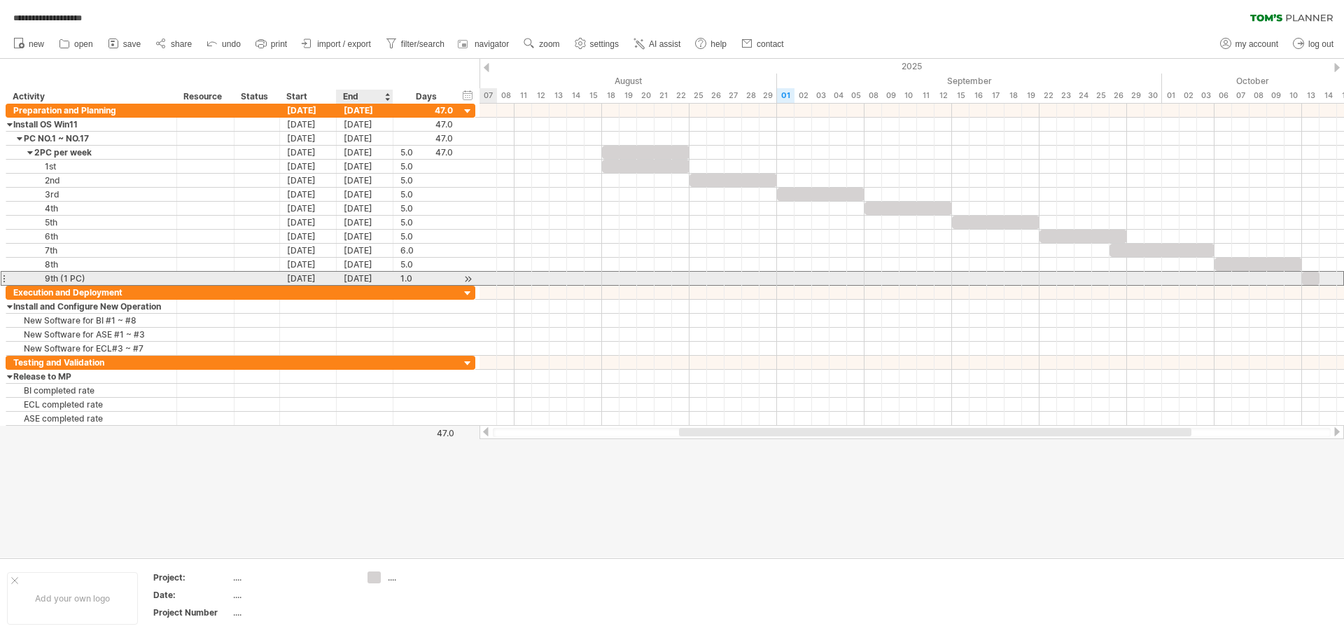
click at [372, 281] on div "[DATE]" at bounding box center [365, 278] width 57 height 13
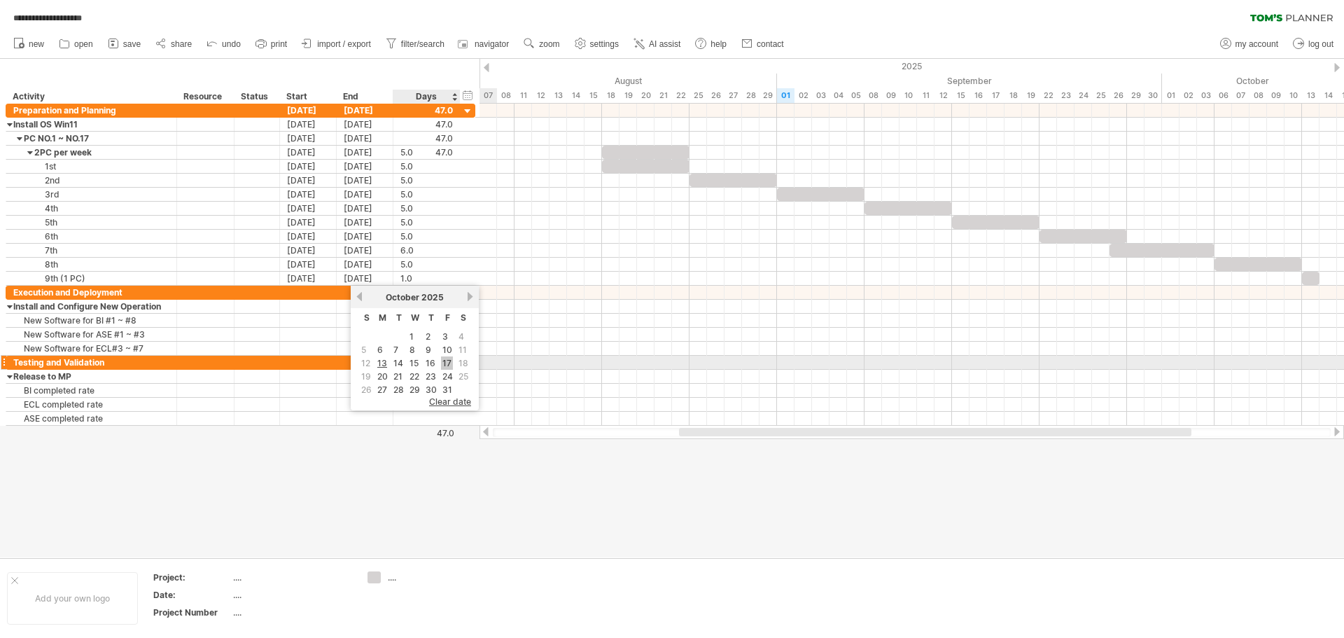
click at [446, 366] on link "17" at bounding box center [447, 362] width 12 height 13
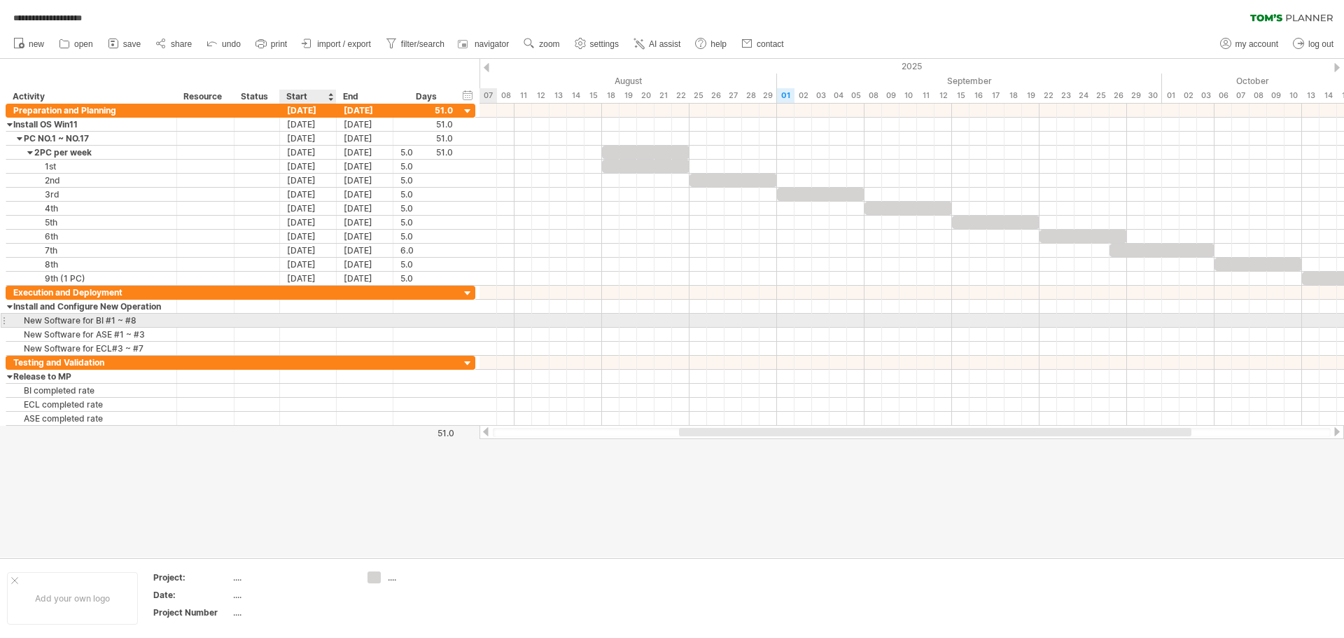
click at [309, 321] on div at bounding box center [308, 320] width 57 height 13
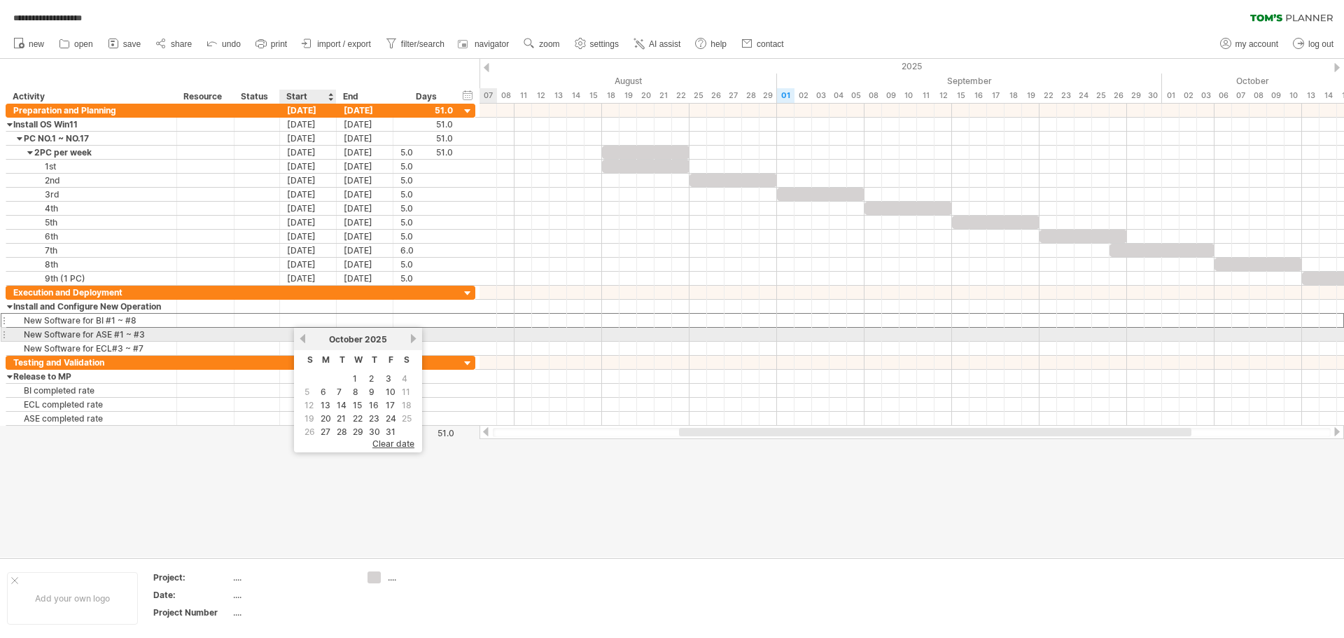
click at [305, 337] on link "previous" at bounding box center [303, 338] width 11 height 11
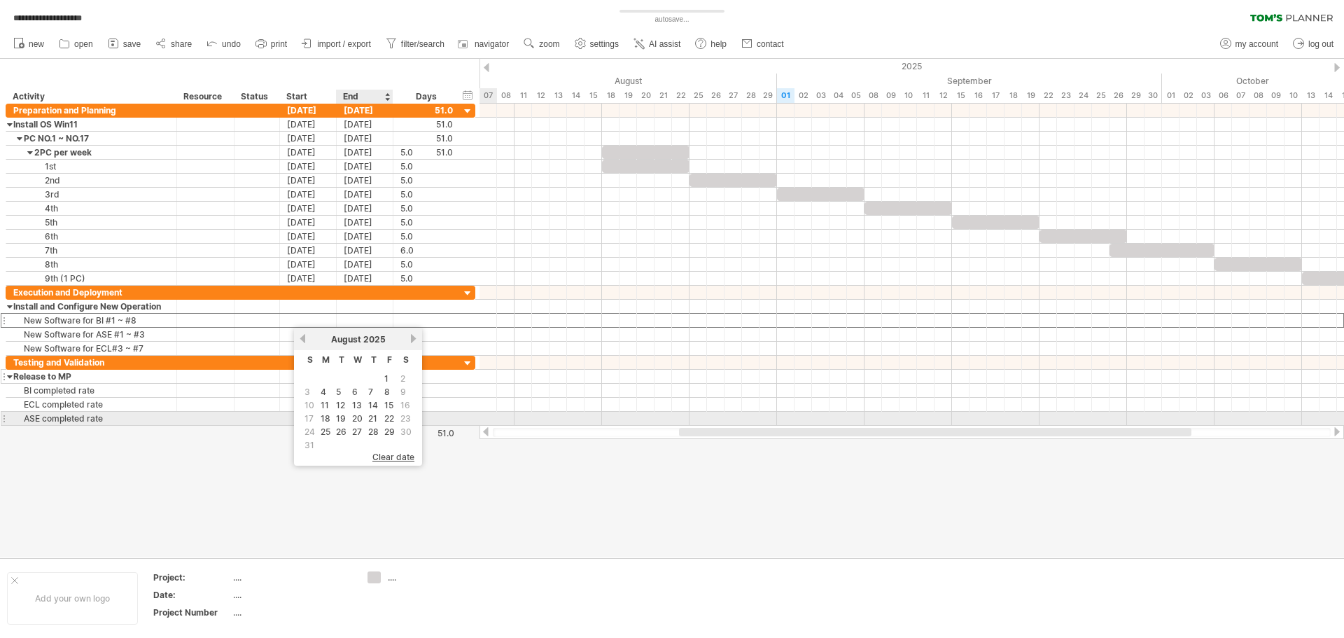
drag, startPoint x: 361, startPoint y: 419, endPoint x: 361, endPoint y: 375, distance: 44.1
click at [360, 419] on link "20" at bounding box center [357, 418] width 13 height 13
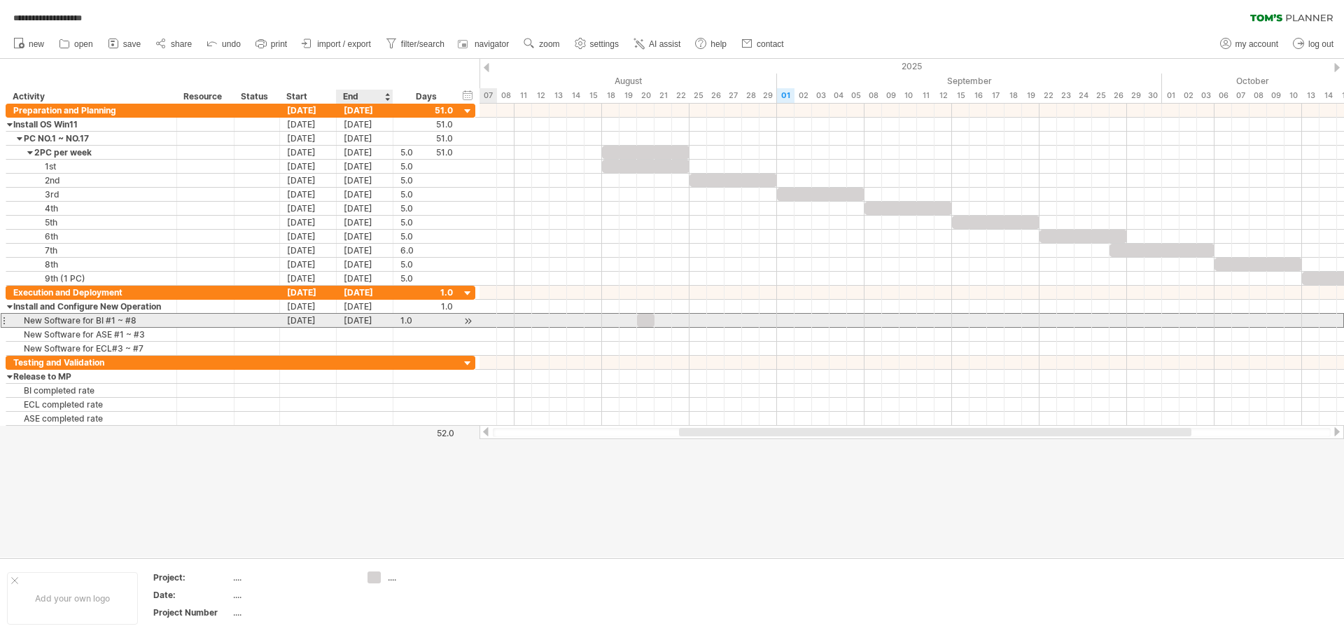
click at [378, 319] on div "[DATE]" at bounding box center [365, 320] width 57 height 13
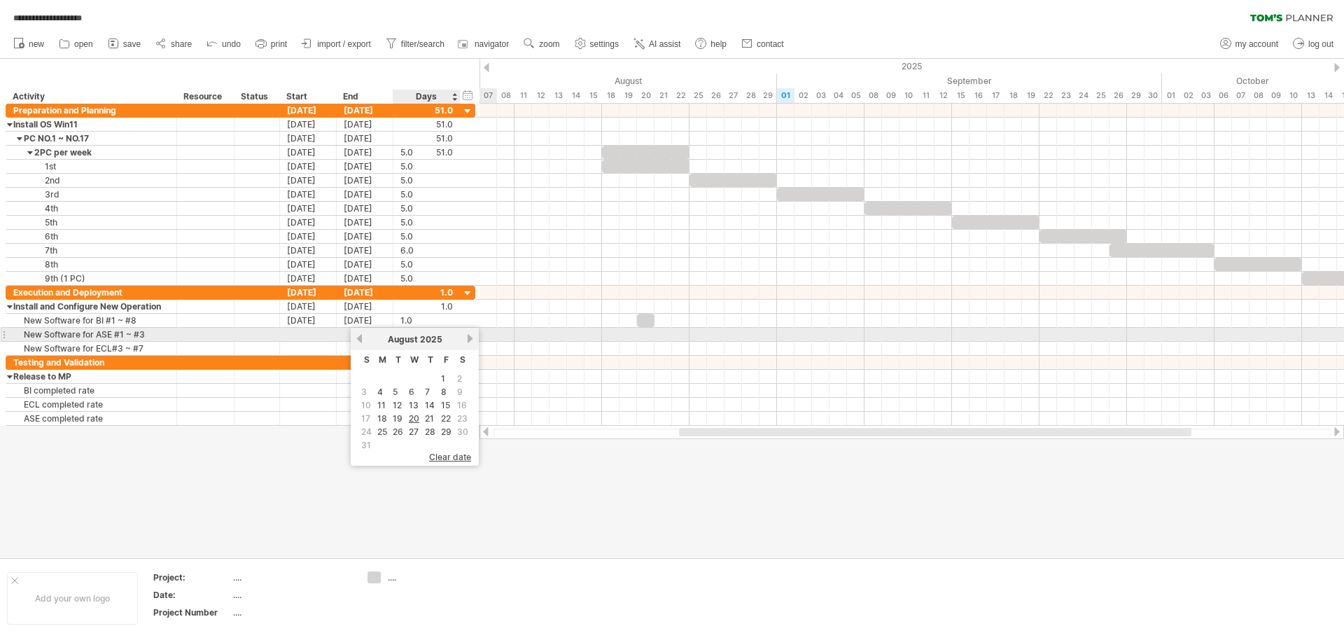
click at [468, 340] on link "next" at bounding box center [470, 338] width 11 height 11
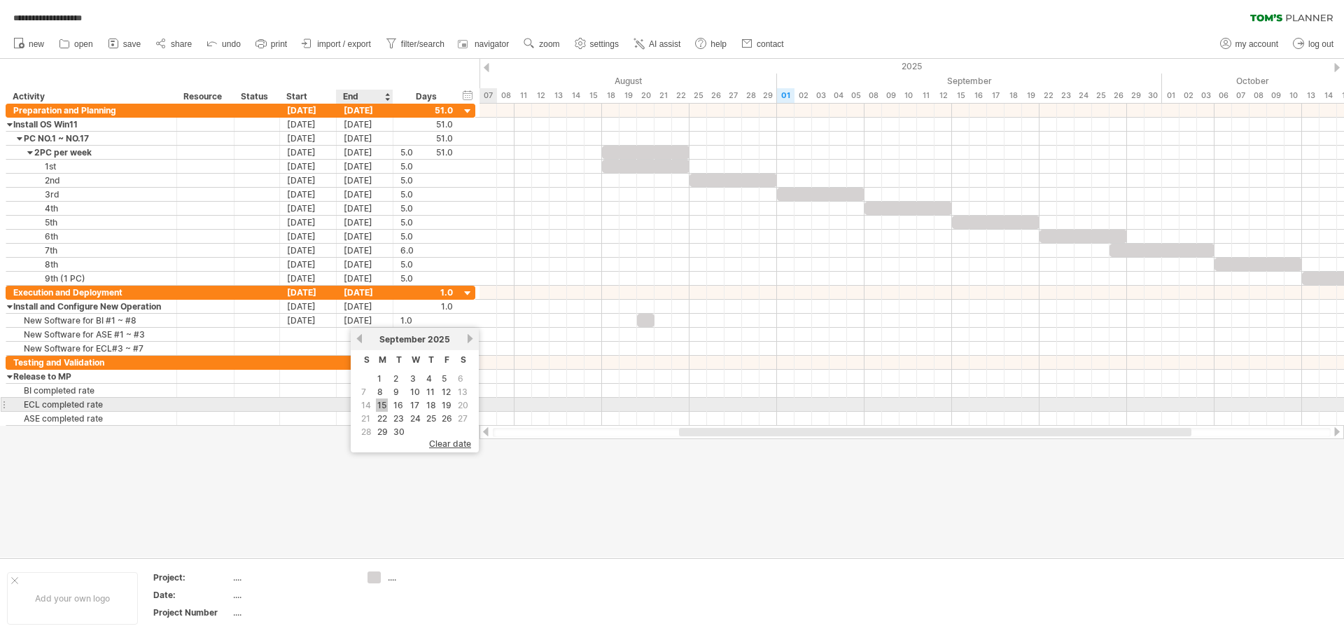
click at [382, 406] on link "15" at bounding box center [382, 404] width 12 height 13
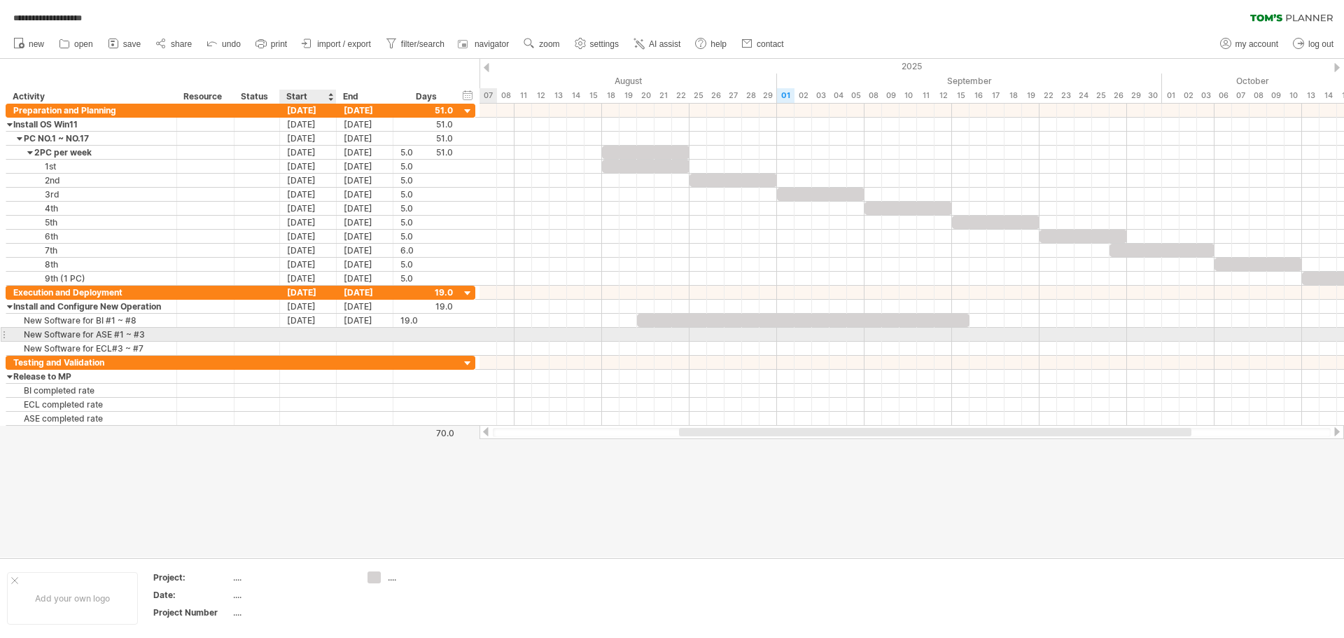
click at [307, 335] on div at bounding box center [308, 334] width 57 height 13
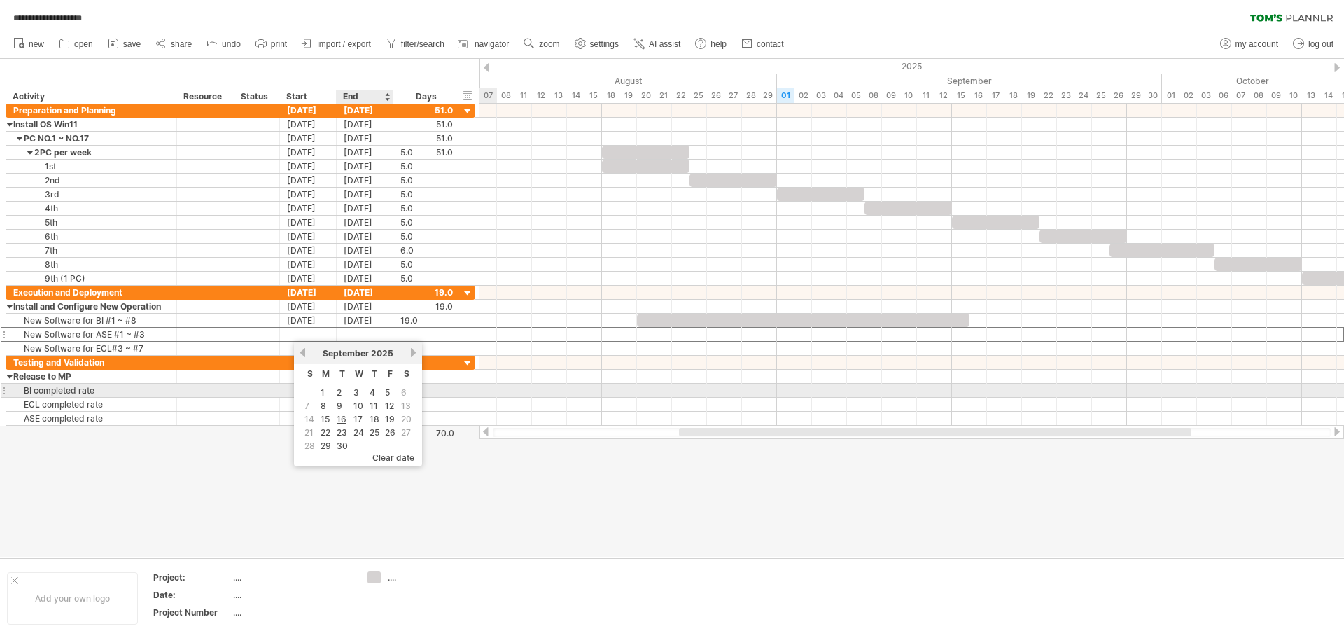
click at [358, 393] on link "3" at bounding box center [356, 392] width 8 height 13
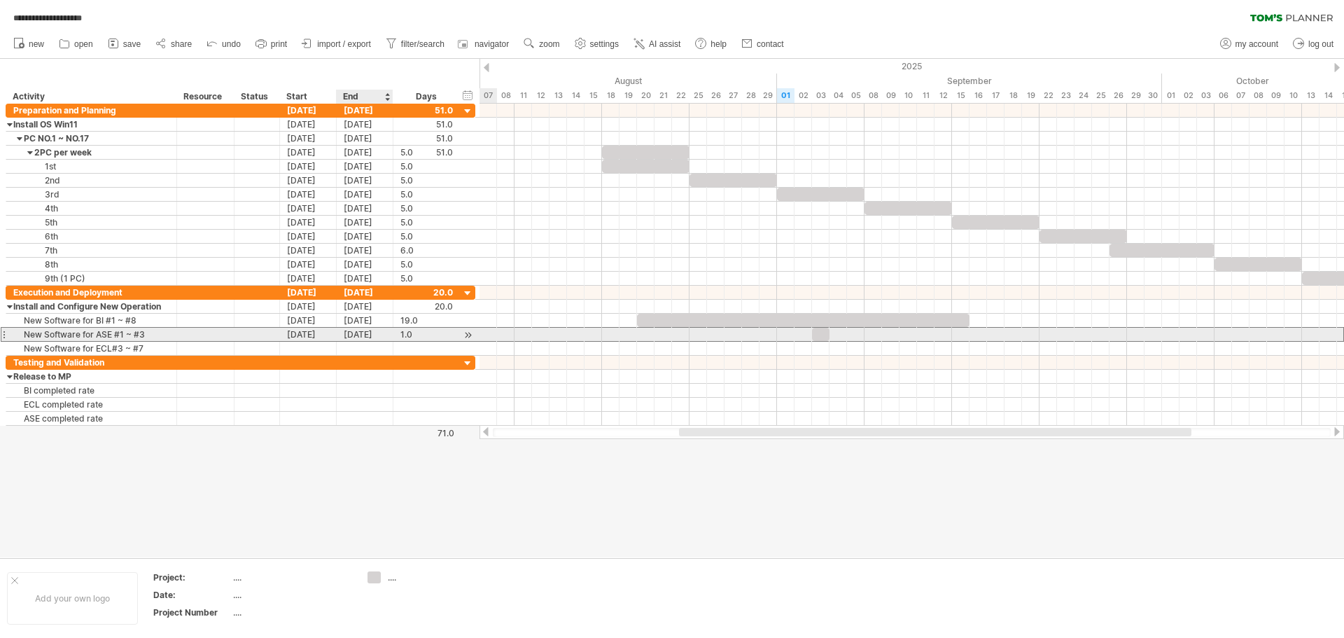
click at [379, 335] on div "[DATE]" at bounding box center [365, 334] width 57 height 13
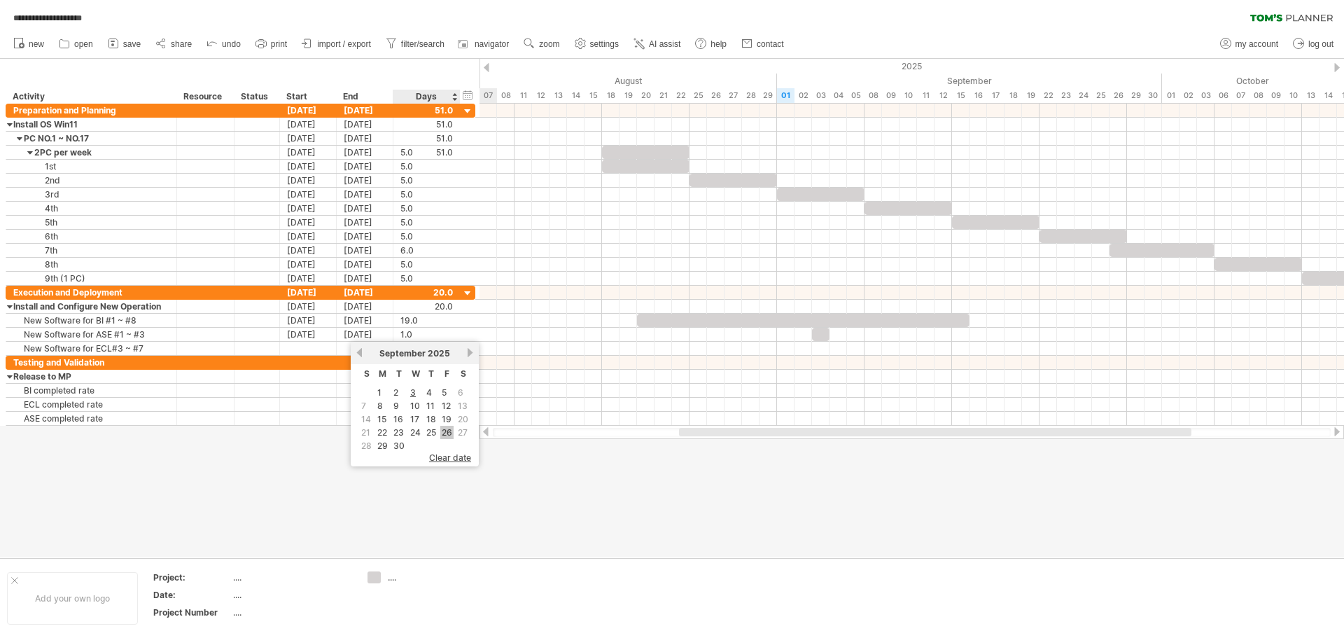
click at [449, 430] on link "26" at bounding box center [446, 432] width 13 height 13
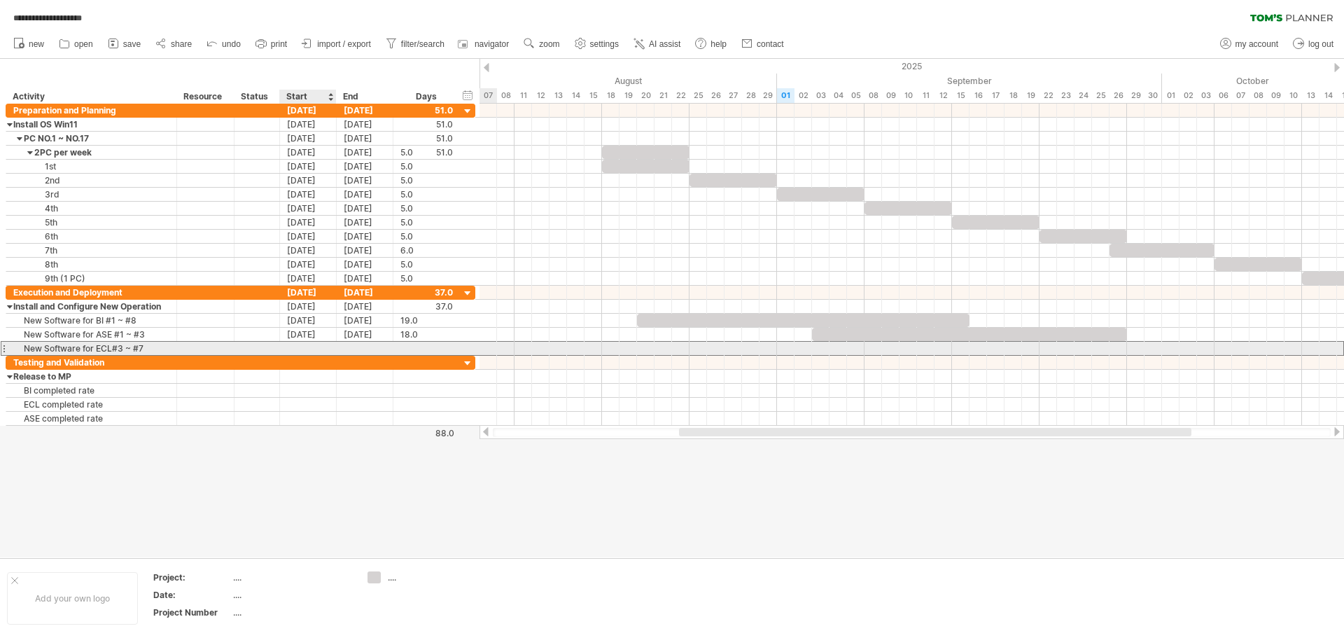
click at [303, 346] on div at bounding box center [308, 348] width 57 height 13
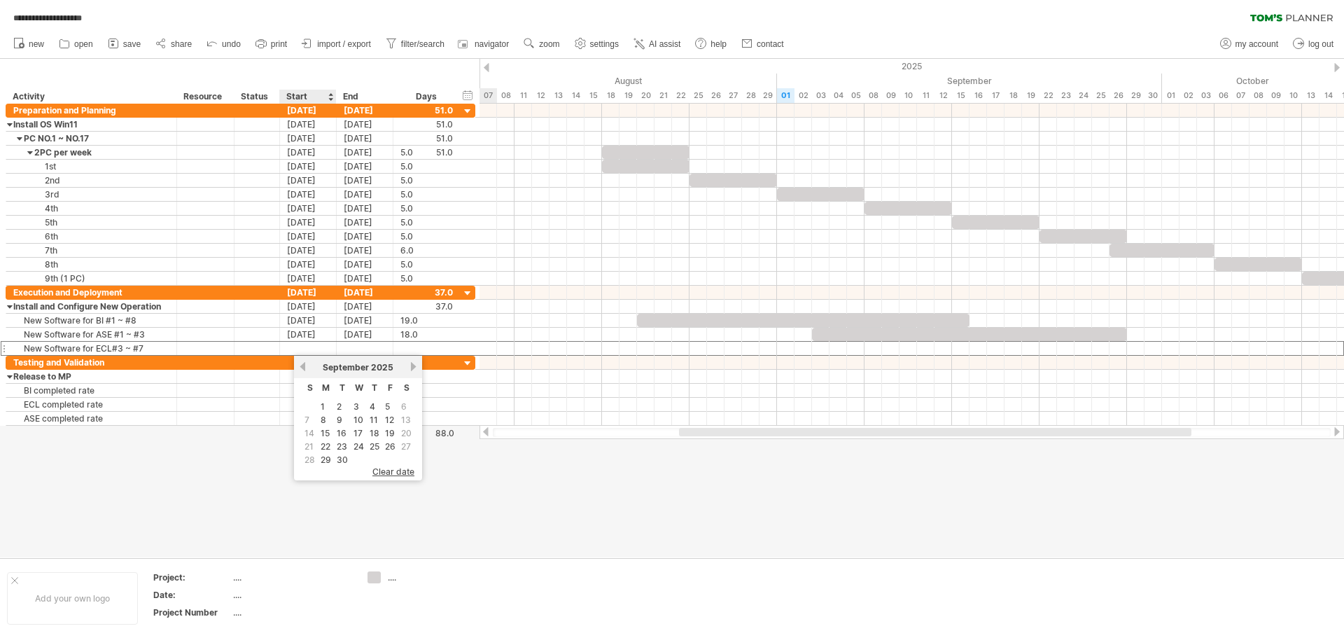
click at [333, 445] on td "22" at bounding box center [326, 446] width 15 height 12
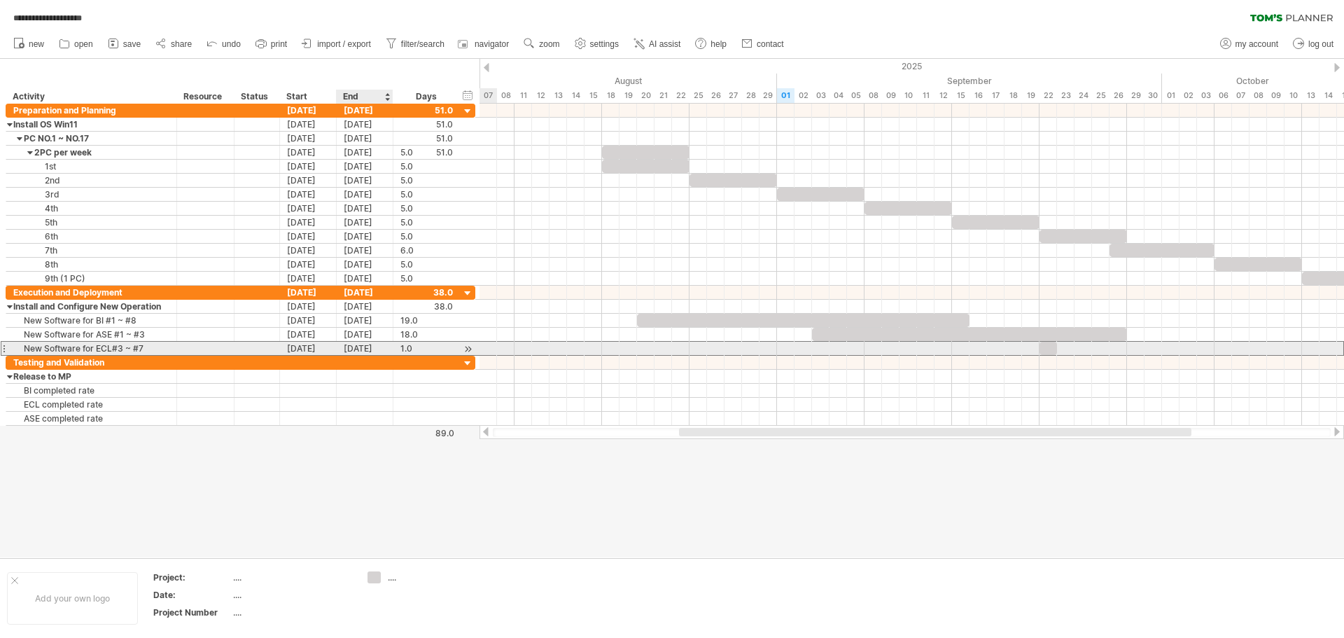
click at [368, 349] on div "[DATE]" at bounding box center [365, 348] width 57 height 13
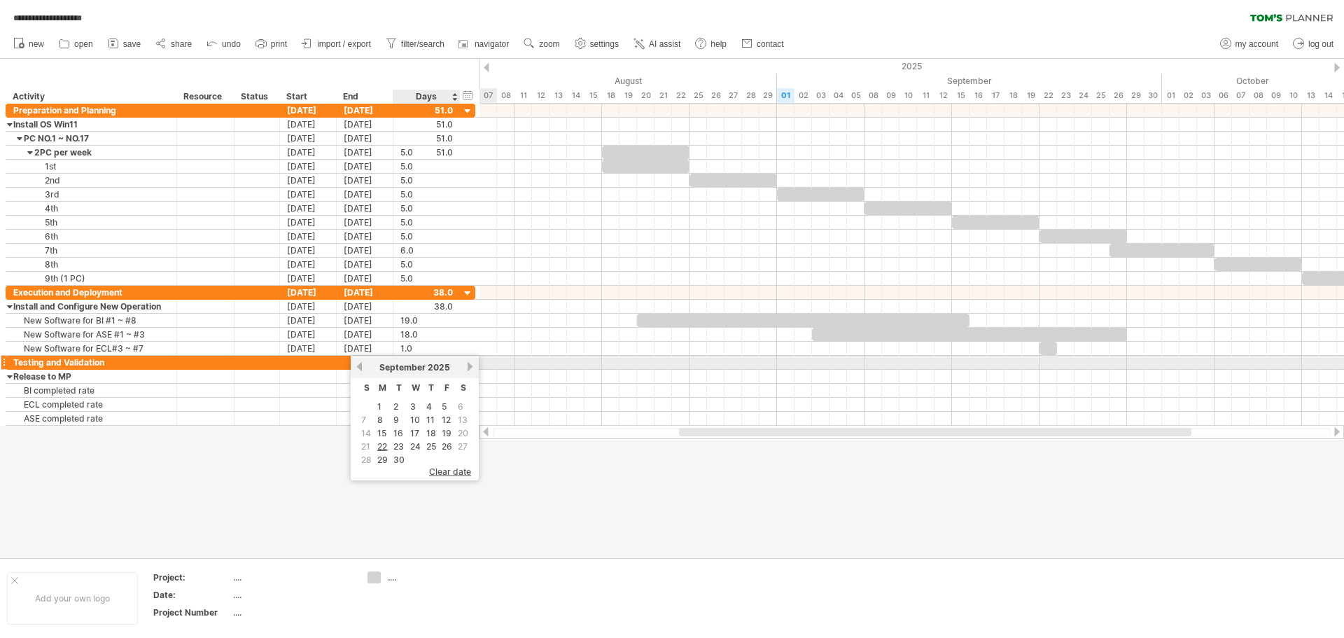
click at [465, 366] on div "[DATE]" at bounding box center [415, 367] width 102 height 11
click at [466, 368] on div "[DATE]" at bounding box center [415, 367] width 102 height 11
click at [466, 368] on link "next" at bounding box center [470, 366] width 11 height 11
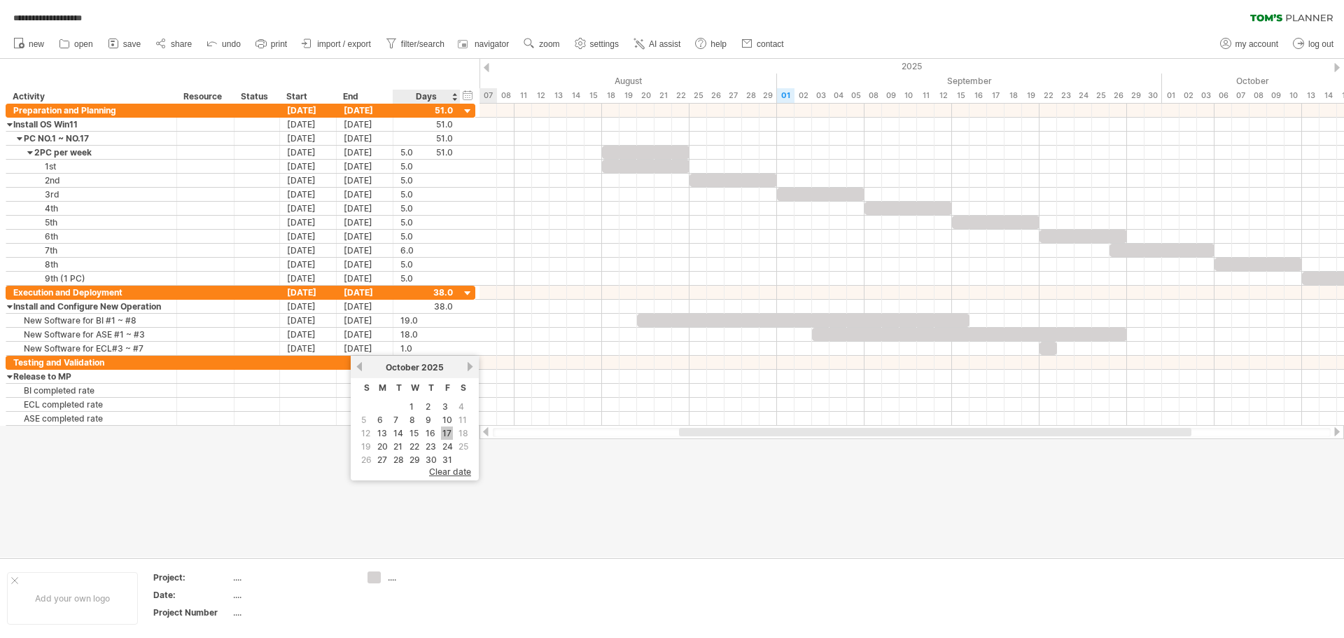
click at [443, 433] on link "17" at bounding box center [447, 432] width 12 height 13
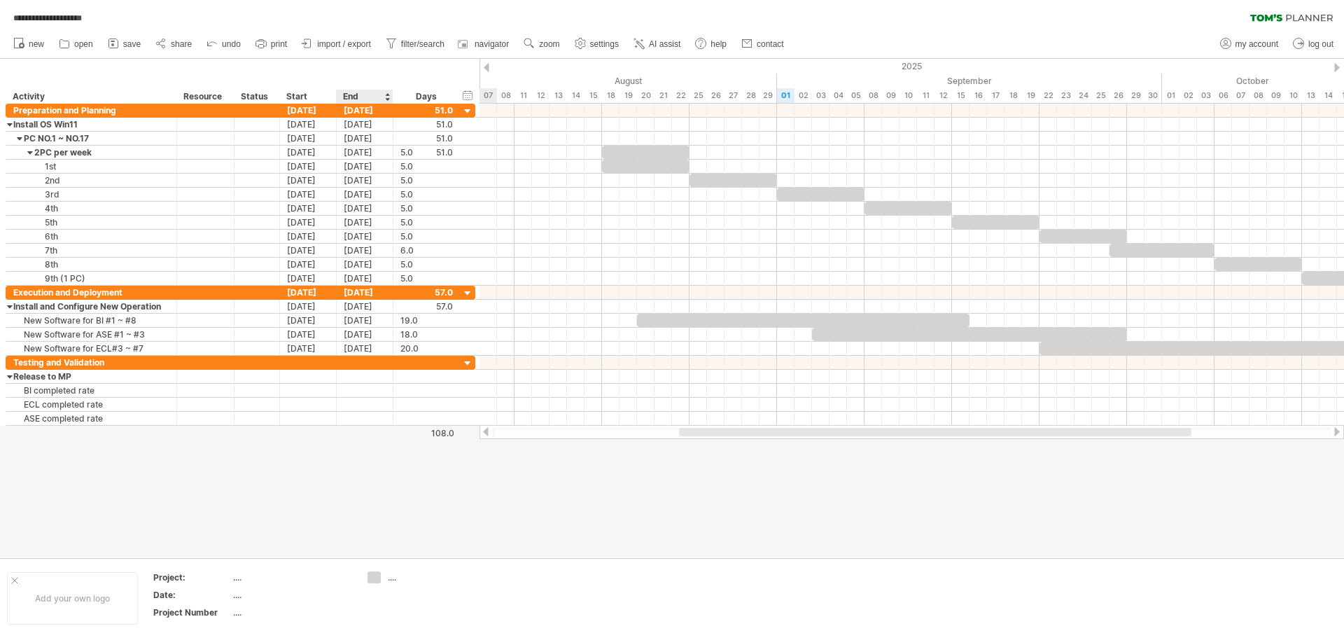
drag, startPoint x: 358, startPoint y: 469, endPoint x: 355, endPoint y: 459, distance: 10.2
click at [359, 470] on div at bounding box center [672, 308] width 1344 height 498
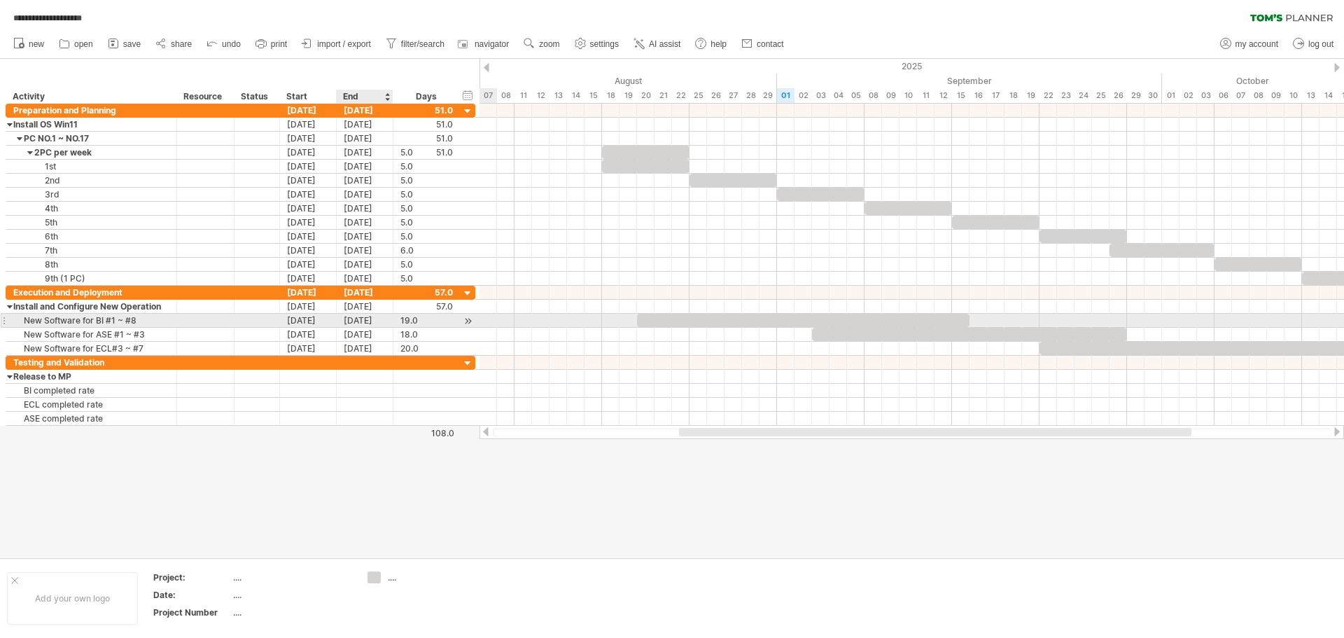
click at [378, 321] on div "[DATE]" at bounding box center [365, 320] width 57 height 13
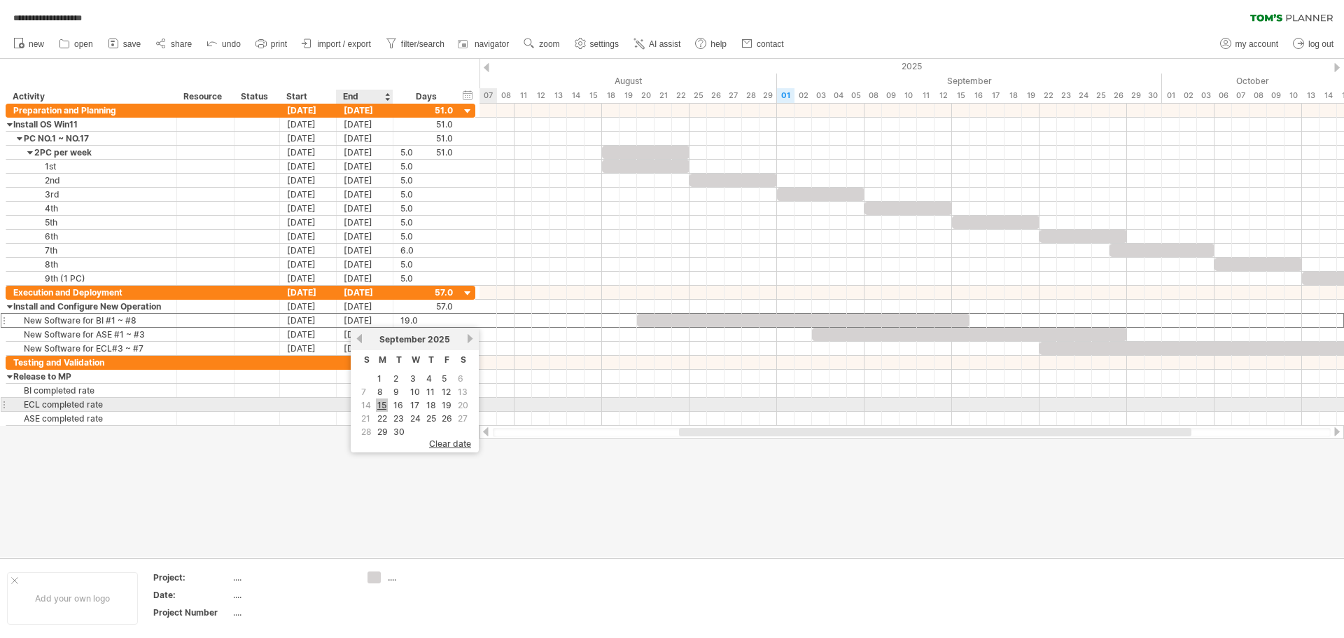
click at [384, 404] on link "15" at bounding box center [382, 404] width 12 height 13
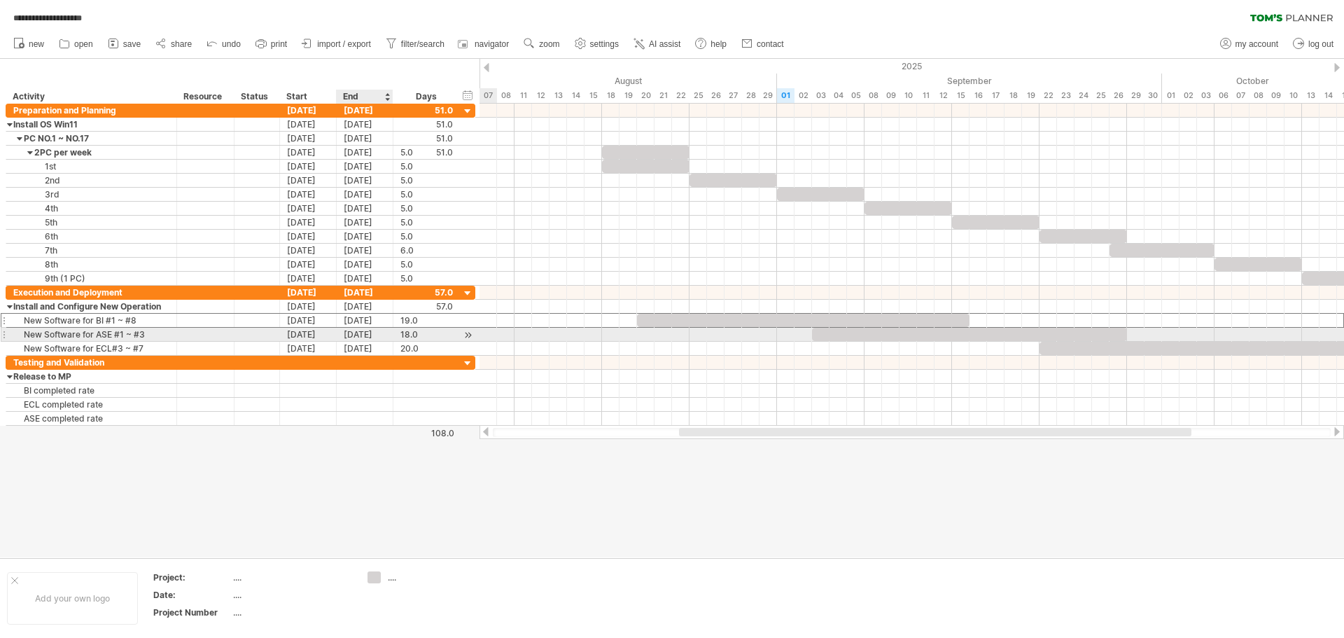
click at [372, 333] on div "[DATE]" at bounding box center [365, 334] width 57 height 13
click at [449, 429] on link "26" at bounding box center [446, 432] width 13 height 13
click at [396, 478] on div at bounding box center [672, 308] width 1344 height 498
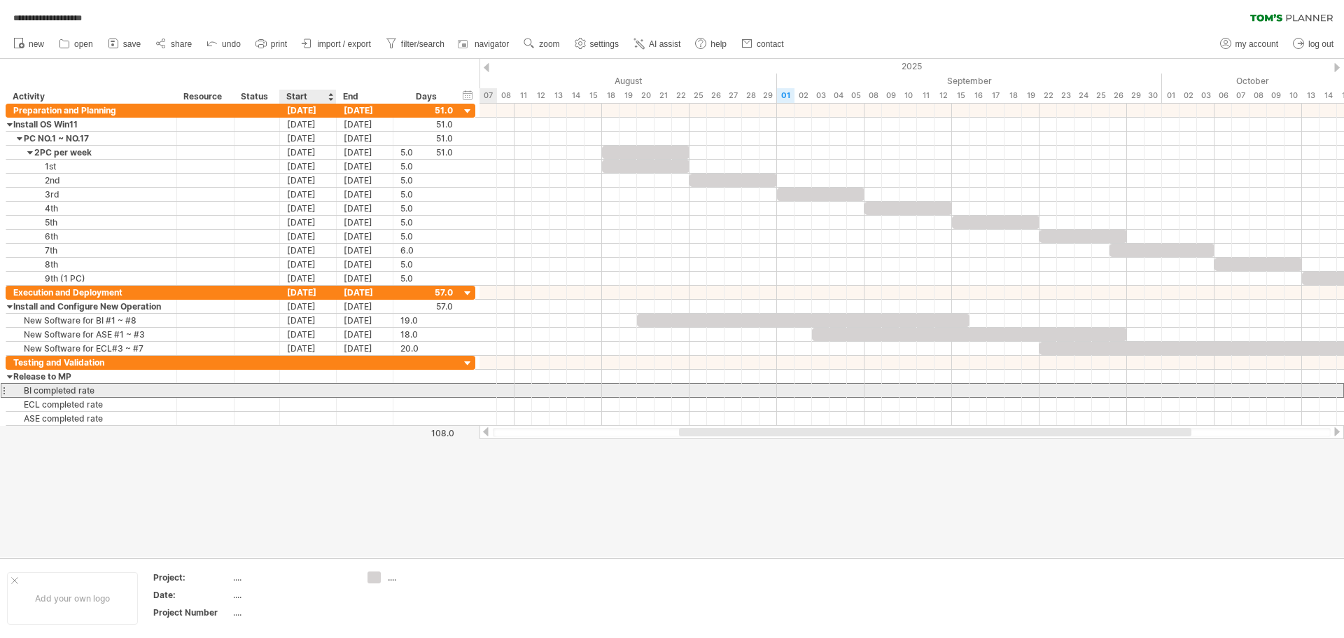
click at [314, 391] on div at bounding box center [308, 390] width 57 height 13
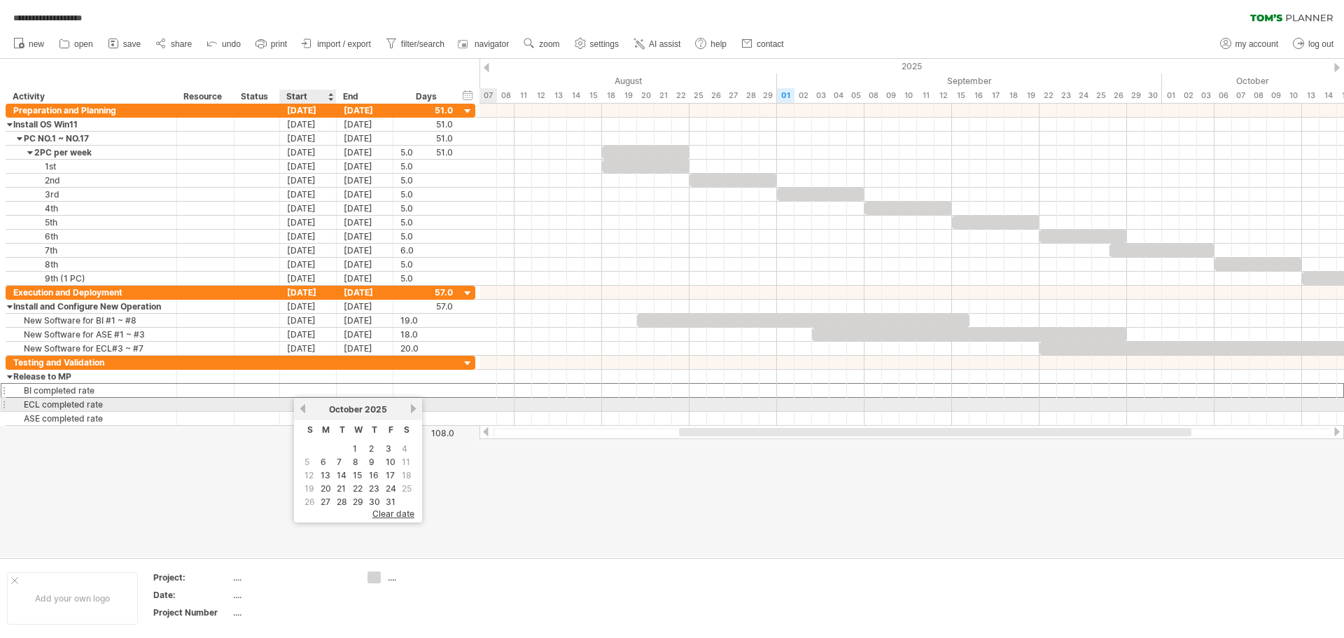
click at [303, 410] on link "previous" at bounding box center [303, 408] width 11 height 11
click at [303, 409] on link "previous" at bounding box center [303, 408] width 11 height 11
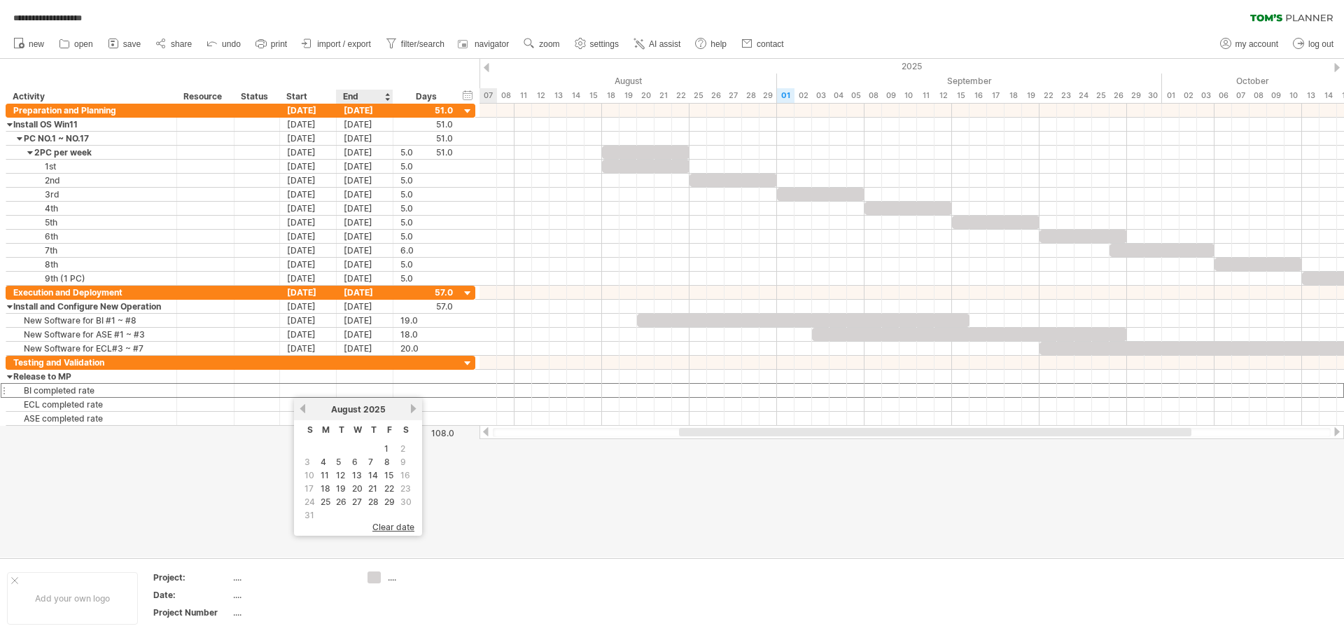
drag, startPoint x: 391, startPoint y: 488, endPoint x: 382, endPoint y: 459, distance: 29.9
click at [391, 488] on link "22" at bounding box center [389, 488] width 13 height 13
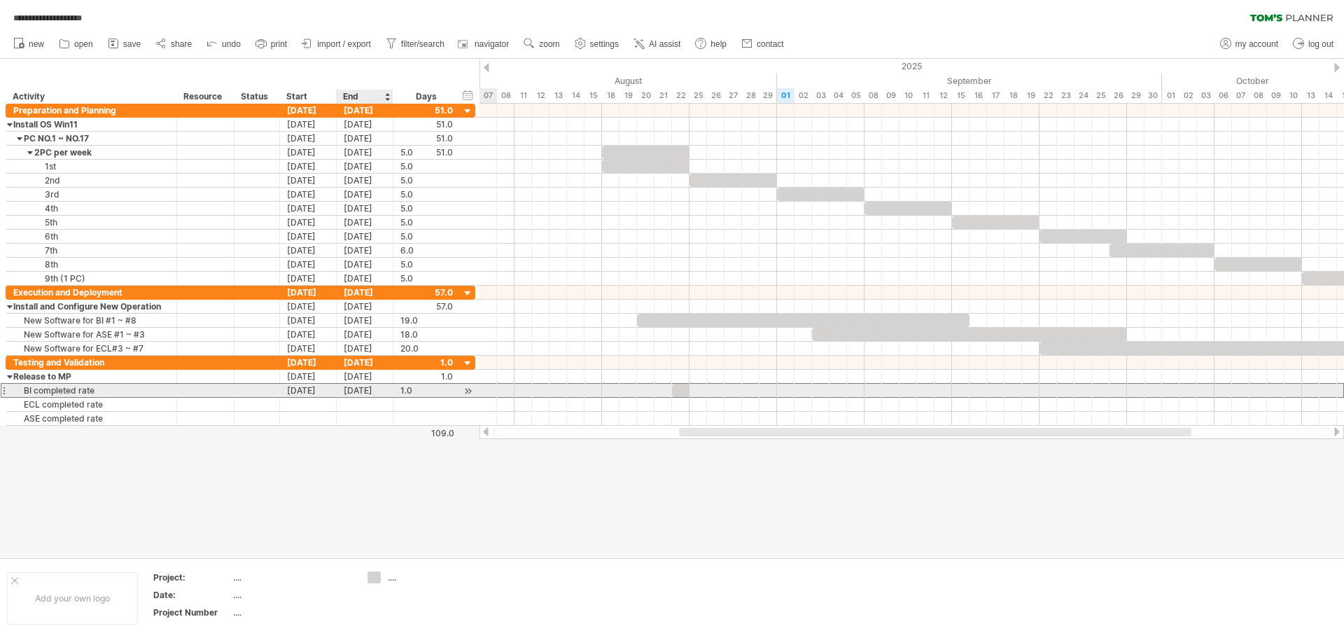
click at [360, 392] on div "[DATE]" at bounding box center [365, 390] width 57 height 13
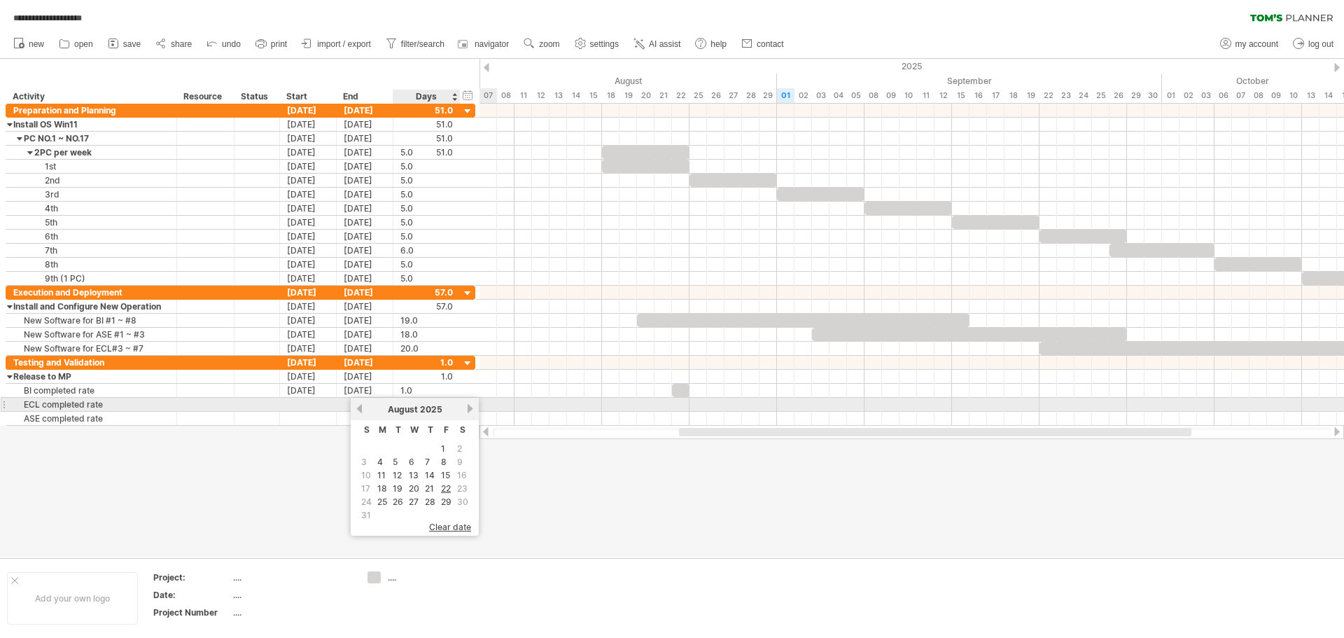
click at [469, 409] on link "next" at bounding box center [470, 408] width 11 height 11
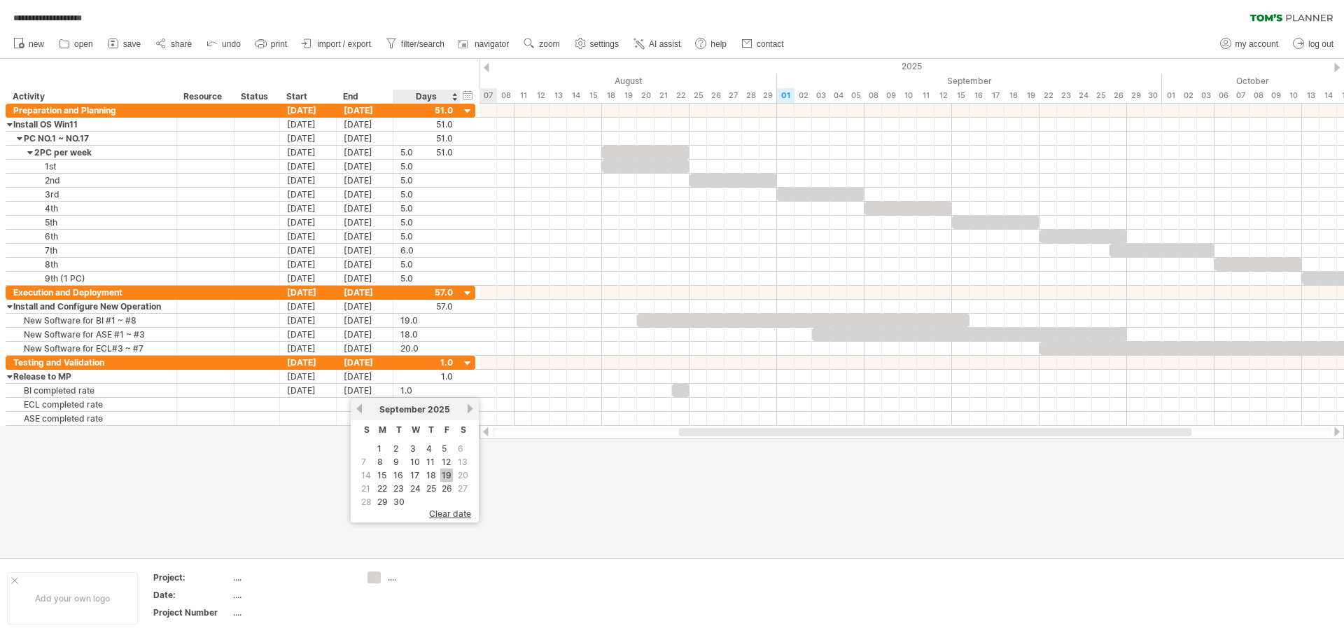
click at [447, 475] on link "19" at bounding box center [446, 474] width 13 height 13
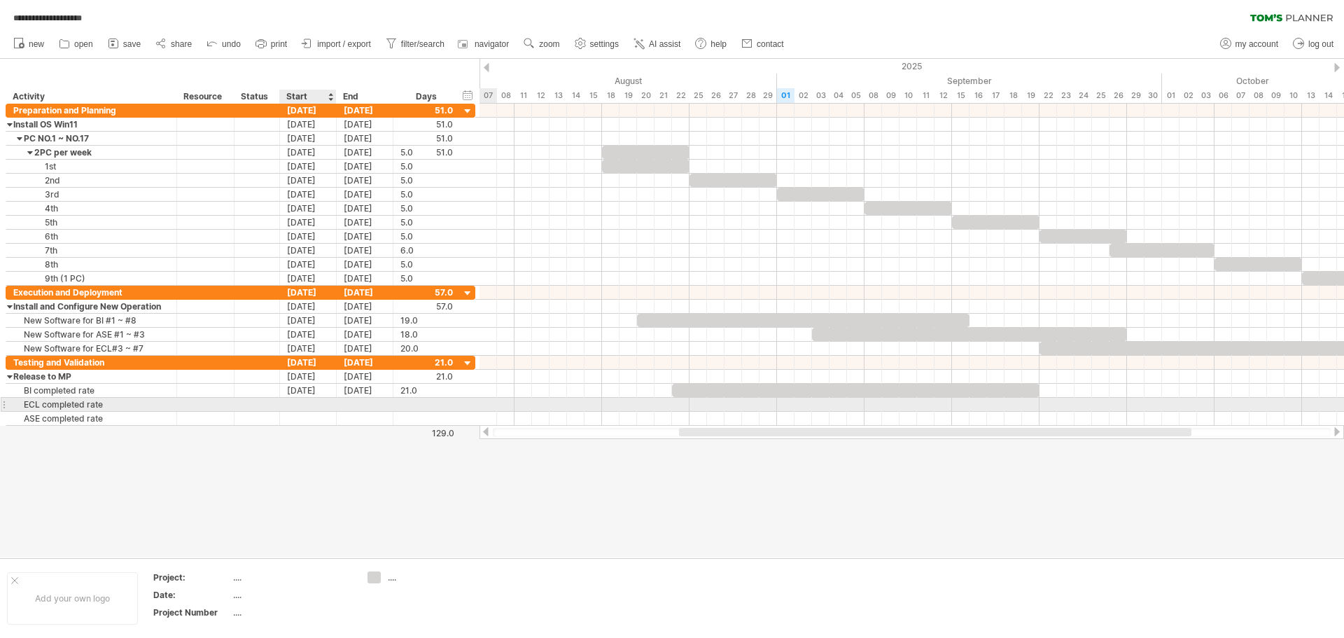
click at [302, 404] on div at bounding box center [308, 404] width 57 height 13
click at [393, 474] on link "12" at bounding box center [390, 475] width 12 height 13
click at [372, 400] on div "[DATE]" at bounding box center [365, 404] width 57 height 13
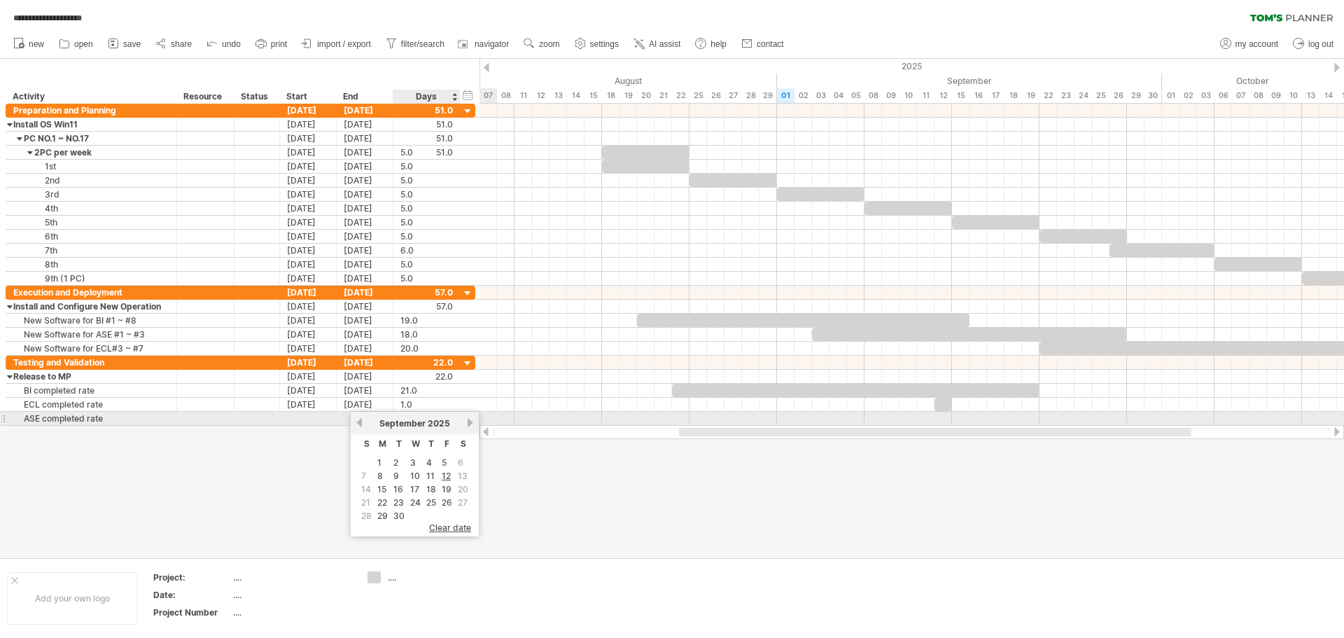
click at [469, 424] on link "next" at bounding box center [470, 422] width 11 height 11
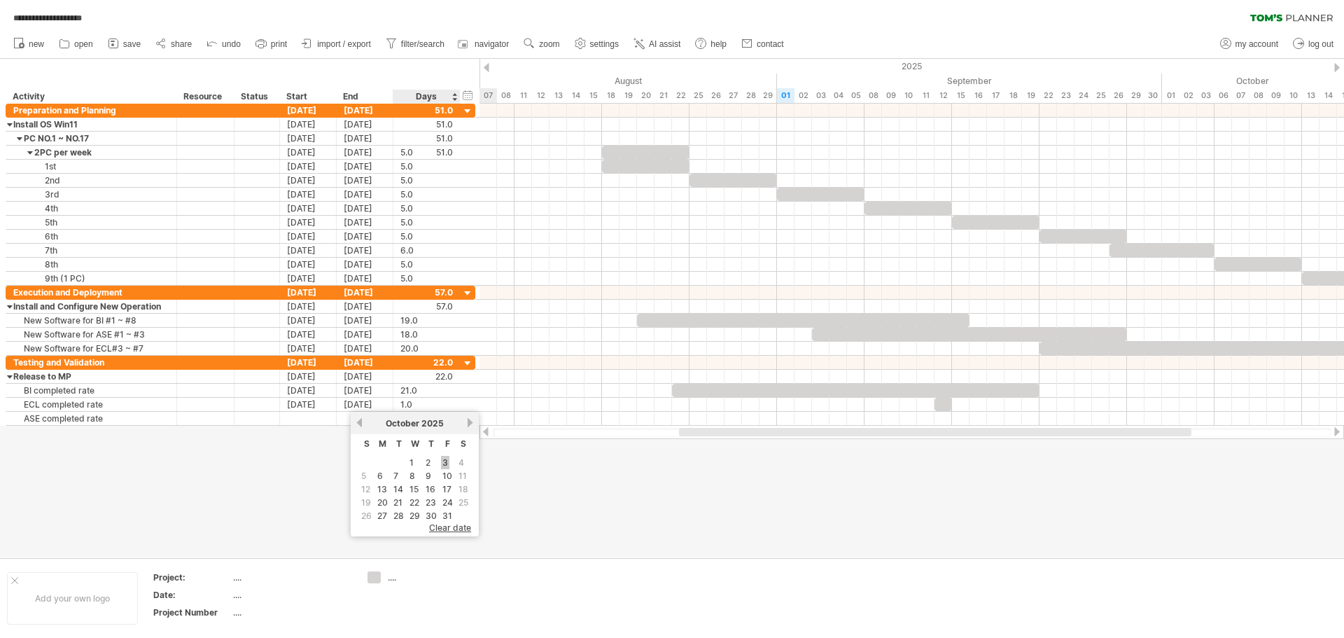
click at [445, 459] on link "3" at bounding box center [445, 462] width 8 height 13
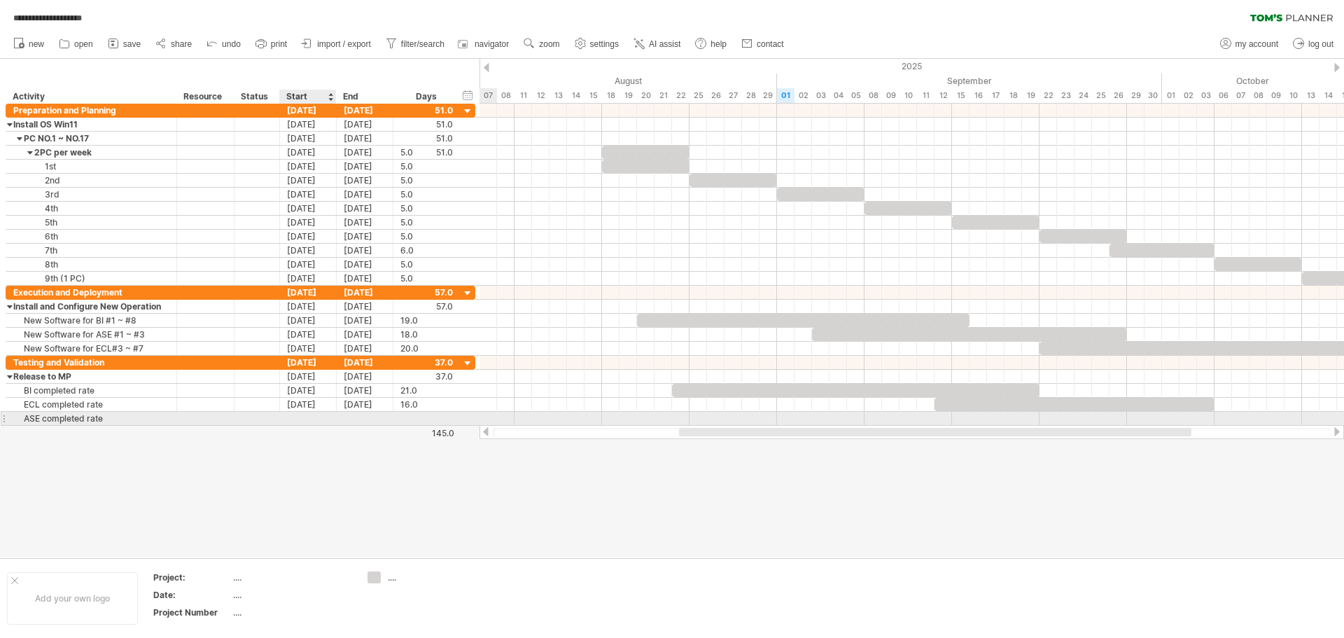
click at [317, 421] on div at bounding box center [308, 418] width 57 height 13
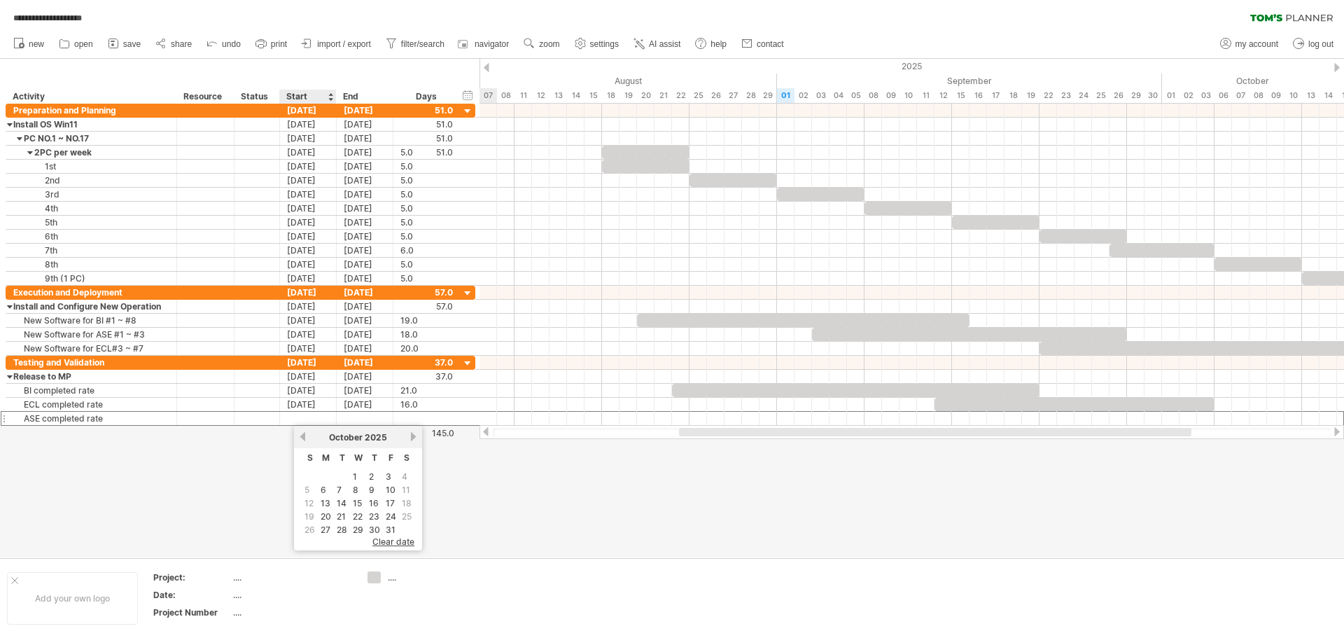
click at [305, 438] on link "previous" at bounding box center [303, 436] width 11 height 11
click at [389, 493] on link "12" at bounding box center [390, 489] width 12 height 13
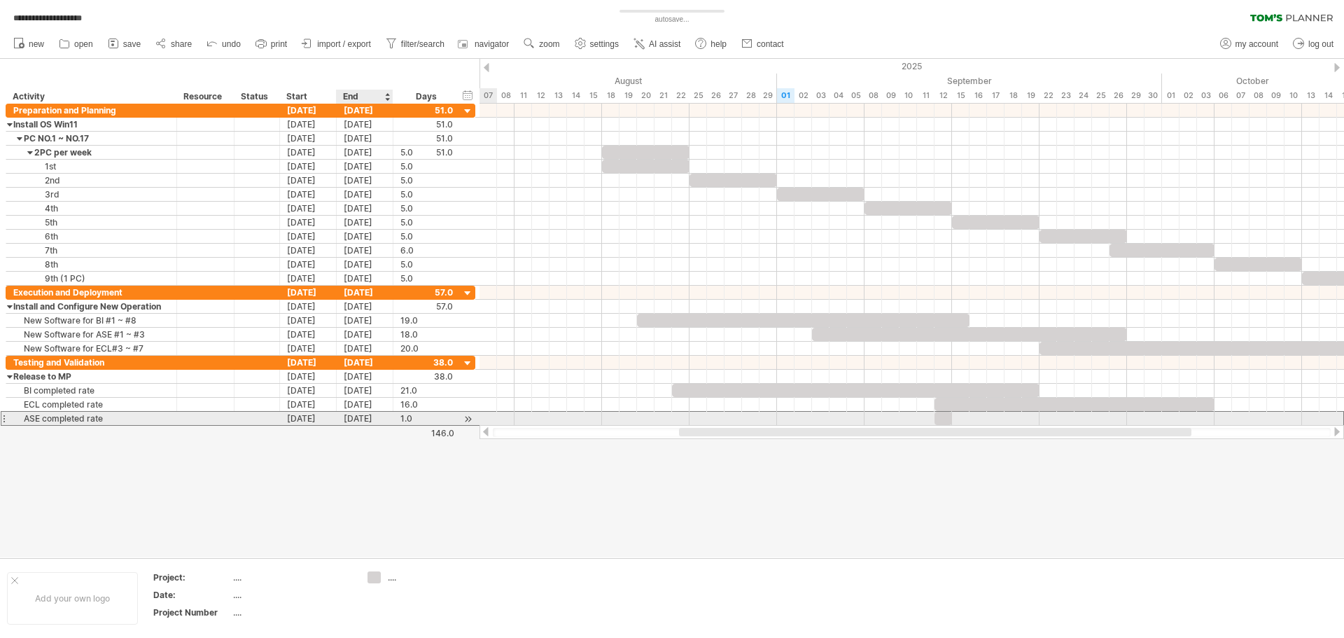
click at [377, 417] on div "[DATE]" at bounding box center [365, 418] width 57 height 13
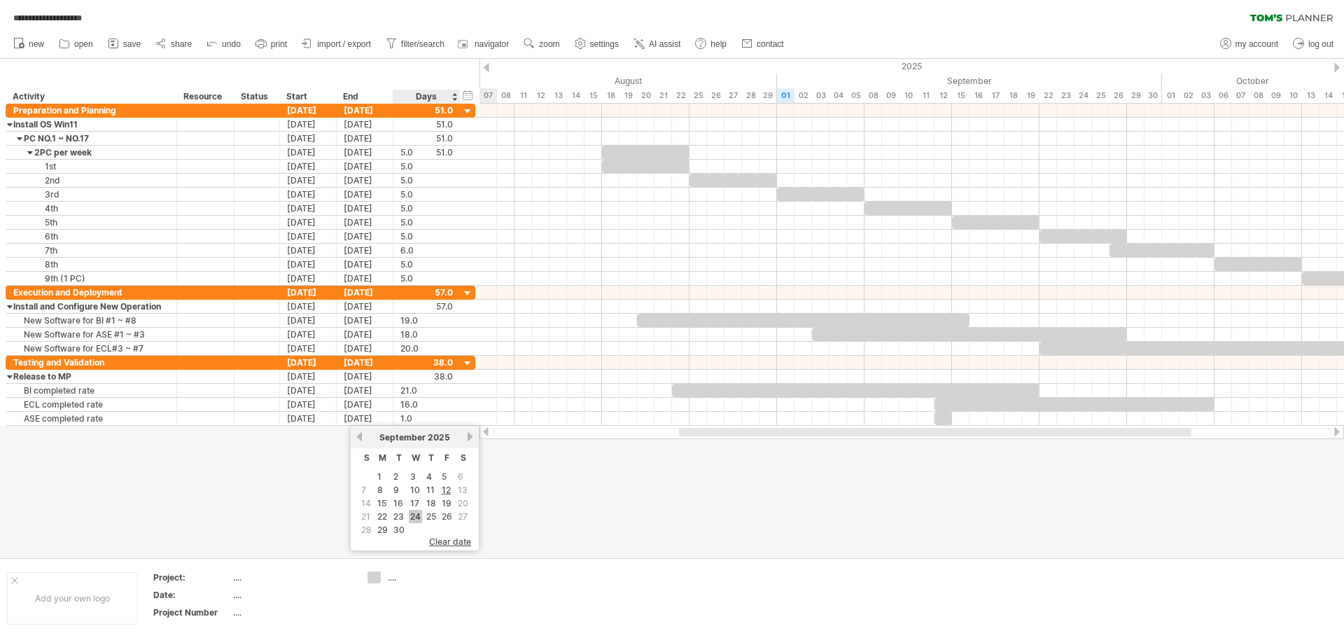
click at [417, 513] on link "24" at bounding box center [415, 516] width 13 height 13
click at [488, 484] on div at bounding box center [672, 308] width 1344 height 498
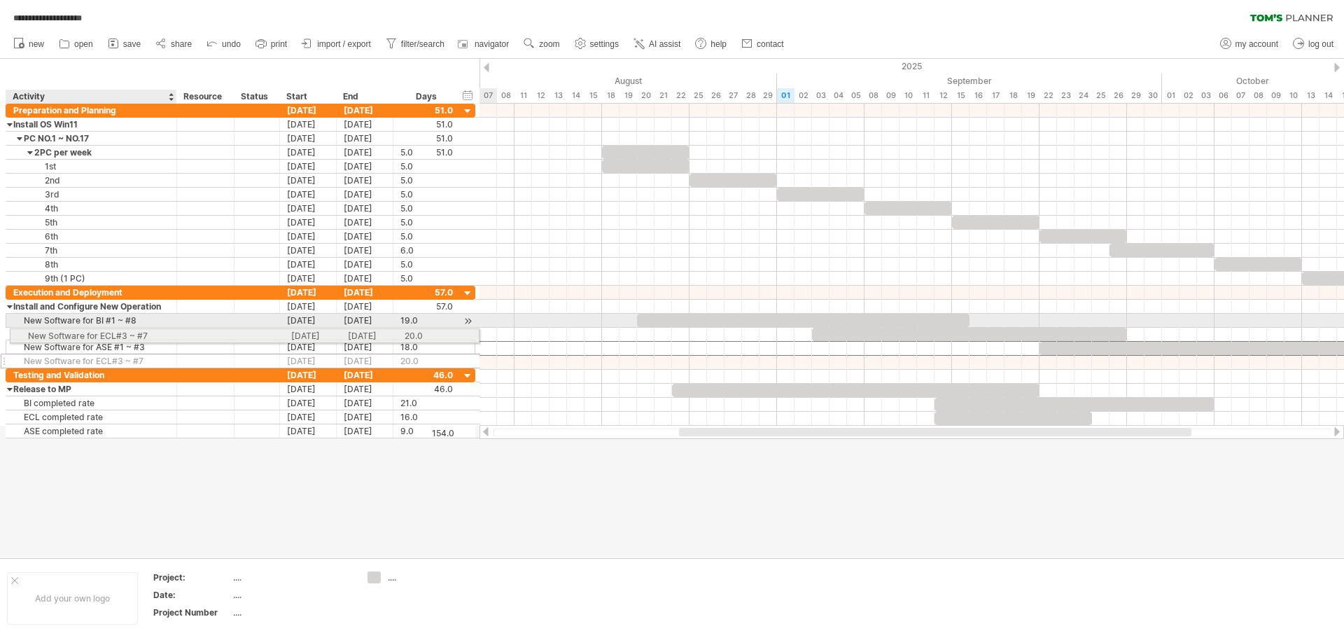
drag, startPoint x: 144, startPoint y: 348, endPoint x: 144, endPoint y: 333, distance: 14.7
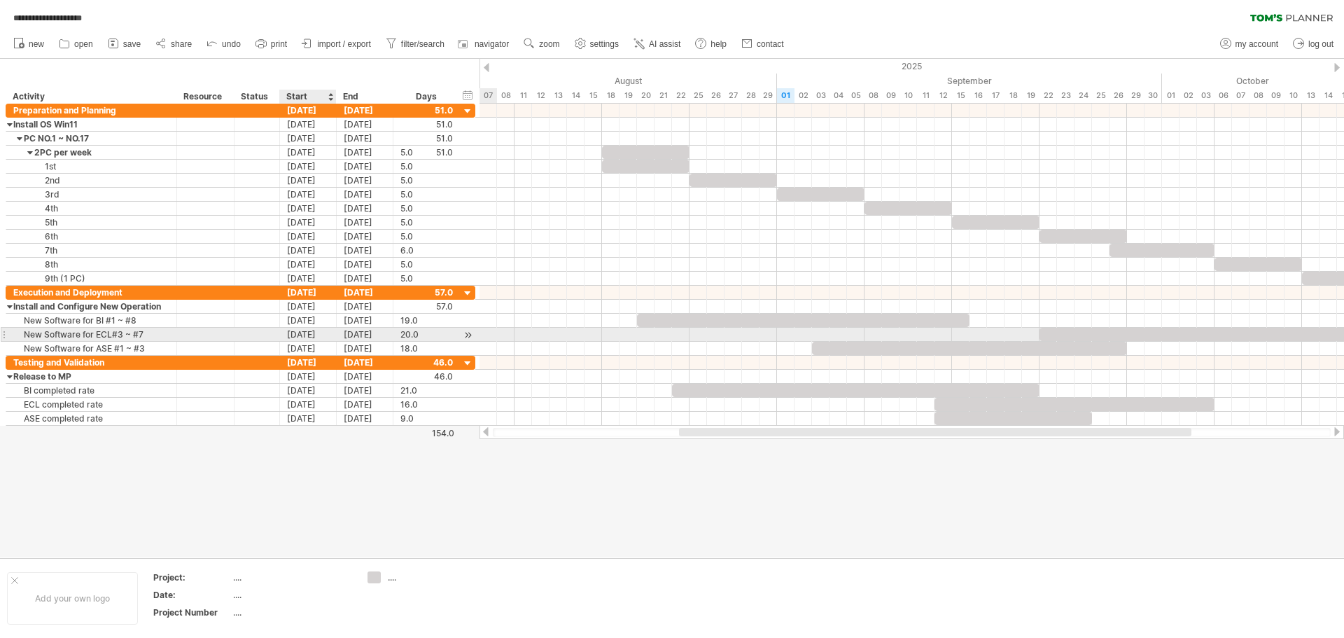
click at [314, 335] on div "[DATE]" at bounding box center [308, 334] width 57 height 13
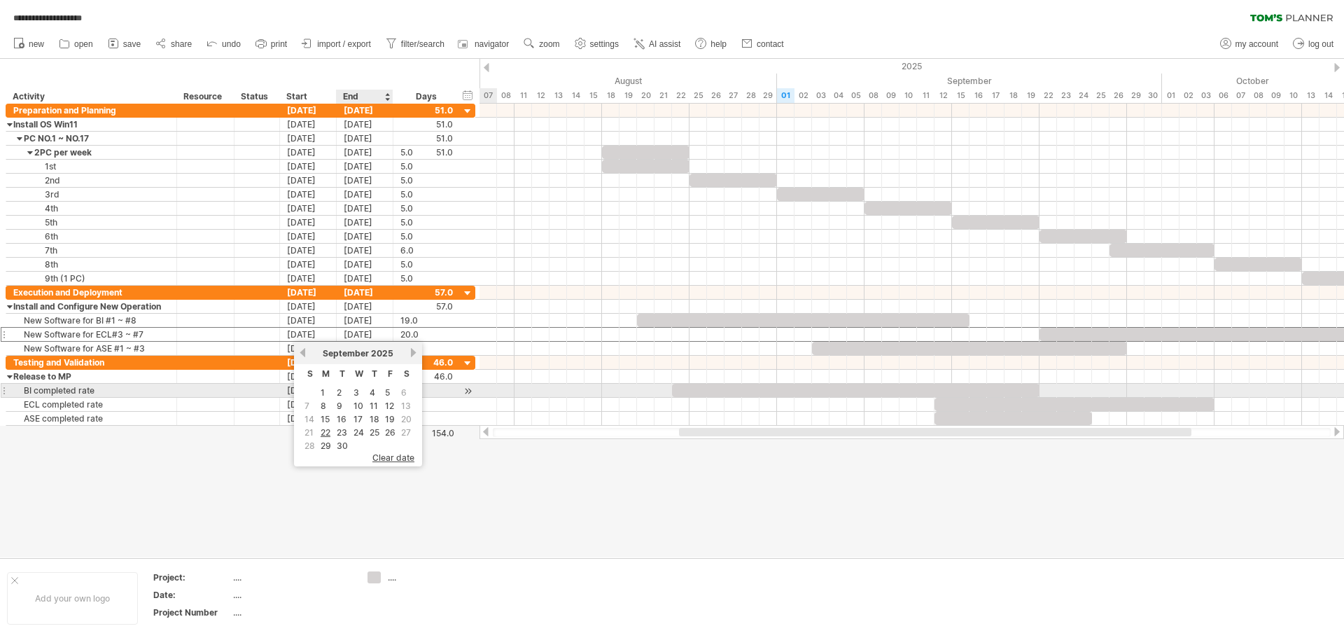
click at [359, 391] on link "3" at bounding box center [356, 392] width 8 height 13
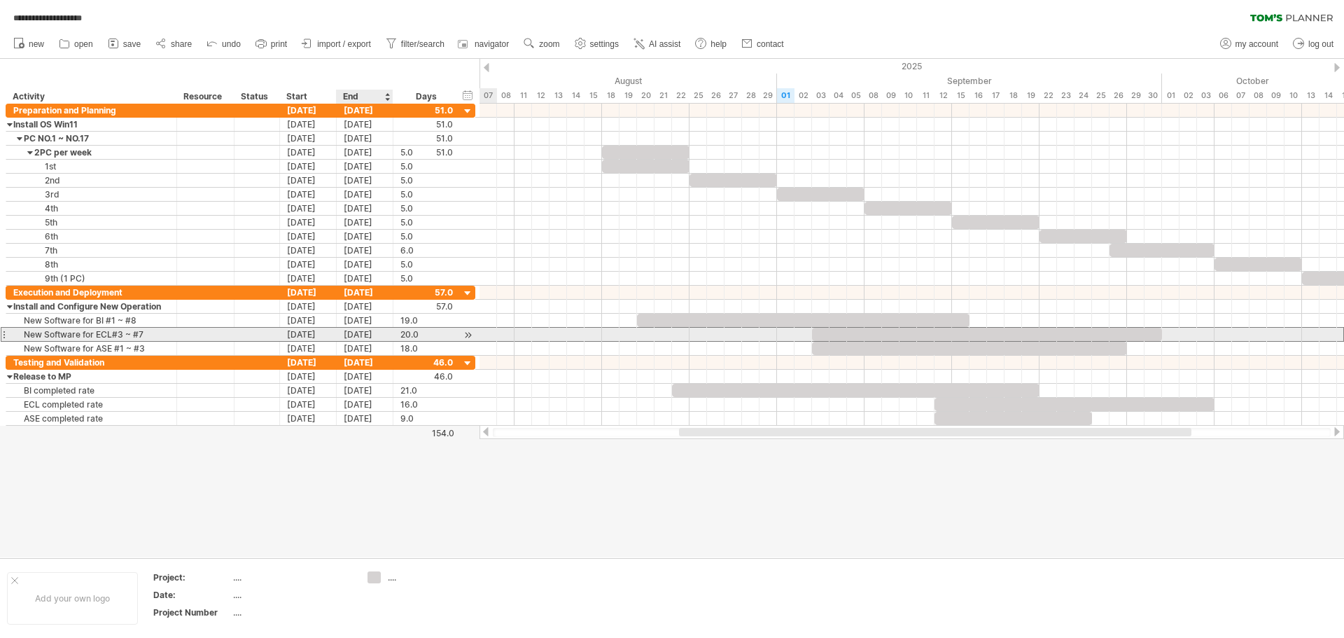
click at [374, 333] on div "[DATE]" at bounding box center [365, 334] width 57 height 13
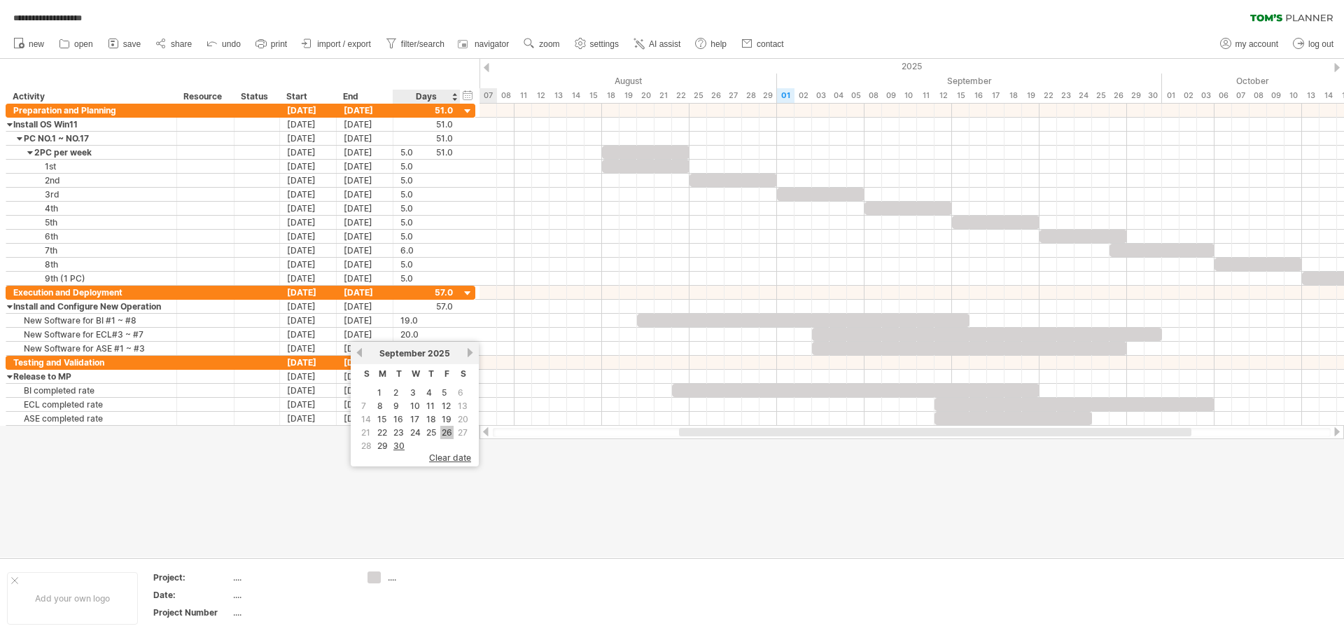
click at [449, 435] on link "26" at bounding box center [446, 432] width 13 height 13
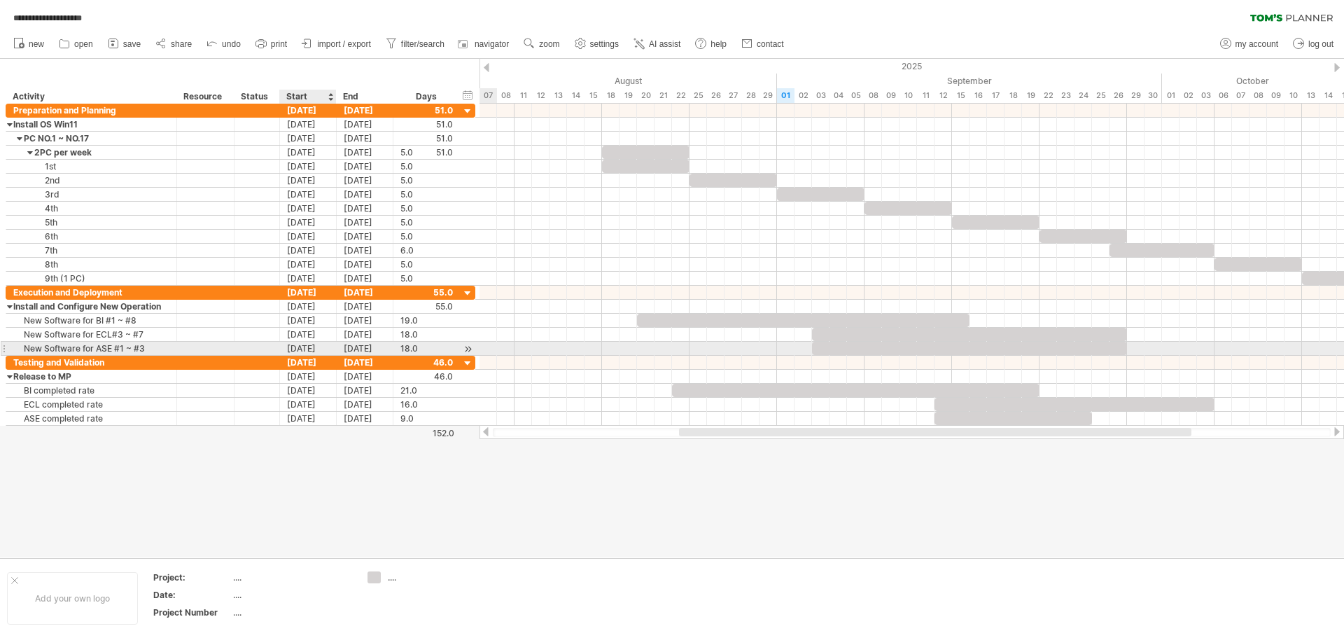
click at [305, 348] on div "[DATE]" at bounding box center [308, 348] width 57 height 13
click at [323, 446] on link "22" at bounding box center [325, 446] width 13 height 13
click at [376, 348] on div "[DATE]" at bounding box center [365, 348] width 57 height 13
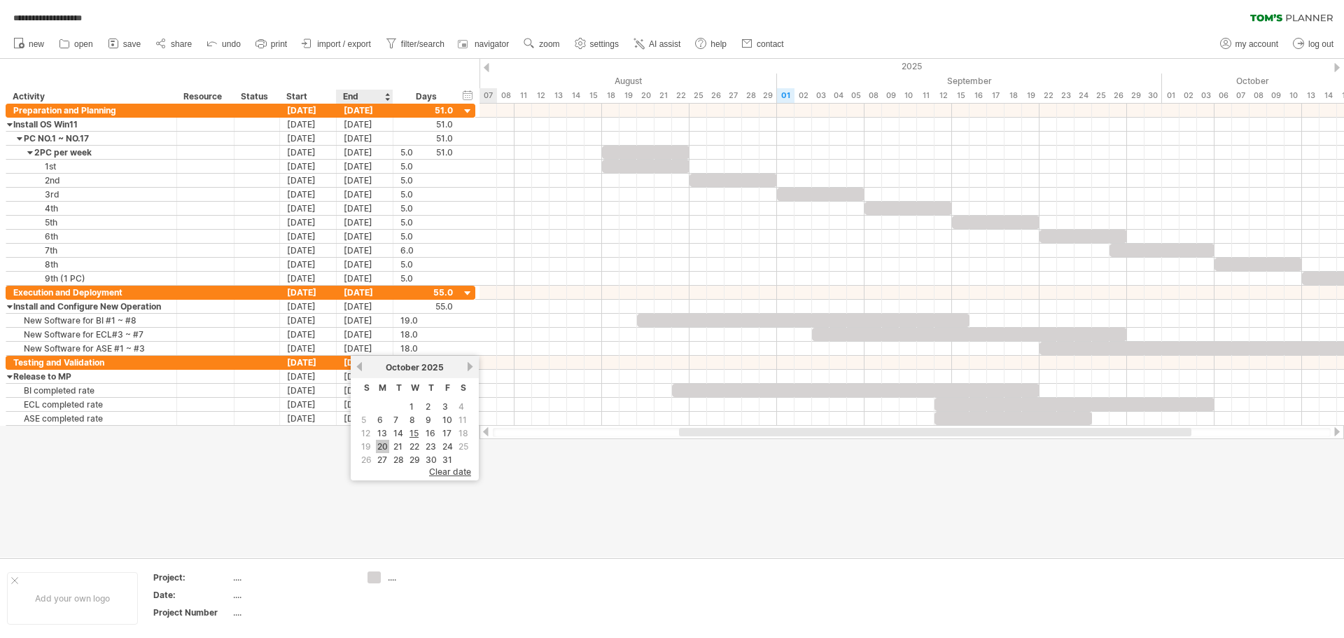
click at [383, 447] on link "20" at bounding box center [382, 446] width 13 height 13
click at [433, 509] on div at bounding box center [672, 308] width 1344 height 498
click at [217, 98] on div "Resource" at bounding box center [204, 97] width 43 height 14
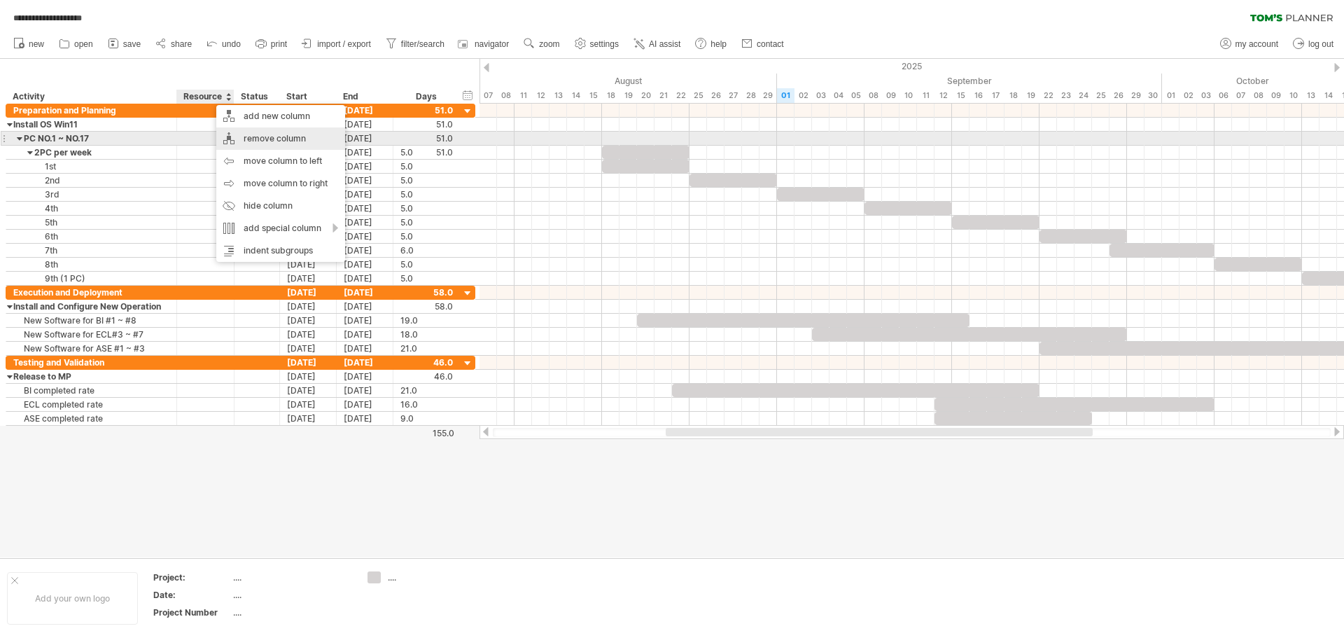
click at [262, 141] on div "remove column" at bounding box center [280, 138] width 129 height 22
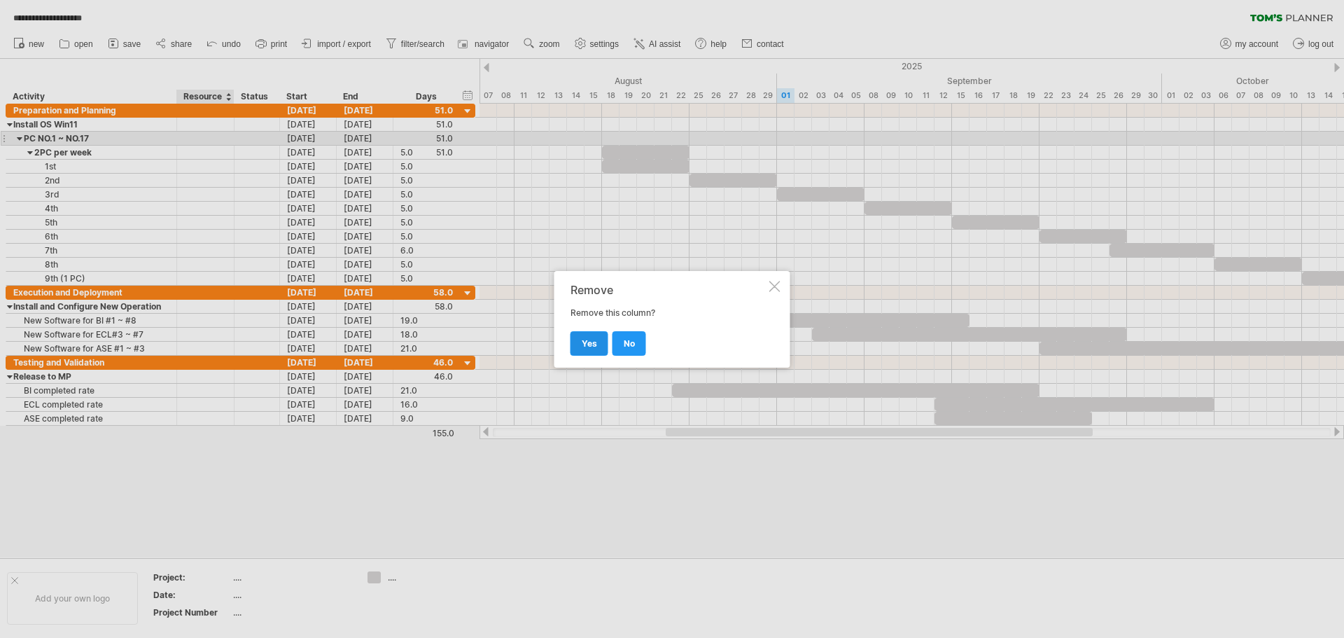
click at [591, 350] on link "yes" at bounding box center [590, 343] width 38 height 25
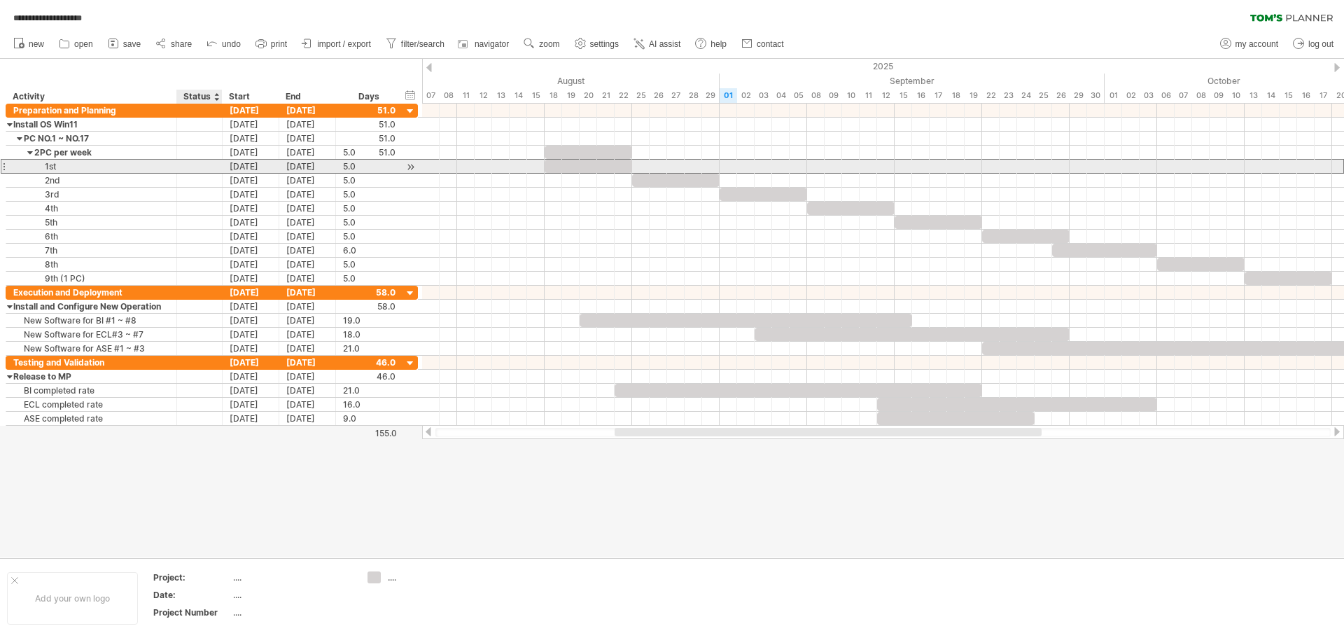
click at [204, 167] on div at bounding box center [199, 166] width 31 height 13
click at [0, 0] on input "text" at bounding box center [0, 0] width 0 height 0
type input "*"
click at [207, 166] on div at bounding box center [199, 166] width 31 height 13
type input "***"
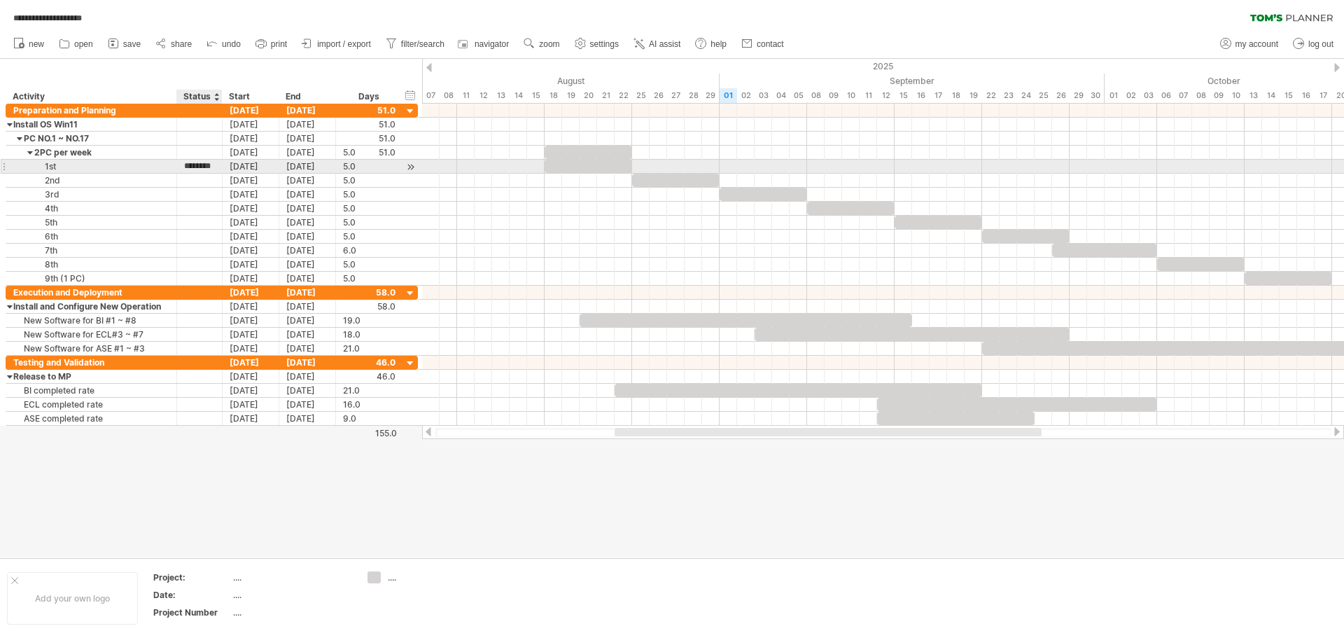
type input "*********"
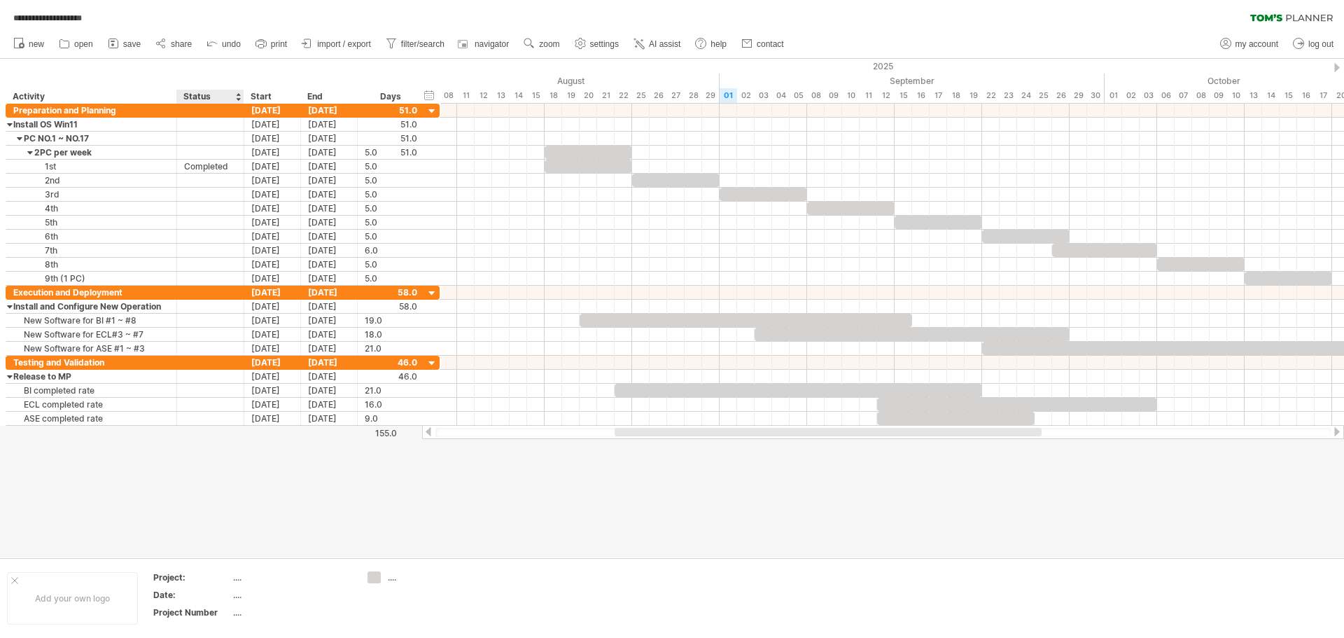
drag, startPoint x: 220, startPoint y: 97, endPoint x: 245, endPoint y: 97, distance: 25.2
click at [245, 97] on div at bounding box center [243, 97] width 5 height 14
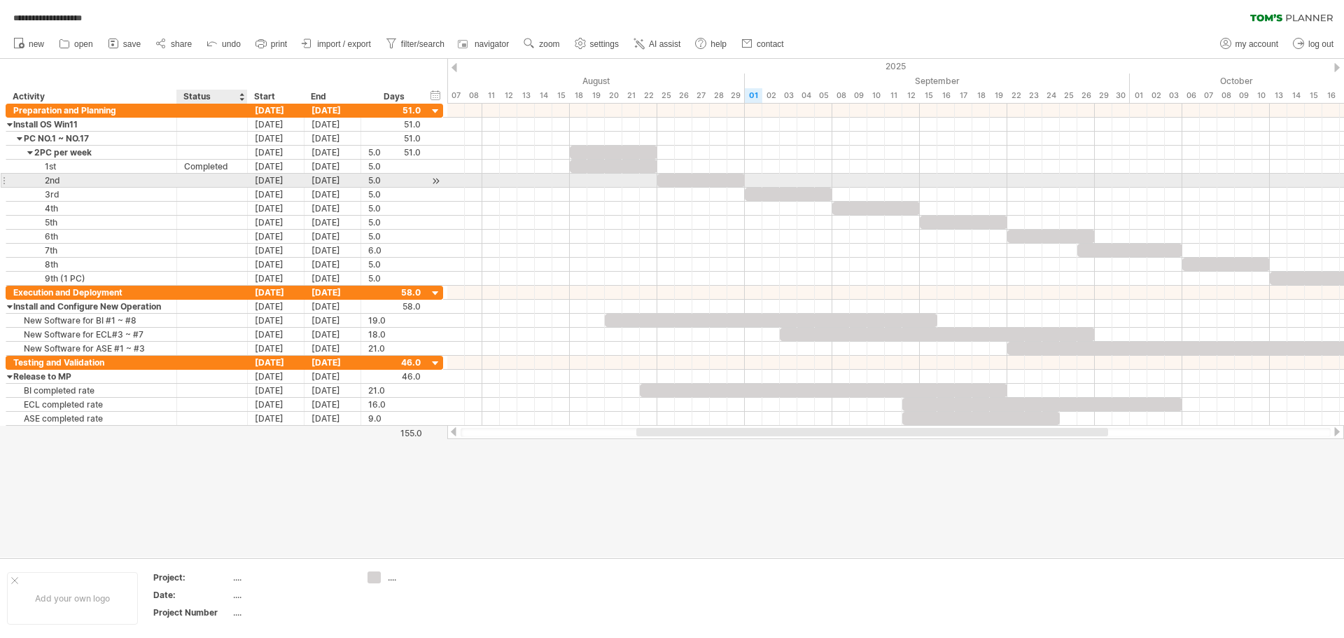
click at [208, 182] on div at bounding box center [212, 180] width 56 height 13
type input "********"
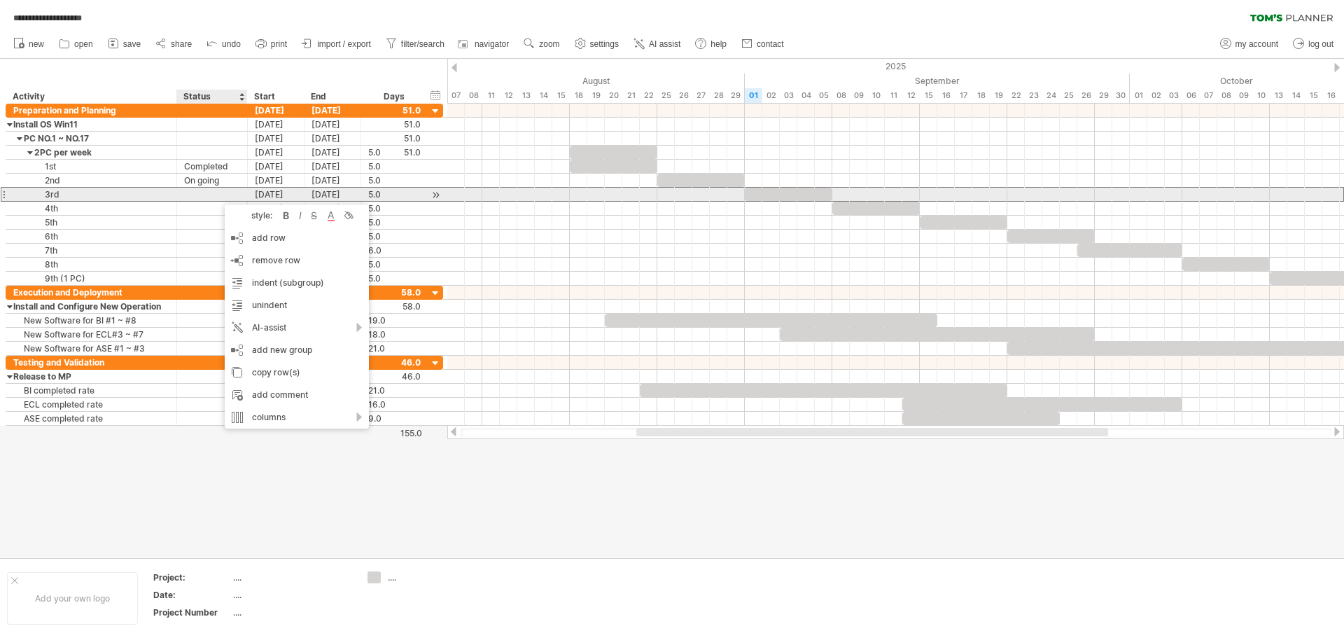
click at [209, 200] on div at bounding box center [212, 194] width 56 height 13
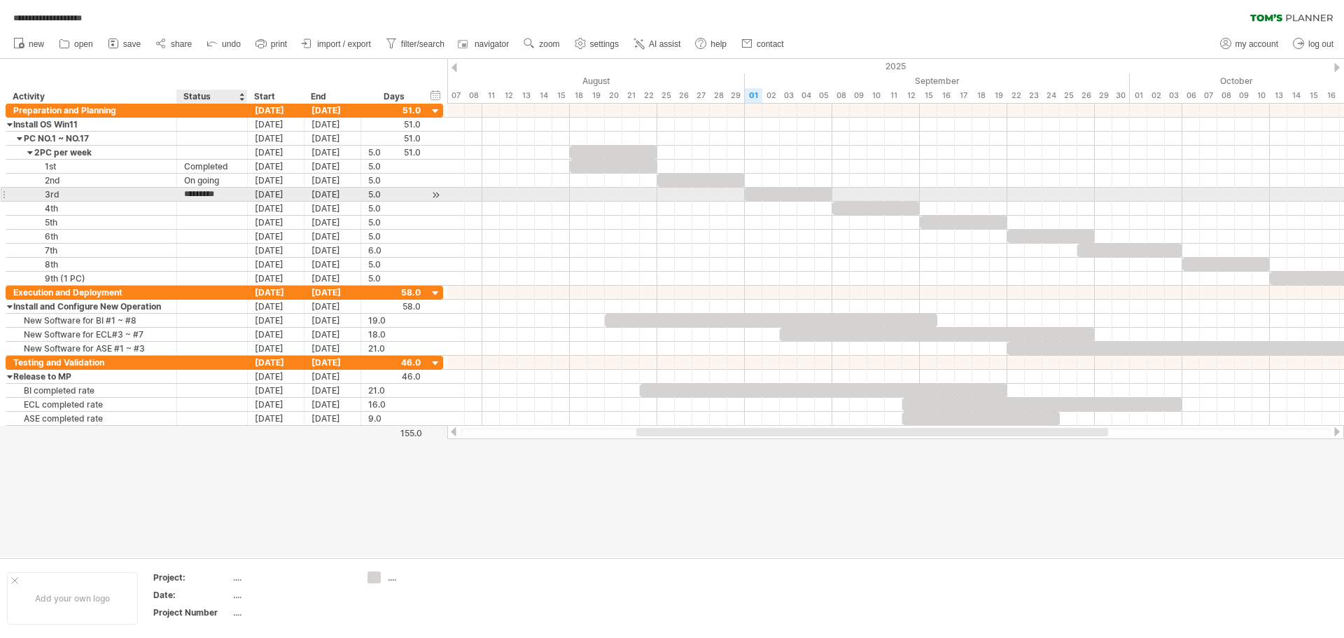
type input "*********"
click at [205, 193] on div "Not Start" at bounding box center [212, 194] width 56 height 13
click at [205, 193] on input "*********" at bounding box center [212, 194] width 56 height 13
click at [197, 209] on div at bounding box center [212, 208] width 56 height 13
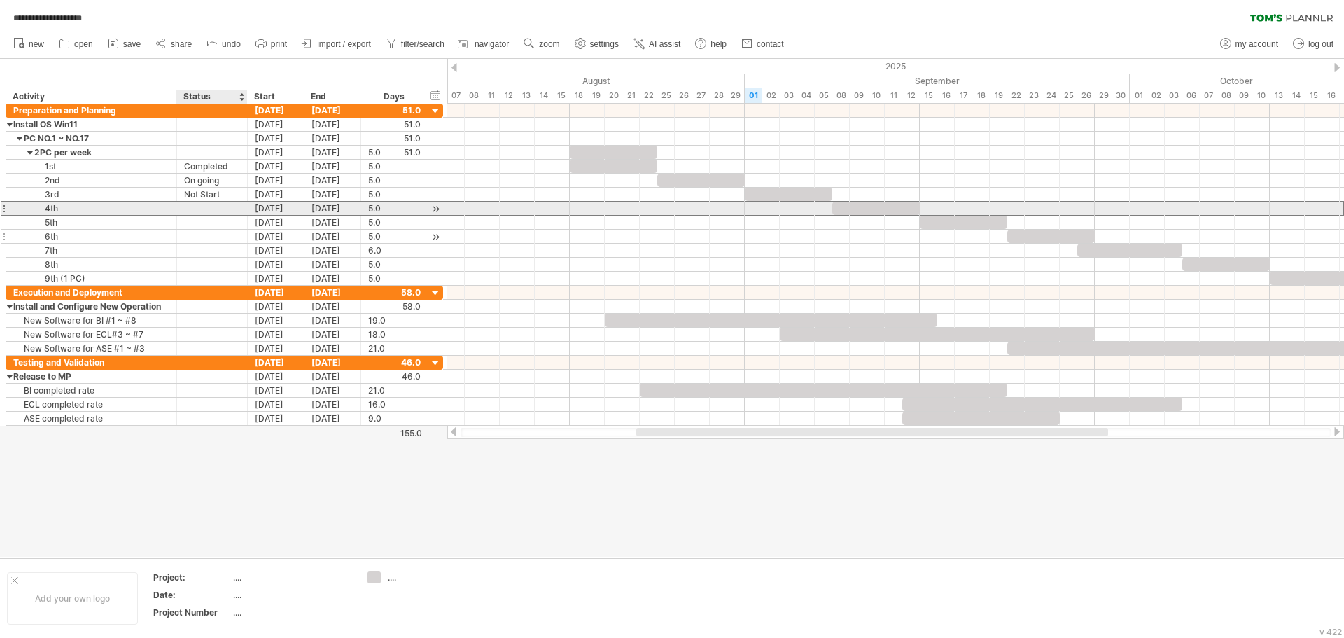
paste input "*********"
type input "*********"
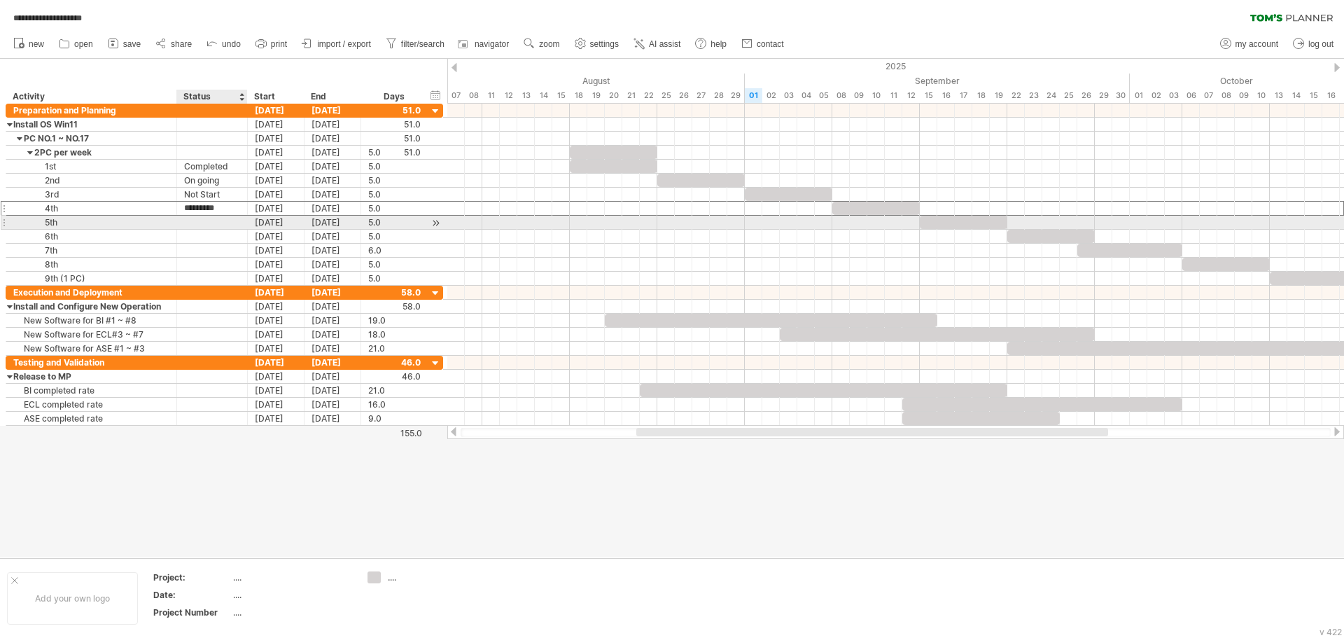
click at [207, 223] on div at bounding box center [212, 222] width 56 height 13
paste input "*********"
type input "*********"
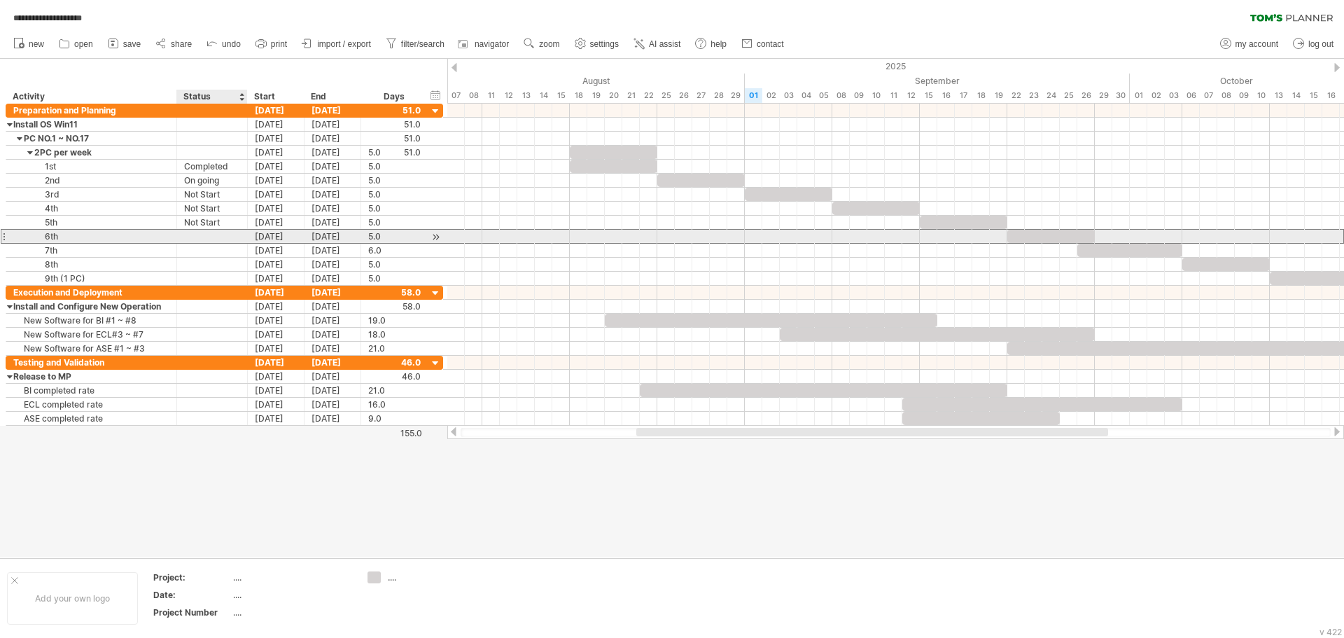
click at [204, 234] on div at bounding box center [212, 236] width 56 height 13
paste input "*********"
type input "*********"
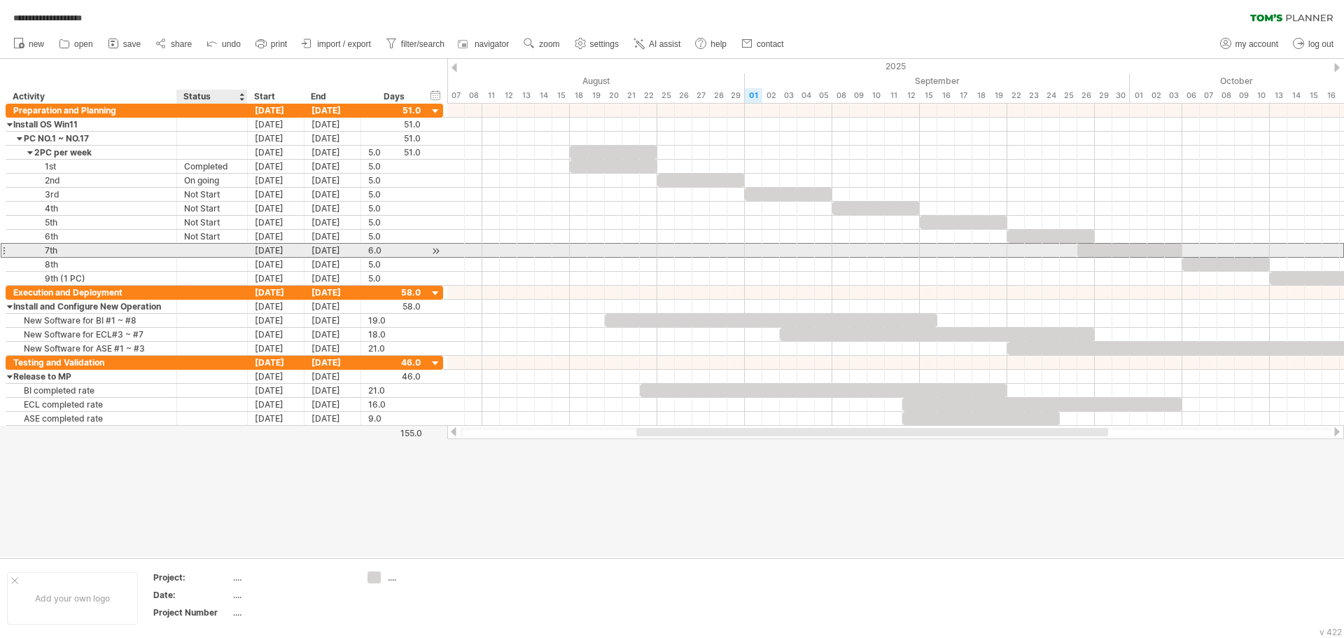
click at [198, 249] on div at bounding box center [212, 250] width 56 height 13
paste input "*********"
type input "*********"
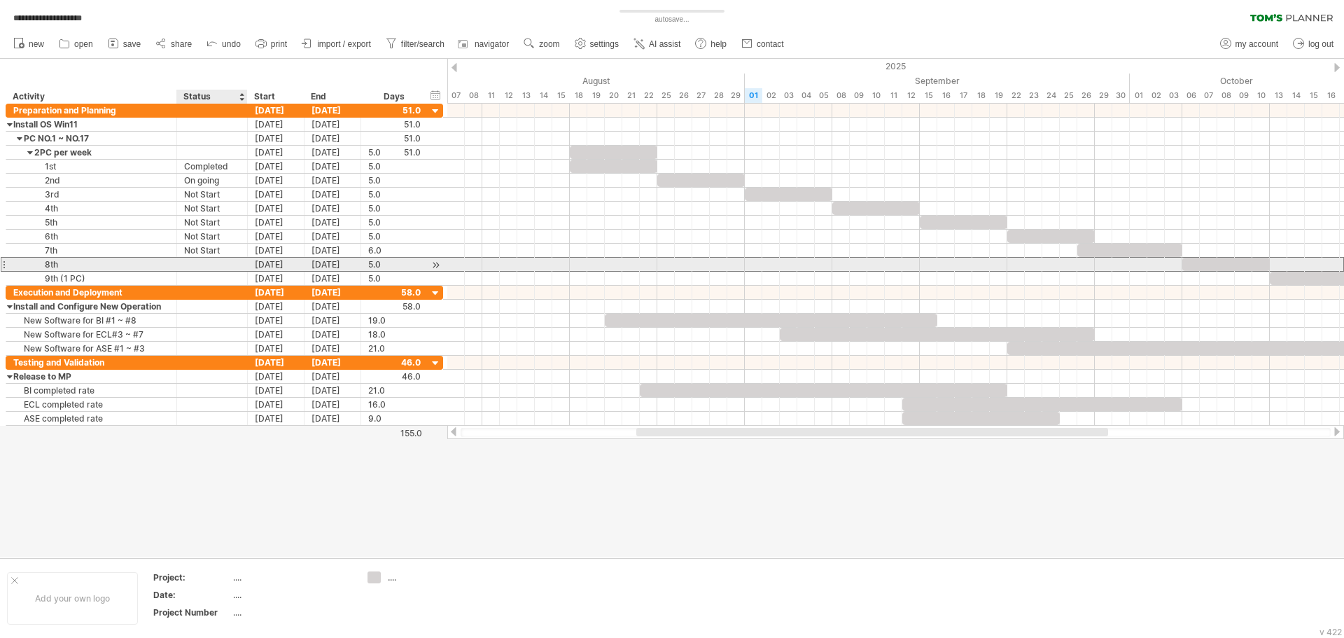
click at [202, 267] on div at bounding box center [212, 264] width 56 height 13
paste input "*********"
type input "*********"
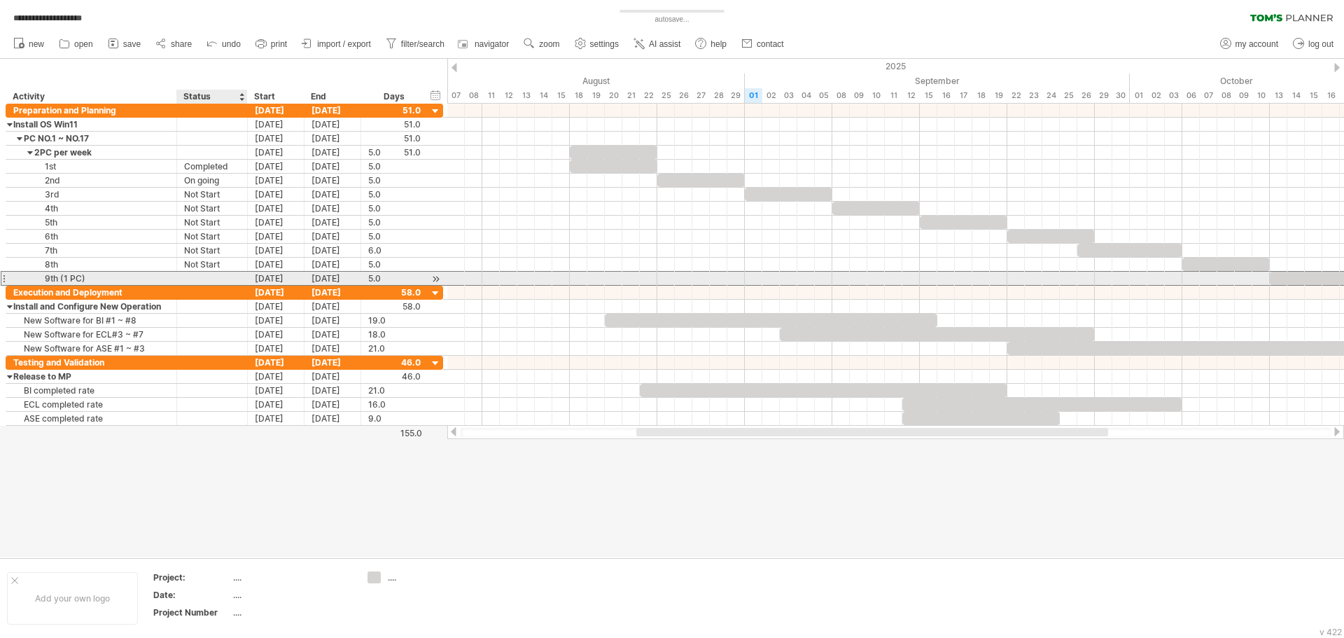
click at [206, 277] on div at bounding box center [212, 278] width 56 height 13
paste input "*********"
type input "*********"
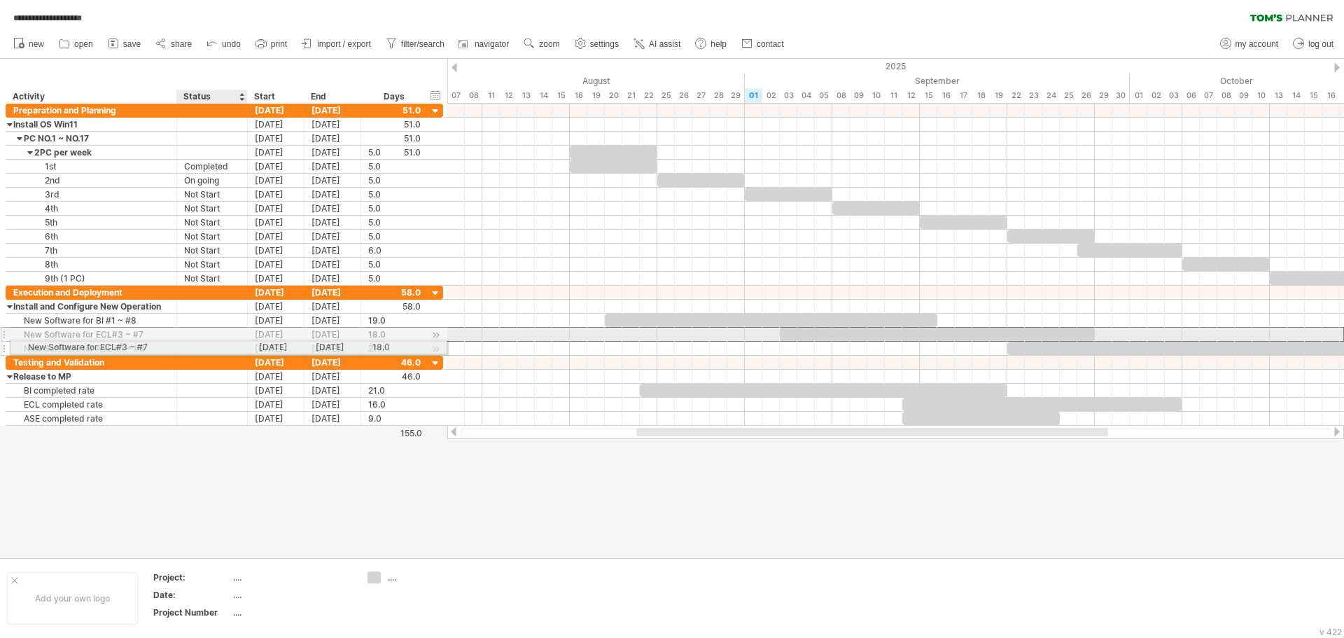
drag, startPoint x: 206, startPoint y: 334, endPoint x: 206, endPoint y: 344, distance: 10.5
click at [206, 344] on div "**********" at bounding box center [225, 321] width 438 height 70
click at [206, 344] on input "text" at bounding box center [212, 348] width 56 height 13
click at [200, 335] on div at bounding box center [212, 334] width 56 height 13
paste input "*********"
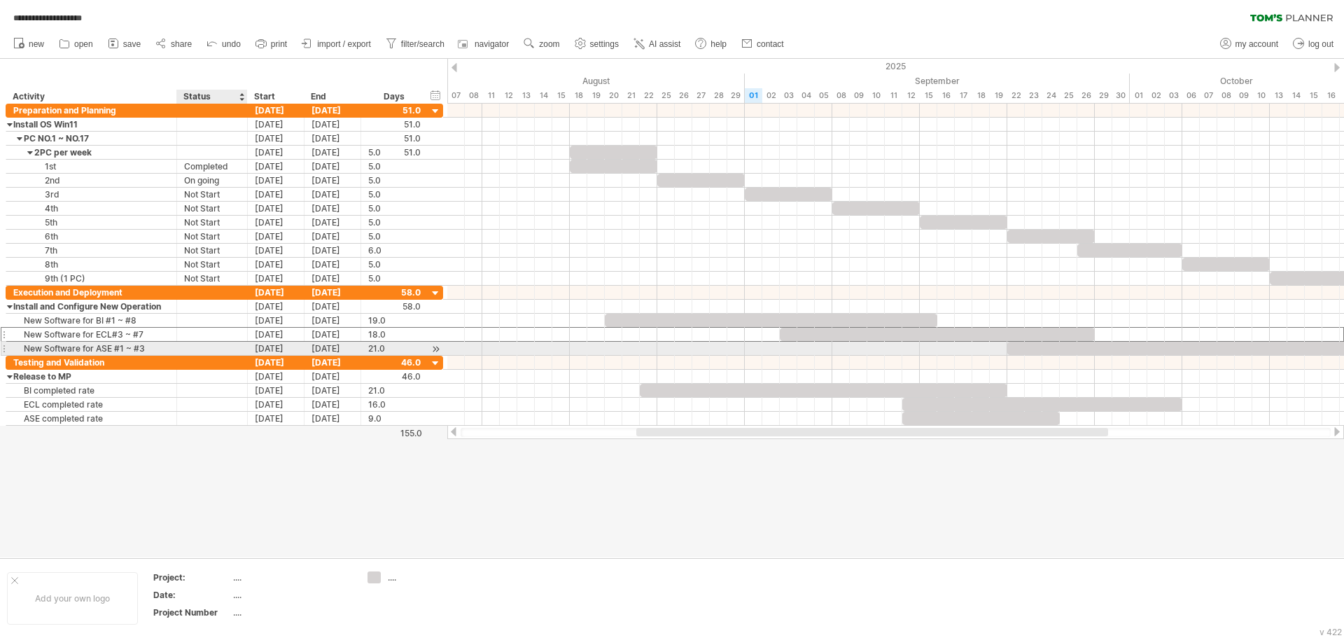
type input "*********"
click at [205, 350] on div at bounding box center [212, 348] width 56 height 13
paste input "*********"
type input "*********"
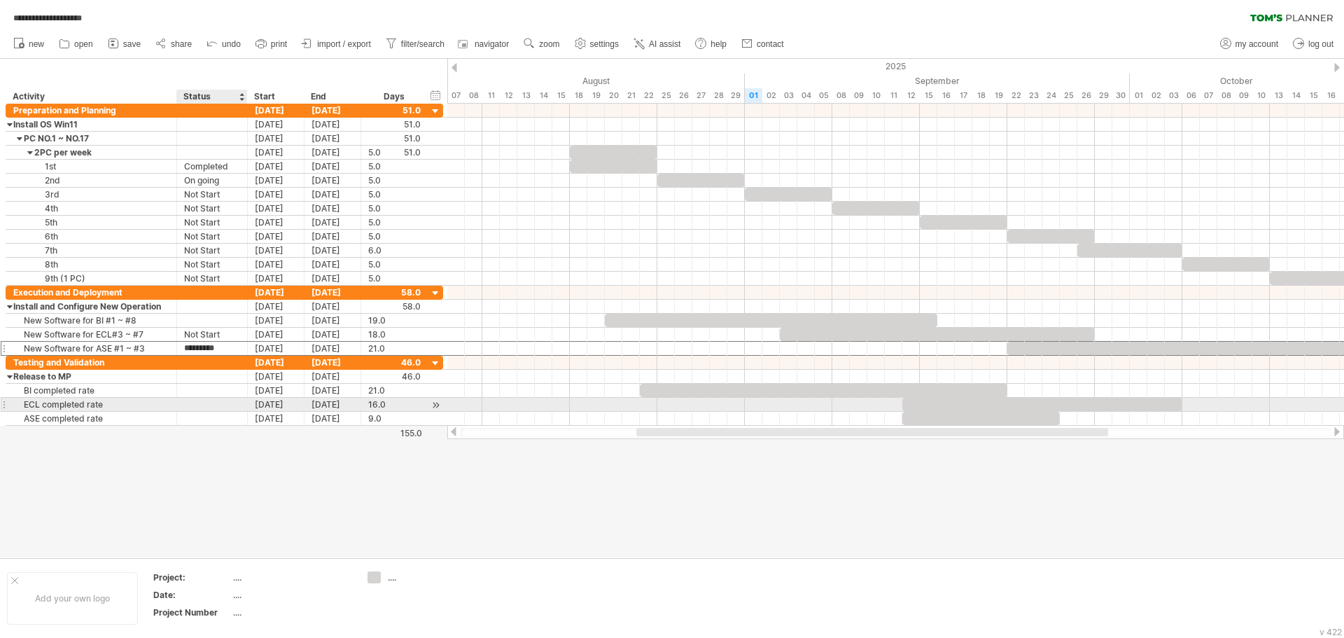
click at [193, 403] on div at bounding box center [212, 404] width 56 height 13
paste input "*********"
type input "*********"
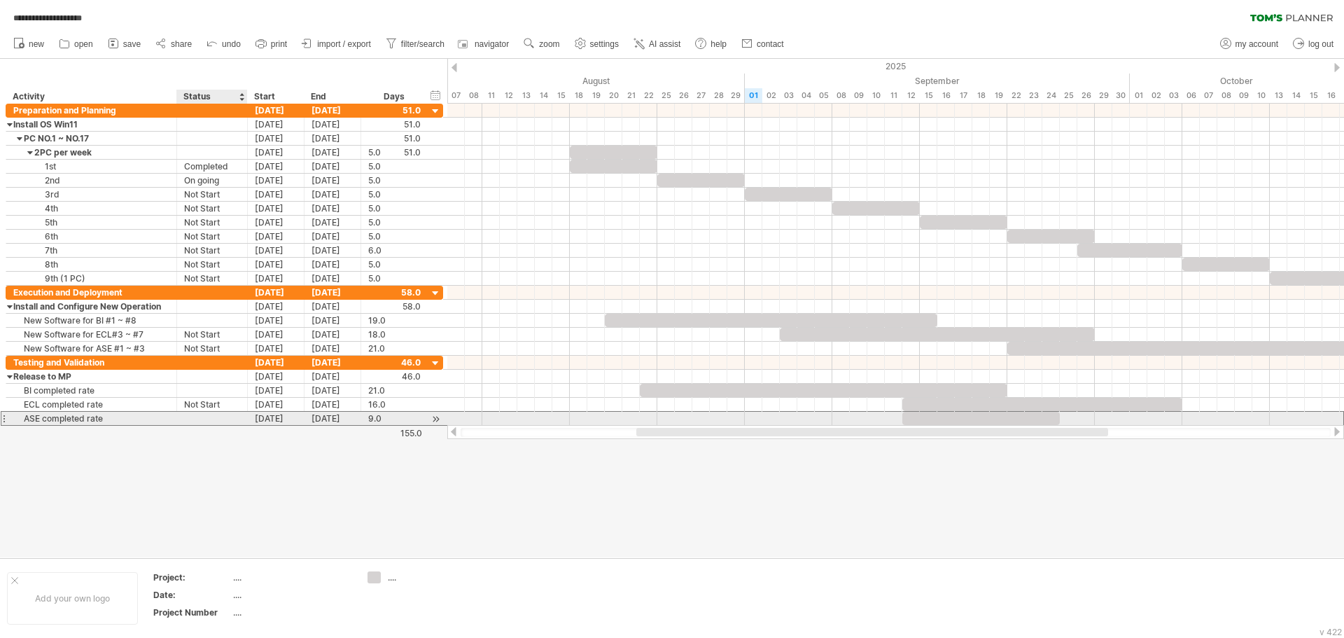
click at [215, 419] on div at bounding box center [212, 418] width 56 height 13
paste input "*********"
type input "*********"
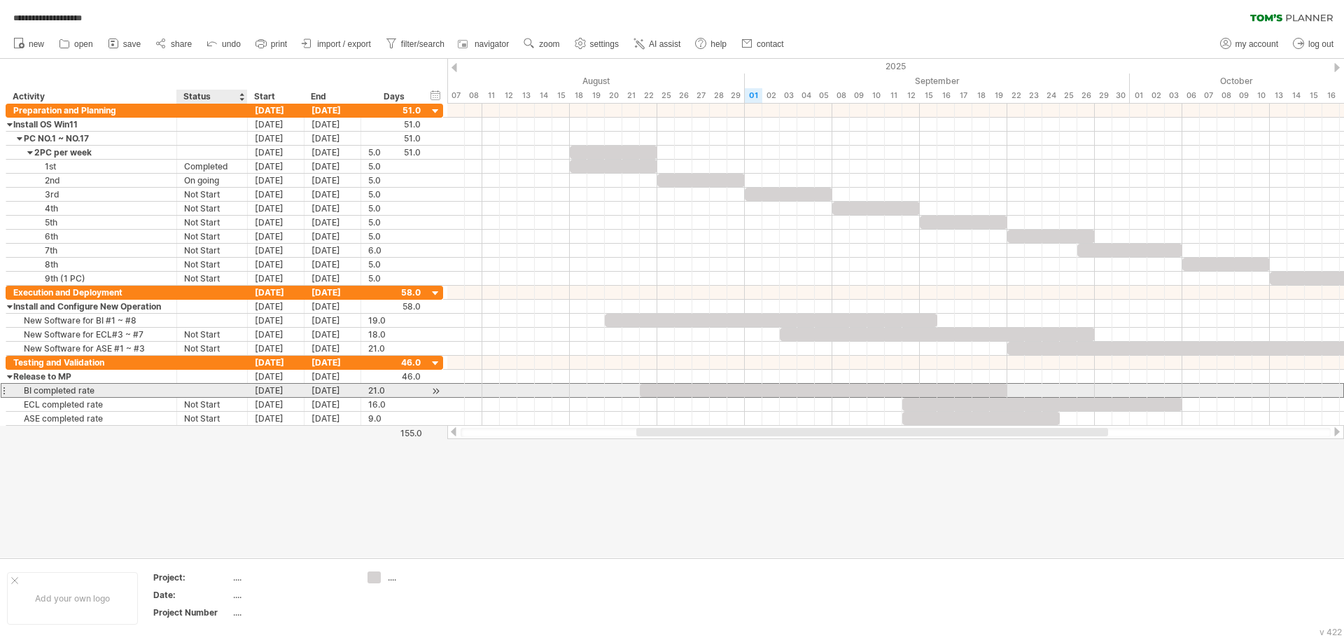
click at [210, 386] on div at bounding box center [212, 390] width 56 height 13
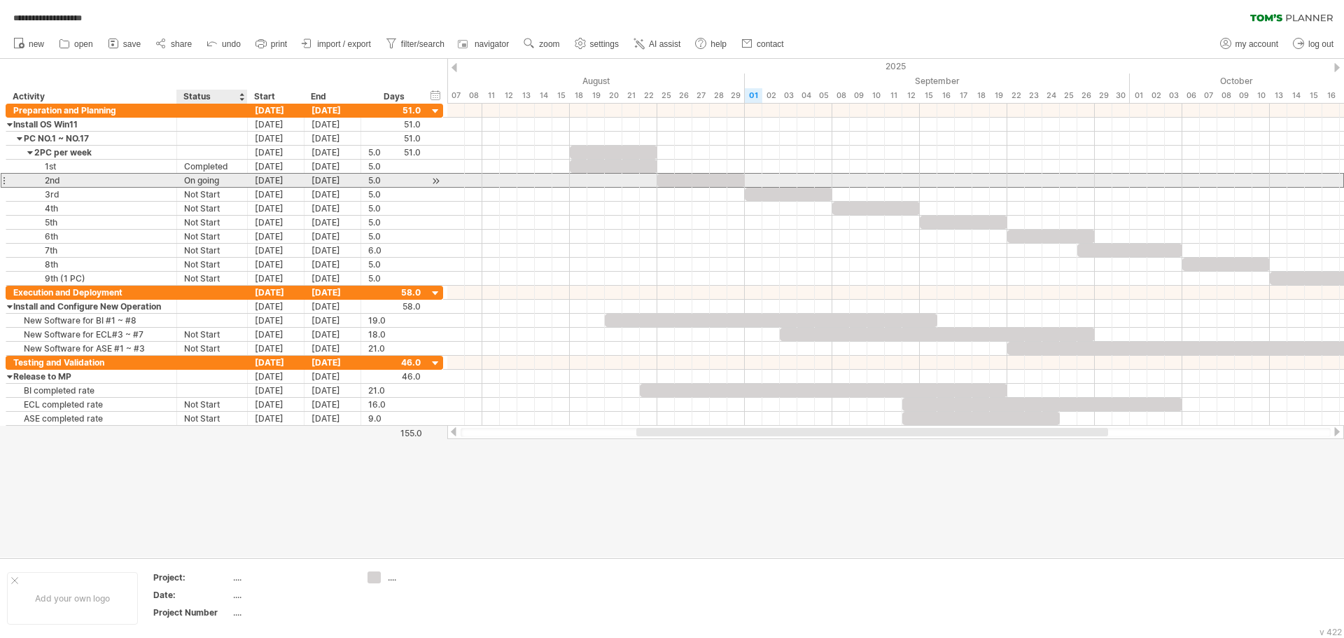
drag, startPoint x: 229, startPoint y: 177, endPoint x: 186, endPoint y: 176, distance: 43.4
click at [186, 176] on div "On going" at bounding box center [212, 180] width 56 height 13
click at [192, 179] on input "********" at bounding box center [212, 180] width 56 height 13
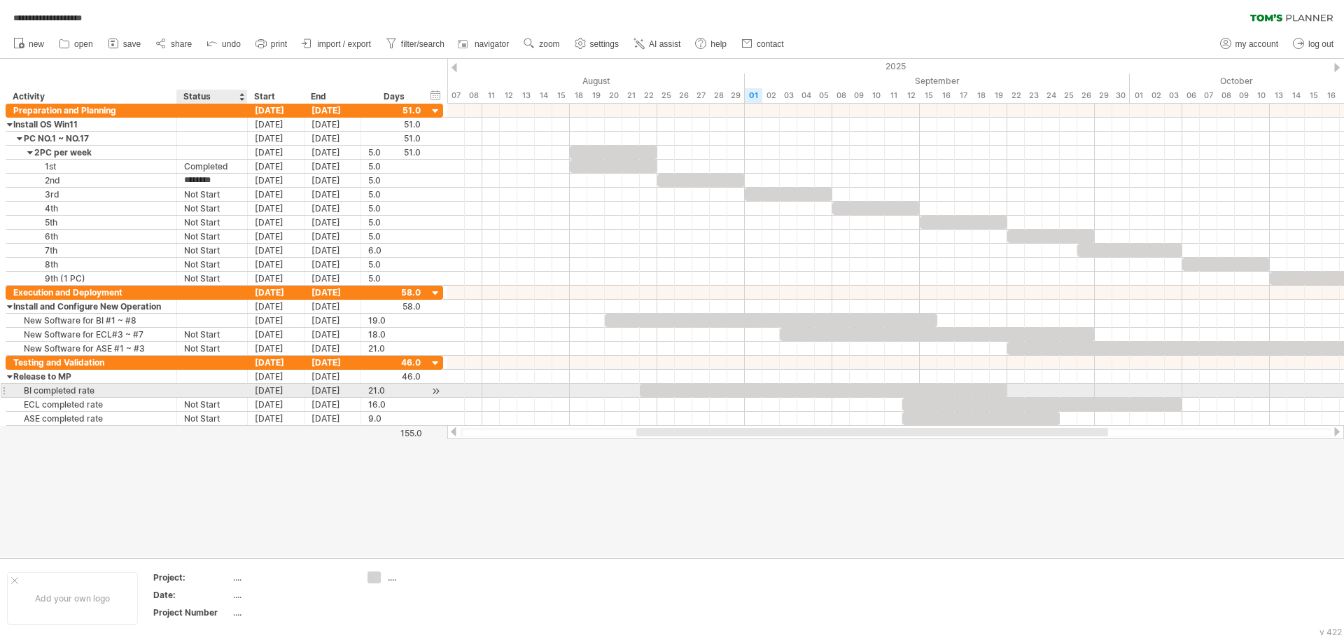
click at [203, 388] on div at bounding box center [212, 390] width 56 height 13
paste input "********"
type input "********"
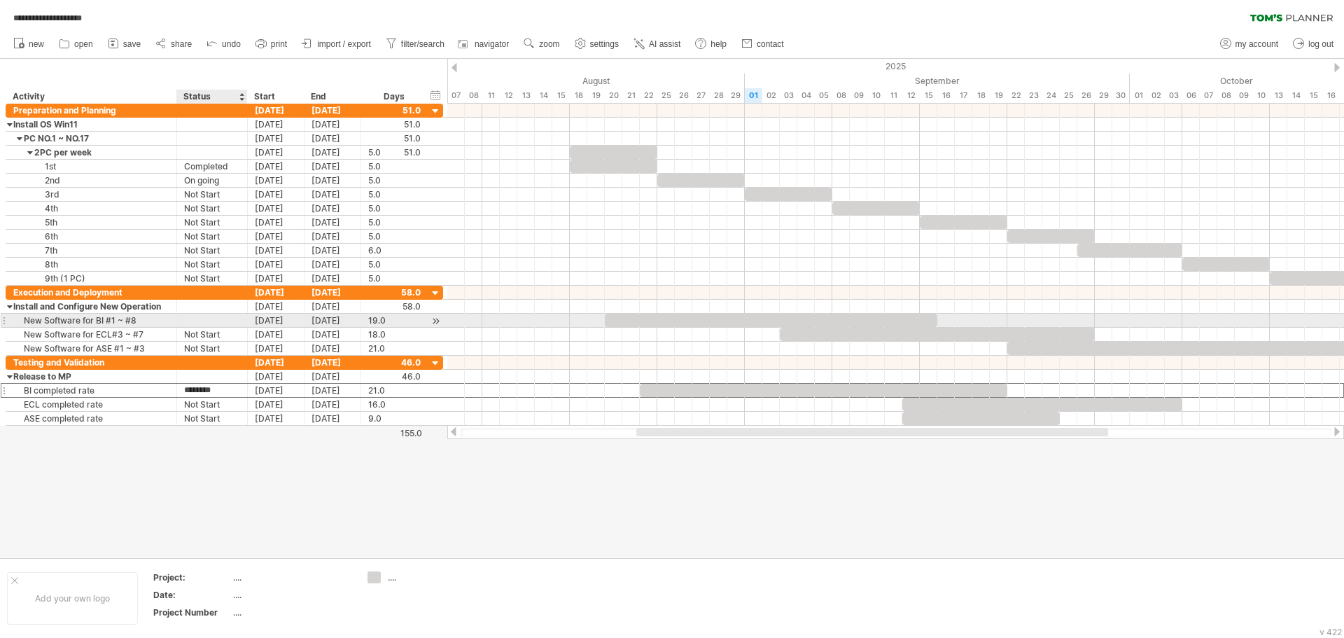
click at [220, 320] on div at bounding box center [212, 320] width 56 height 13
paste input "********"
type input "********"
click at [352, 487] on div at bounding box center [672, 308] width 1344 height 498
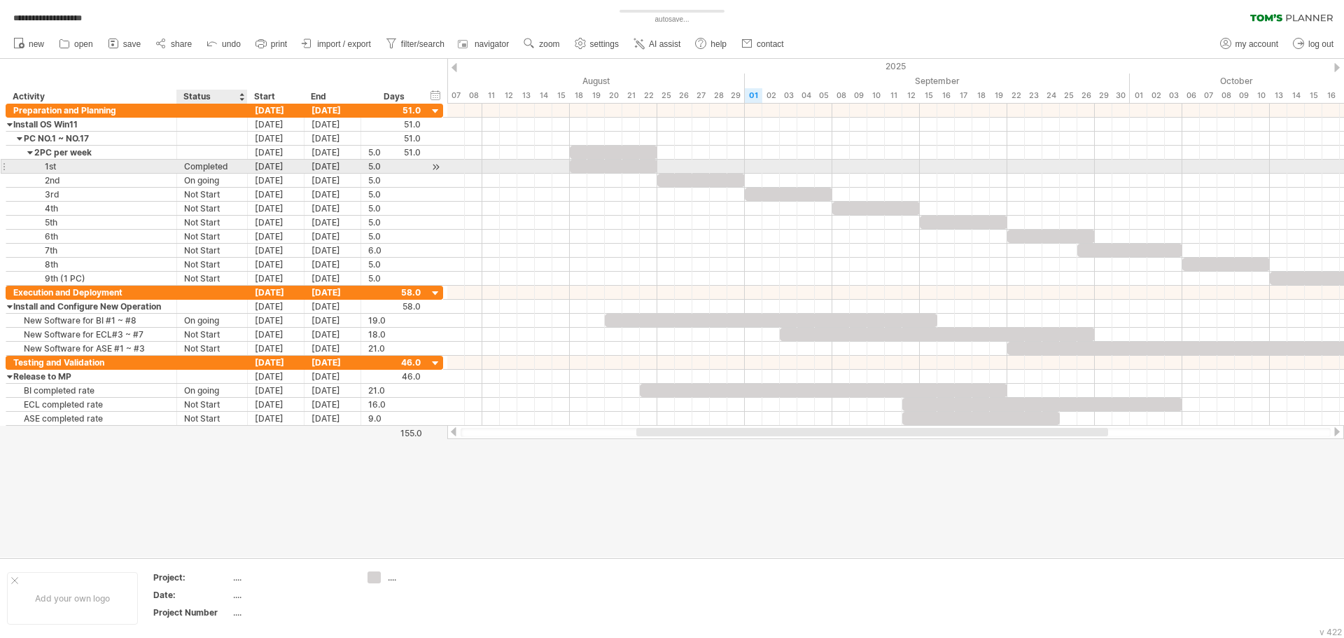
click at [234, 166] on div "Completed" at bounding box center [212, 166] width 56 height 13
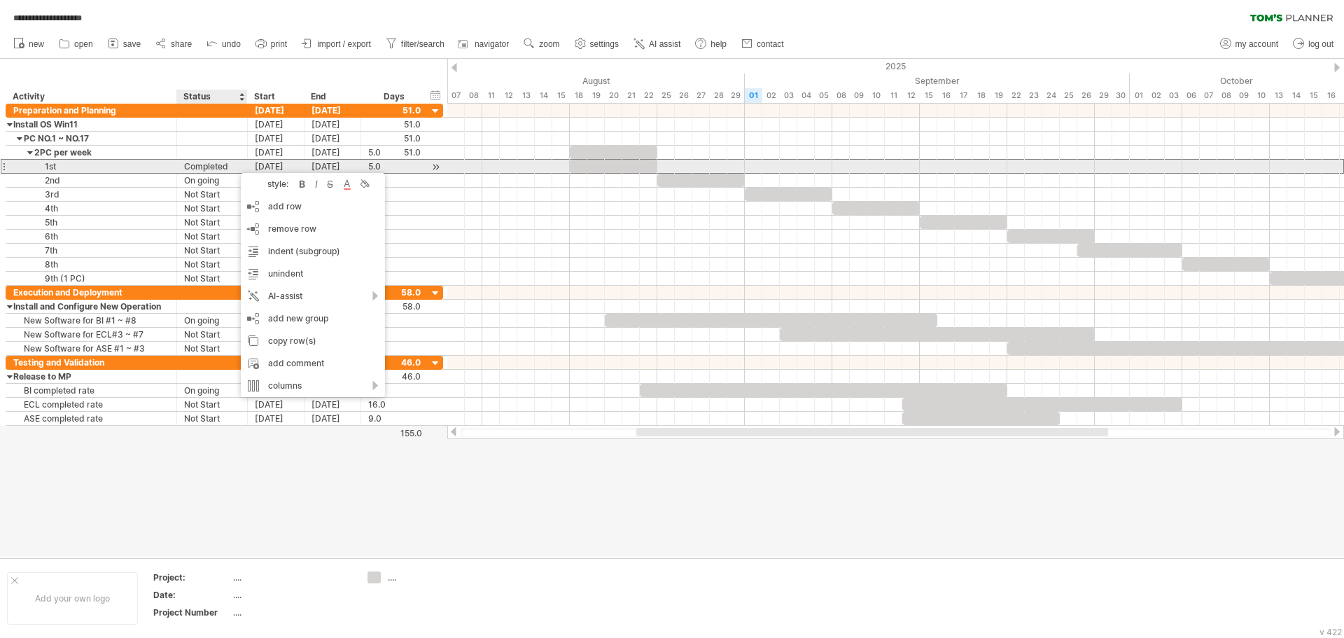
click at [197, 163] on div "Completed" at bounding box center [212, 166] width 56 height 13
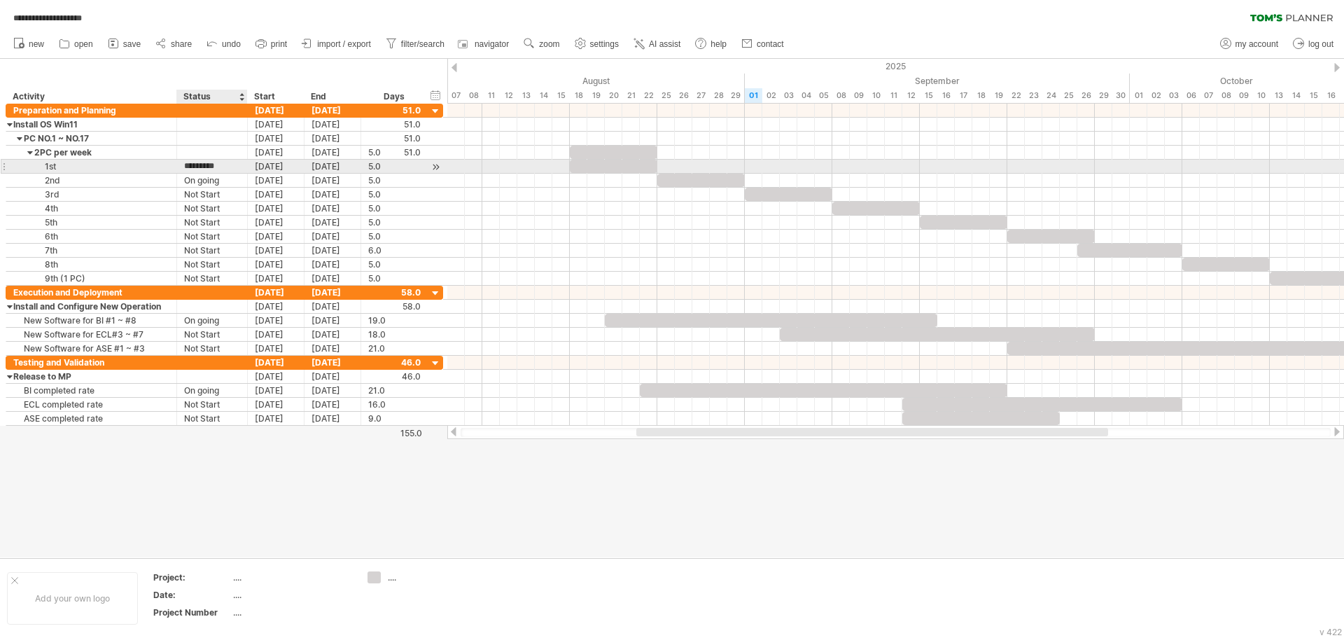
click at [227, 168] on input "*********" at bounding box center [212, 166] width 56 height 13
click at [215, 165] on div "Completed" at bounding box center [212, 166] width 56 height 13
click at [0, 0] on input "*********" at bounding box center [0, 0] width 0 height 0
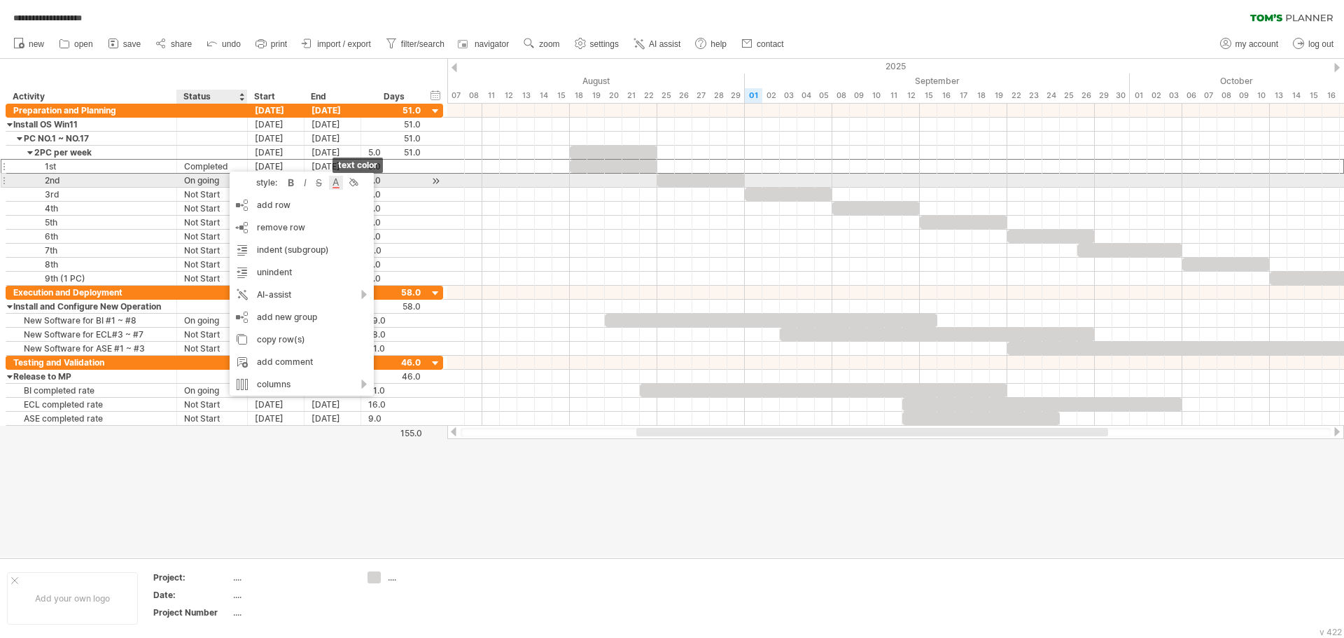
click at [338, 181] on div at bounding box center [336, 183] width 14 height 14
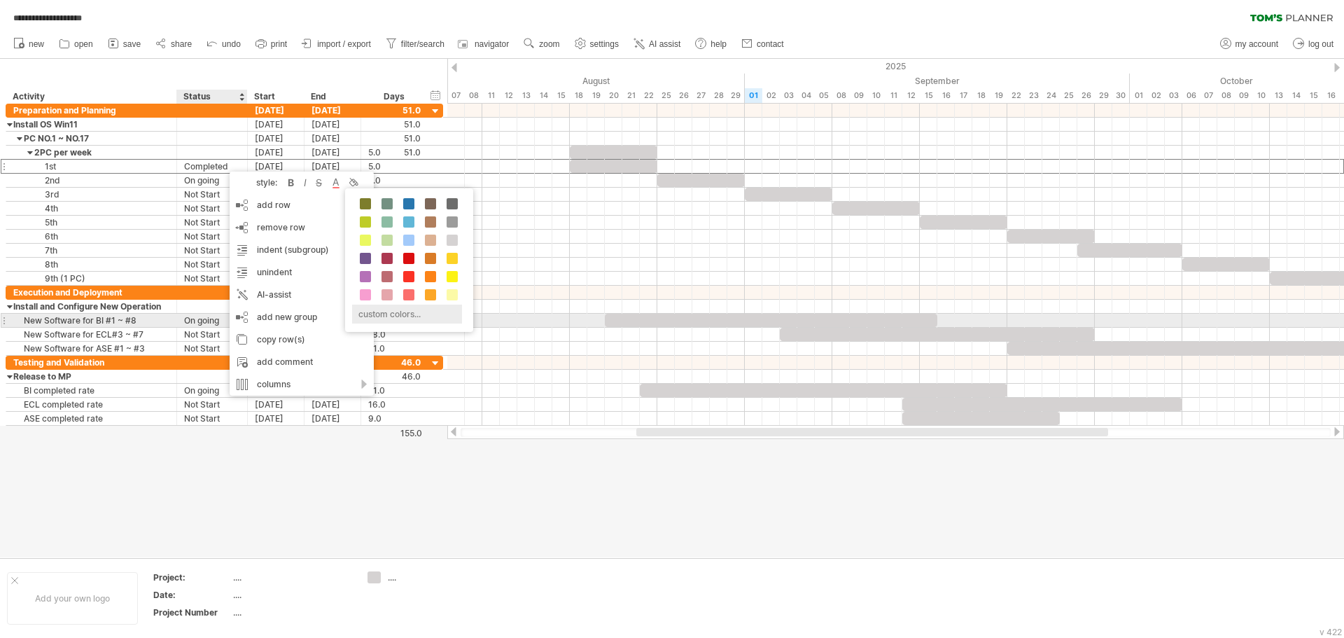
click at [386, 315] on div "custom colors..." at bounding box center [407, 314] width 110 height 19
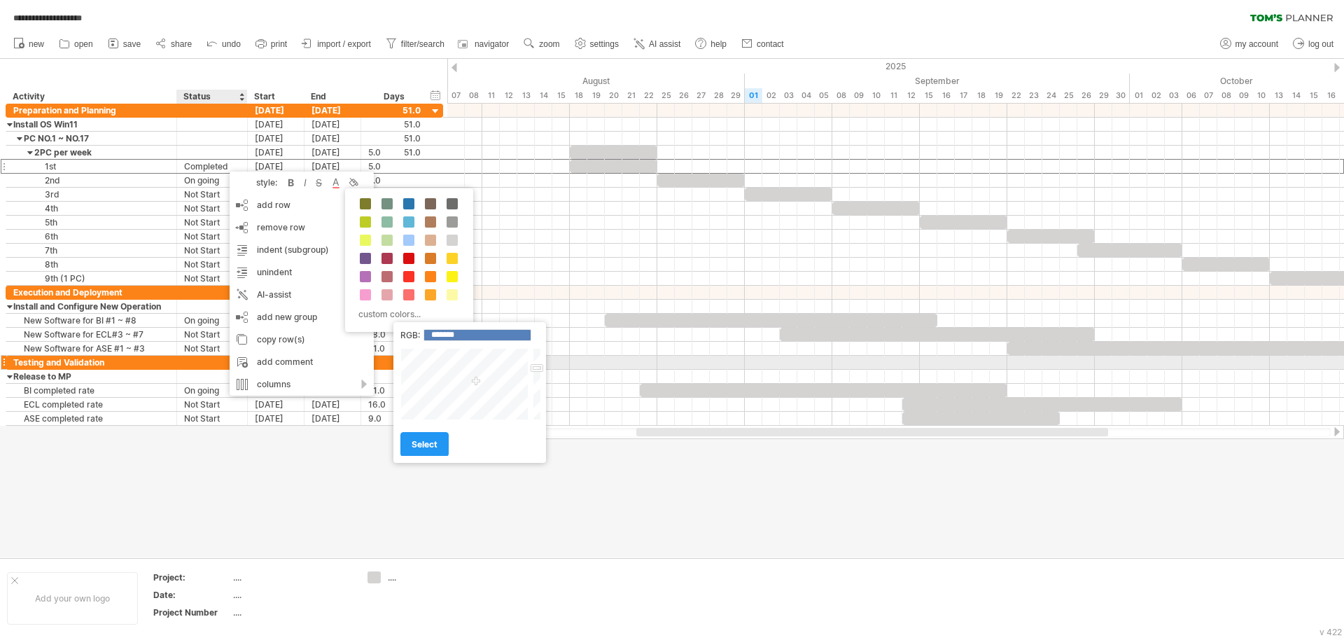
type input "*******"
click at [447, 360] on div at bounding box center [465, 384] width 130 height 72
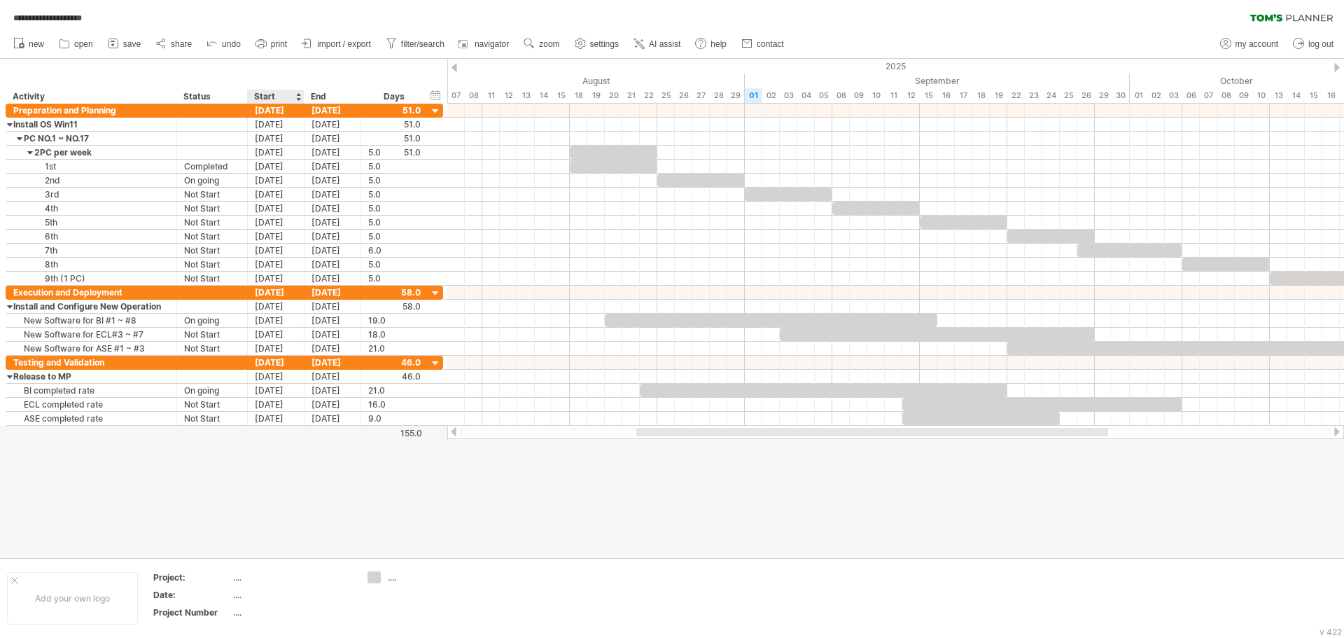
click at [302, 487] on div at bounding box center [672, 308] width 1344 height 498
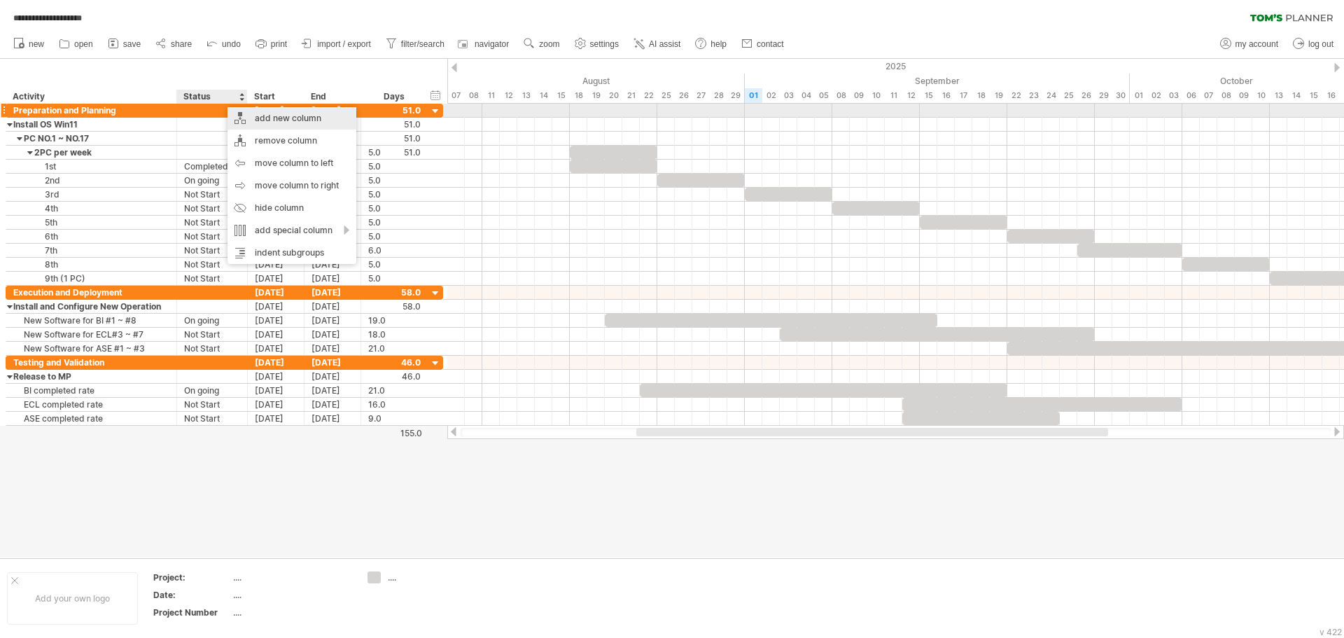
click at [289, 114] on div "add new column" at bounding box center [292, 118] width 129 height 22
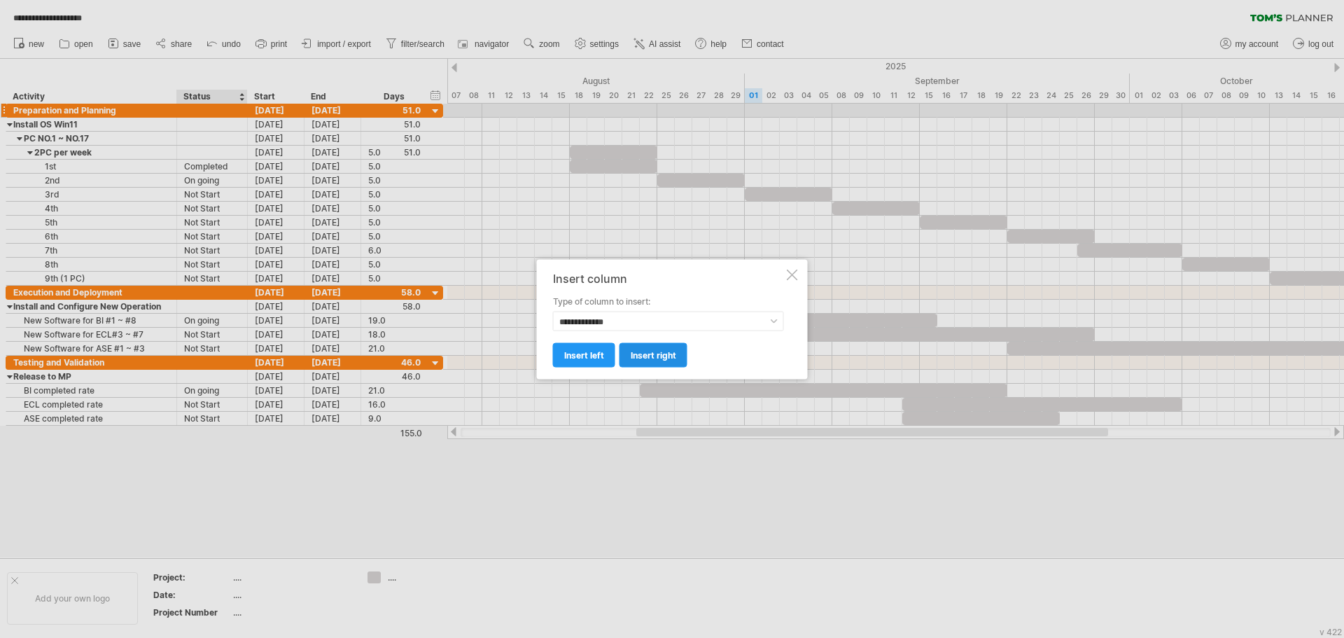
click at [653, 351] on span "insert right" at bounding box center [654, 354] width 46 height 11
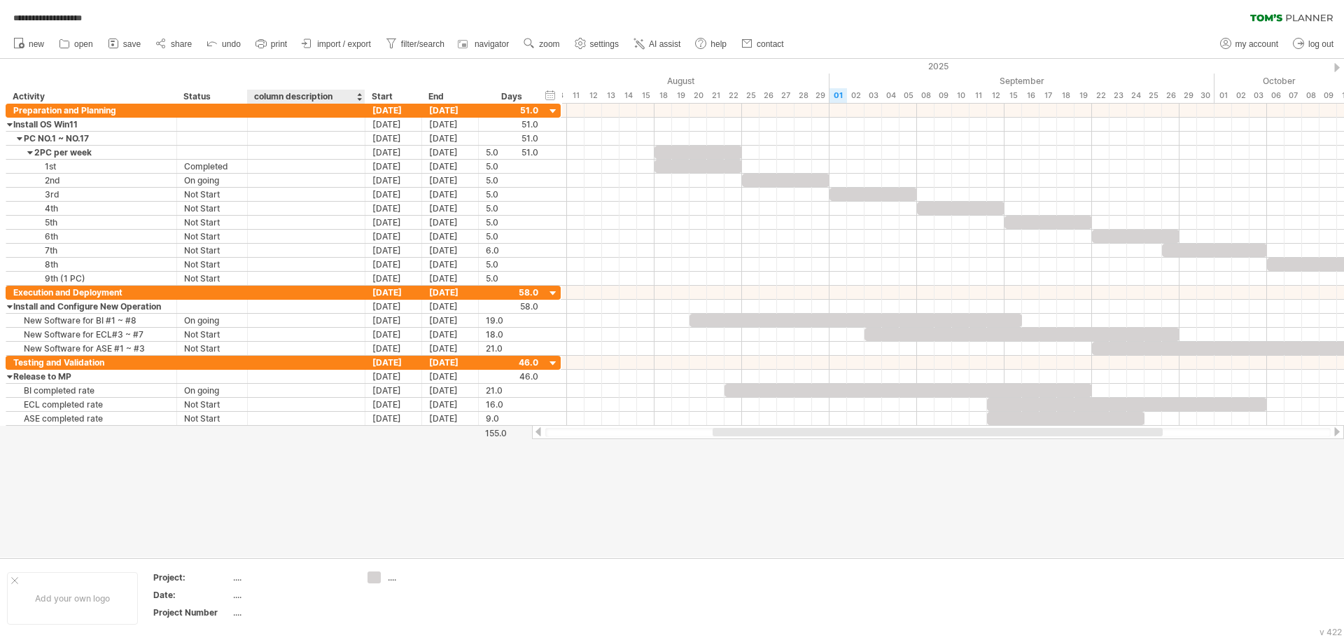
drag, startPoint x: 330, startPoint y: 99, endPoint x: 363, endPoint y: 102, distance: 33.0
click at [363, 102] on div at bounding box center [364, 97] width 5 height 14
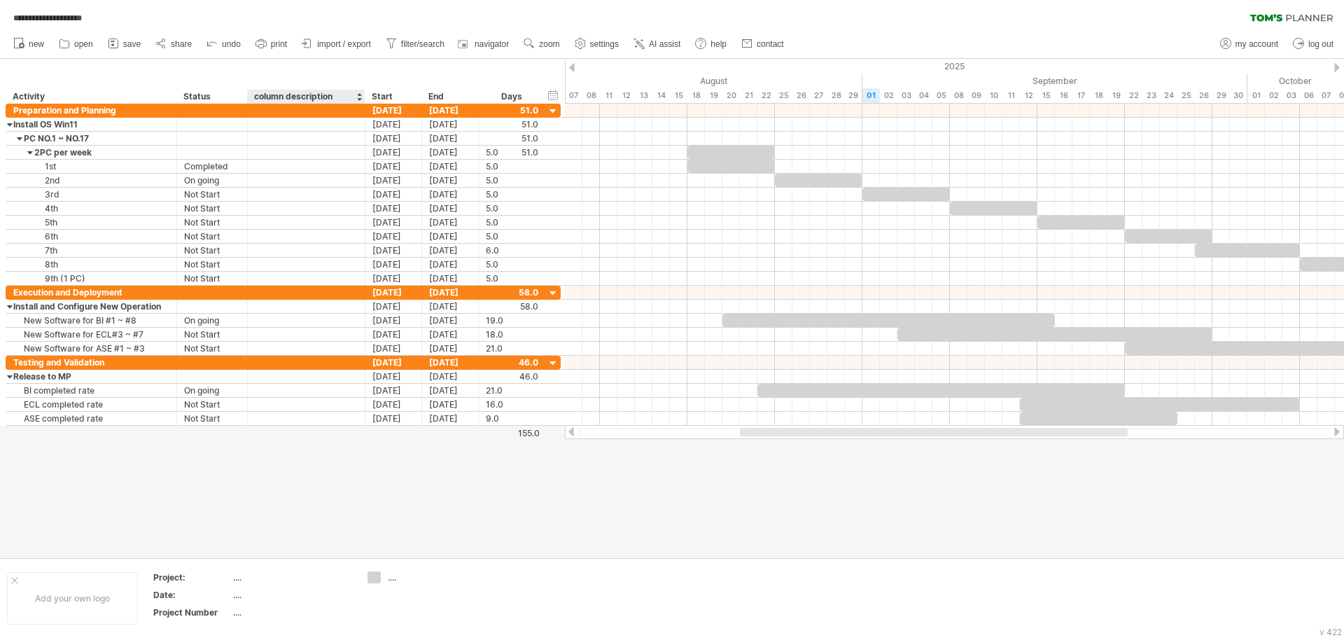
click at [303, 97] on div "column description" at bounding box center [305, 97] width 103 height 14
click at [303, 97] on input "**********" at bounding box center [305, 97] width 103 height 14
type input "**********"
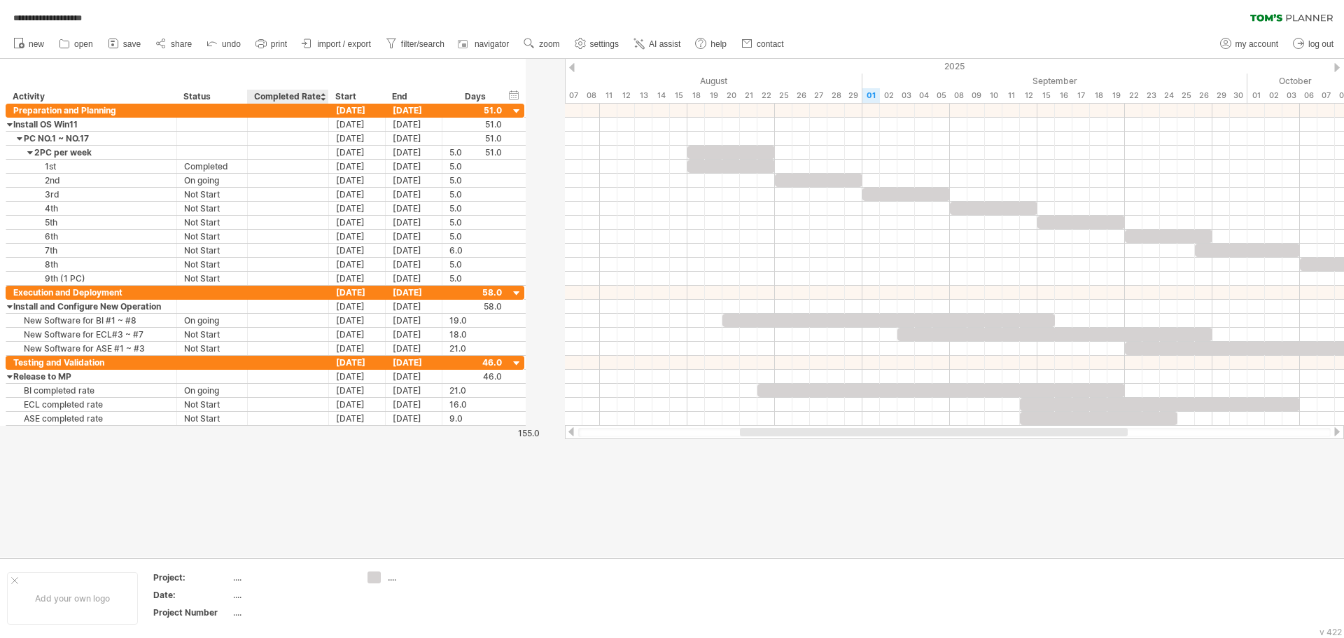
drag, startPoint x: 363, startPoint y: 94, endPoint x: 327, endPoint y: 93, distance: 36.4
click at [327, 93] on div at bounding box center [328, 97] width 5 height 14
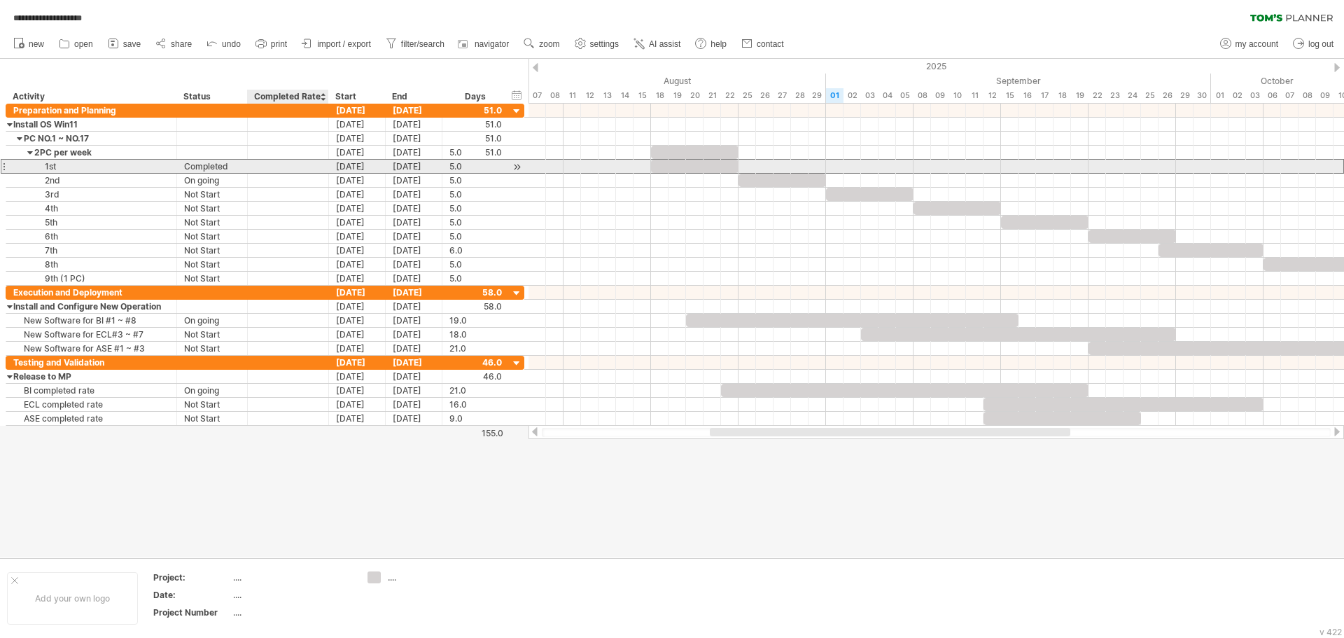
click at [276, 166] on div at bounding box center [288, 166] width 67 height 13
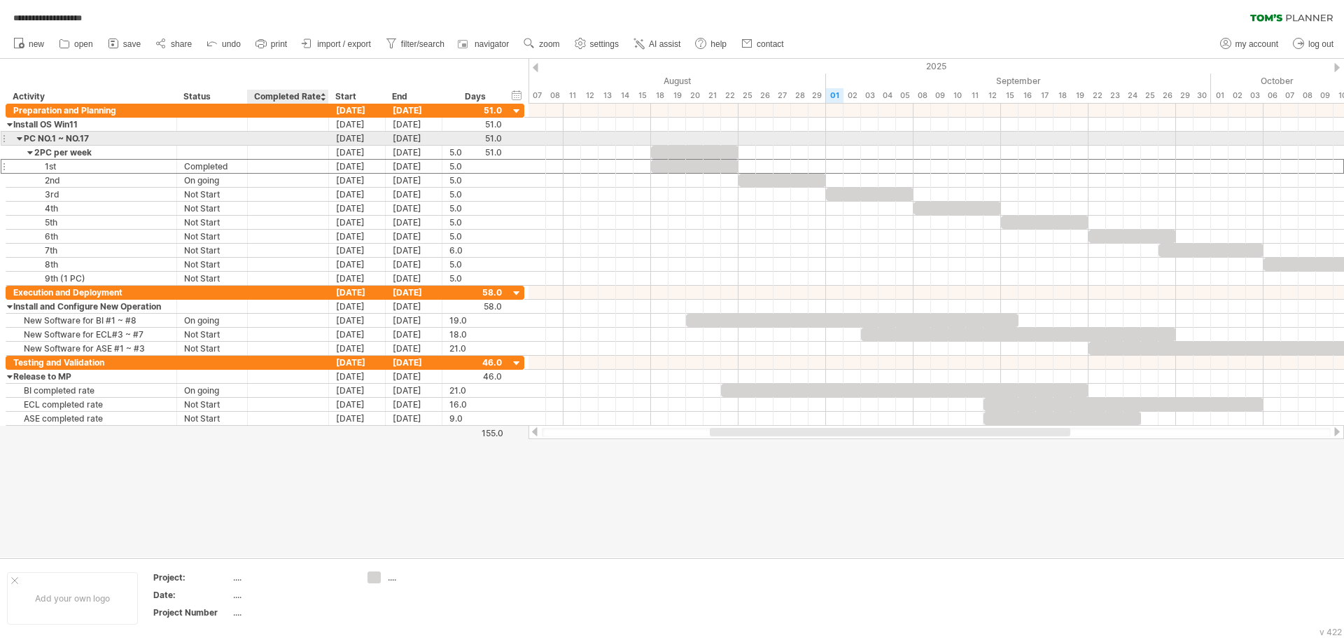
click at [284, 141] on div at bounding box center [288, 138] width 67 height 13
type input "***"
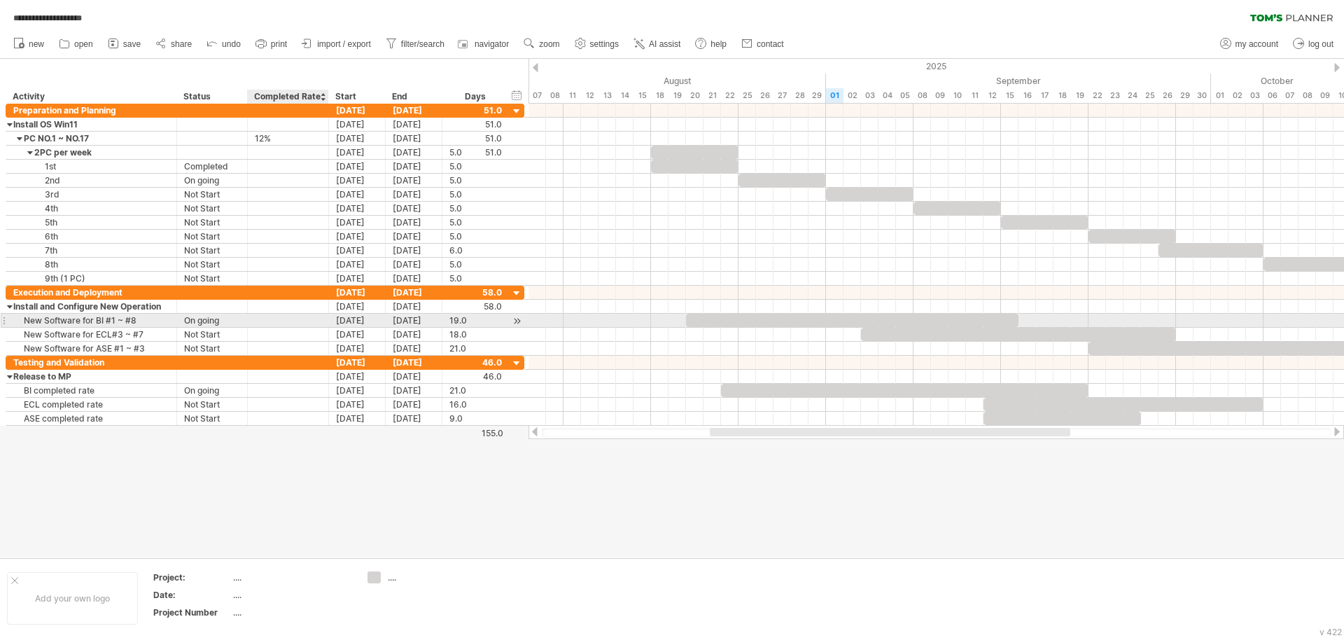
click at [273, 321] on div at bounding box center [288, 320] width 67 height 13
type input "***"
type input "**"
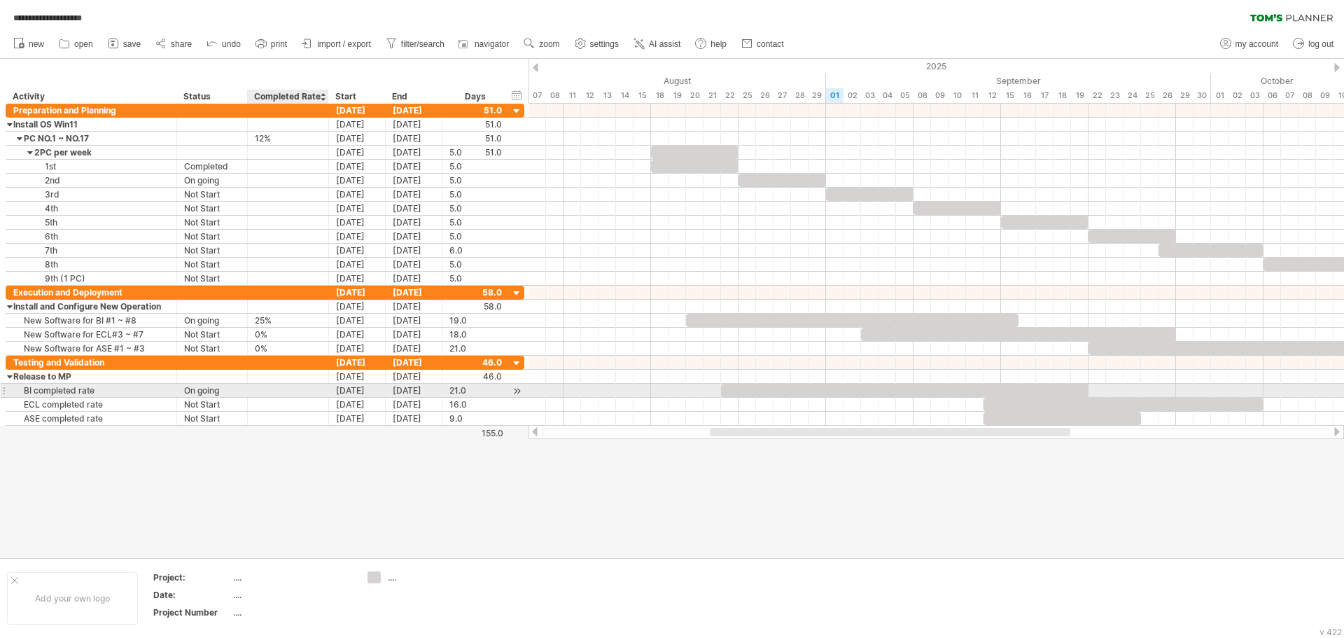
click at [280, 391] on div at bounding box center [288, 390] width 67 height 13
type input "***"
type input "**"
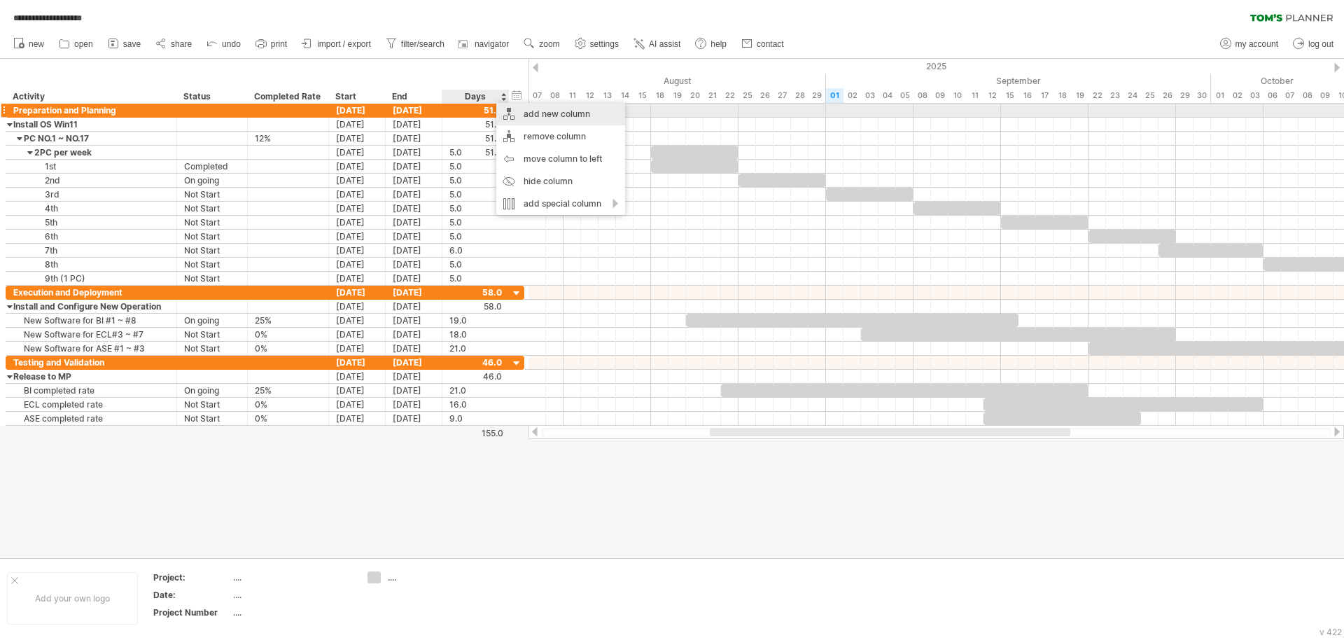
click at [563, 111] on div "add new column" at bounding box center [560, 114] width 129 height 22
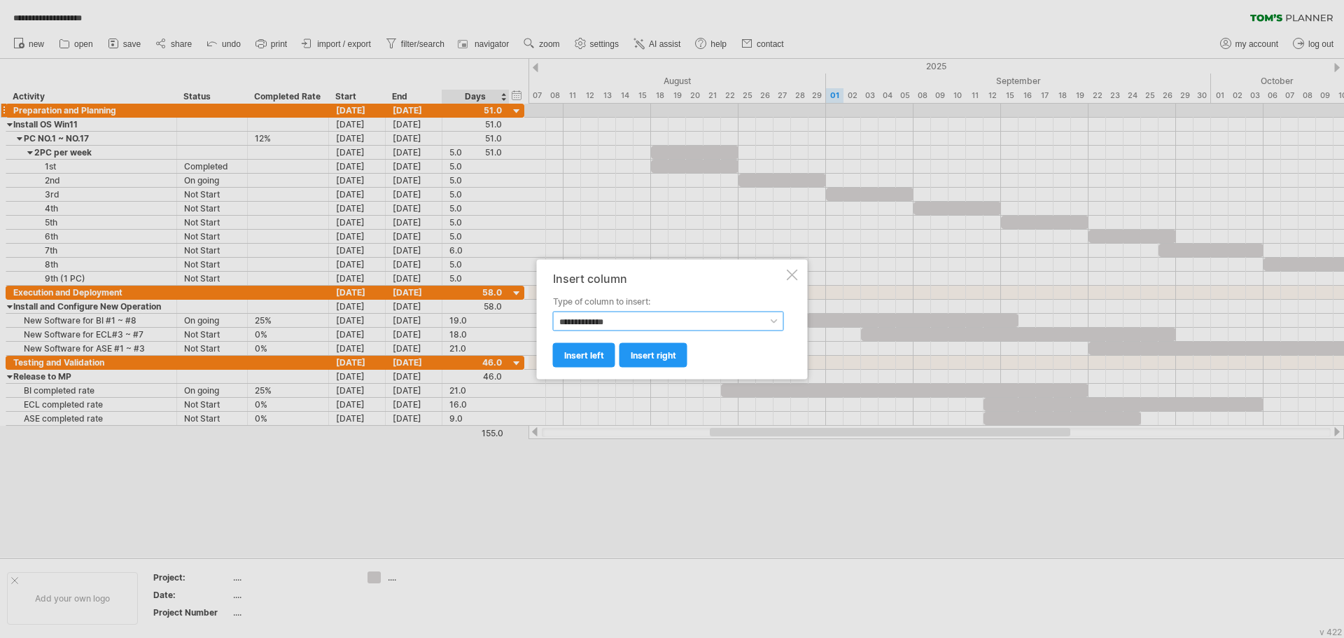
click at [660, 325] on select "**********" at bounding box center [668, 321] width 231 height 20
select select "******"
click at [553, 311] on select "**********" at bounding box center [668, 321] width 231 height 20
click at [652, 357] on span "insert right" at bounding box center [654, 354] width 46 height 11
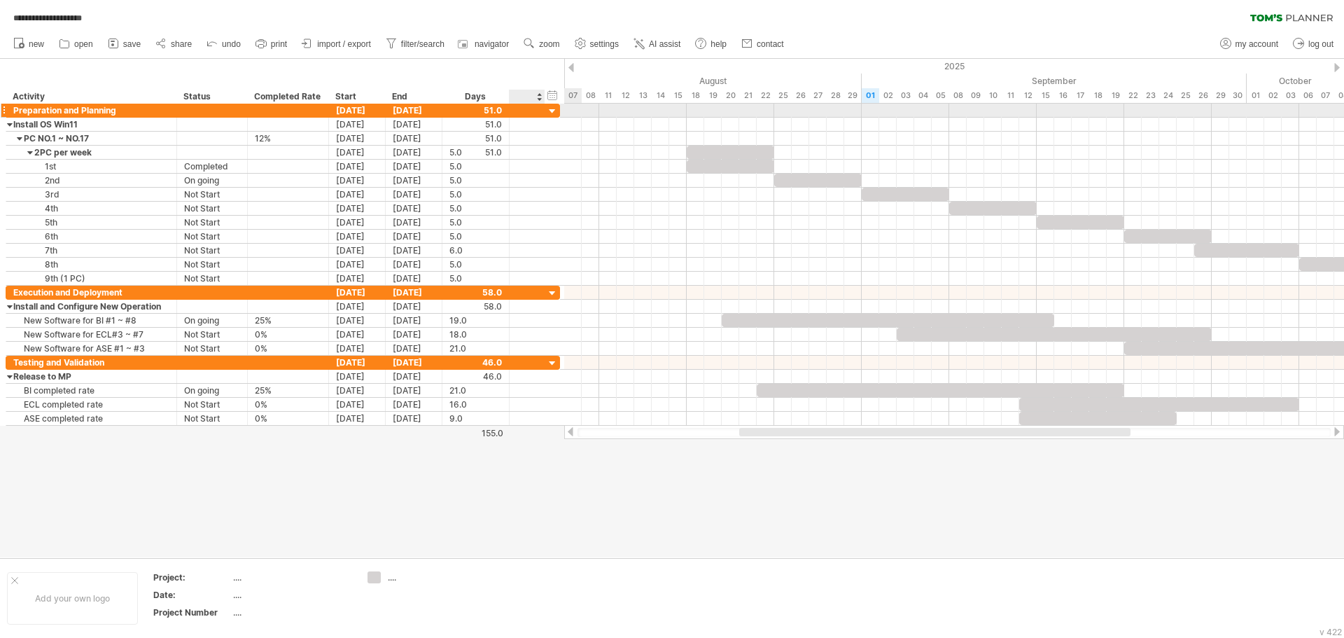
click at [552, 111] on div at bounding box center [552, 111] width 13 height 13
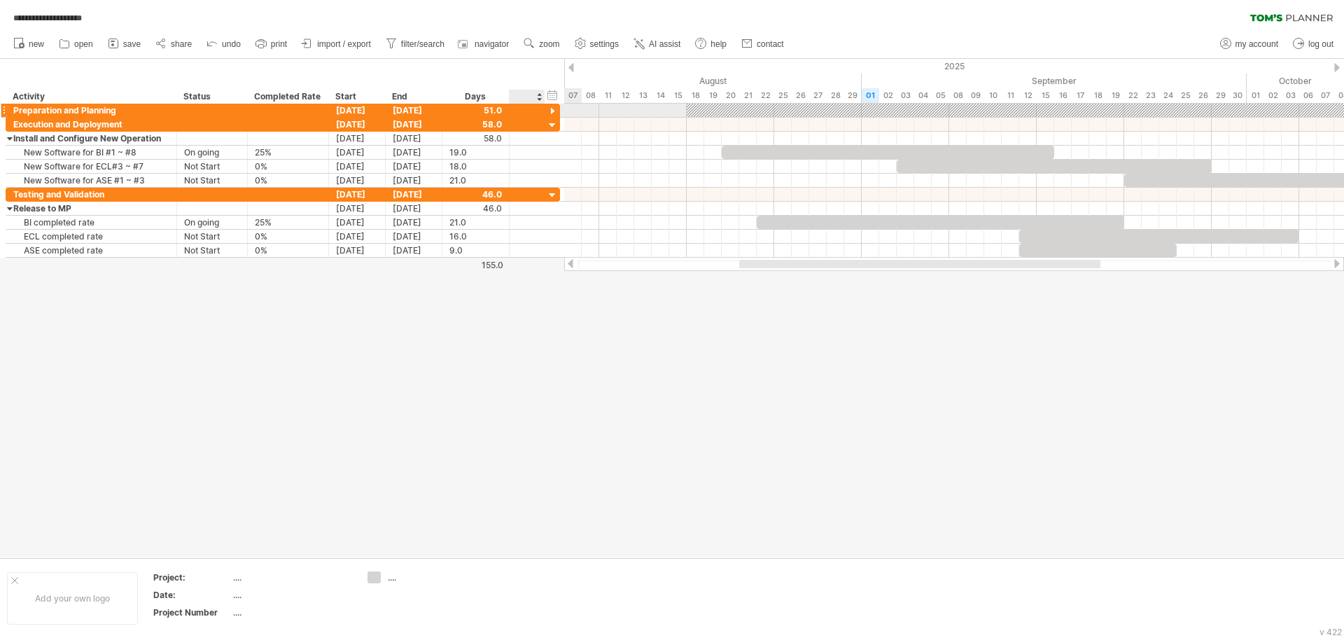
click at [553, 109] on div at bounding box center [552, 111] width 13 height 13
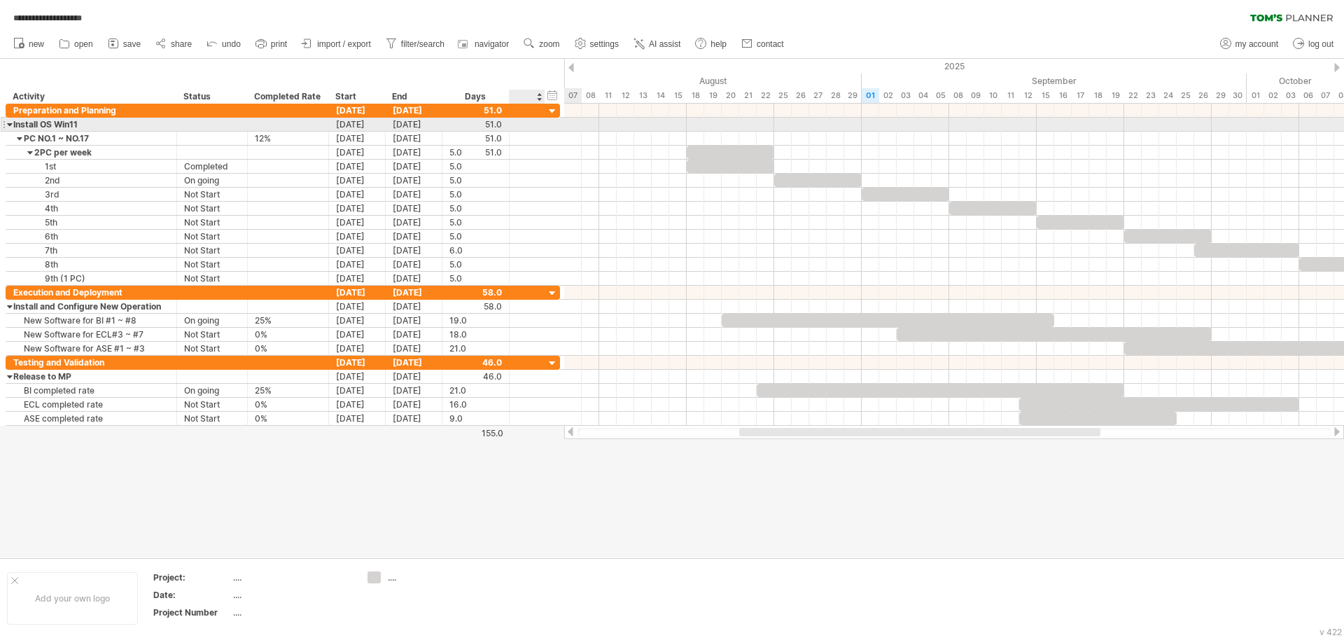
click at [544, 129] on div at bounding box center [543, 125] width 7 height 14
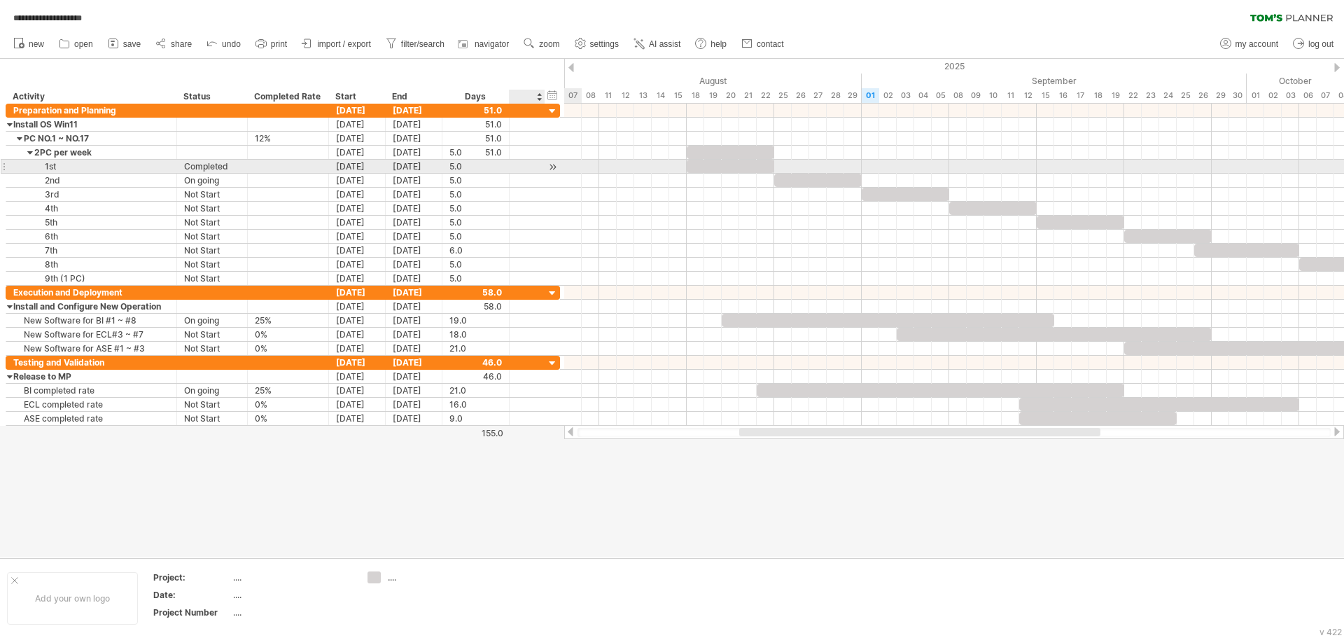
click at [533, 166] on div at bounding box center [527, 166] width 14 height 12
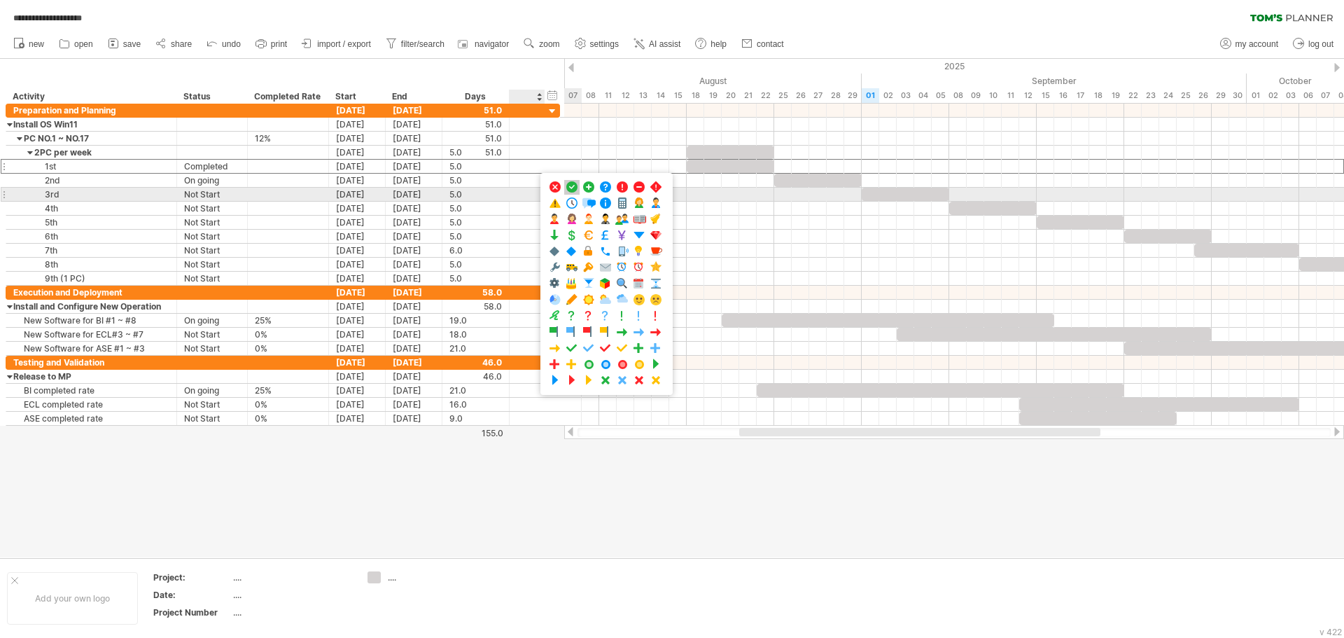
click at [574, 189] on span at bounding box center [572, 187] width 14 height 13
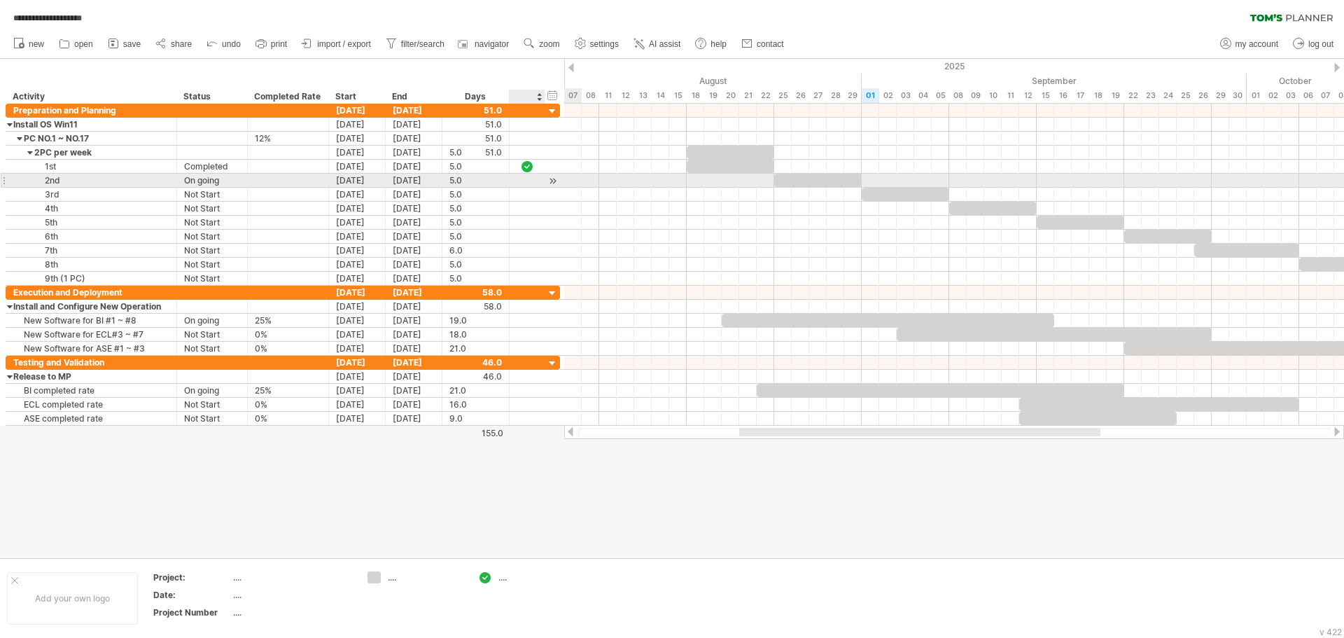
click at [529, 182] on div at bounding box center [527, 180] width 14 height 12
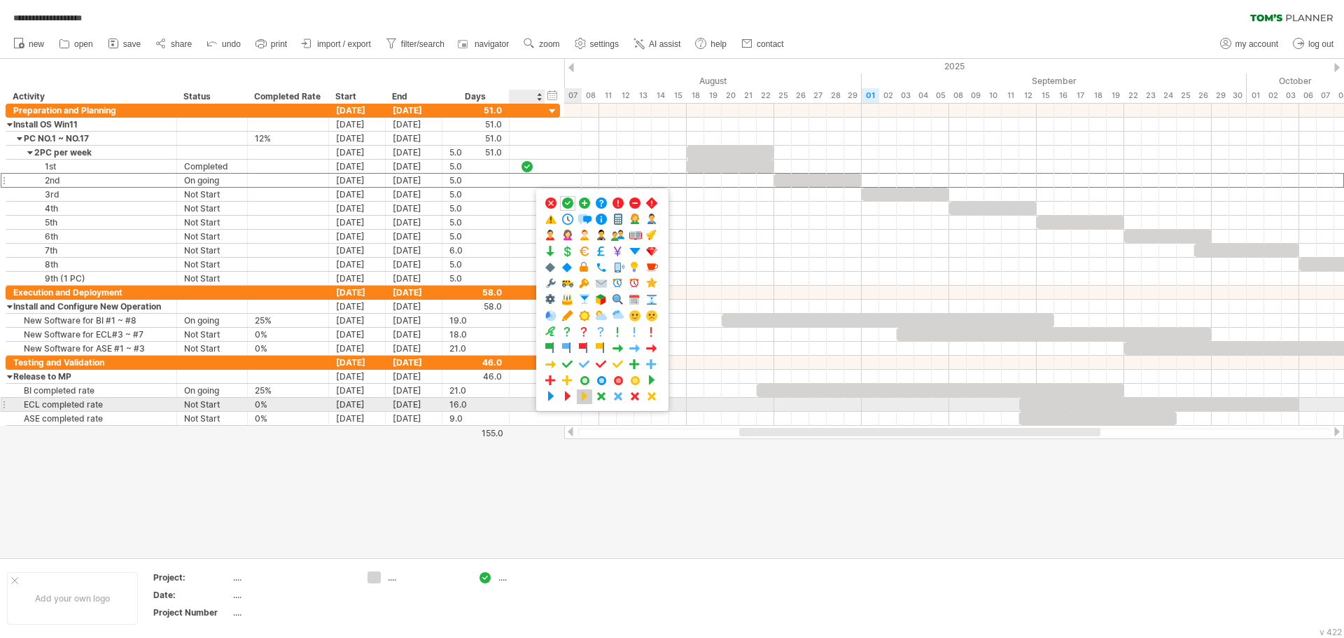
click at [582, 400] on span at bounding box center [585, 396] width 14 height 13
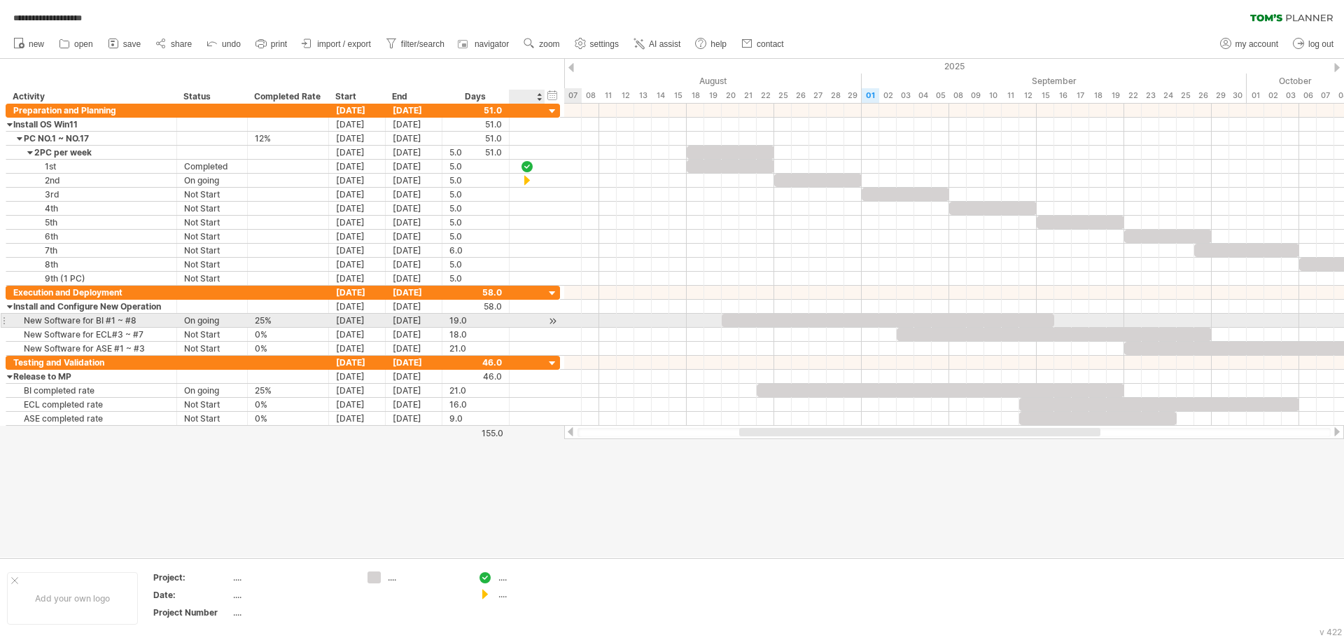
click at [530, 316] on div at bounding box center [527, 320] width 14 height 12
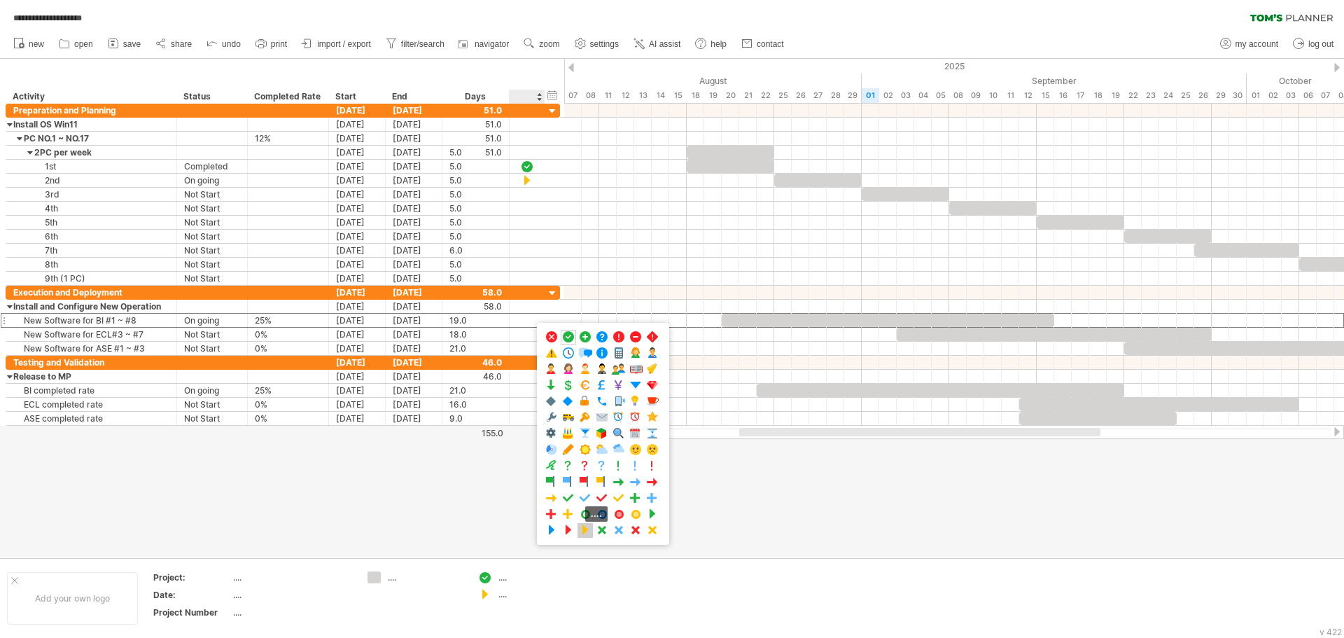
click at [585, 526] on span at bounding box center [585, 530] width 14 height 13
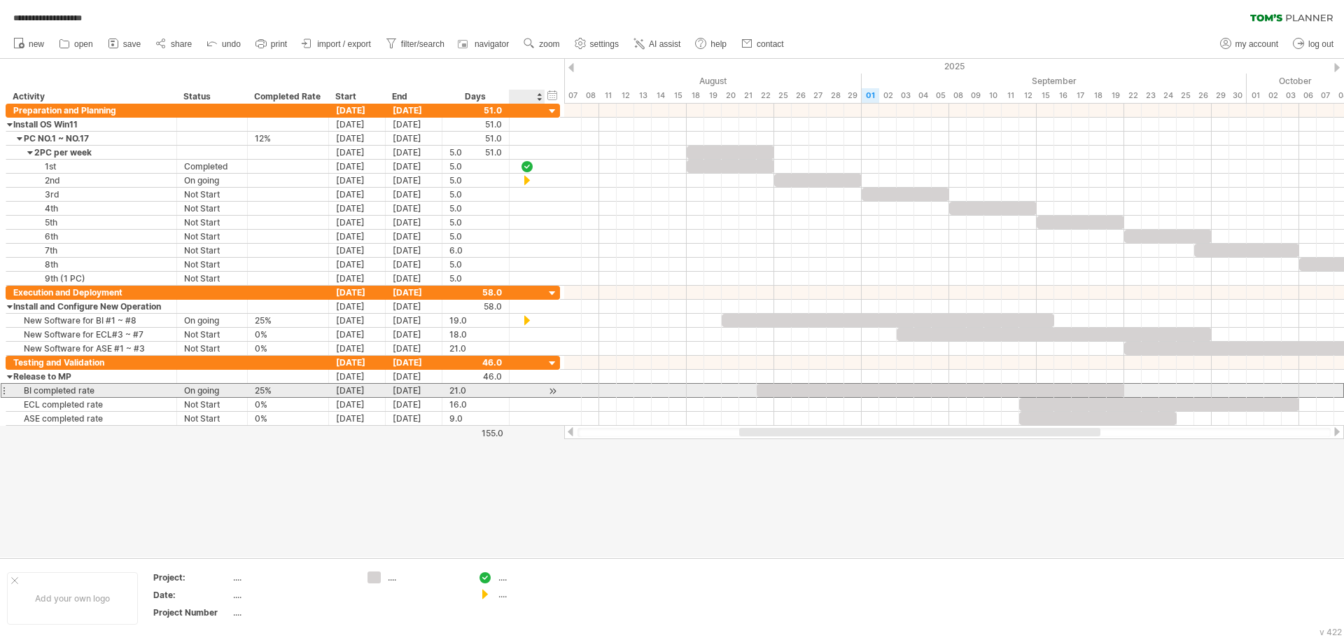
click at [530, 394] on div at bounding box center [527, 390] width 14 height 12
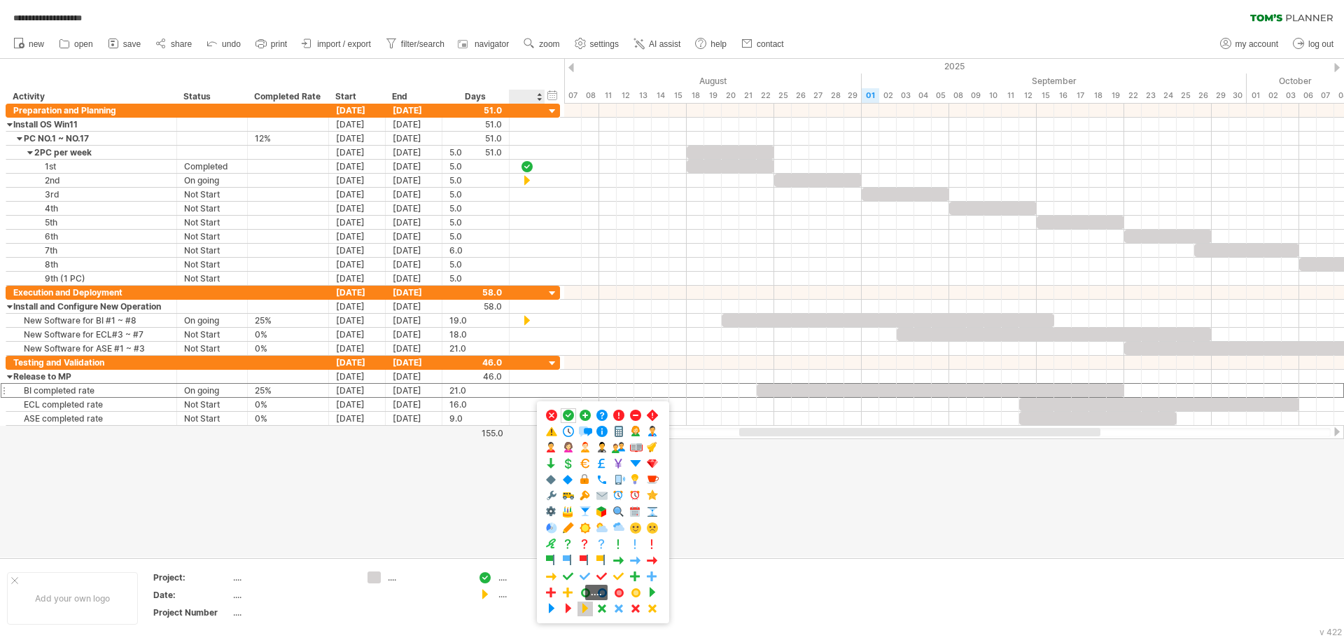
click at [583, 606] on span at bounding box center [585, 608] width 14 height 13
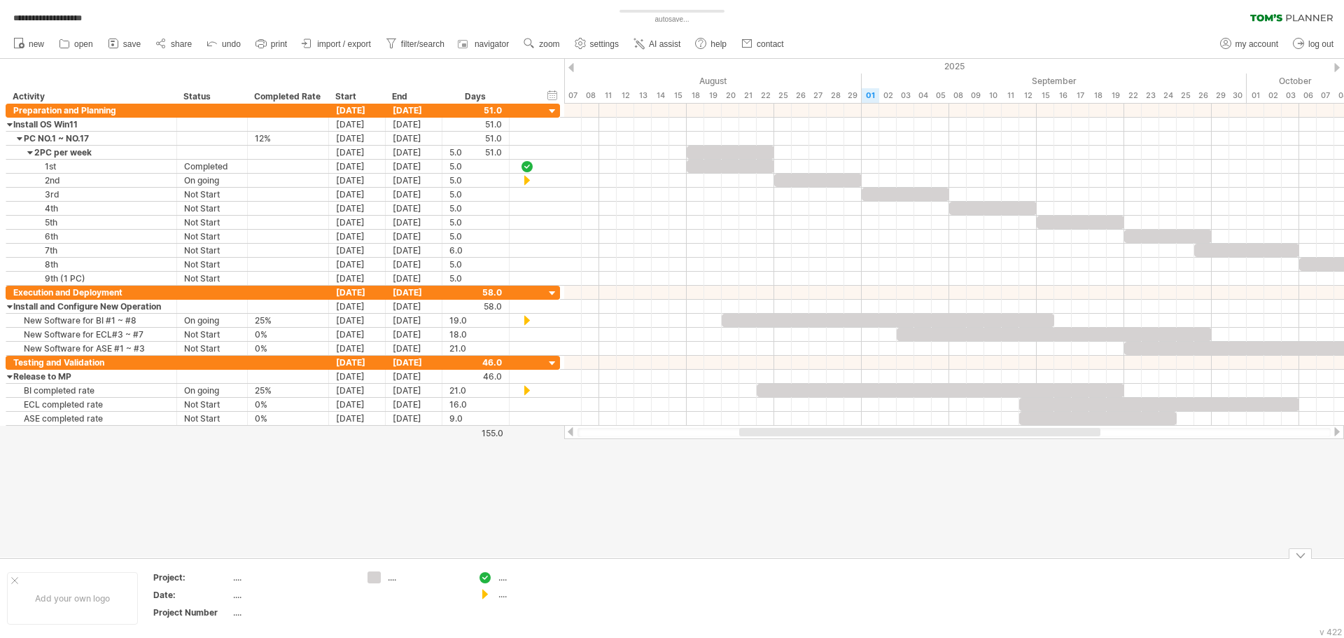
click at [677, 541] on div at bounding box center [672, 308] width 1344 height 498
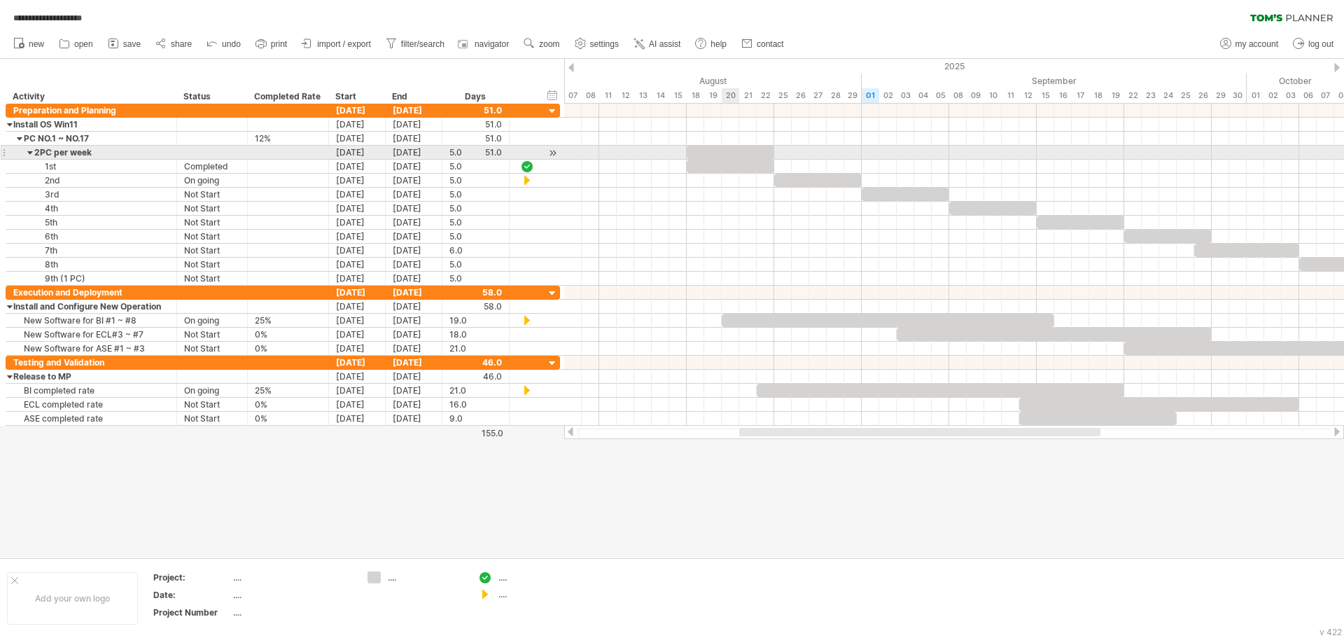
click at [723, 150] on div at bounding box center [731, 152] width 88 height 13
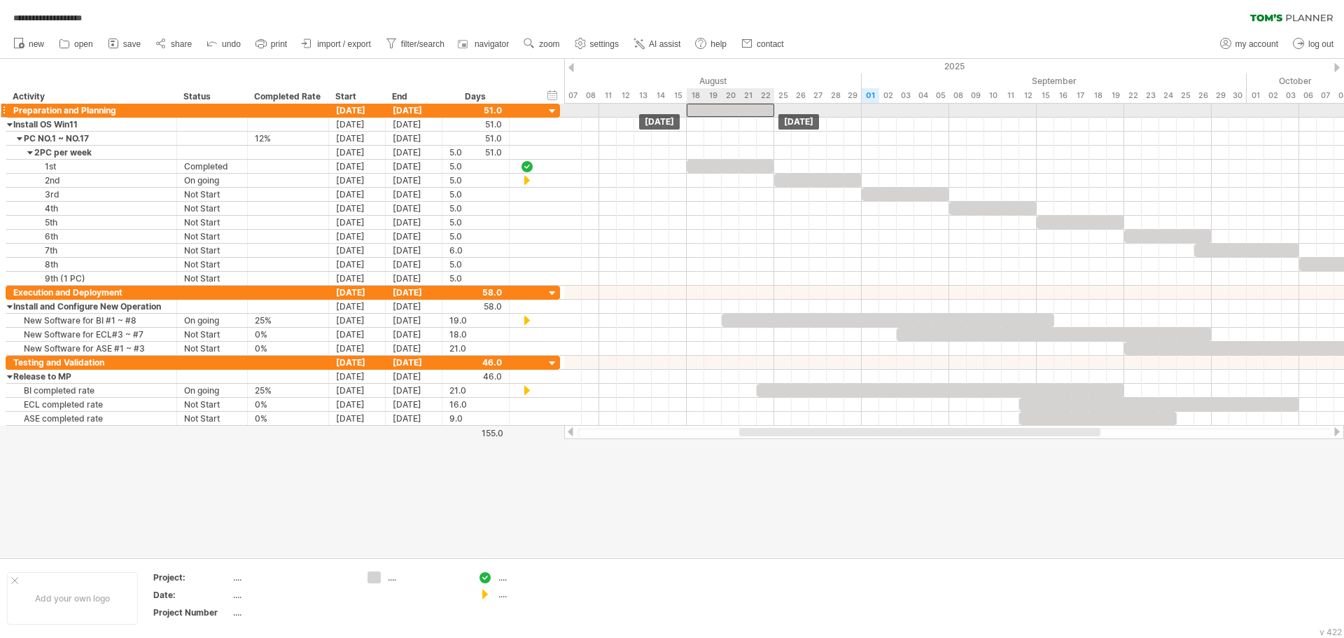
drag, startPoint x: 714, startPoint y: 151, endPoint x: 717, endPoint y: 113, distance: 37.2
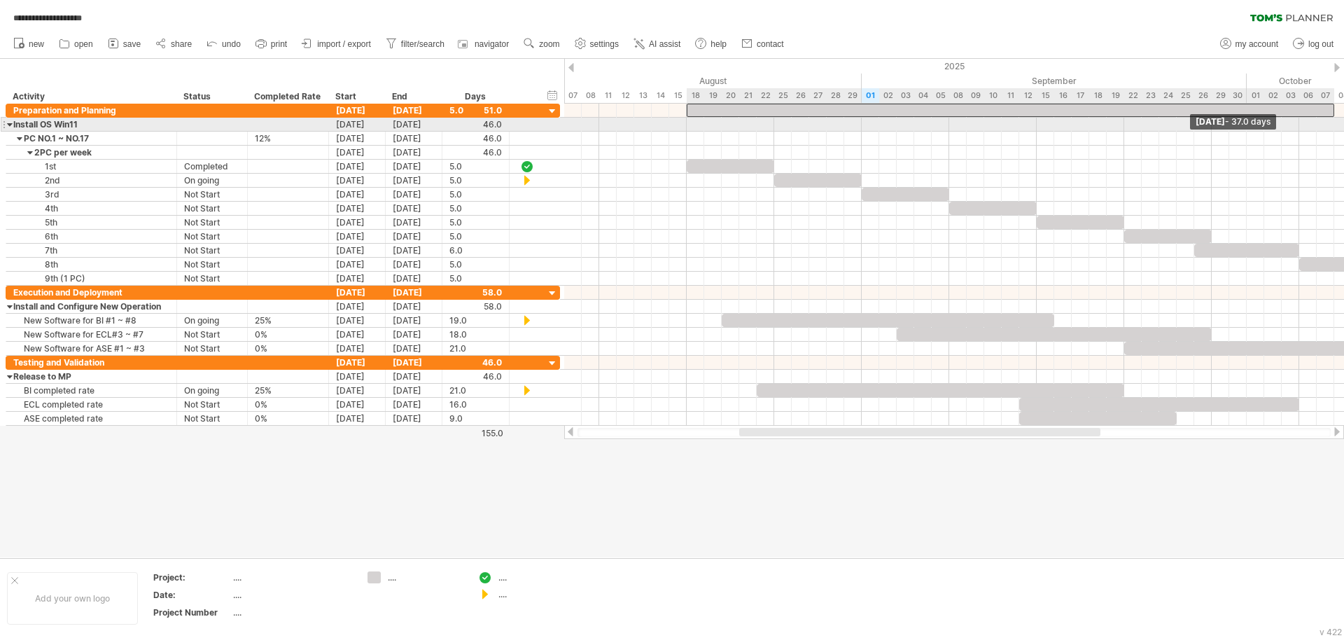
drag, startPoint x: 774, startPoint y: 109, endPoint x: 1332, endPoint y: 120, distance: 558.1
click at [1332, 120] on div "[DATE] - 37.0 days [DATE]" at bounding box center [954, 265] width 780 height 322
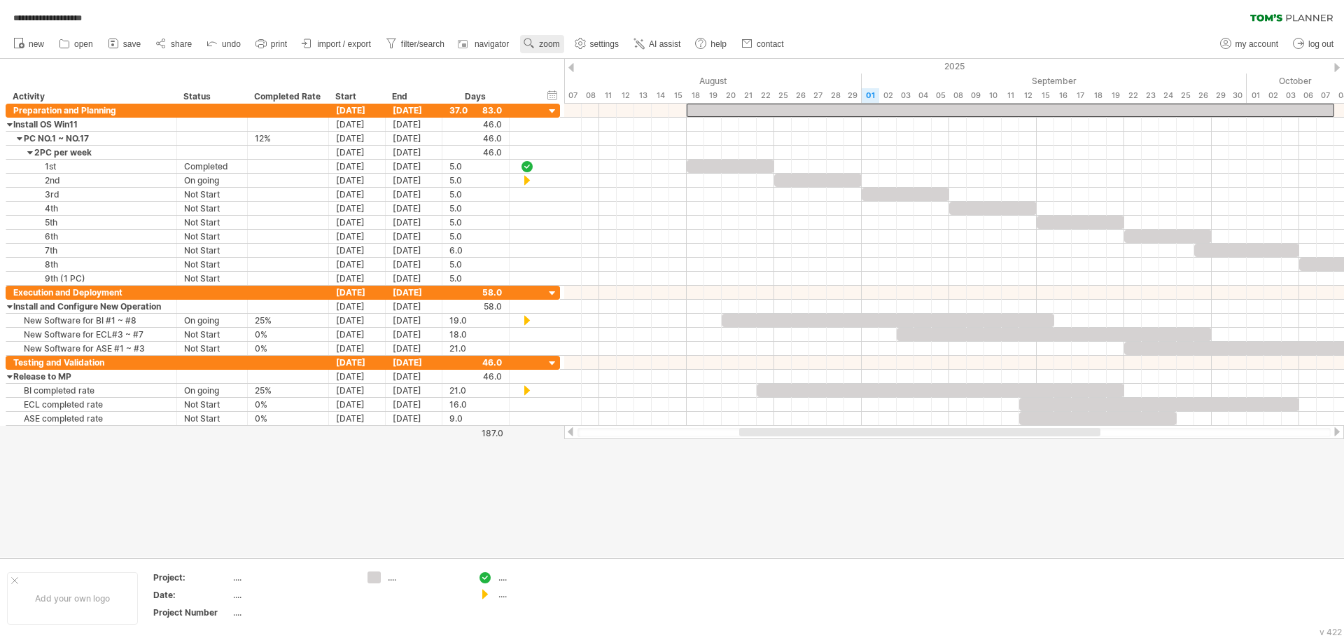
click at [547, 43] on span "zoom" at bounding box center [549, 44] width 20 height 10
click at [601, 105] on div "Day" at bounding box center [593, 106] width 78 height 22
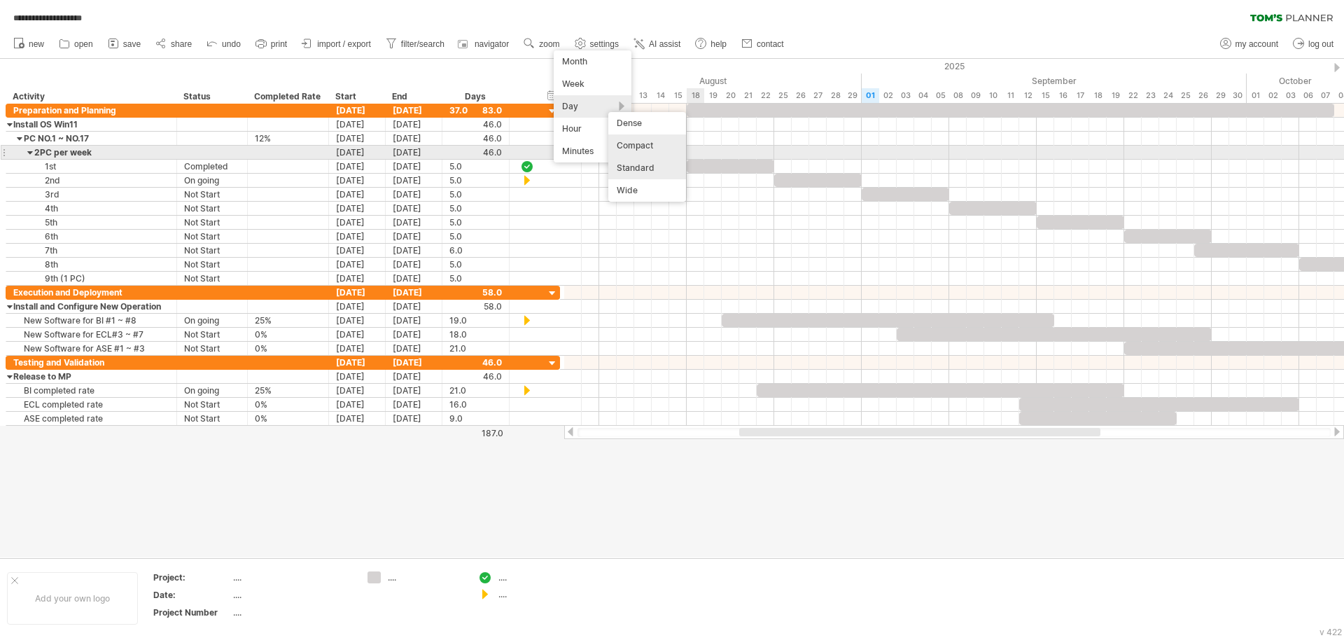
click at [660, 147] on div "Compact" at bounding box center [647, 145] width 78 height 22
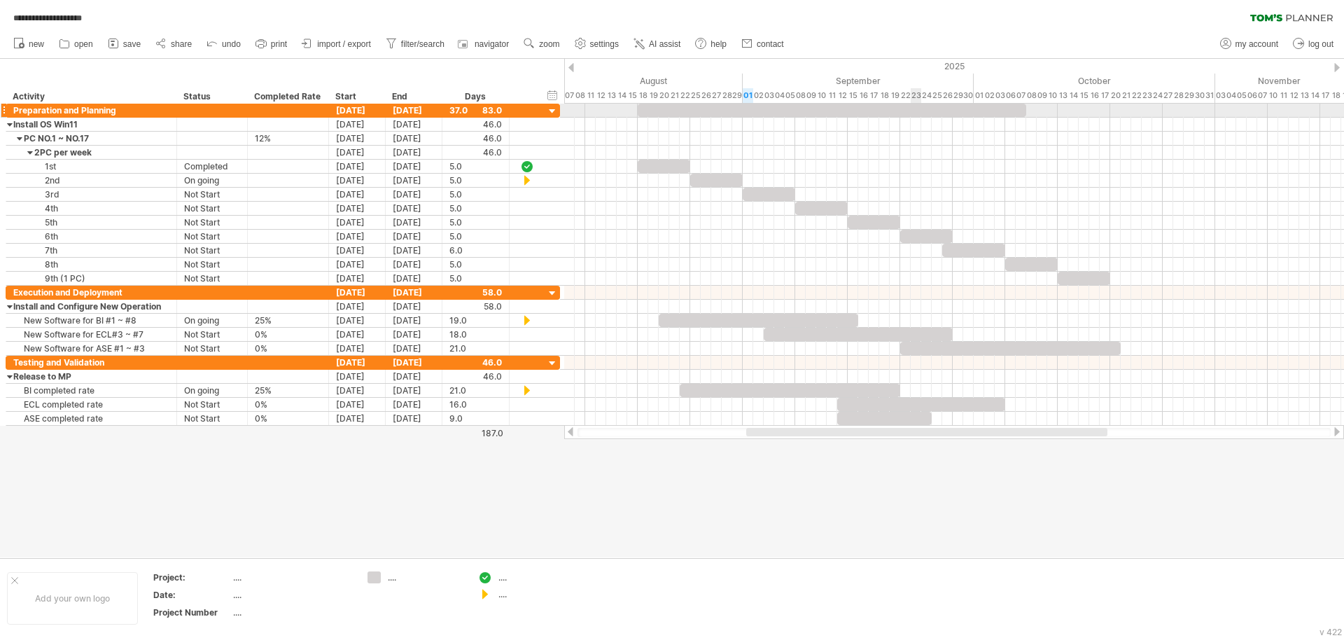
click at [915, 113] on div at bounding box center [832, 110] width 389 height 13
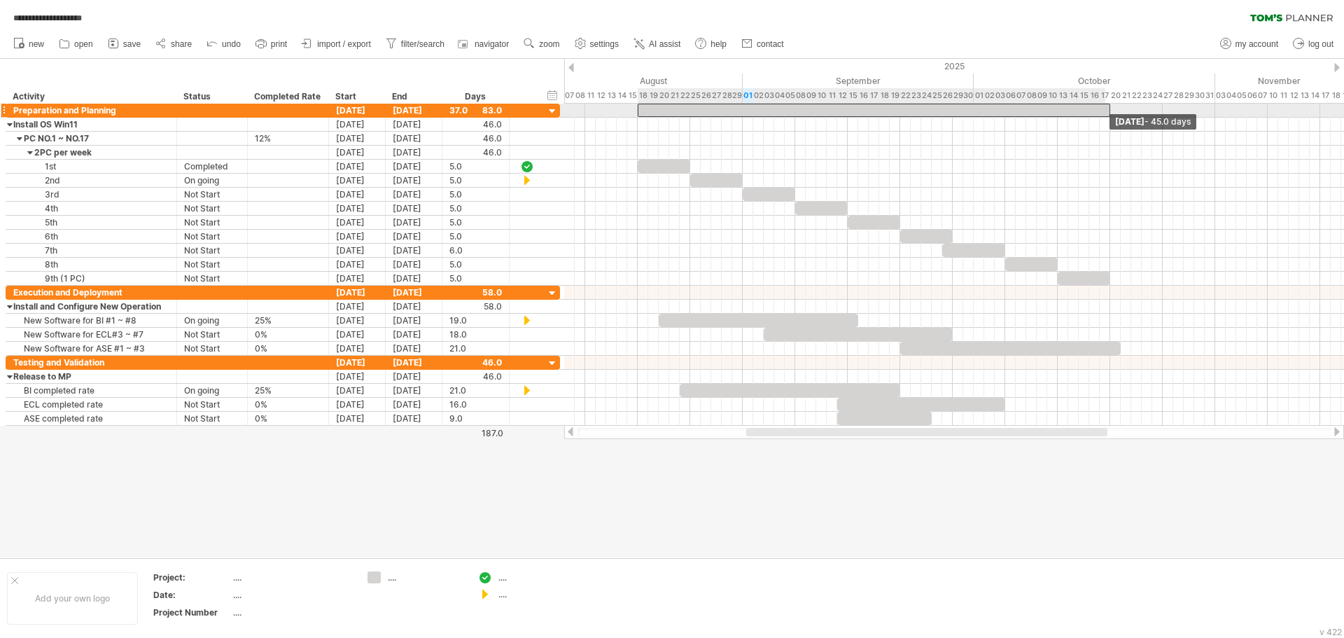
drag, startPoint x: 1027, startPoint y: 110, endPoint x: 1109, endPoint y: 111, distance: 81.9
click at [1109, 111] on span at bounding box center [1111, 110] width 6 height 13
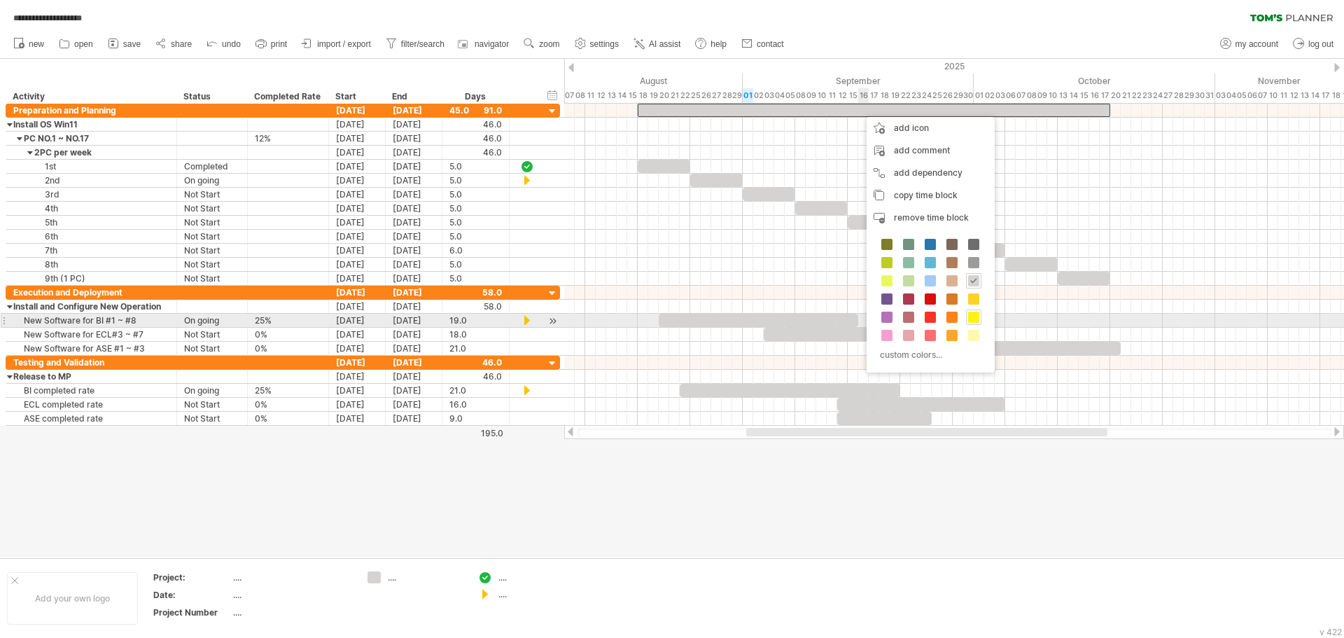
click at [978, 314] on span at bounding box center [973, 317] width 11 height 11
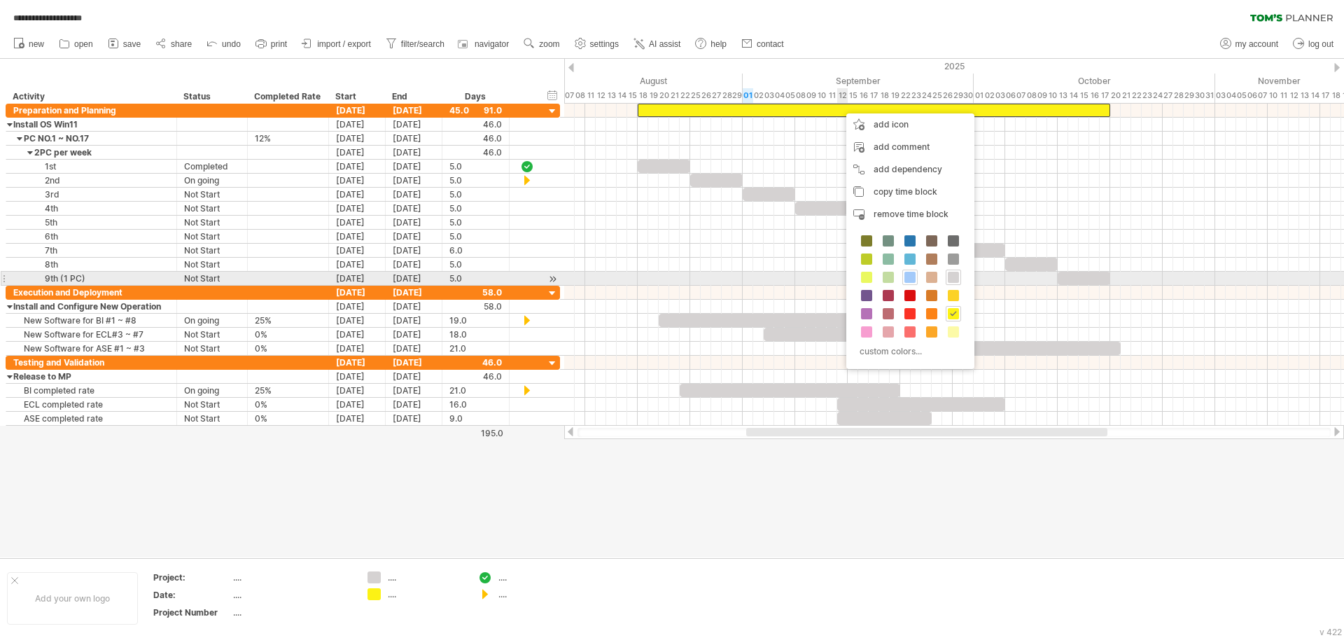
click at [911, 281] on span at bounding box center [910, 277] width 11 height 11
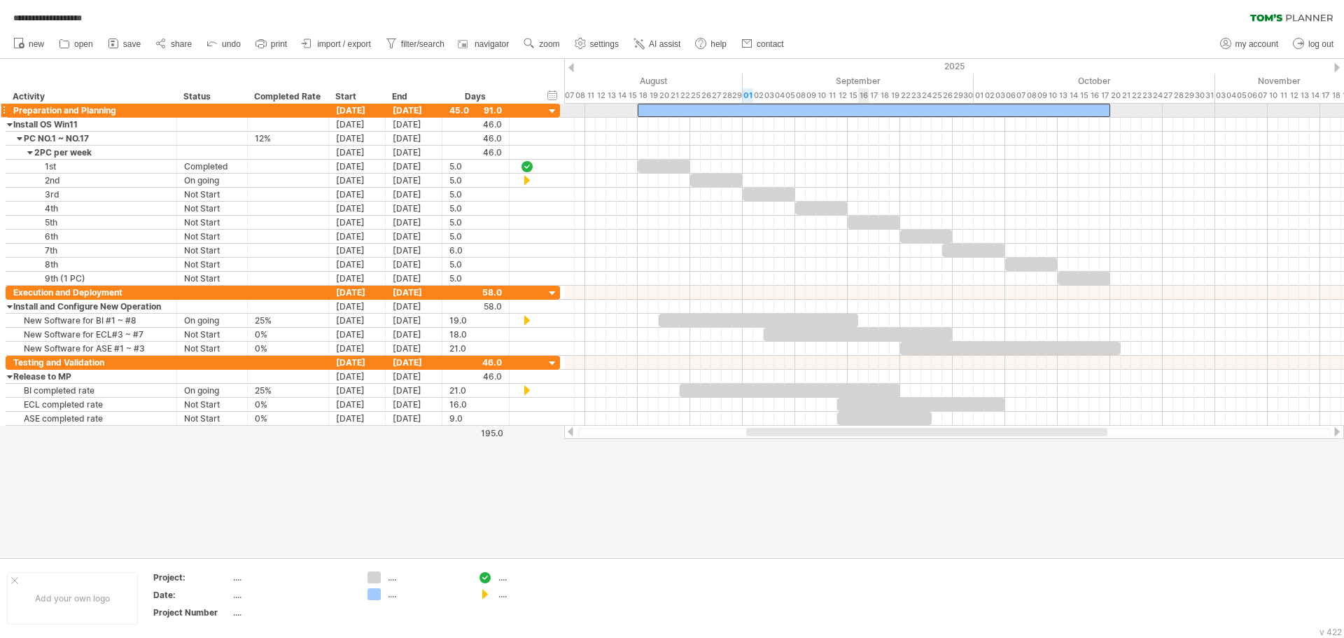
click at [859, 110] on div at bounding box center [874, 110] width 473 height 13
click at [734, 110] on div "**********" at bounding box center [874, 110] width 473 height 13
click at [643, 293] on div at bounding box center [954, 293] width 780 height 14
click at [639, 293] on div at bounding box center [954, 293] width 780 height 14
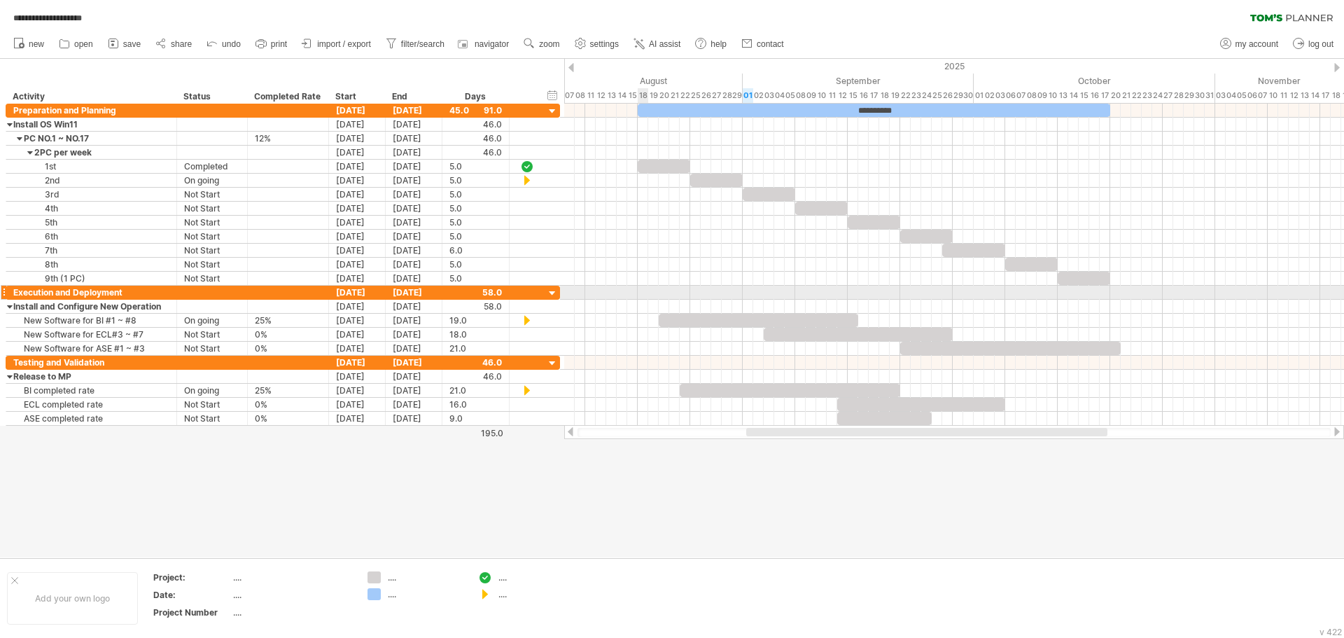
click at [640, 291] on div at bounding box center [954, 293] width 780 height 14
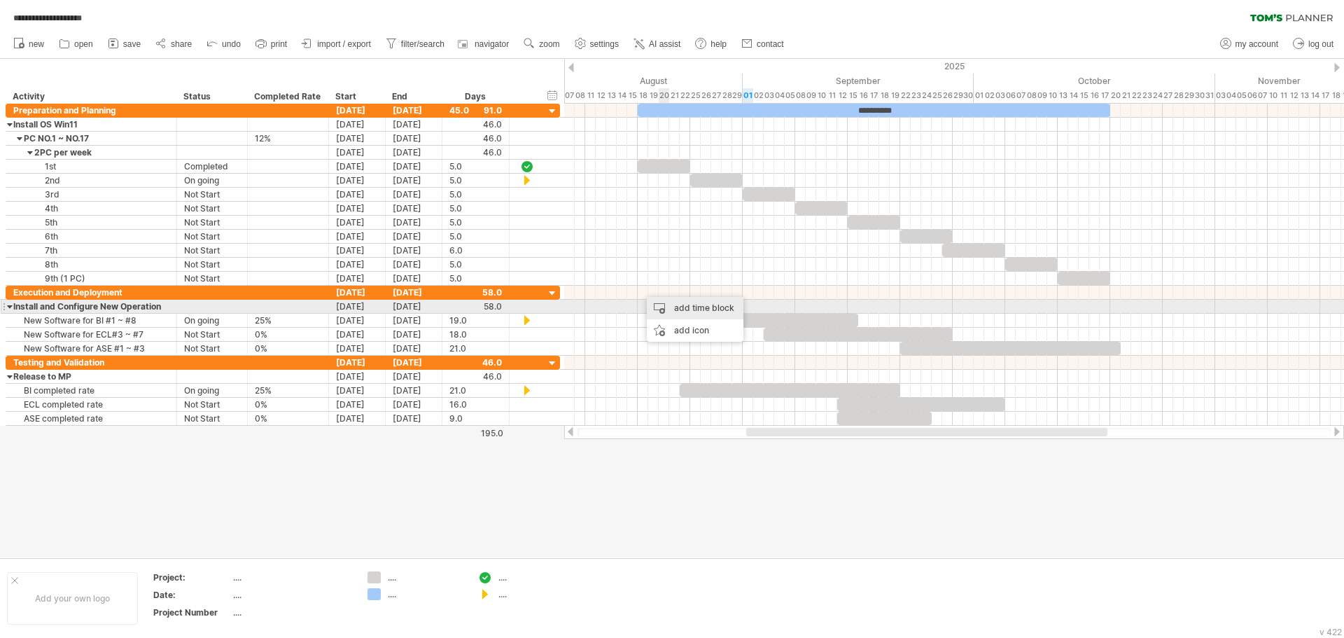
click at [692, 304] on div "add time block" at bounding box center [695, 308] width 97 height 22
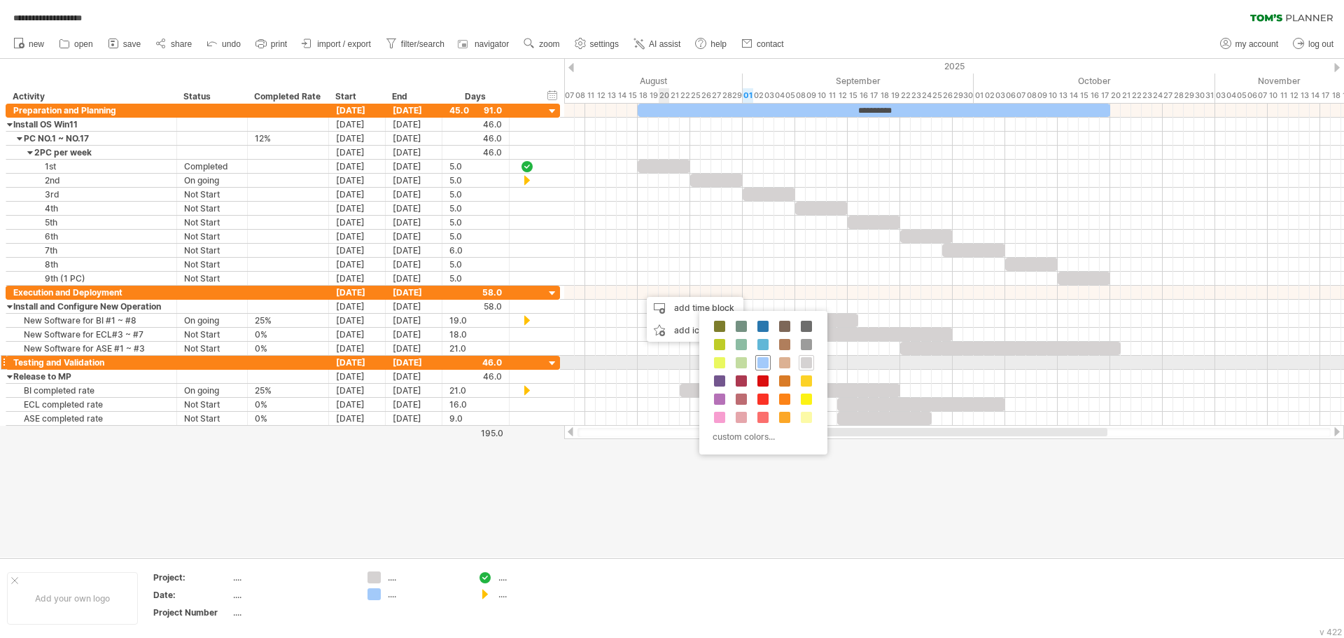
click at [767, 365] on span at bounding box center [763, 362] width 11 height 11
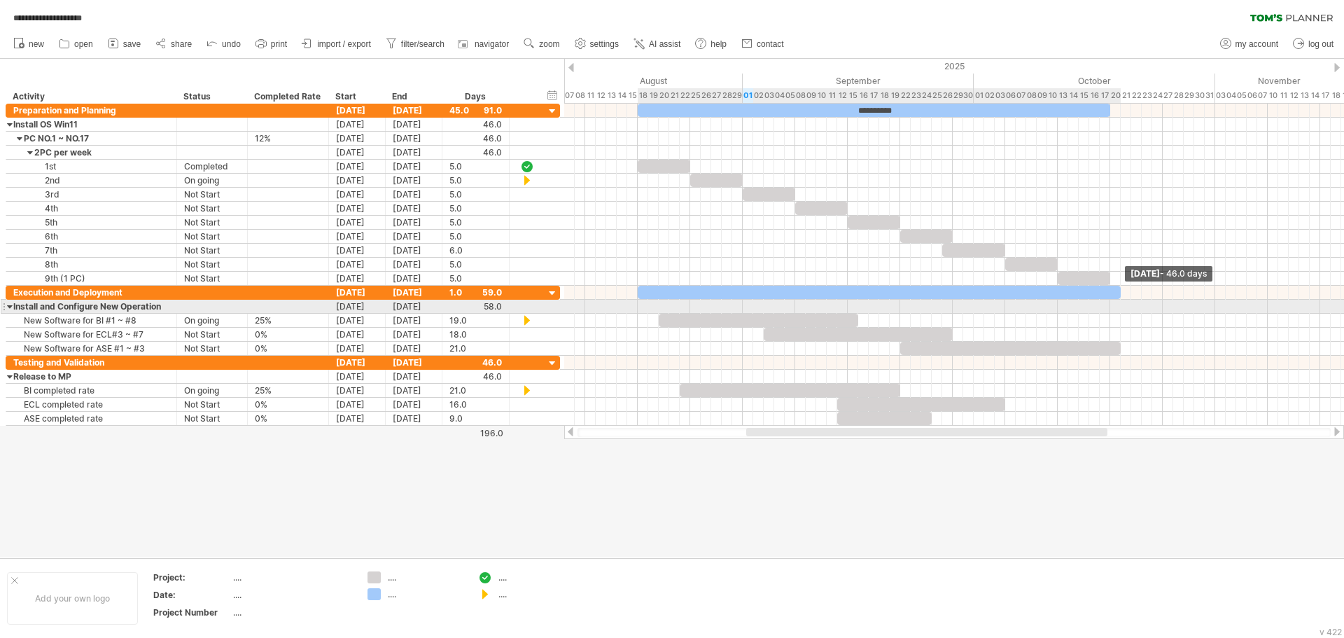
drag, startPoint x: 647, startPoint y: 292, endPoint x: 1120, endPoint y: 300, distance: 472.7
click at [1120, 300] on div "**********" at bounding box center [954, 265] width 780 height 322
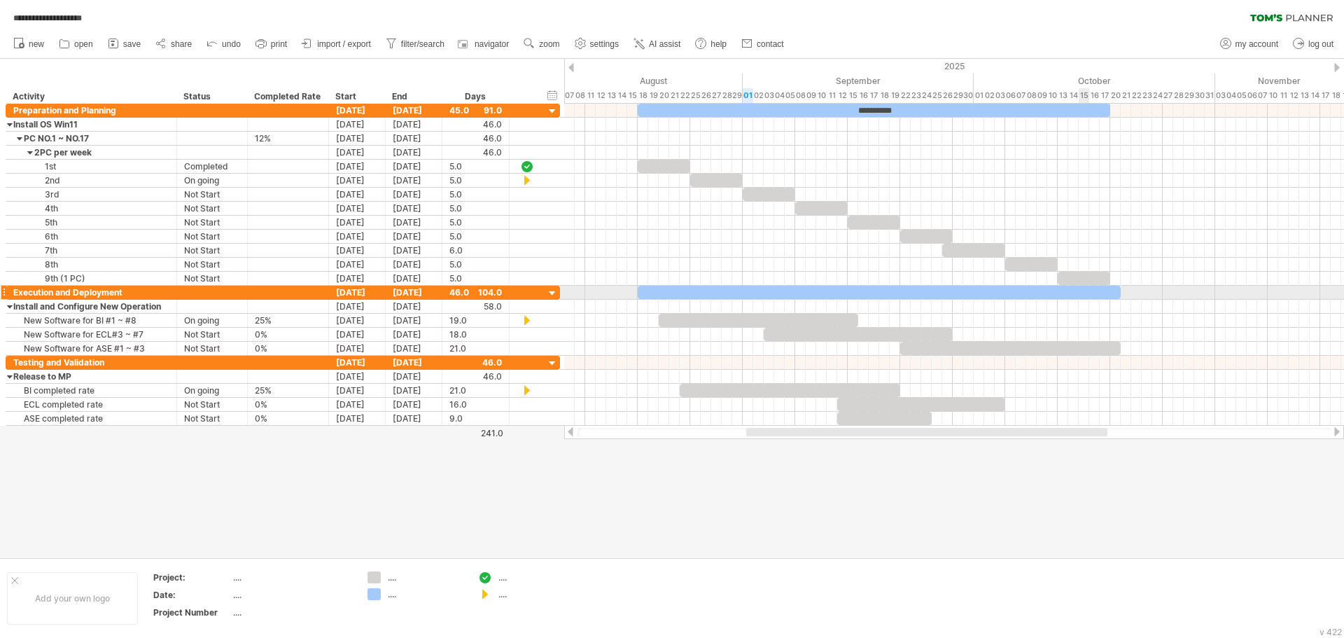
click at [1087, 295] on div at bounding box center [879, 292] width 483 height 13
click at [1076, 294] on div at bounding box center [879, 292] width 483 height 13
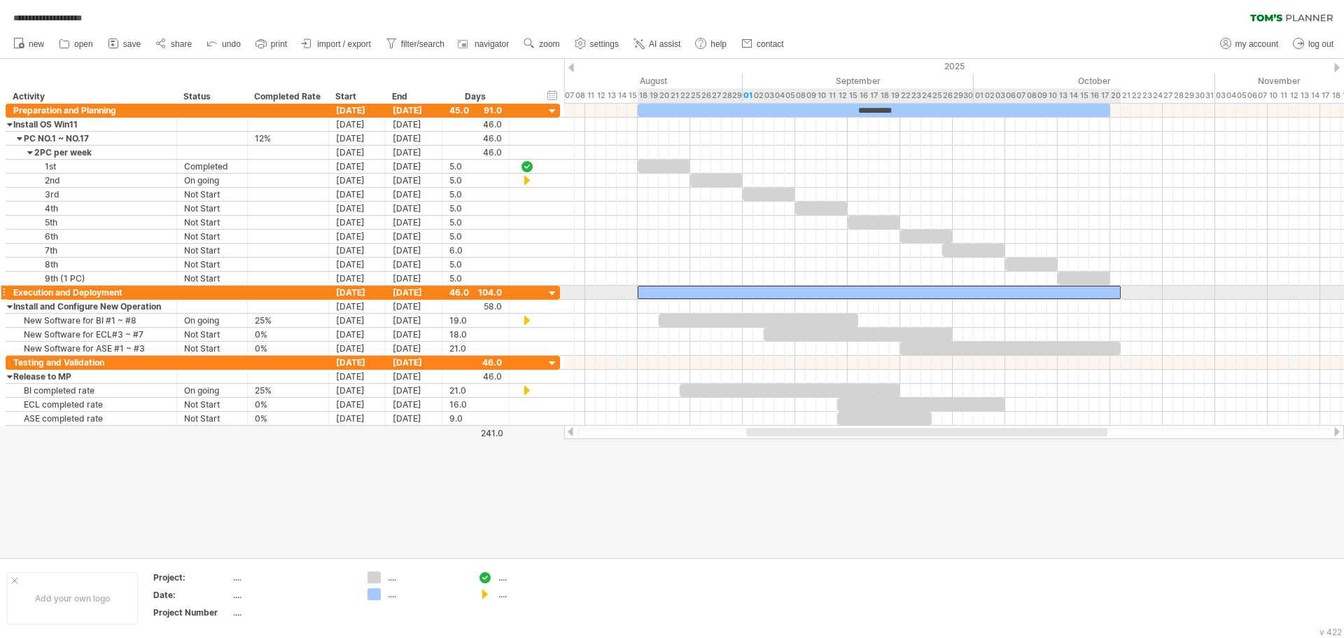
click at [1076, 294] on div at bounding box center [879, 292] width 483 height 13
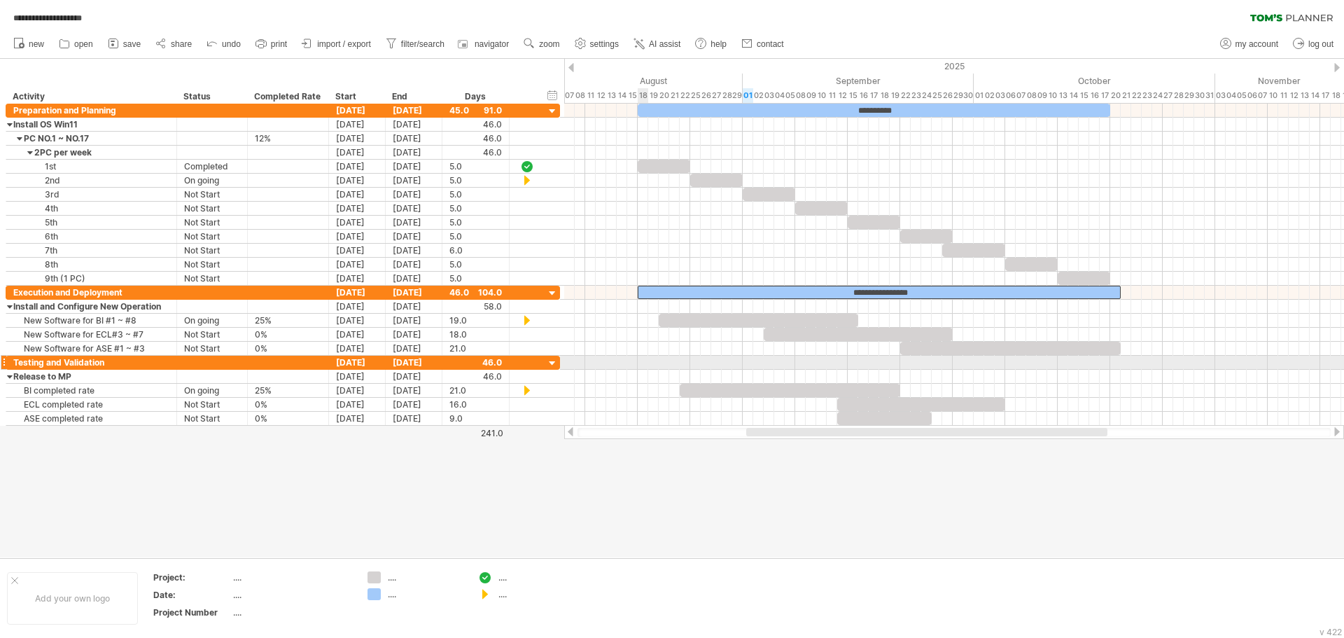
click at [643, 362] on div at bounding box center [954, 363] width 780 height 14
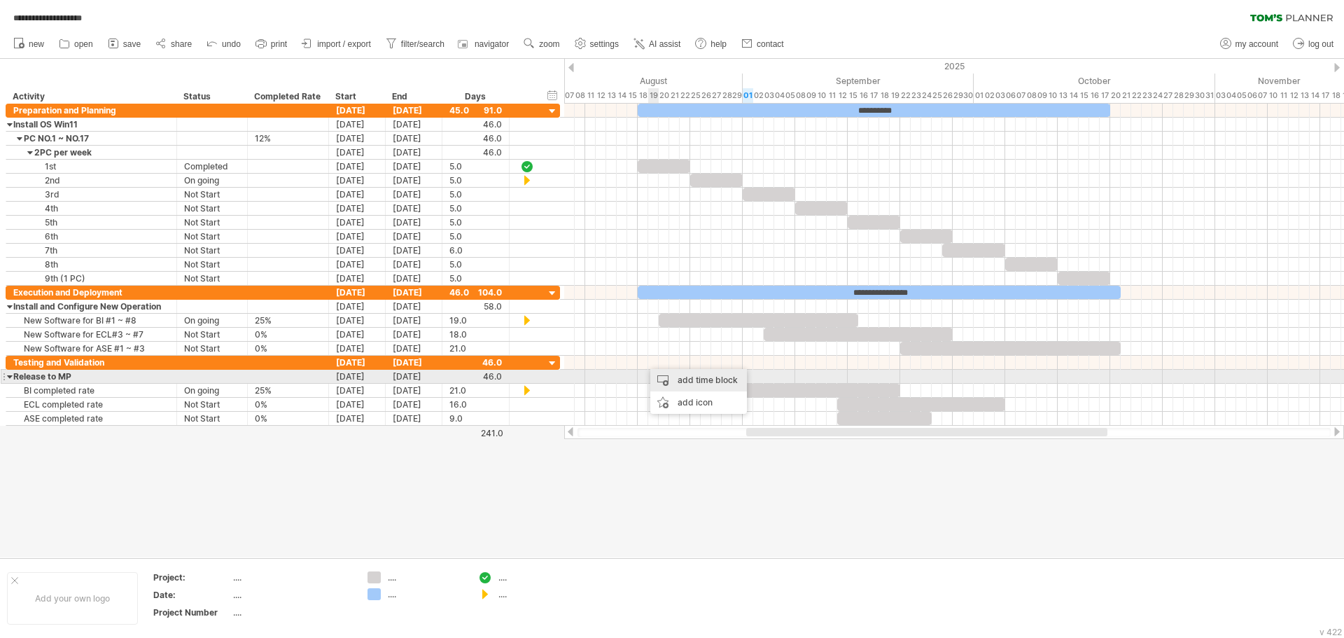
click at [687, 379] on div "add time block" at bounding box center [698, 380] width 97 height 22
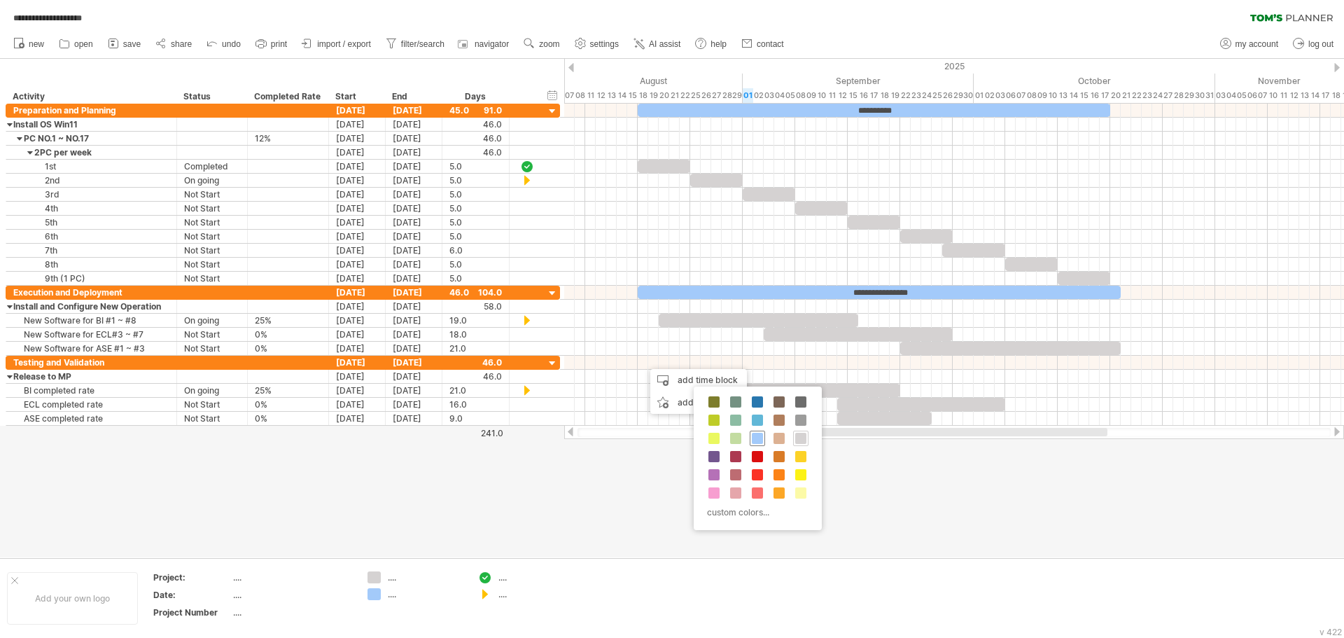
click at [762, 437] on span at bounding box center [757, 438] width 11 height 11
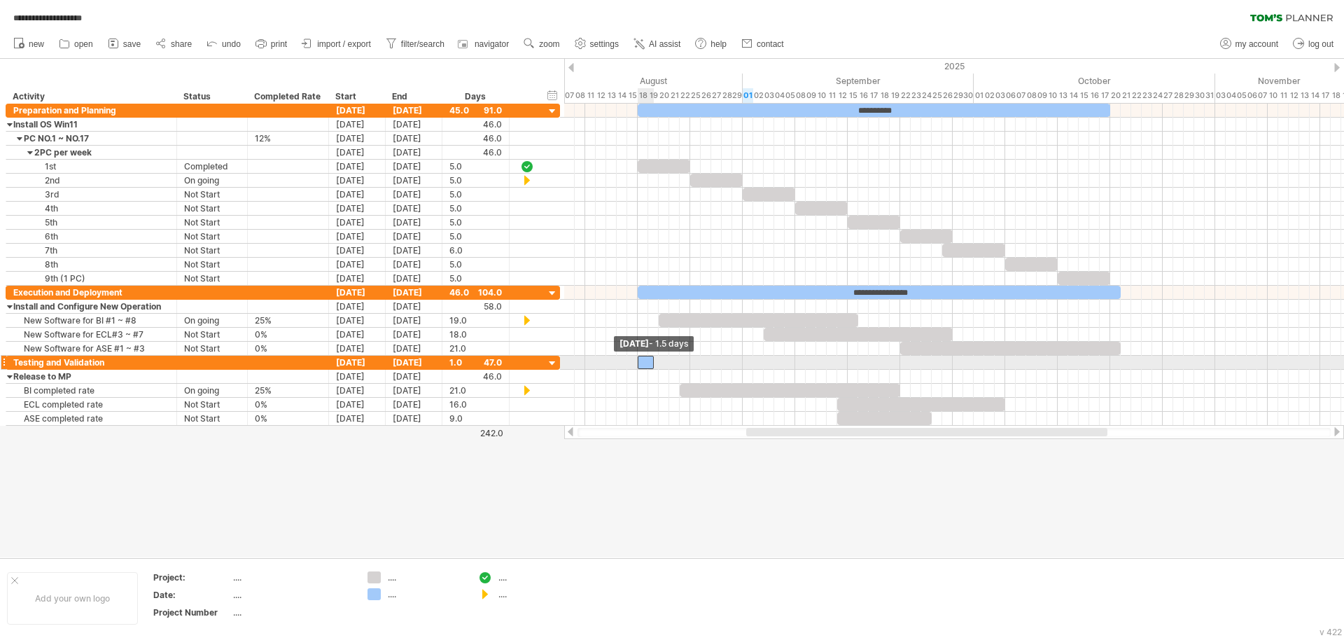
click at [638, 362] on span at bounding box center [638, 362] width 6 height 13
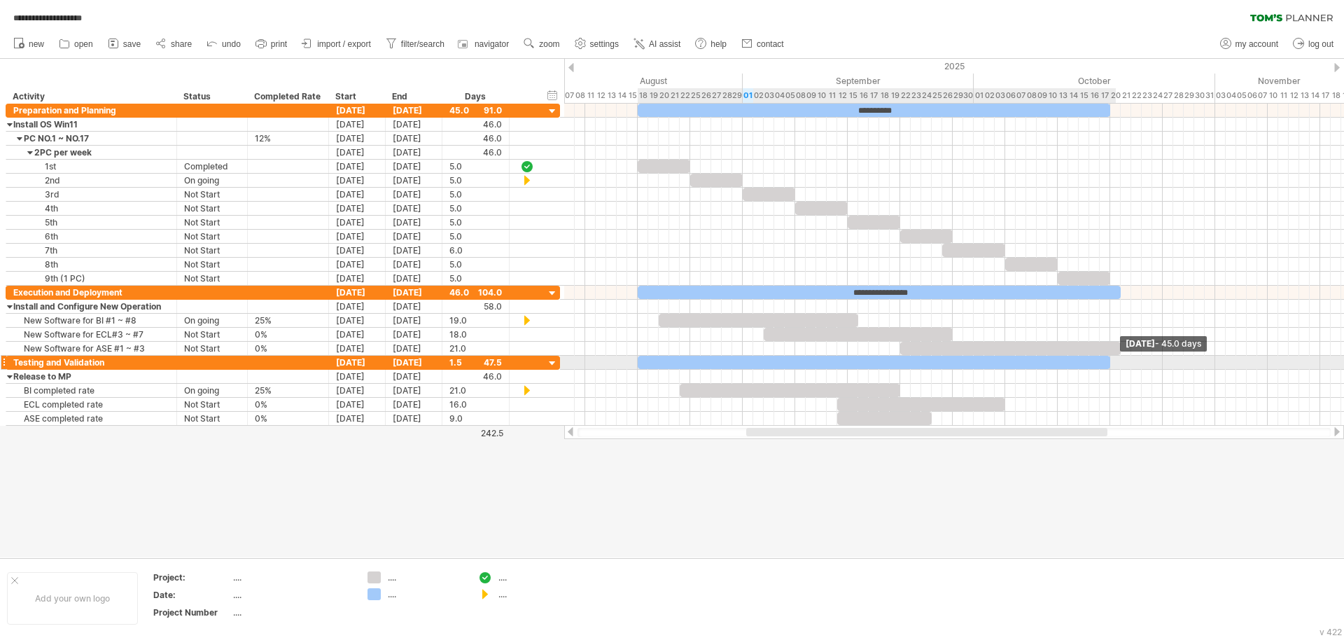
drag, startPoint x: 655, startPoint y: 362, endPoint x: 1113, endPoint y: 368, distance: 458.6
click at [1113, 368] on div "**********" at bounding box center [954, 265] width 780 height 322
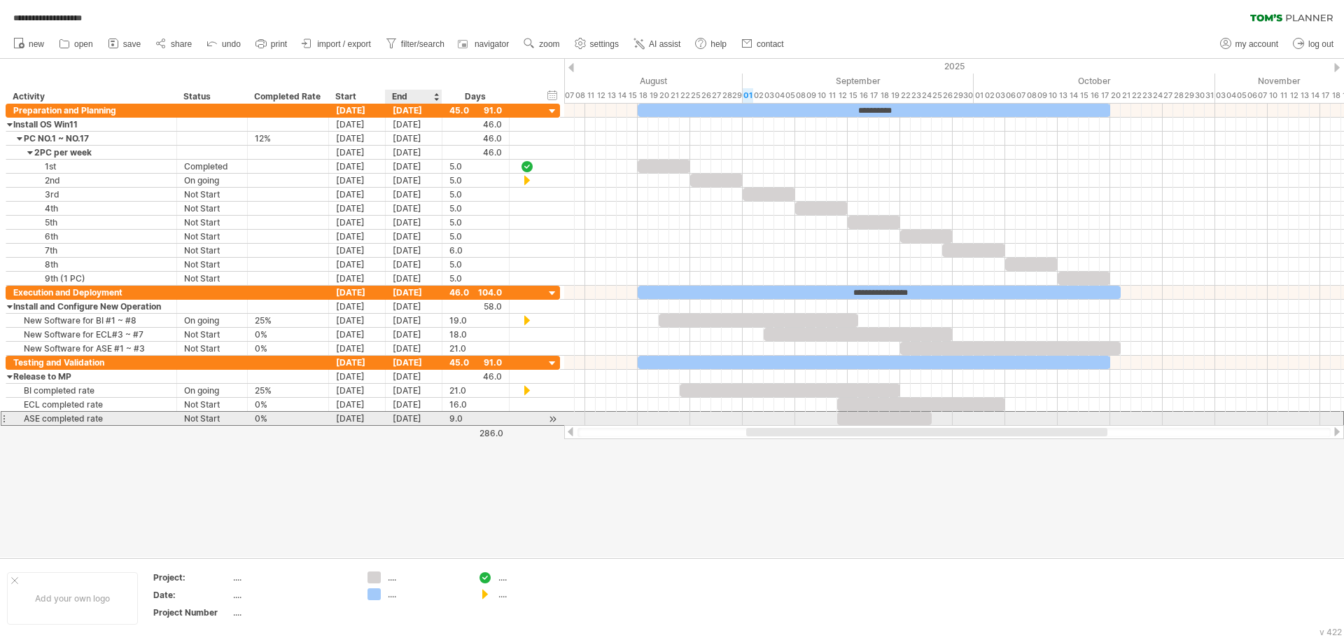
click at [414, 418] on div "[DATE]" at bounding box center [414, 418] width 57 height 13
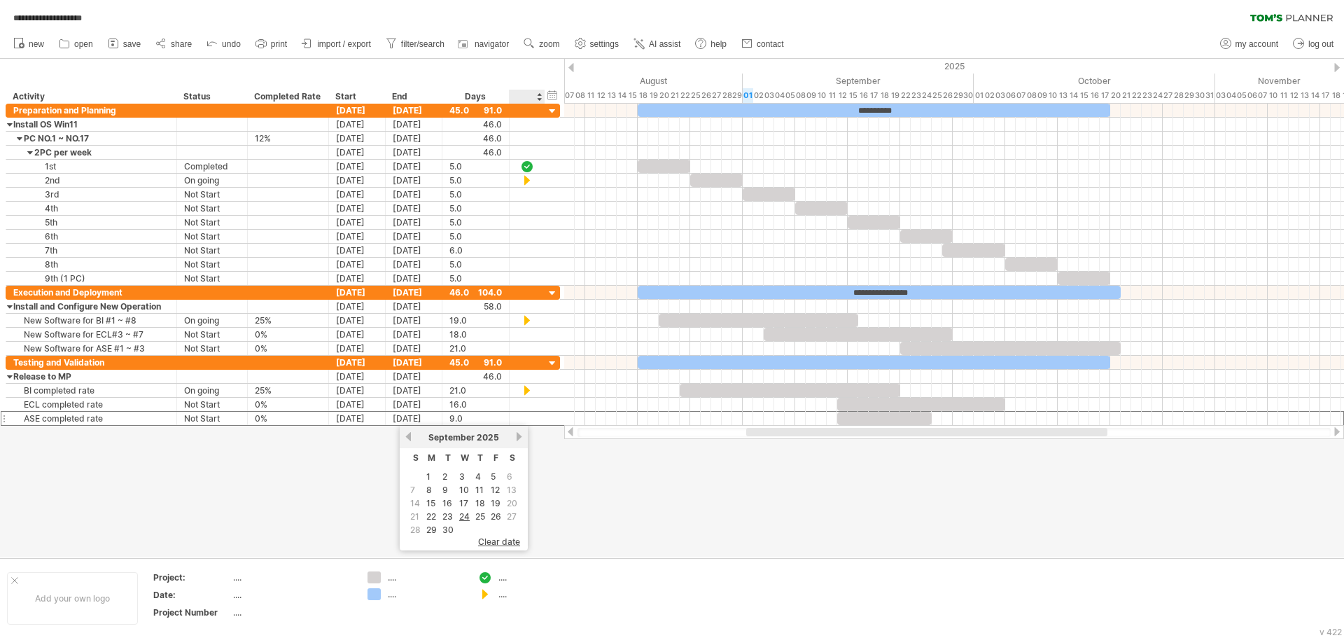
click at [517, 438] on link "next" at bounding box center [519, 436] width 11 height 11
click at [499, 517] on link "24" at bounding box center [496, 516] width 13 height 13
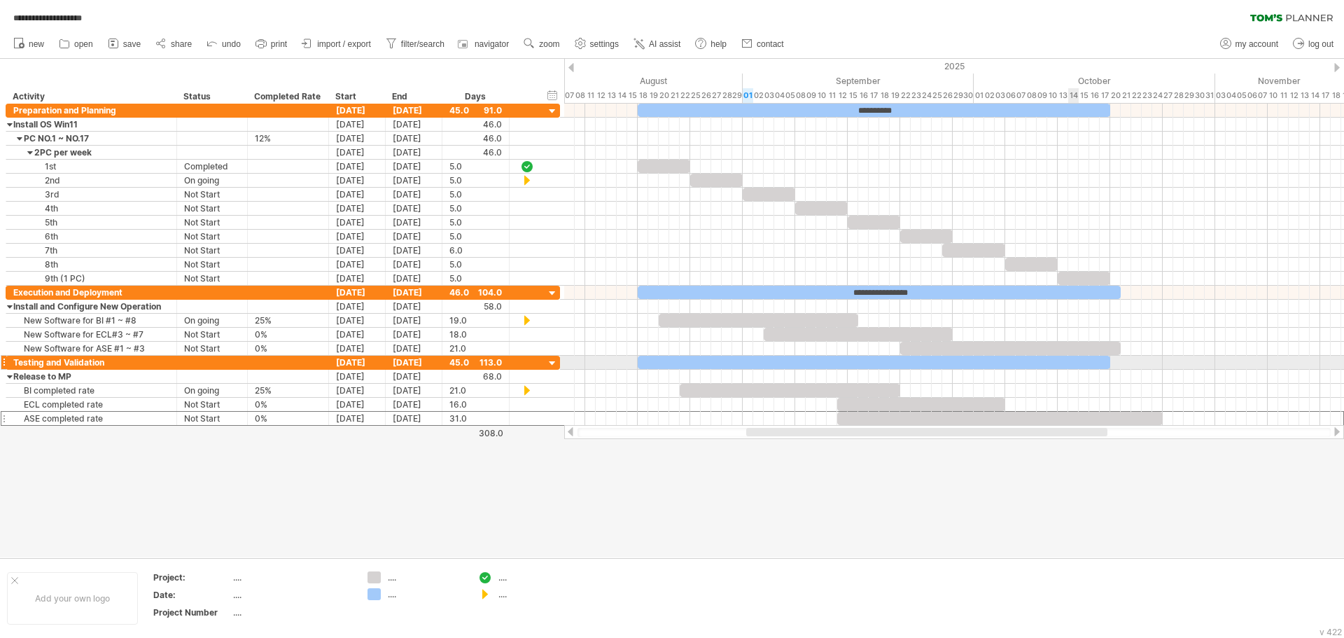
click at [1074, 363] on div at bounding box center [874, 362] width 473 height 13
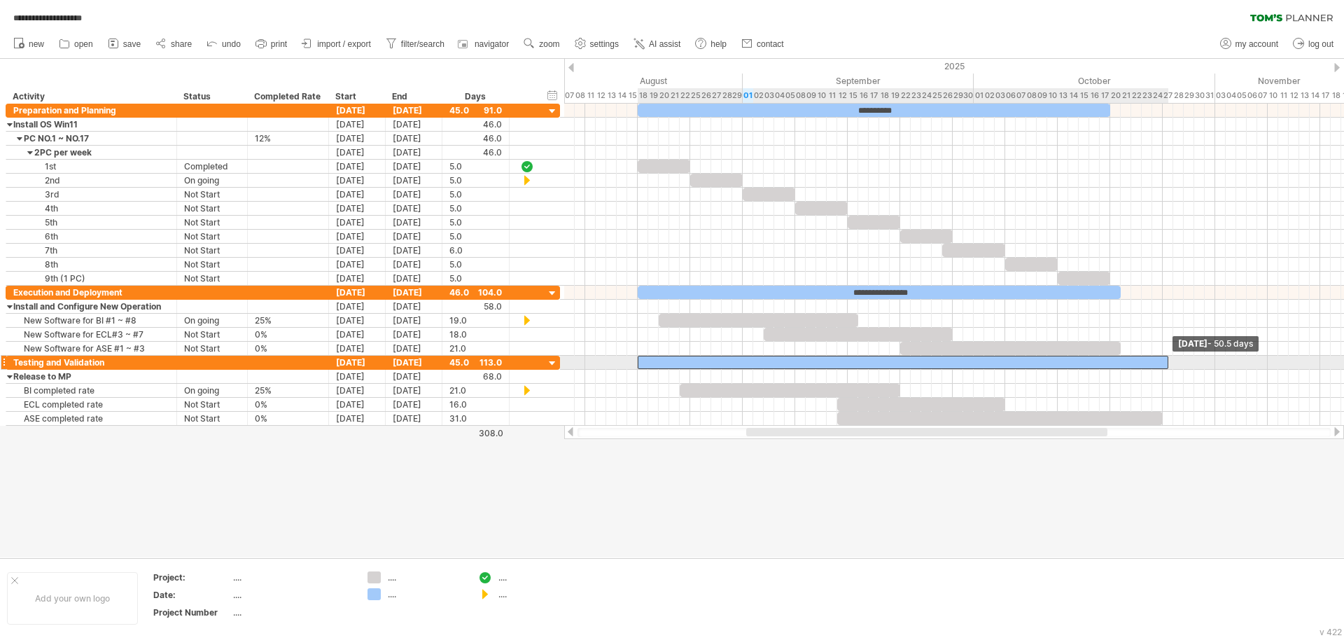
drag, startPoint x: 1110, startPoint y: 363, endPoint x: 1165, endPoint y: 362, distance: 55.3
click at [1166, 362] on span at bounding box center [1169, 362] width 6 height 13
click at [1133, 361] on div at bounding box center [903, 362] width 531 height 13
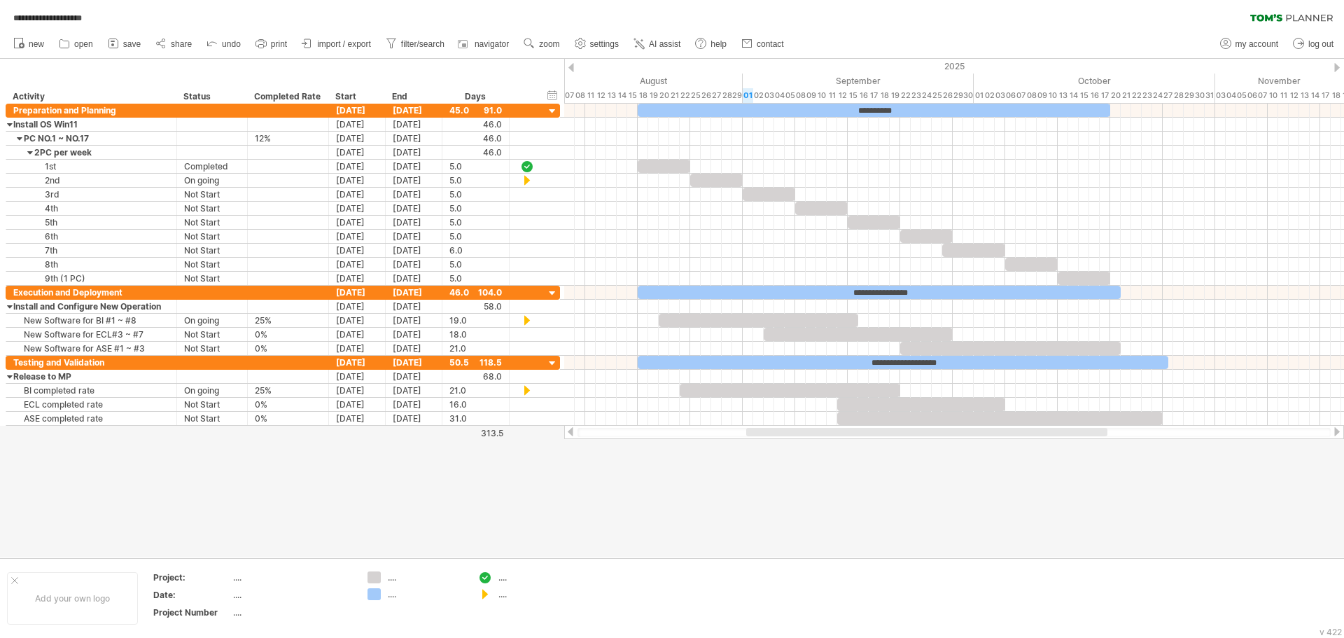
click at [859, 480] on div at bounding box center [672, 308] width 1344 height 498
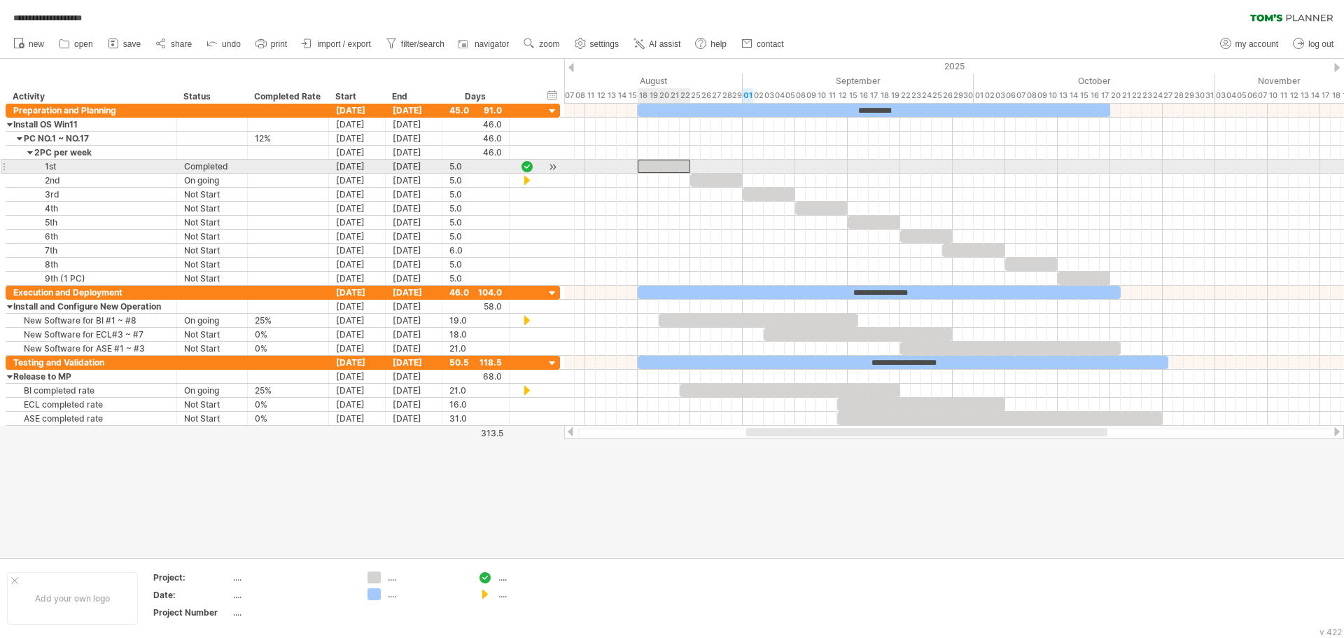
click at [654, 168] on div at bounding box center [664, 166] width 53 height 13
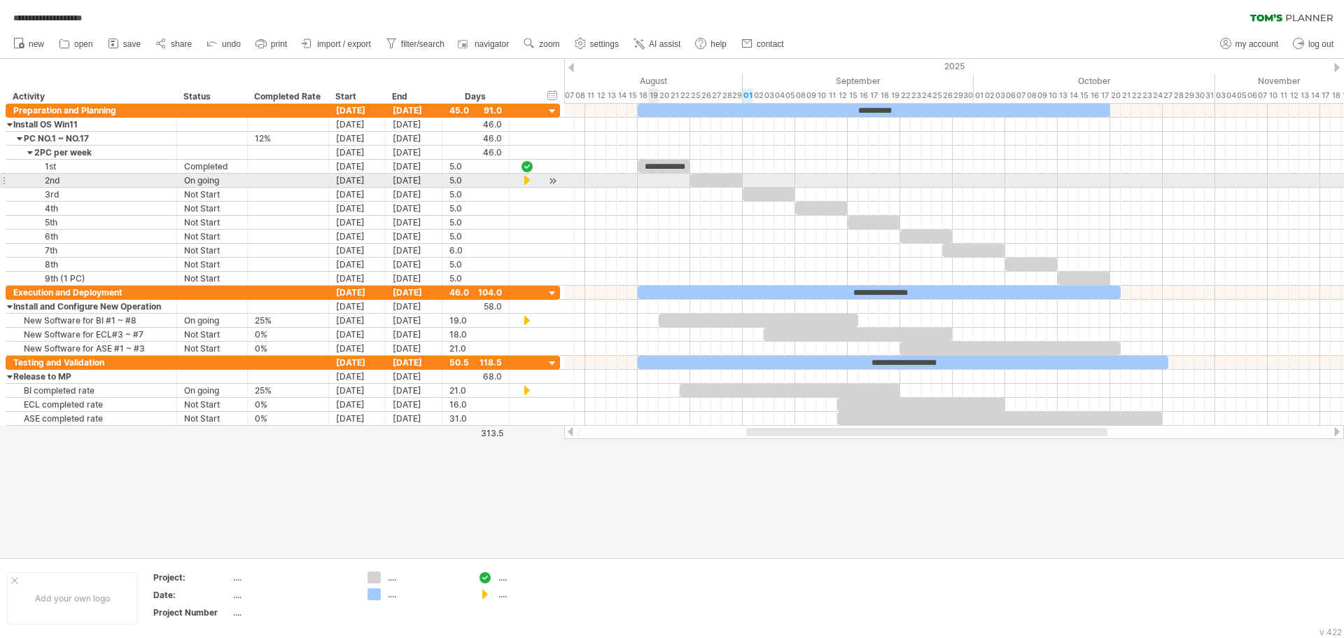
click at [650, 178] on div at bounding box center [954, 181] width 780 height 14
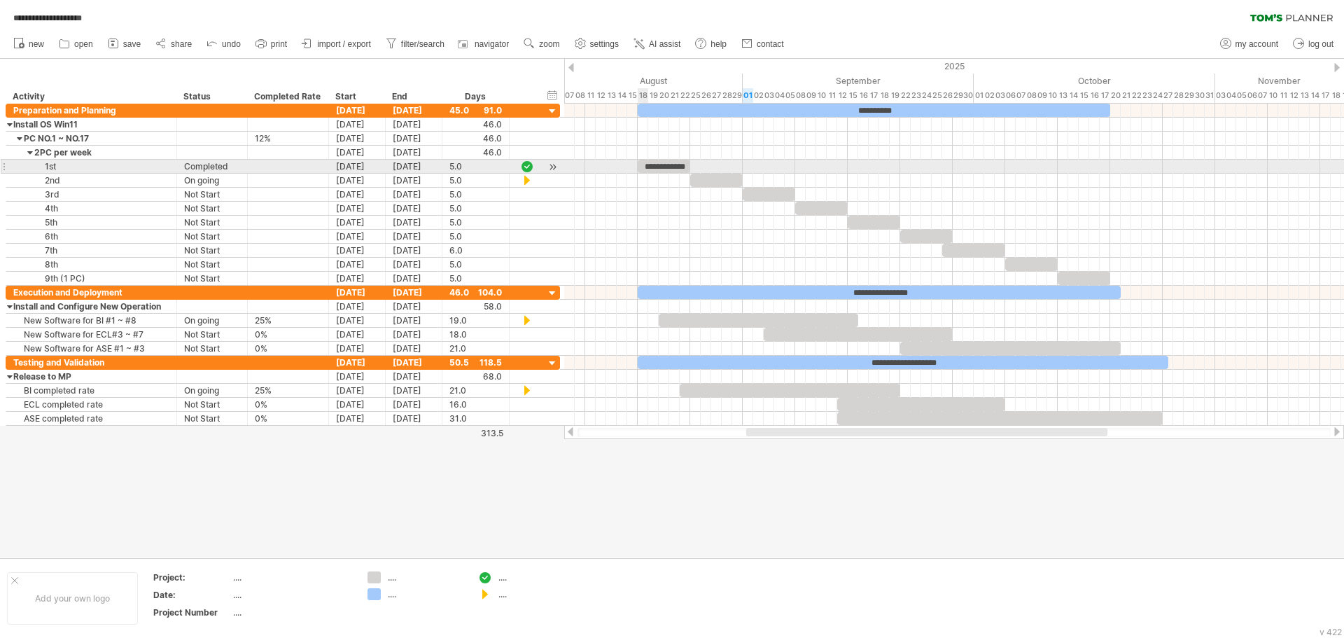
click at [648, 162] on div "**********" at bounding box center [664, 166] width 53 height 13
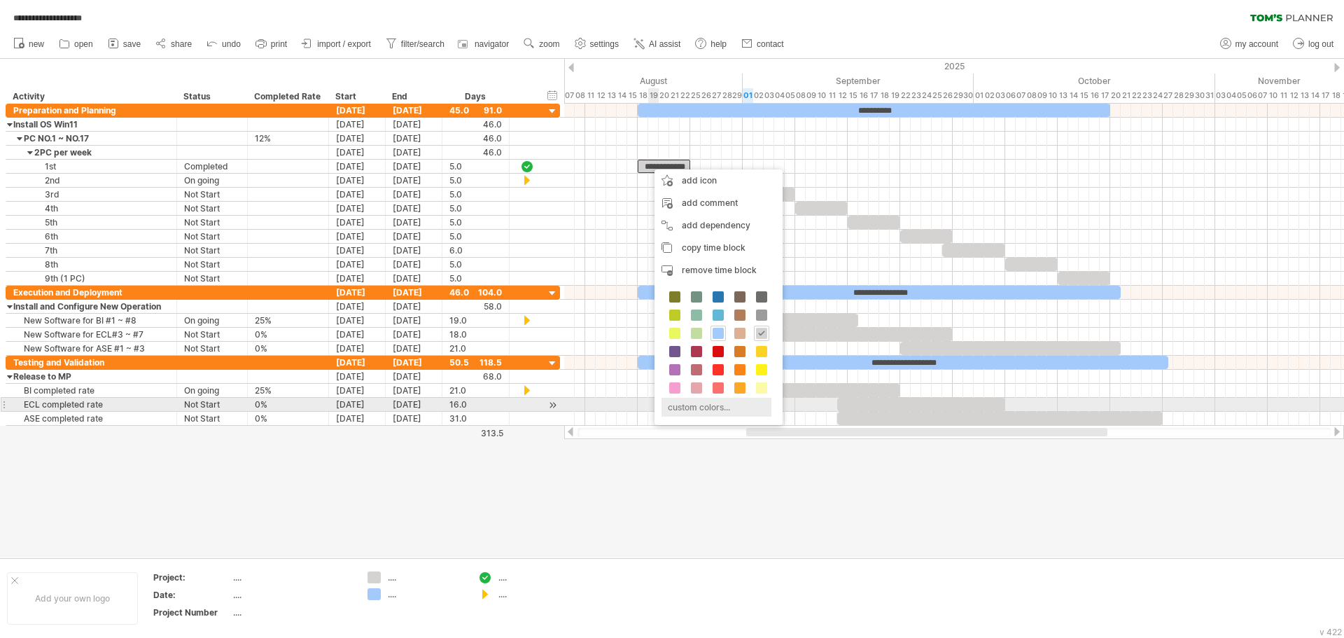
click at [721, 410] on div "custom colors..." at bounding box center [717, 407] width 110 height 19
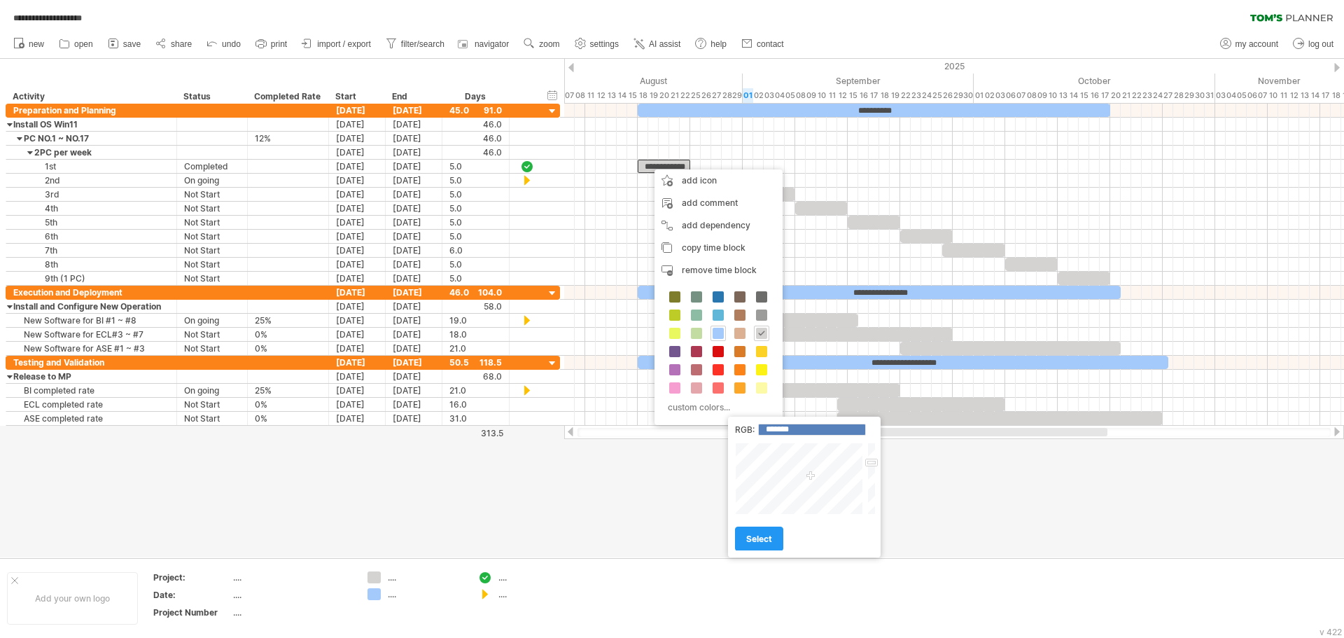
type input "*******"
click at [785, 458] on div at bounding box center [800, 478] width 130 height 72
click at [771, 541] on span "select" at bounding box center [759, 538] width 26 height 11
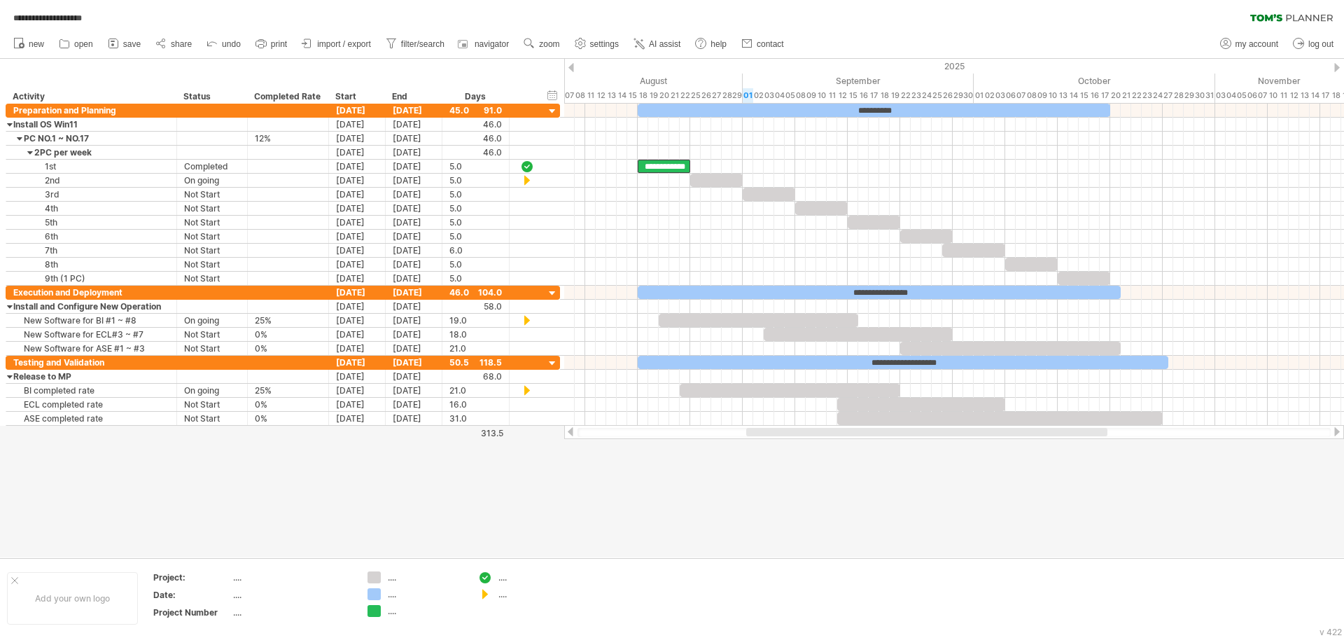
click at [760, 522] on div at bounding box center [672, 308] width 1344 height 498
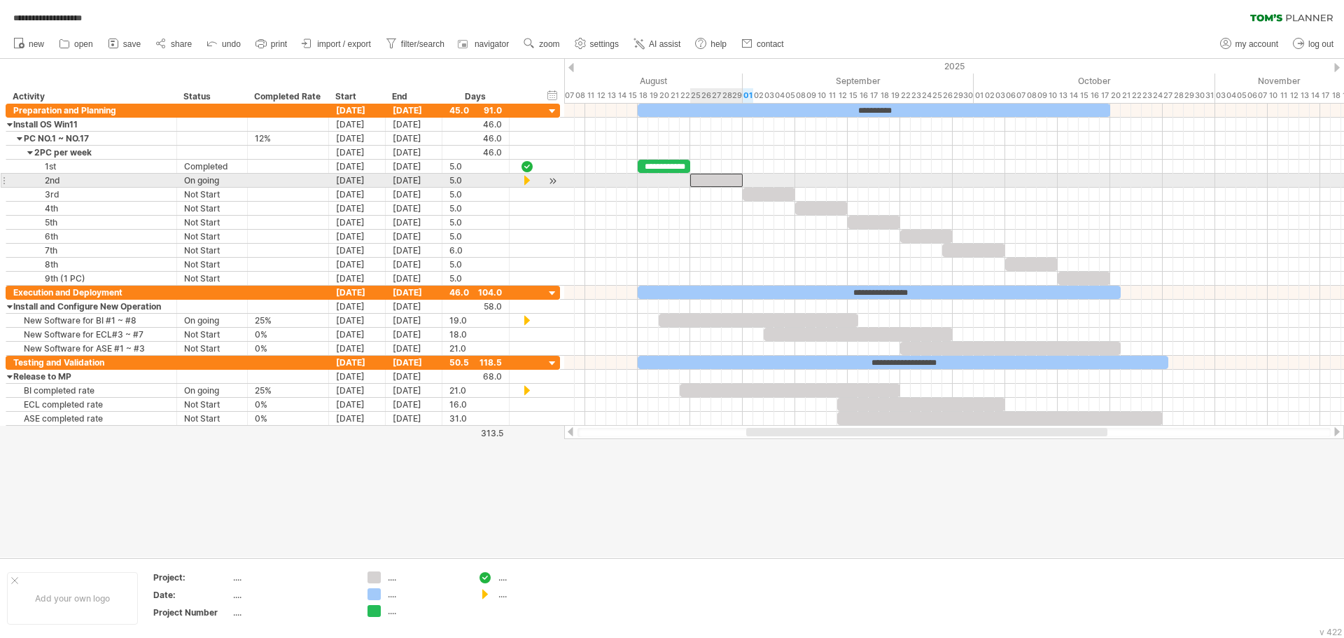
click at [723, 183] on div at bounding box center [716, 180] width 53 height 13
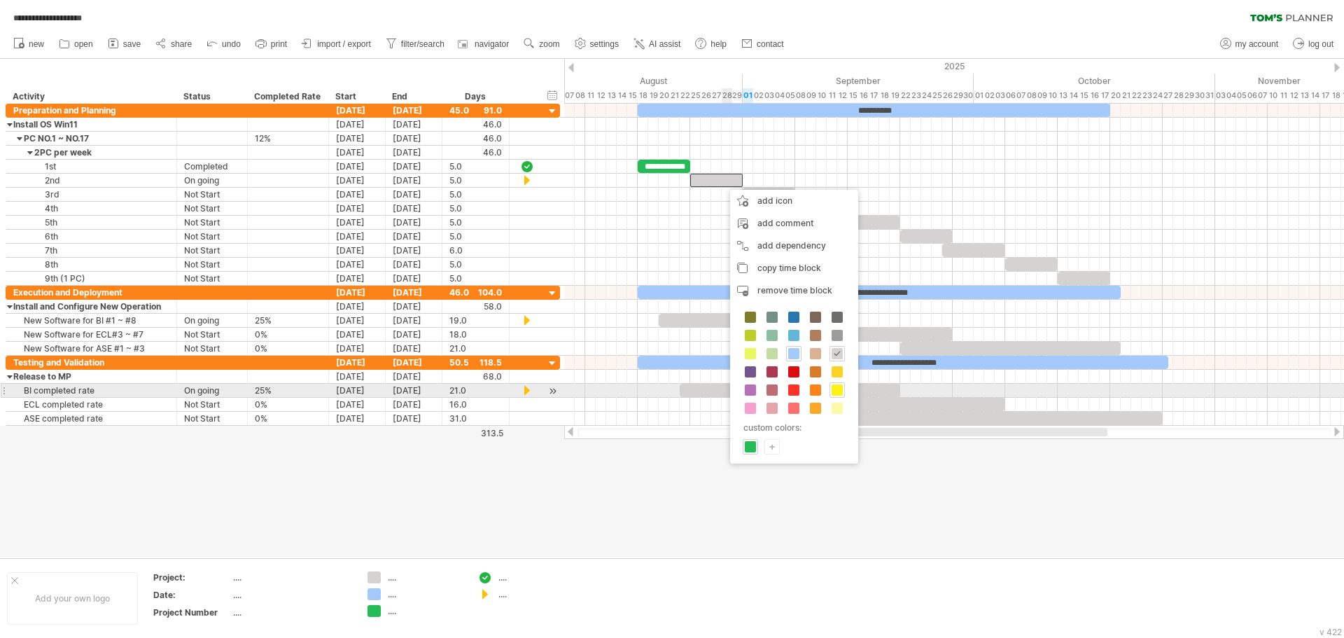
click at [839, 392] on span at bounding box center [837, 389] width 11 height 11
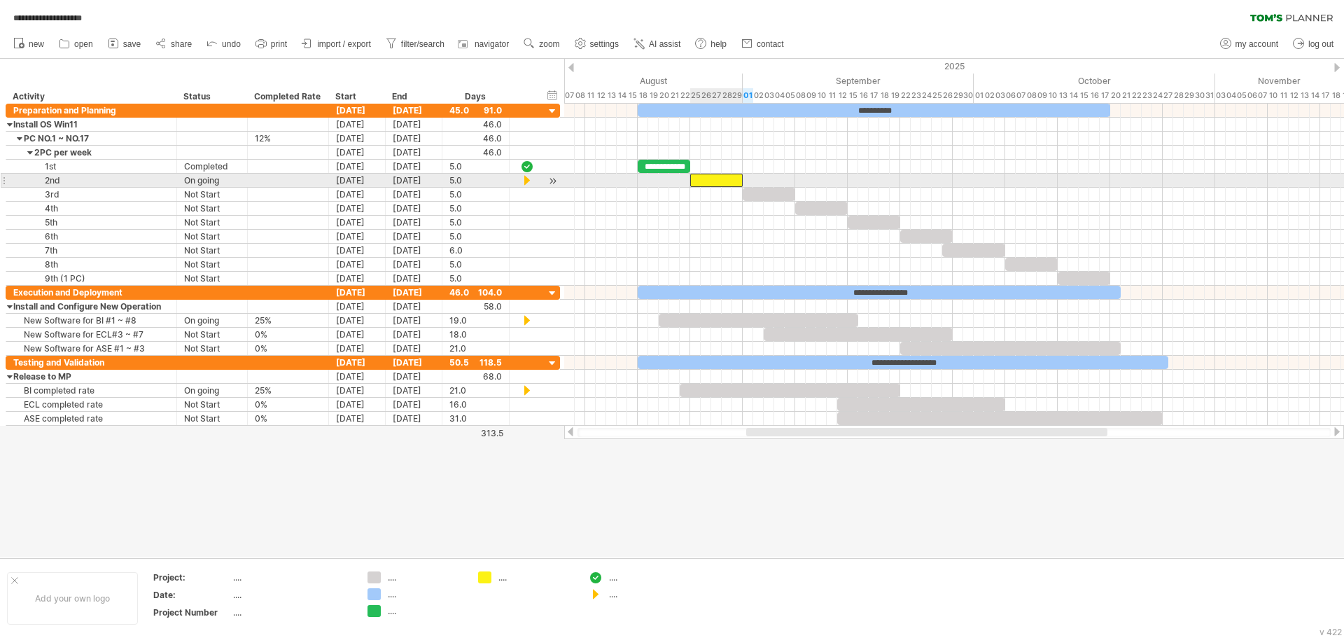
click at [724, 180] on div at bounding box center [716, 180] width 53 height 13
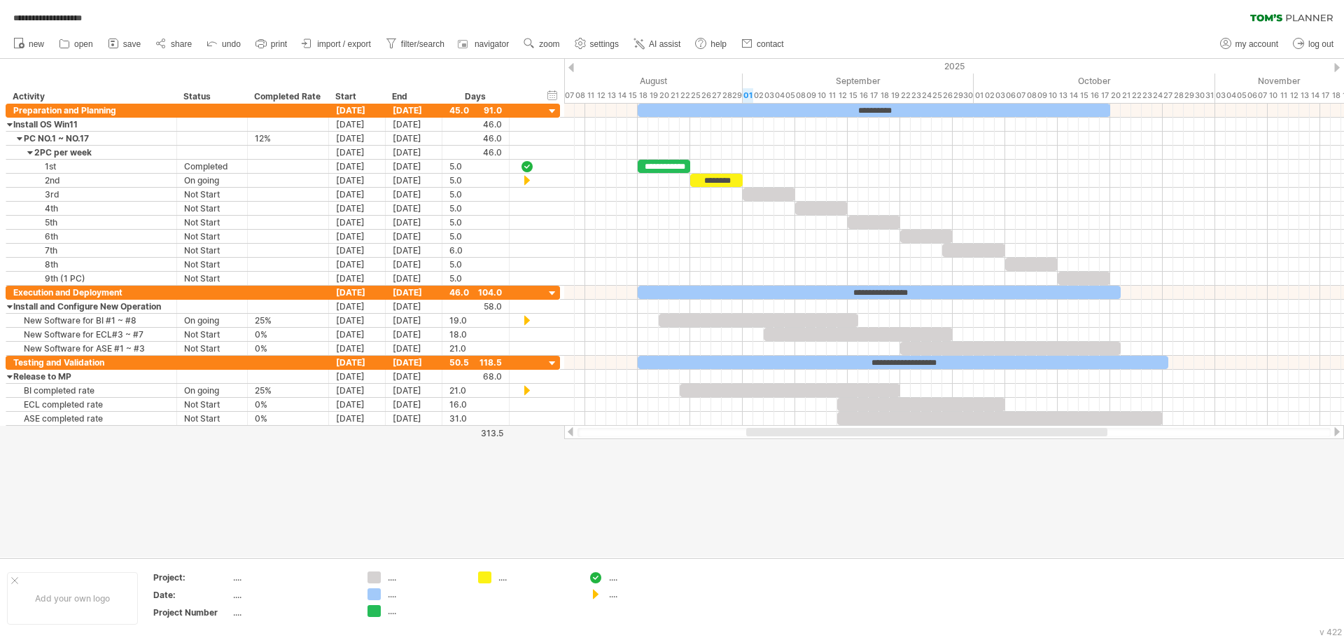
click at [783, 475] on div at bounding box center [672, 308] width 1344 height 498
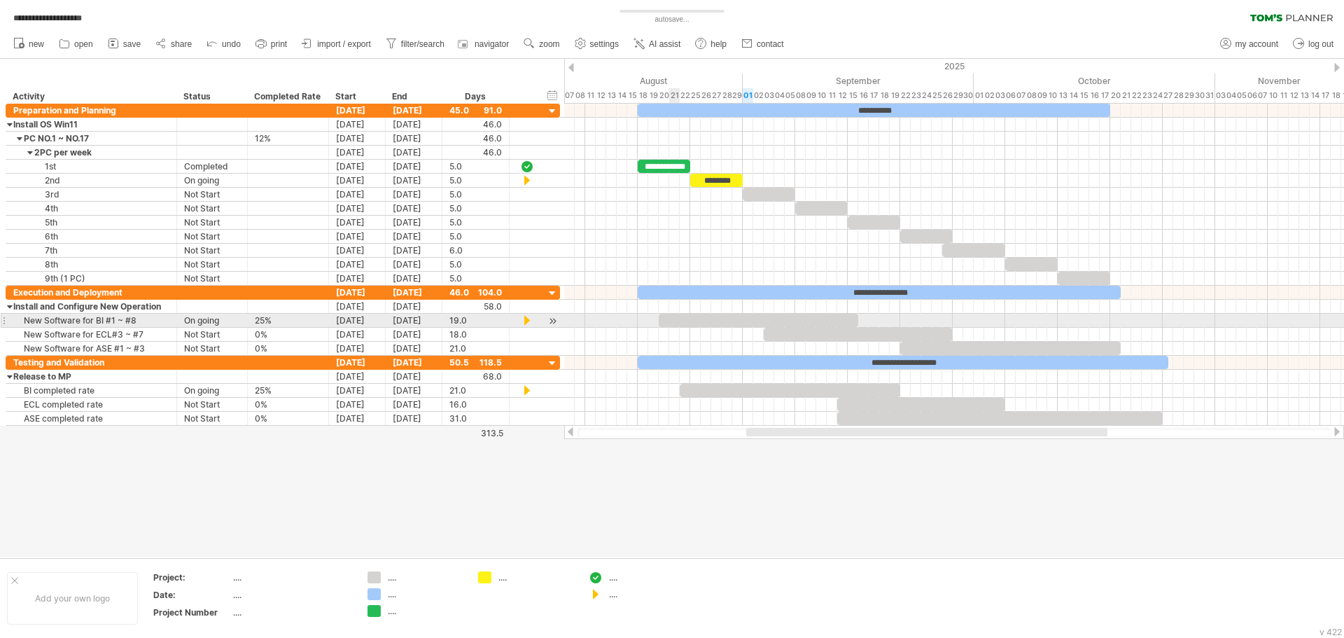
click at [675, 316] on div at bounding box center [759, 320] width 200 height 13
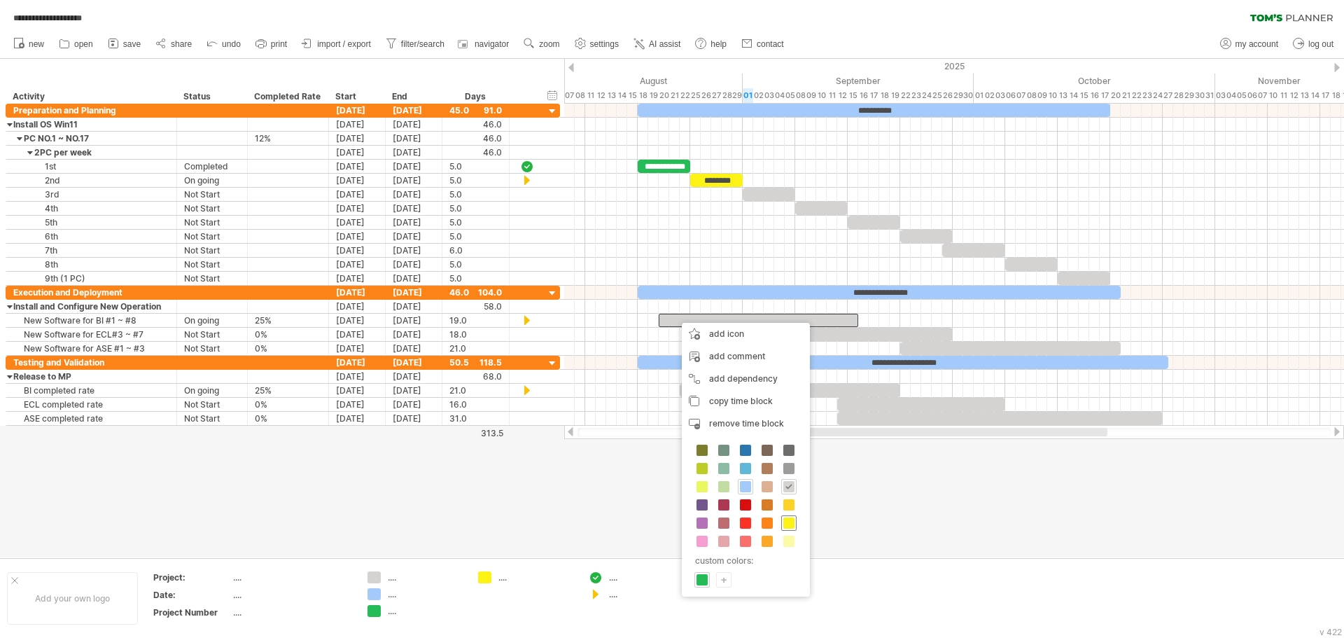
click at [790, 522] on span at bounding box center [788, 522] width 11 height 11
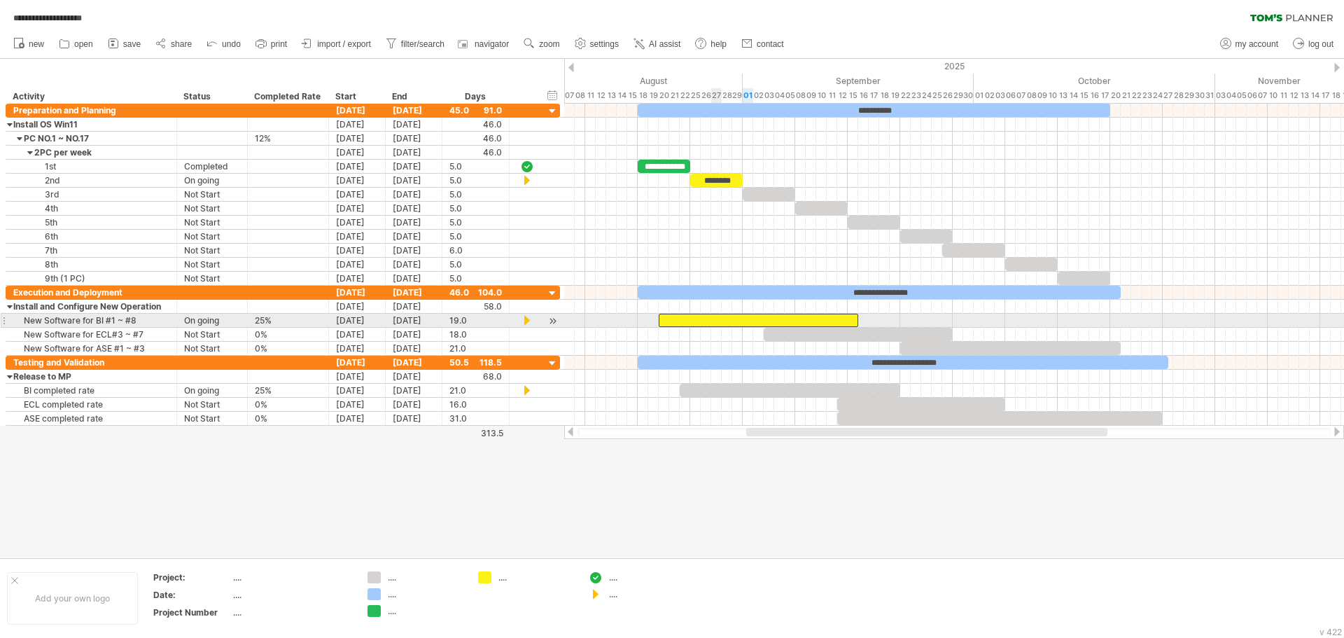
click at [716, 316] on div at bounding box center [759, 320] width 200 height 13
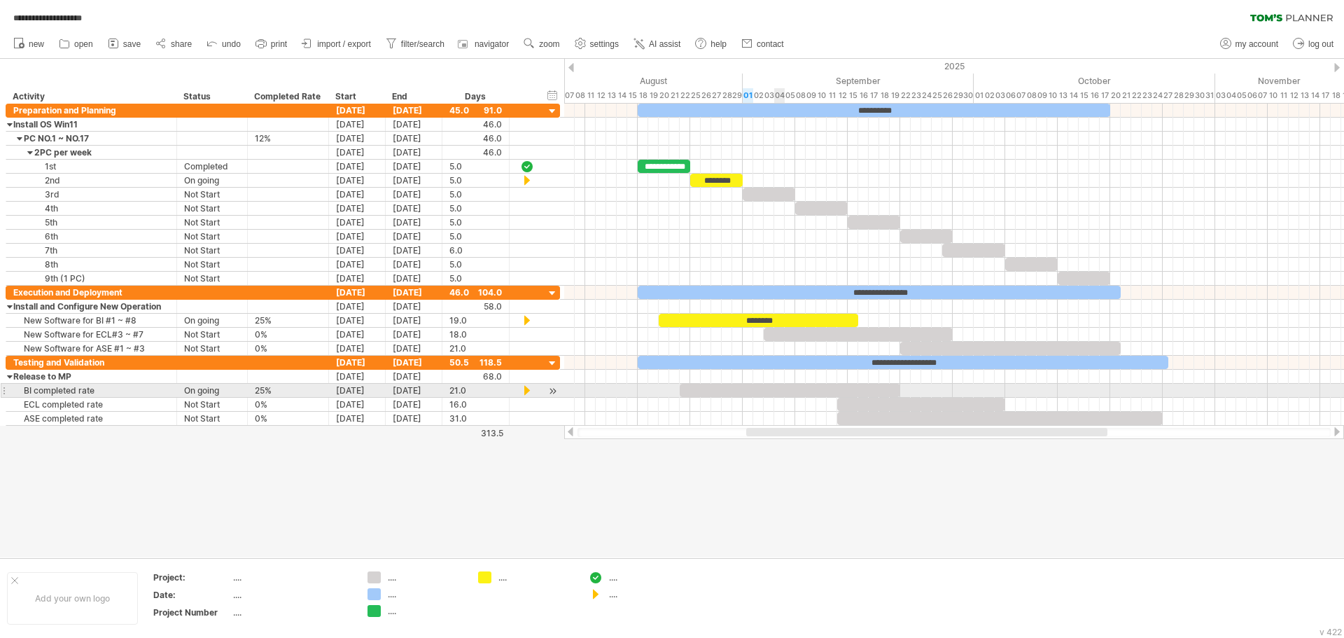
click at [776, 389] on div at bounding box center [790, 390] width 221 height 13
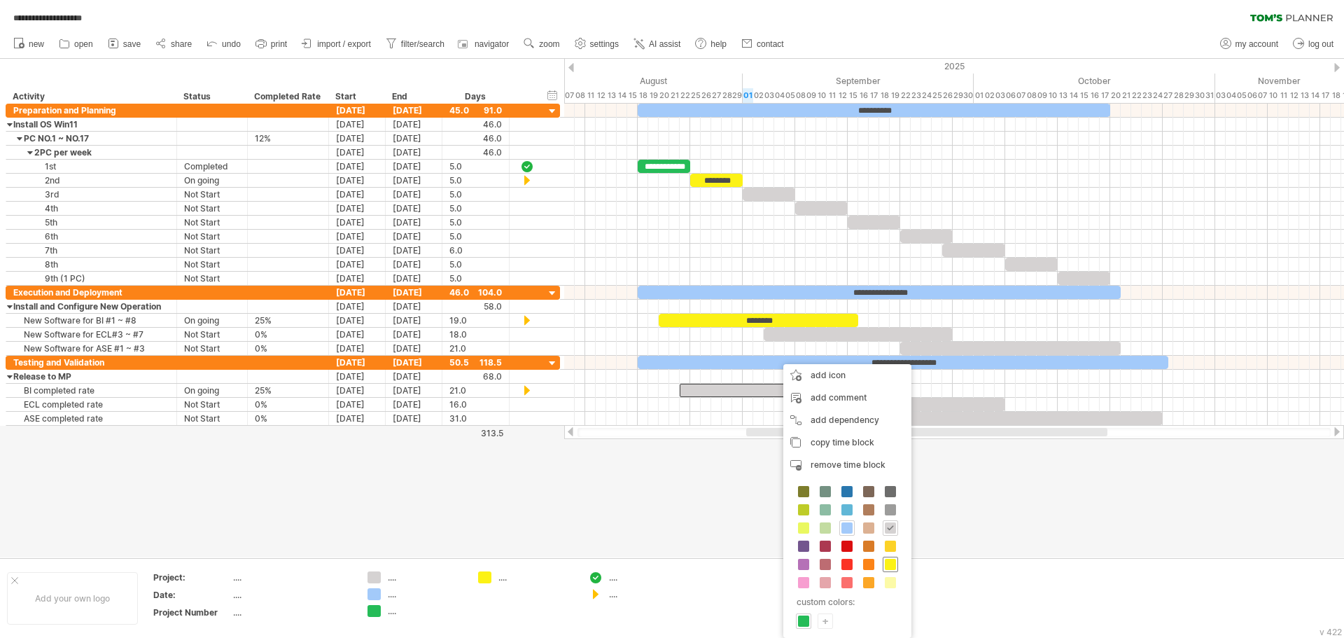
click at [894, 564] on span at bounding box center [890, 564] width 11 height 11
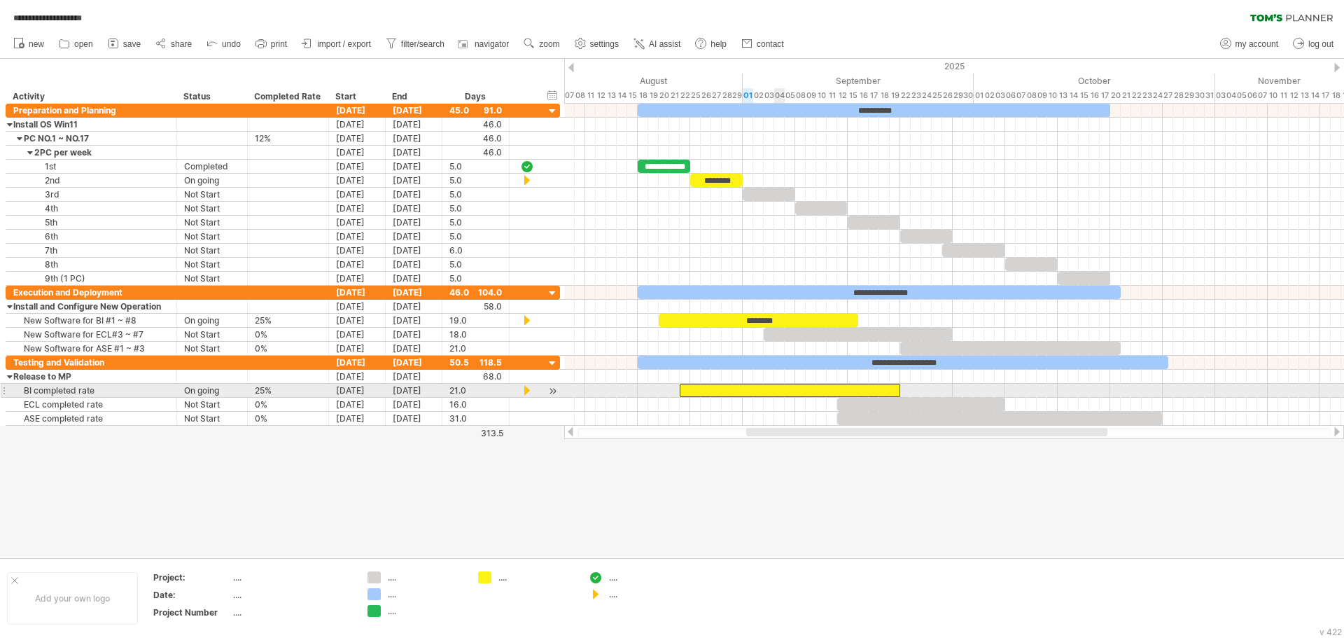
click at [780, 388] on div at bounding box center [790, 390] width 221 height 13
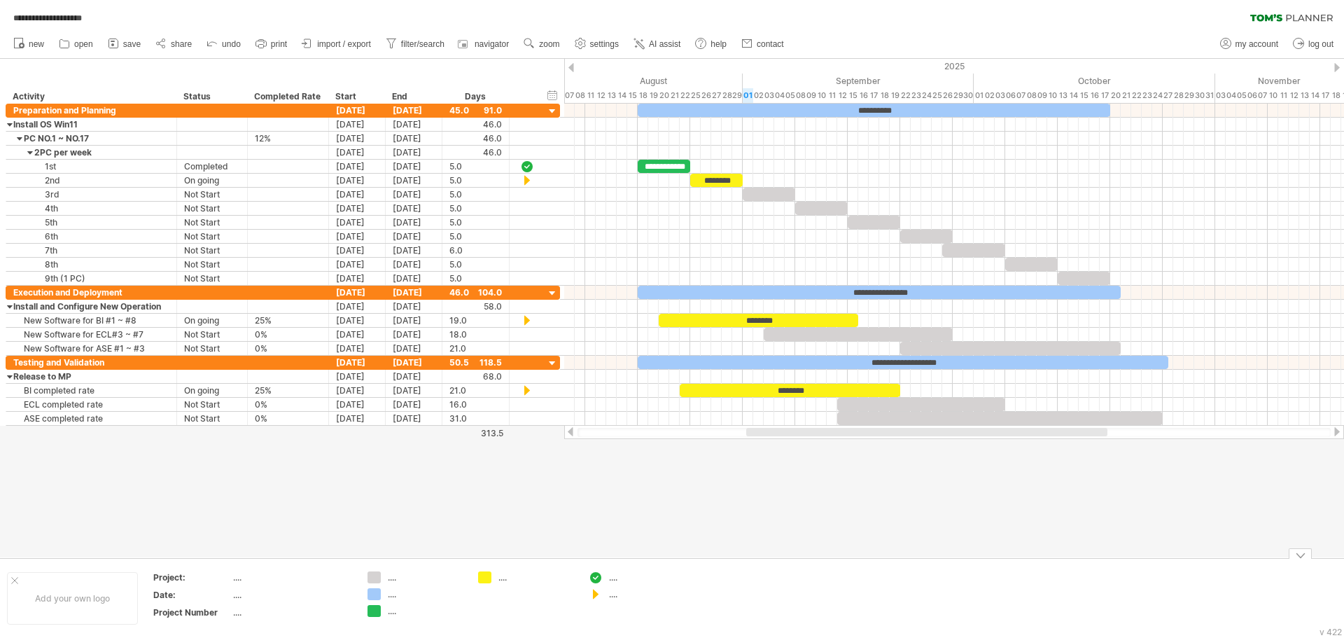
click at [863, 515] on div at bounding box center [672, 308] width 1344 height 498
click at [125, 43] on span "save" at bounding box center [132, 44] width 18 height 10
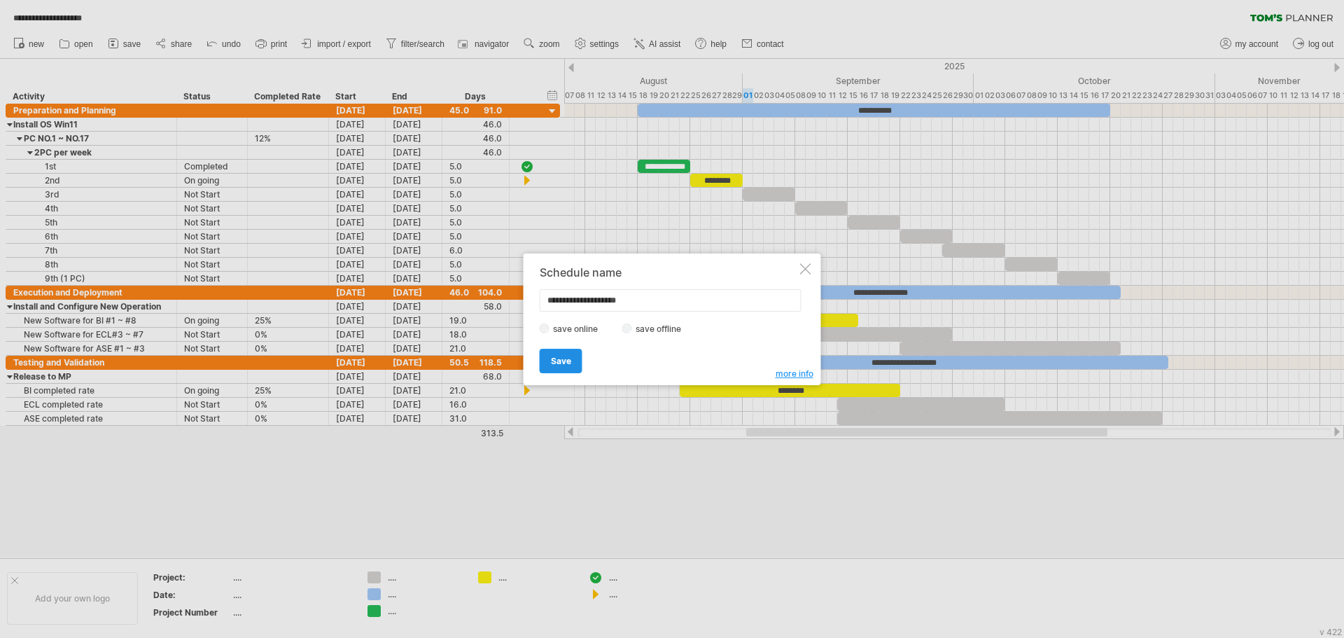
click at [571, 358] on span "Save" at bounding box center [561, 361] width 20 height 11
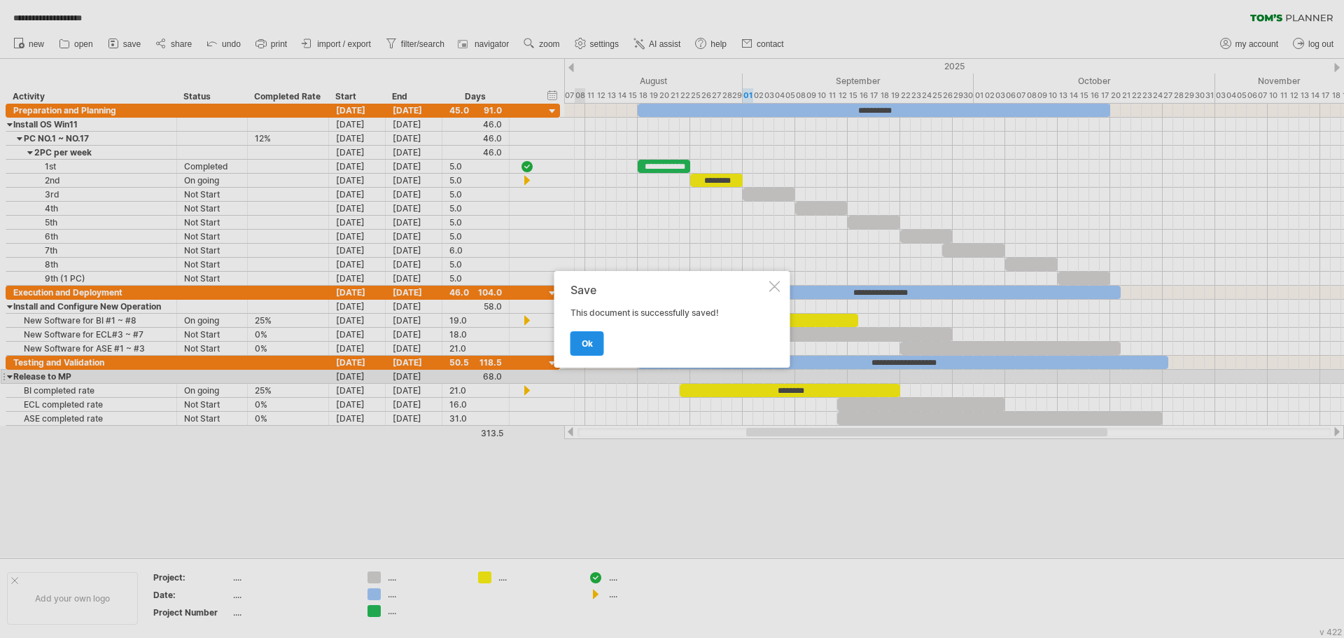
click at [585, 346] on span "ok" at bounding box center [587, 343] width 11 height 11
